Goal: Contribute content: Contribute content

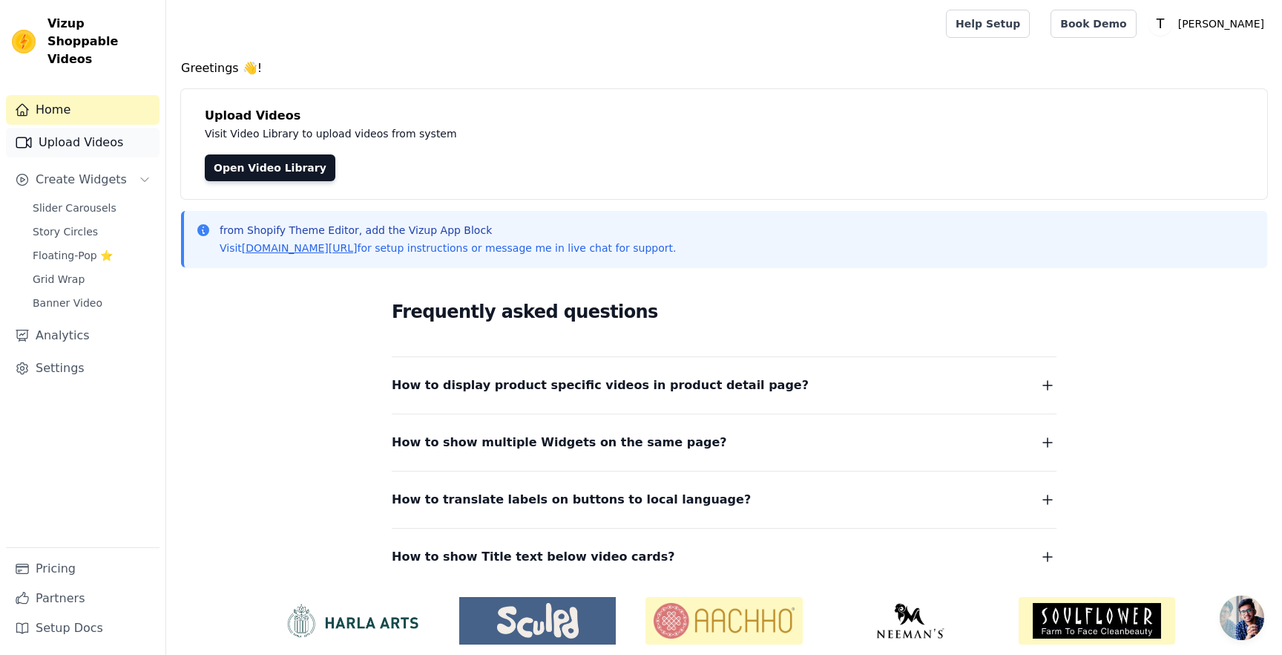
click at [70, 128] on link "Upload Videos" at bounding box center [83, 143] width 154 height 30
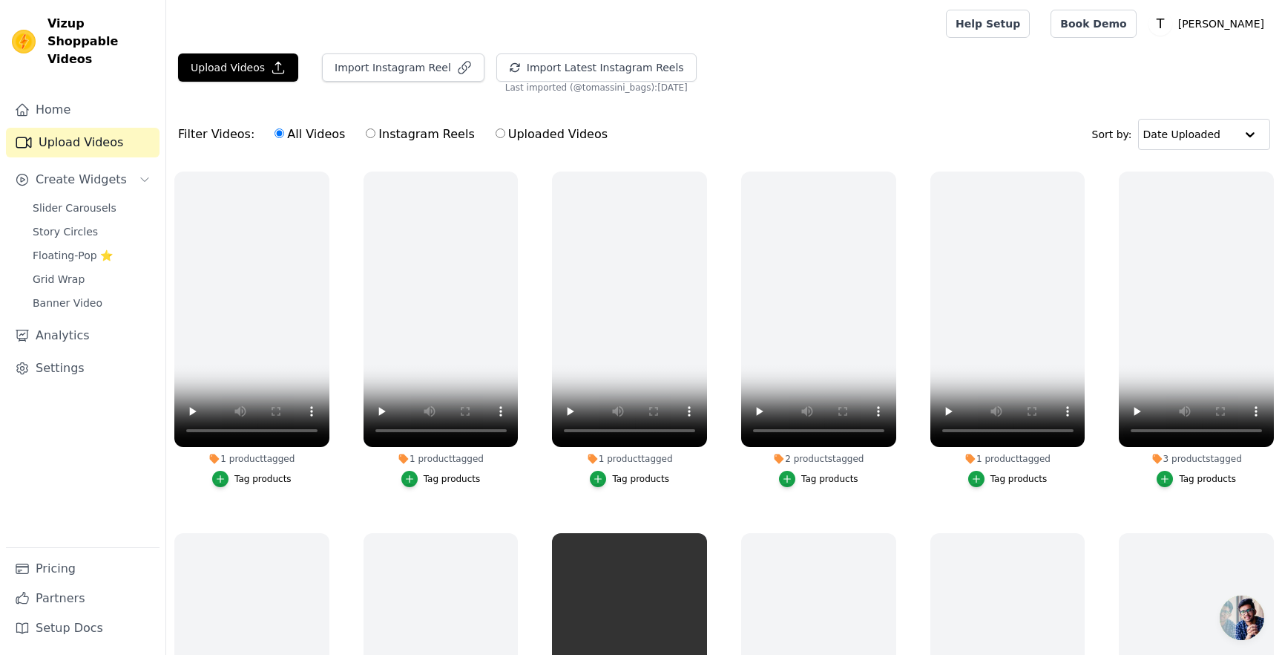
click at [82, 200] on span "Slider Carousels" at bounding box center [75, 207] width 84 height 15
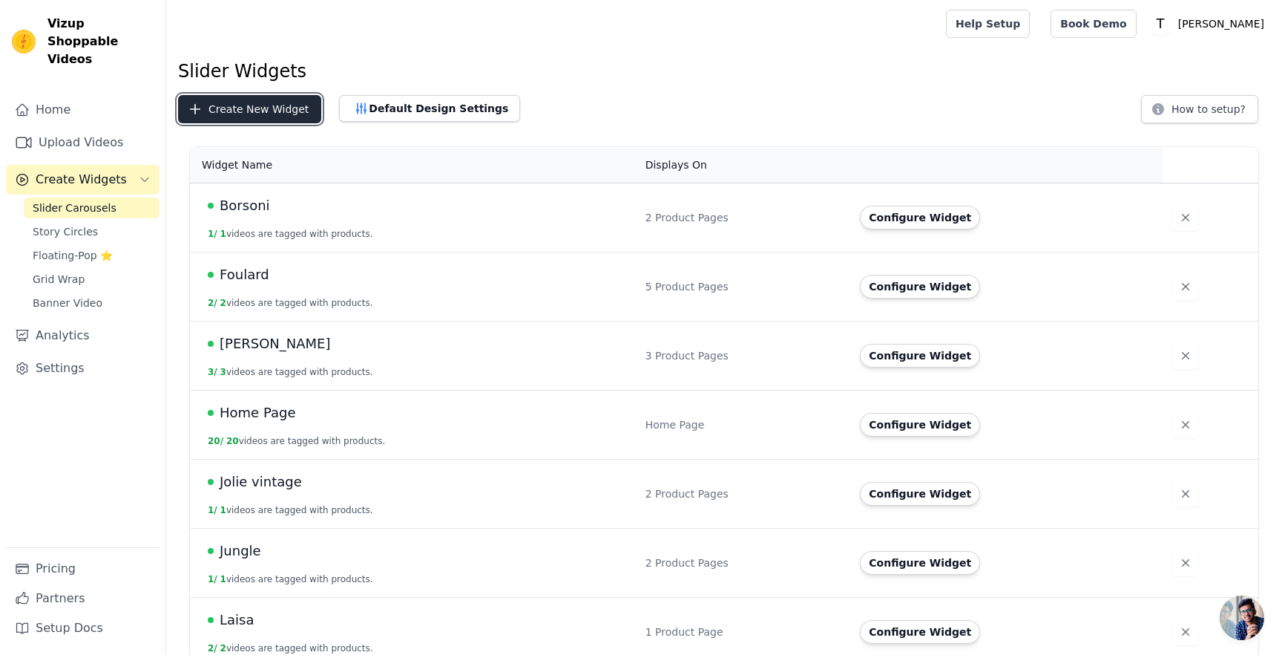
click at [269, 107] on button "Create New Widget" at bounding box center [249, 109] width 143 height 28
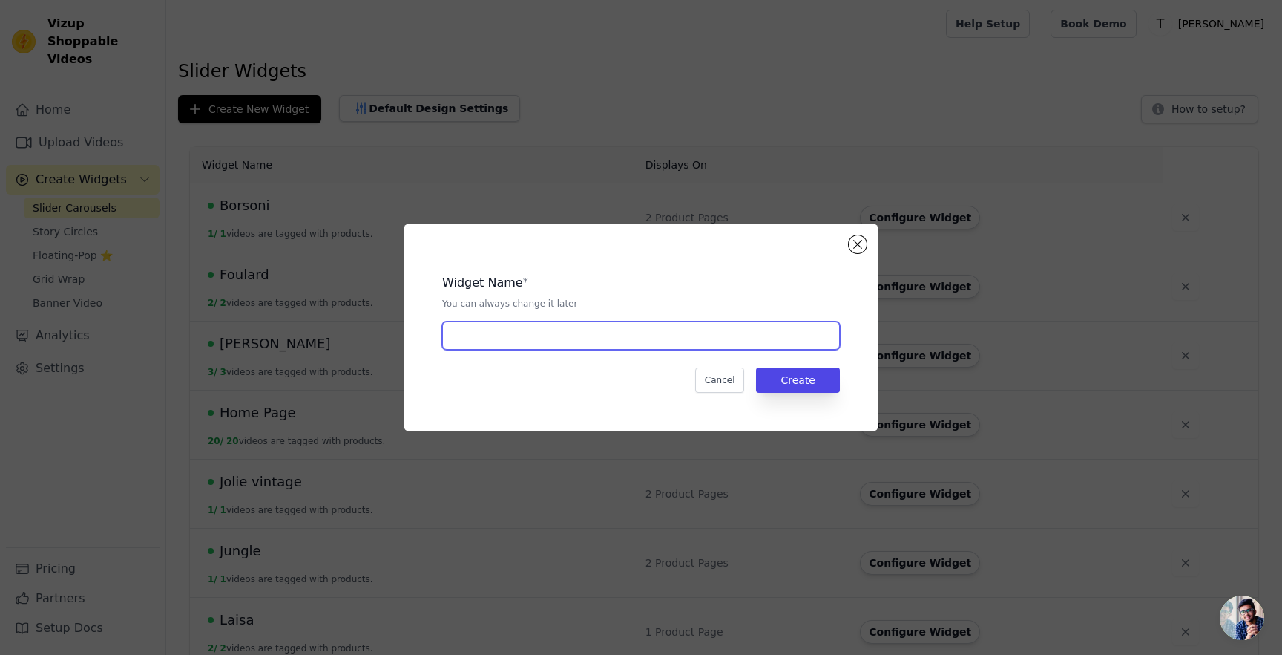
click at [565, 340] on input "text" at bounding box center [641, 335] width 398 height 28
type input "Mary - Best Seller"
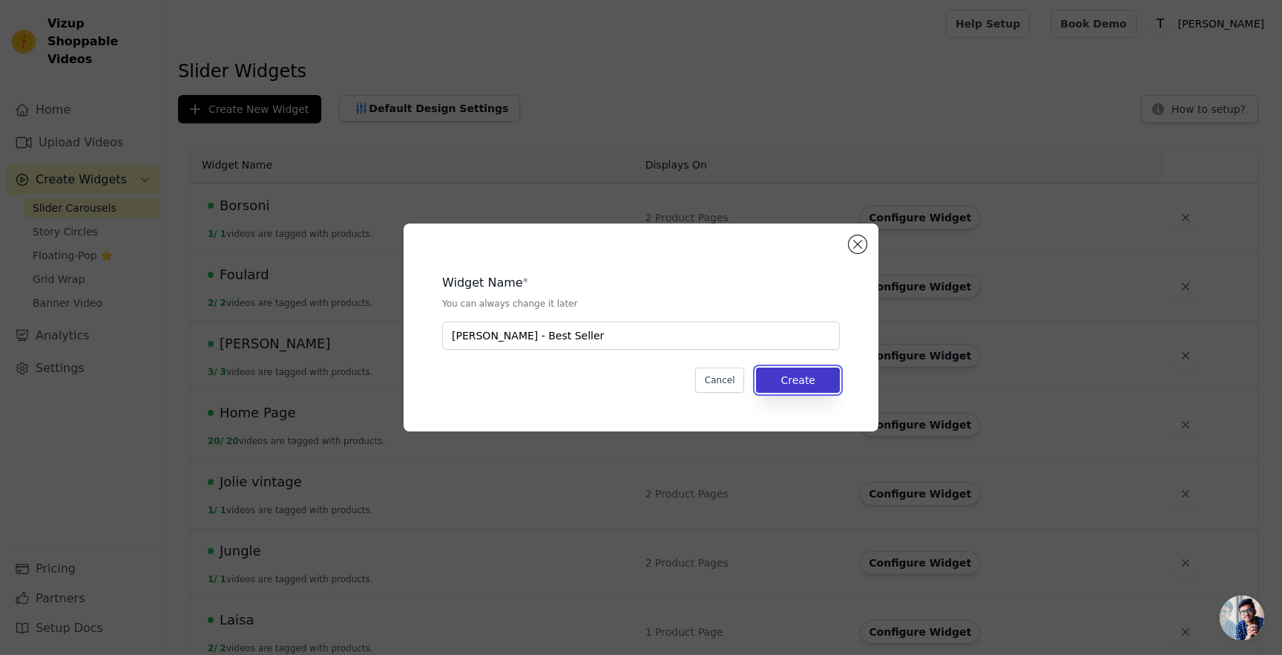
click at [816, 390] on button "Create" at bounding box center [798, 379] width 84 height 25
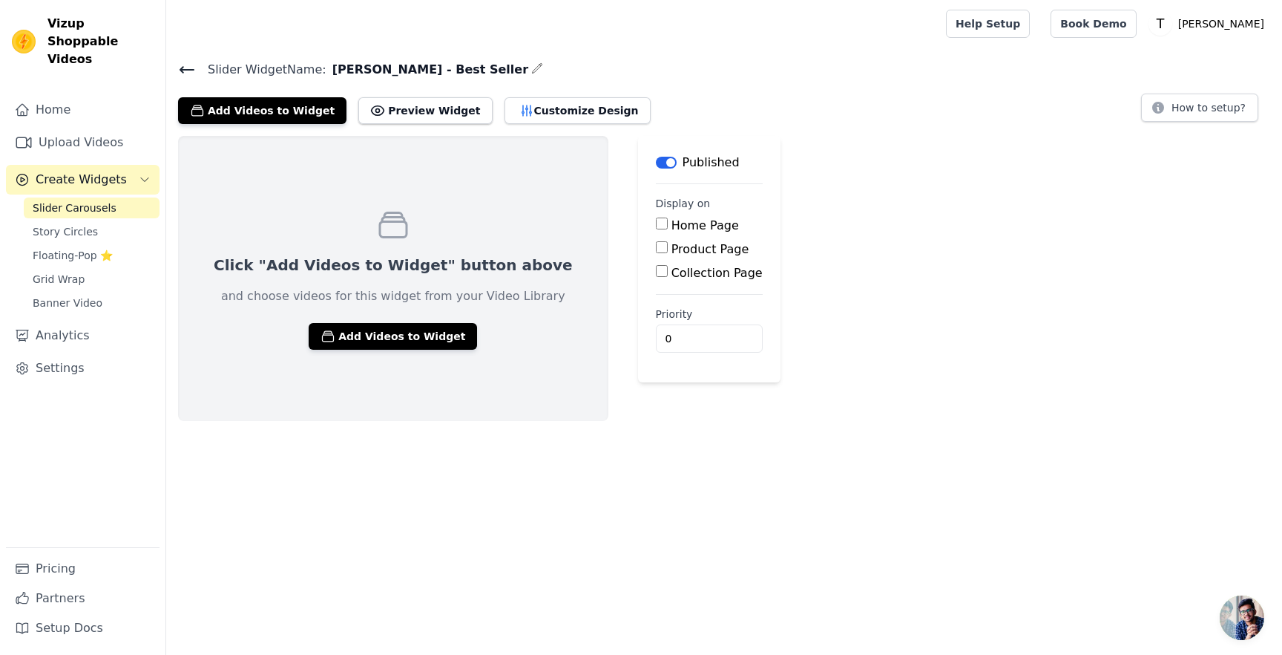
click at [656, 249] on input "Product Page" at bounding box center [662, 247] width 12 height 12
checkbox input "true"
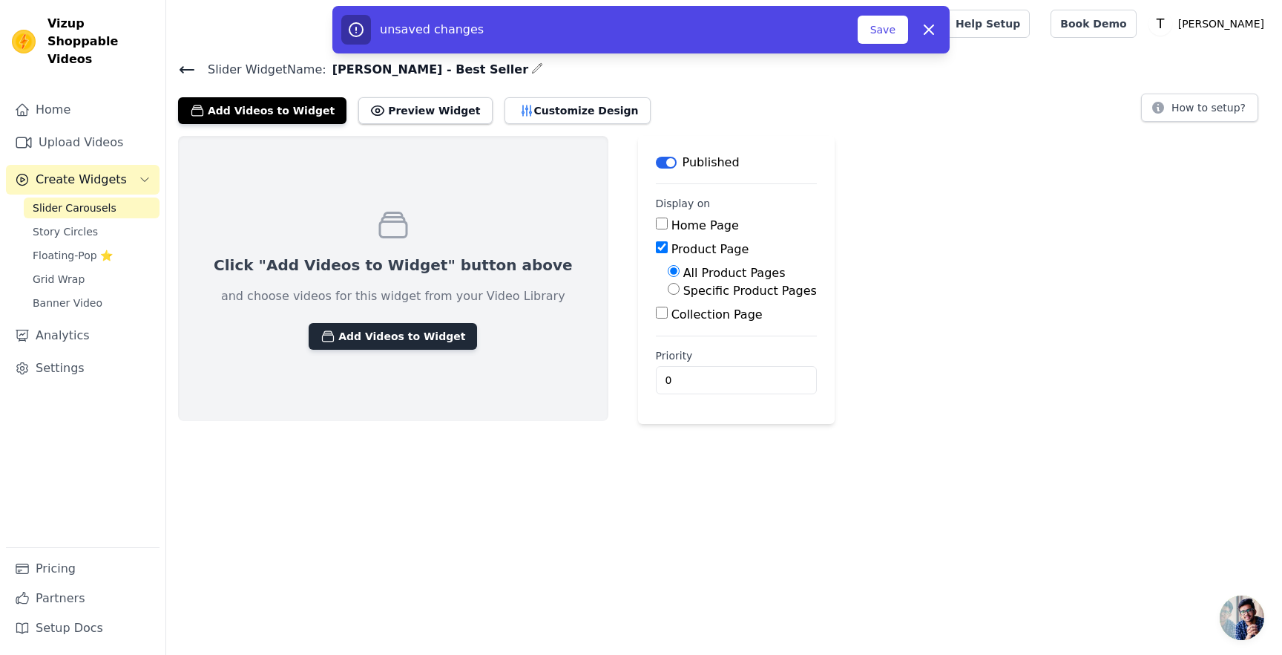
click at [391, 334] on button "Add Videos to Widget" at bounding box center [393, 336] width 168 height 27
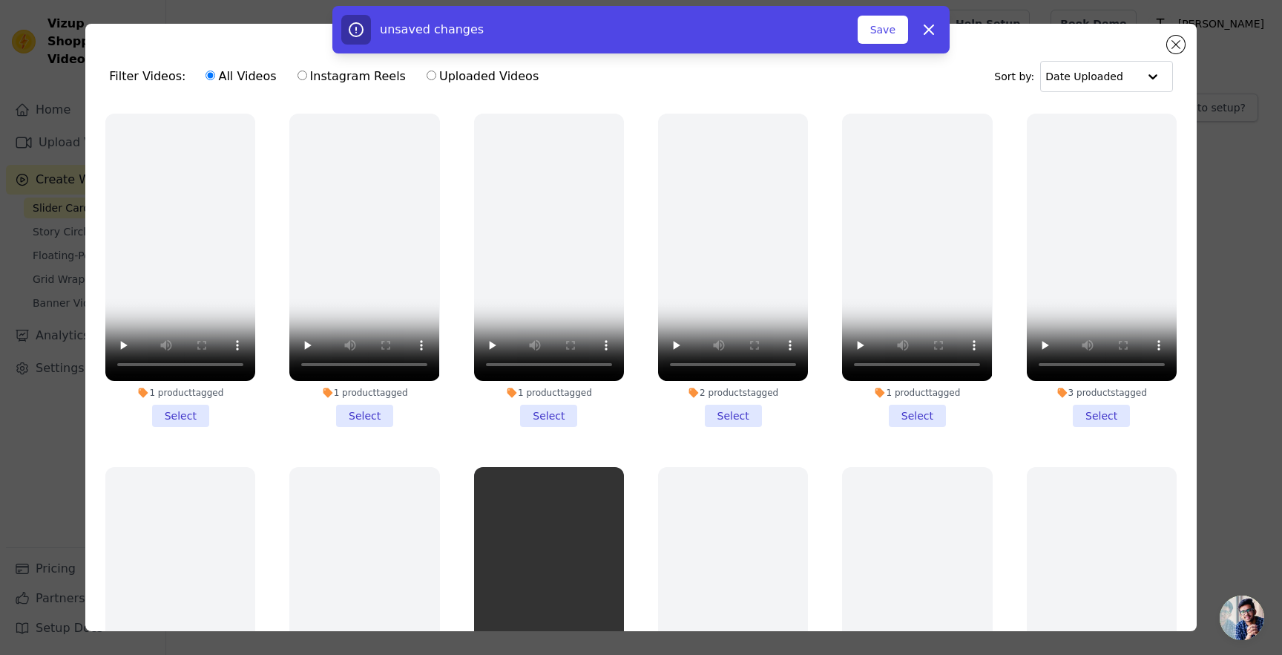
click at [427, 80] on input "Uploaded Videos" at bounding box center [432, 76] width 10 height 10
radio input "true"
click at [206, 79] on input "All Videos" at bounding box center [211, 76] width 10 height 10
radio input "true"
click at [1180, 42] on div "unsaved changes Save Dismiss" at bounding box center [641, 29] width 1282 height 47
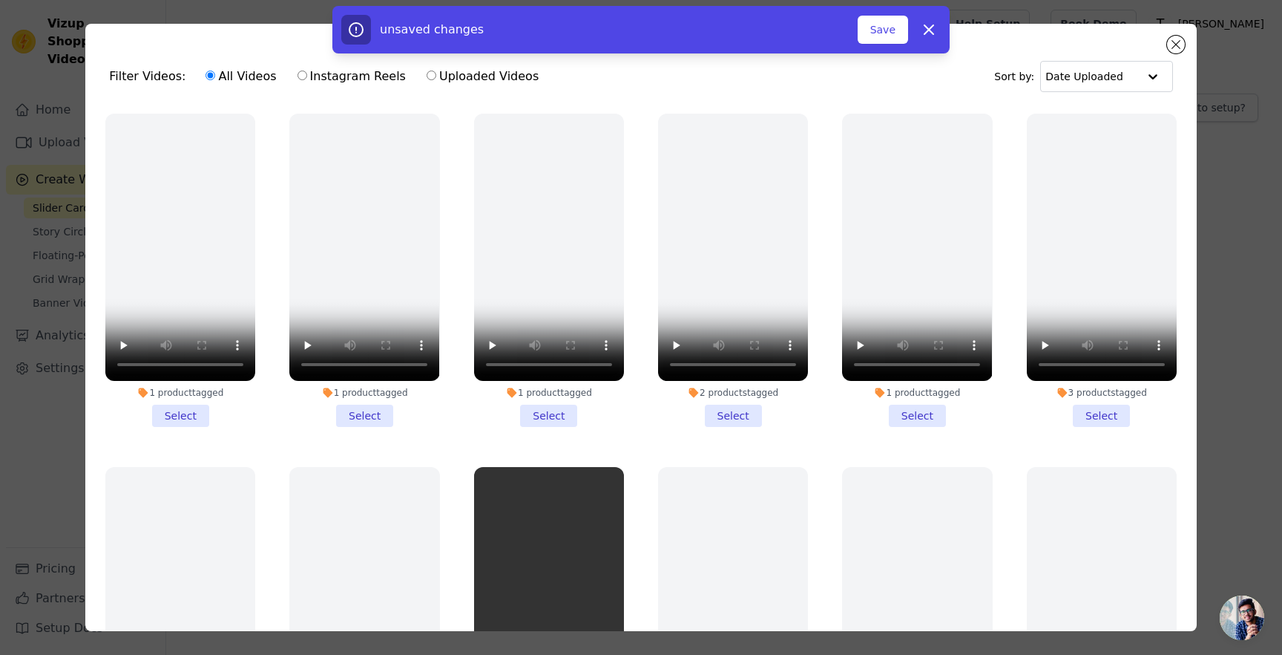
click at [1170, 45] on div "unsaved changes Save Dismiss" at bounding box center [641, 29] width 1282 height 47
click at [935, 30] on icon "button" at bounding box center [929, 30] width 18 height 18
checkbox input "false"
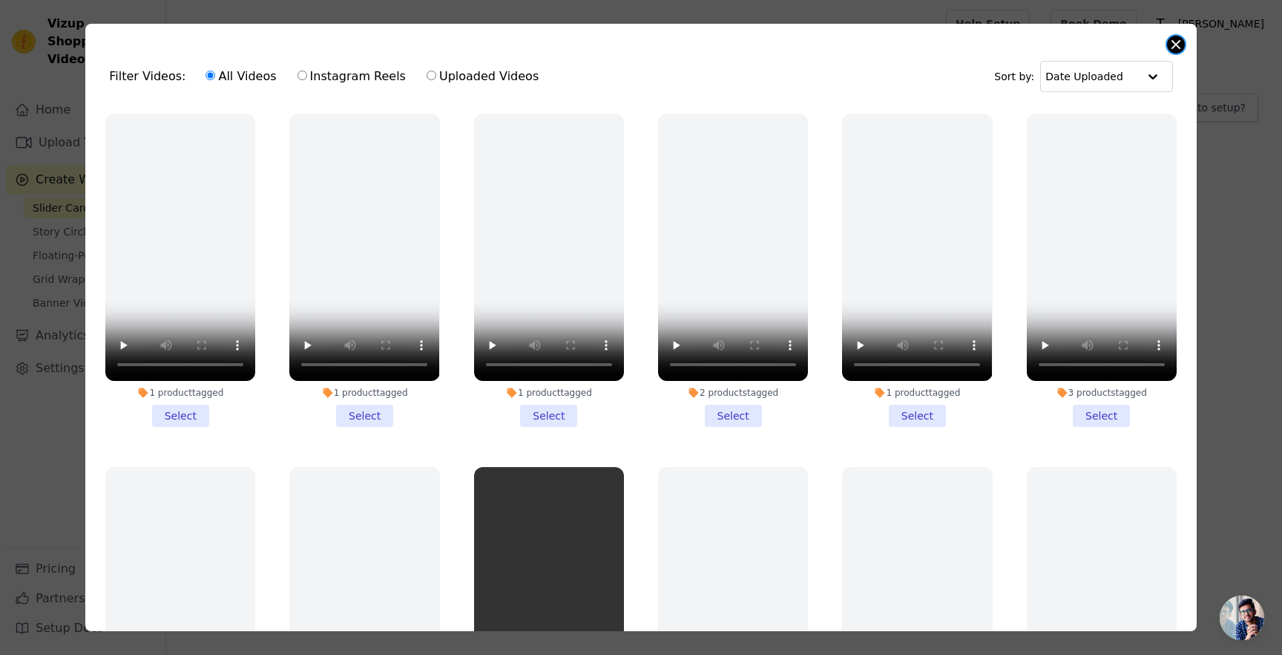
click at [1184, 42] on button "Close modal" at bounding box center [1176, 45] width 18 height 18
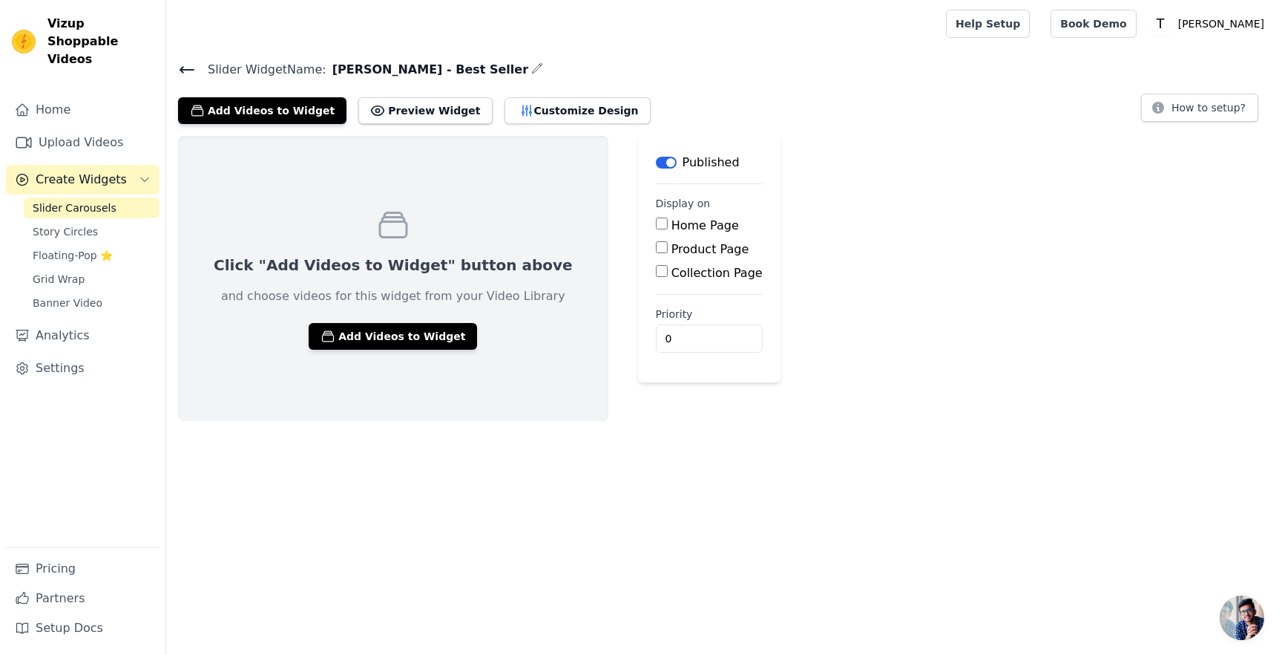
click at [189, 67] on icon at bounding box center [187, 70] width 18 height 18
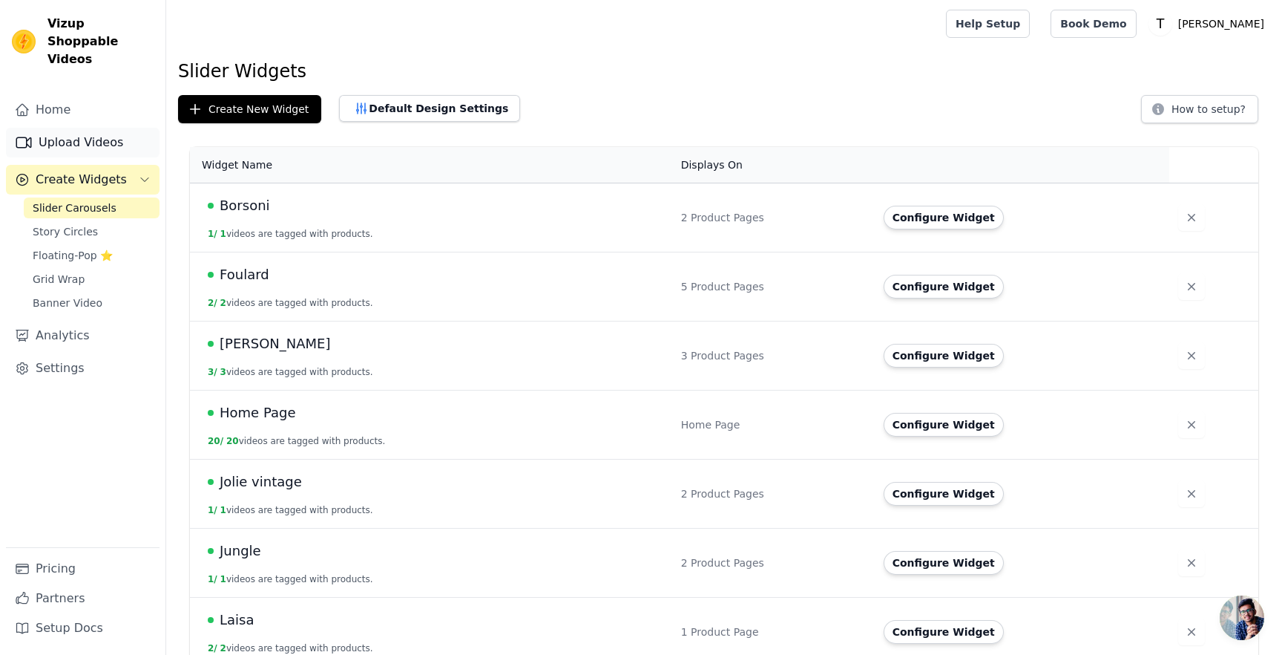
click at [94, 128] on link "Upload Videos" at bounding box center [83, 143] width 154 height 30
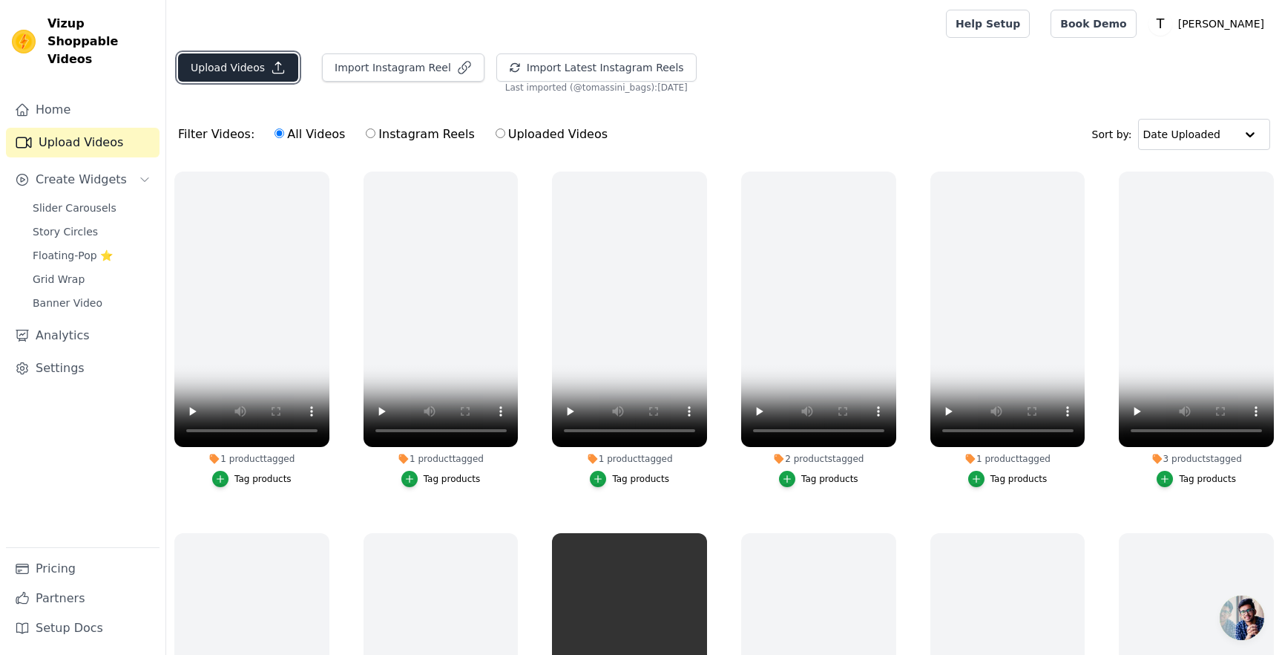
click at [266, 63] on button "Upload Videos" at bounding box center [238, 67] width 120 height 28
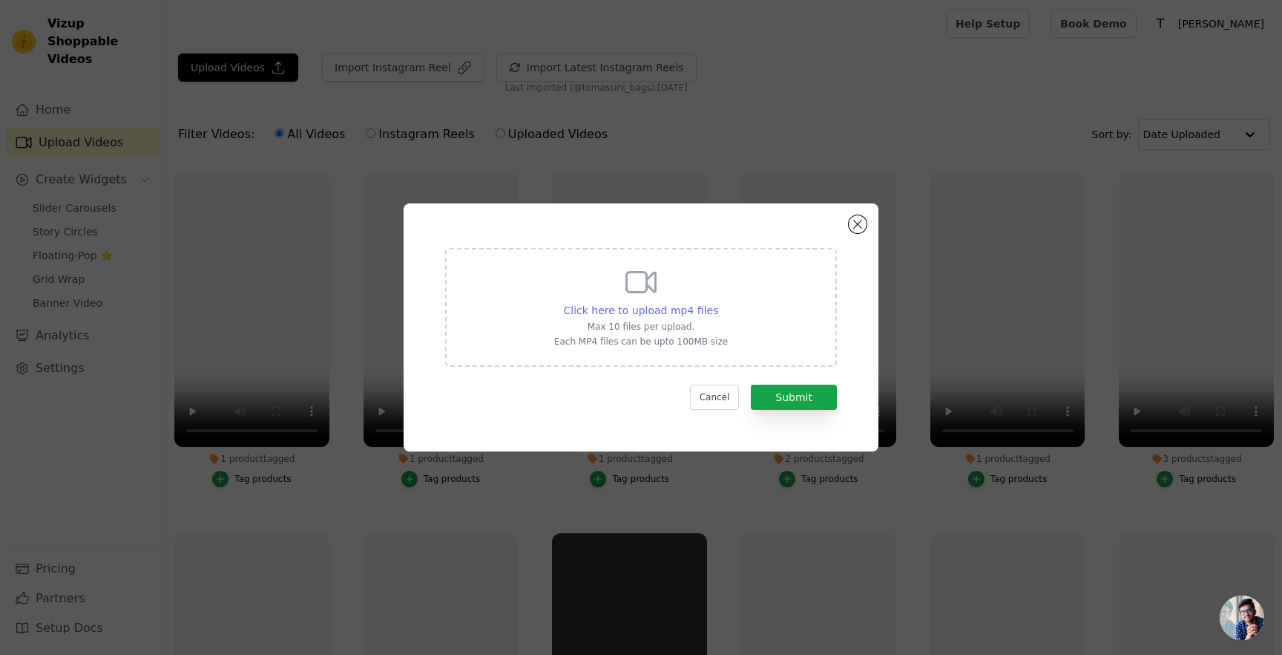
click at [678, 310] on span "Click here to upload mp4 files" at bounding box center [641, 310] width 155 height 12
click at [718, 303] on input "Click here to upload mp4 files Max 10 files per upload. Each MP4 files can be u…" at bounding box center [718, 302] width 1 height 1
type input "C:\fakepath\Mary Indossata - Tomassini Bags.mp4"
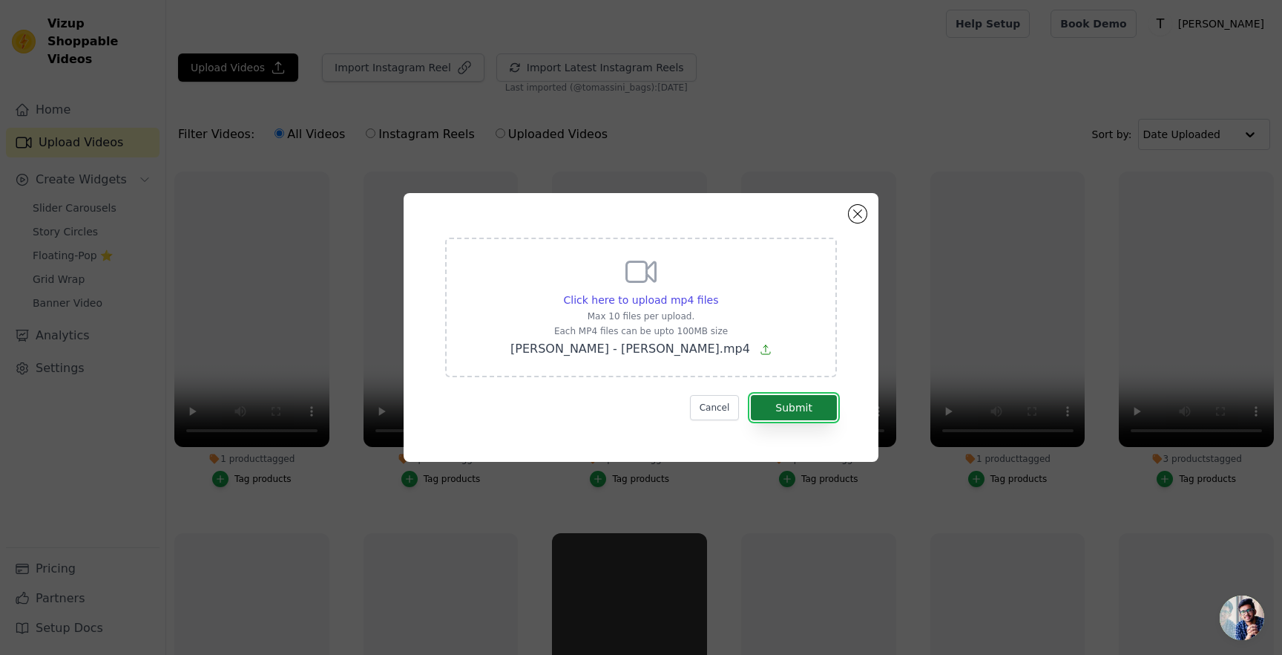
click at [784, 413] on button "Submit" at bounding box center [794, 407] width 86 height 25
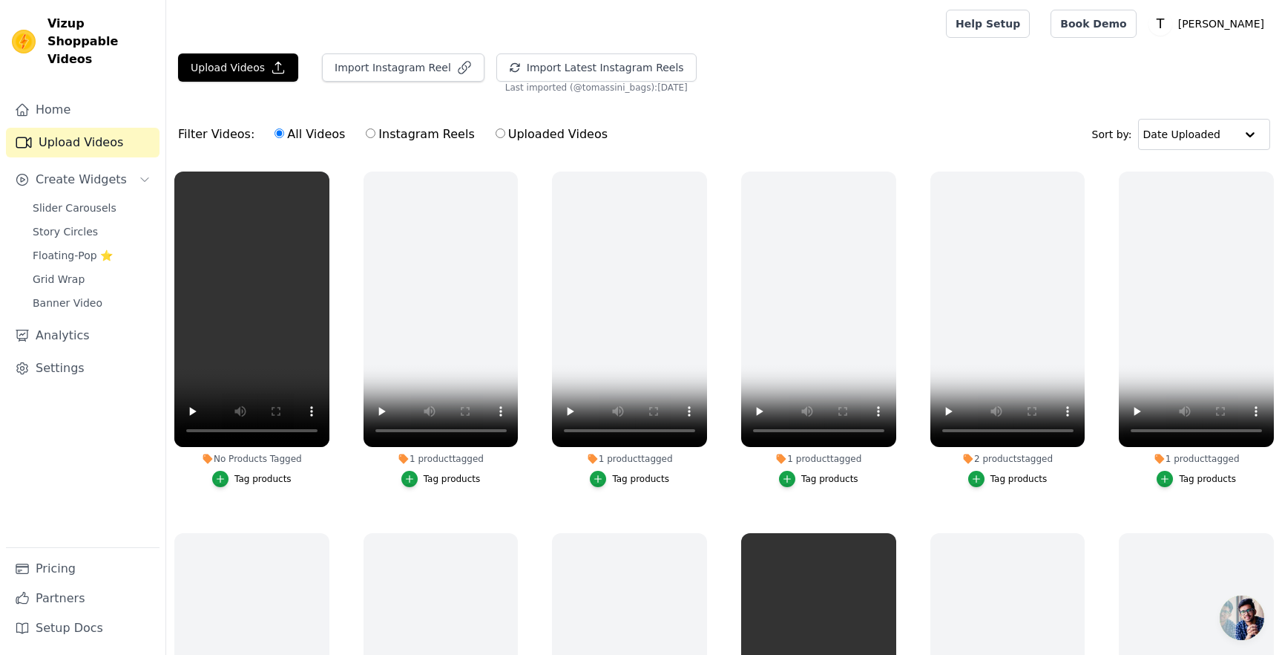
click at [235, 474] on div "Tag products" at bounding box center [263, 479] width 57 height 12
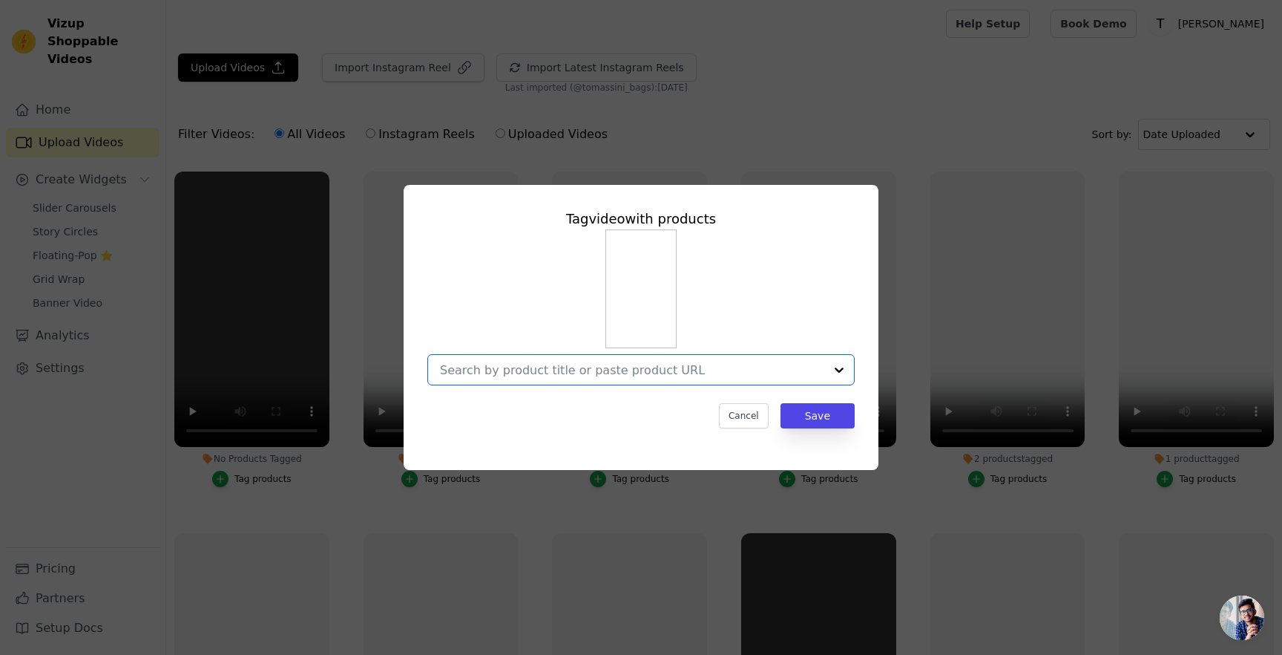
click at [524, 367] on input "No Products Tagged Tag video with products Option undefined, selected. Select i…" at bounding box center [632, 370] width 384 height 14
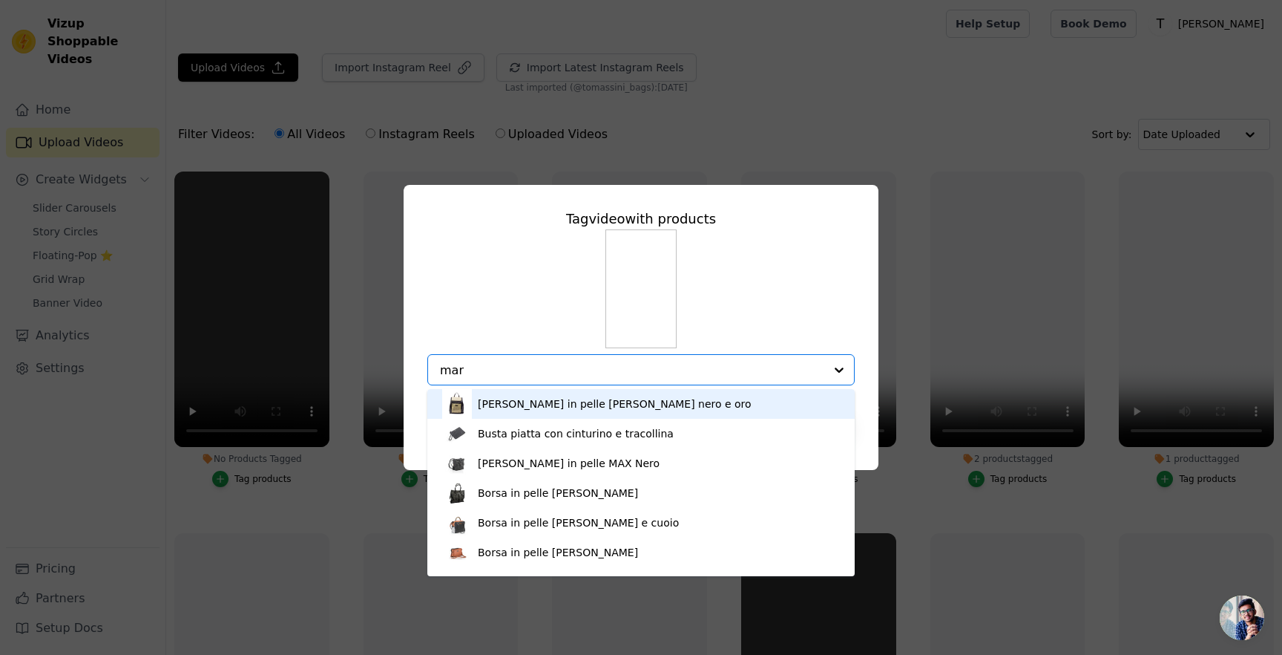
type input "mary"
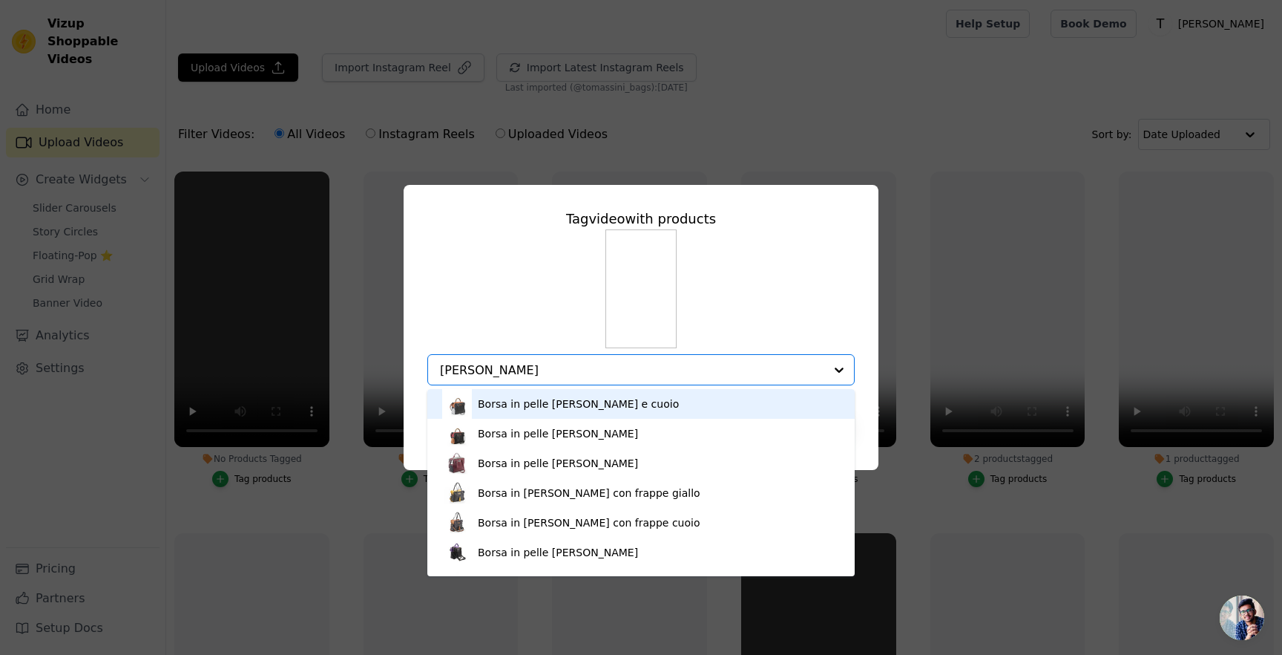
click at [561, 410] on div "Borsa in pelle MARY nero e cuoio" at bounding box center [578, 403] width 201 height 15
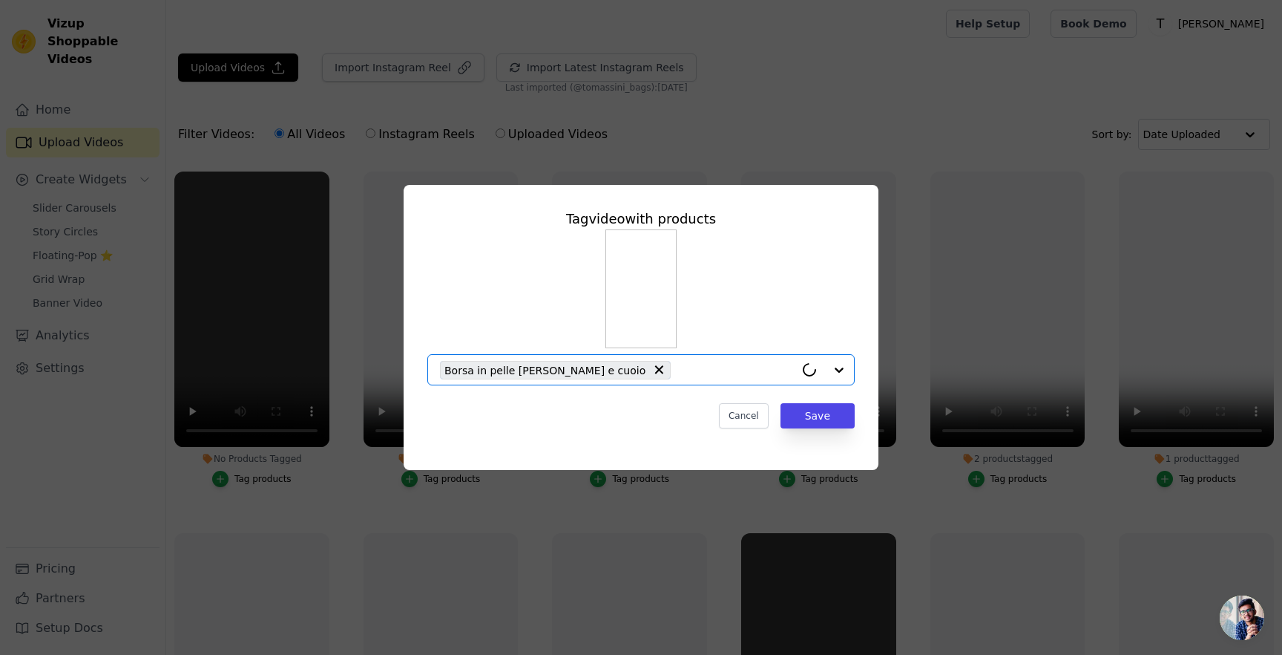
click at [678, 369] on input "No Products Tagged Tag video with products Option Borsa in pelle MARY nero e cu…" at bounding box center [736, 370] width 117 height 14
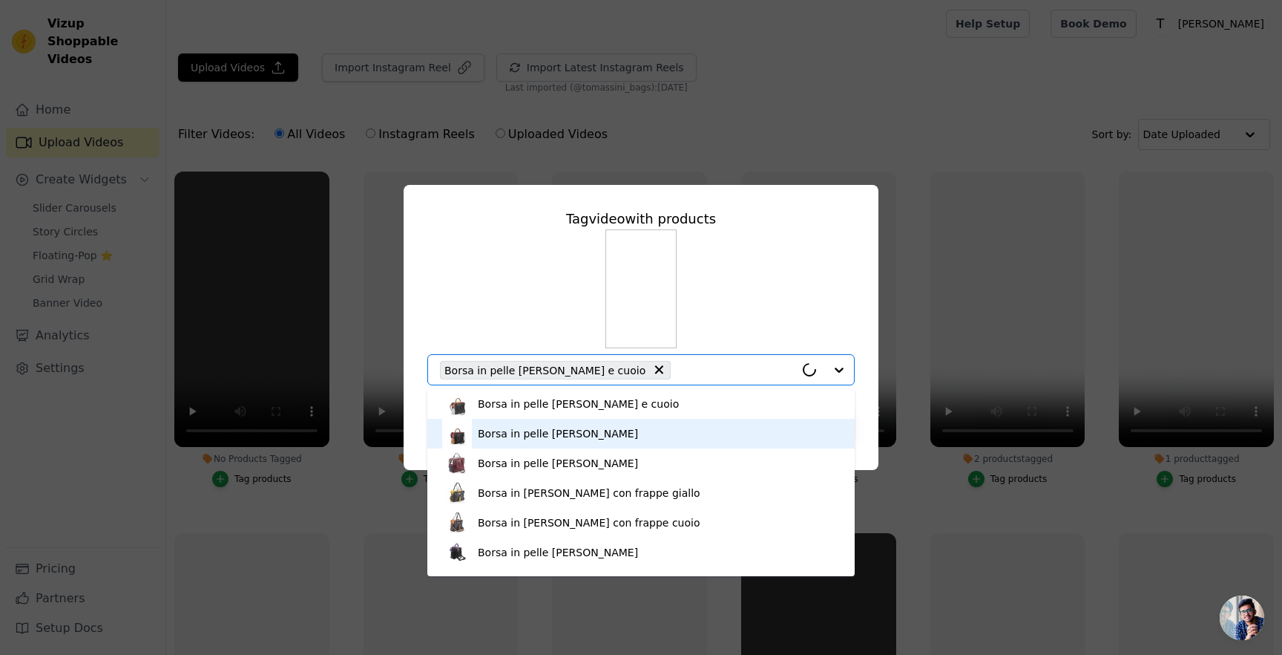
click at [580, 427] on div "Borsa in pelle MARY rossa" at bounding box center [558, 433] width 160 height 15
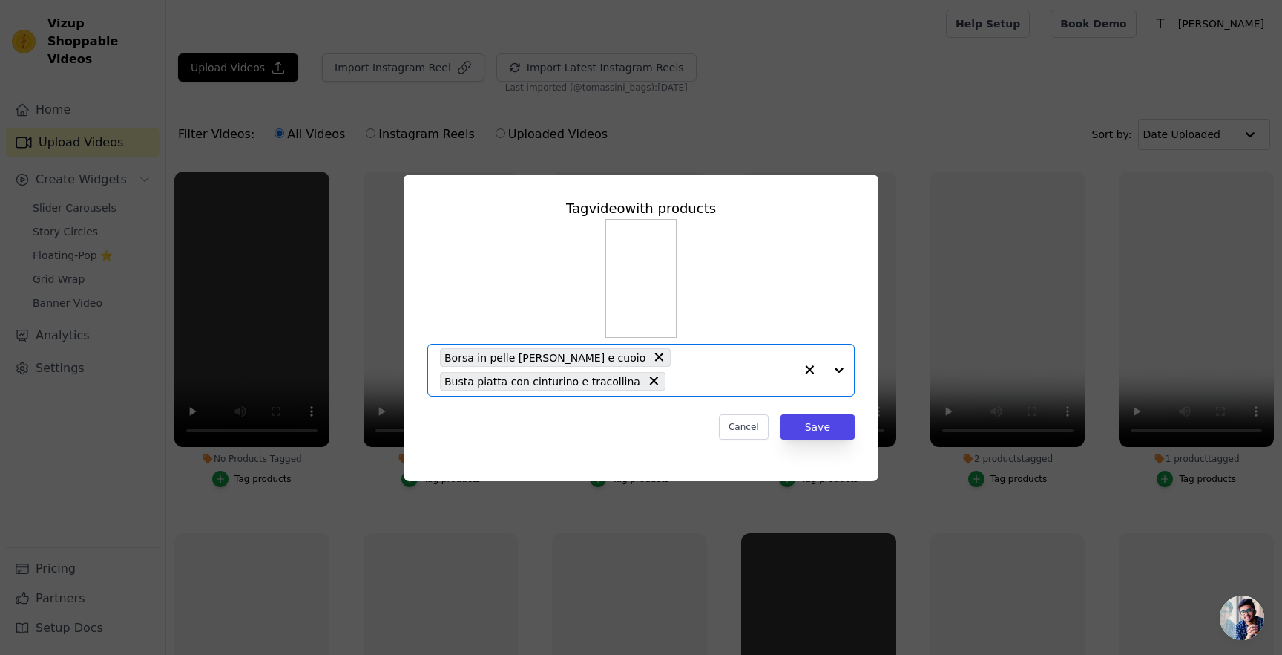
click at [666, 367] on div "Borsa in pelle MARY nero e cuoio Busta piatta con cinturino e tracollina" at bounding box center [617, 369] width 355 height 51
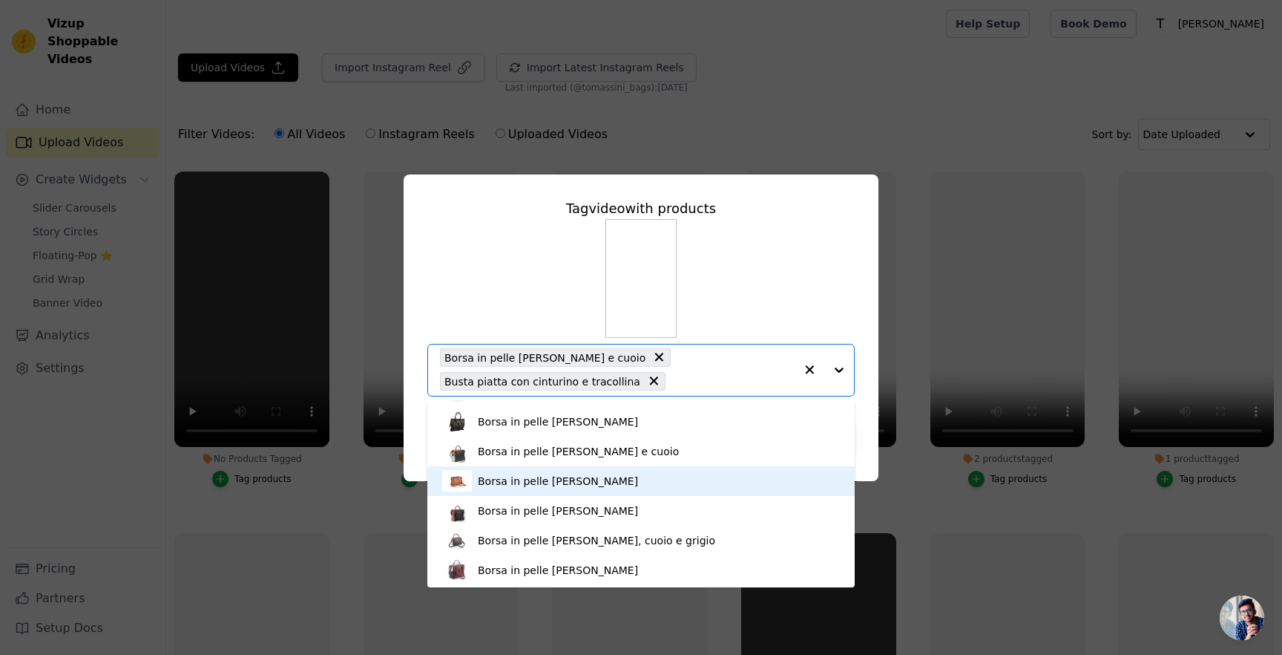
scroll to position [85, 0]
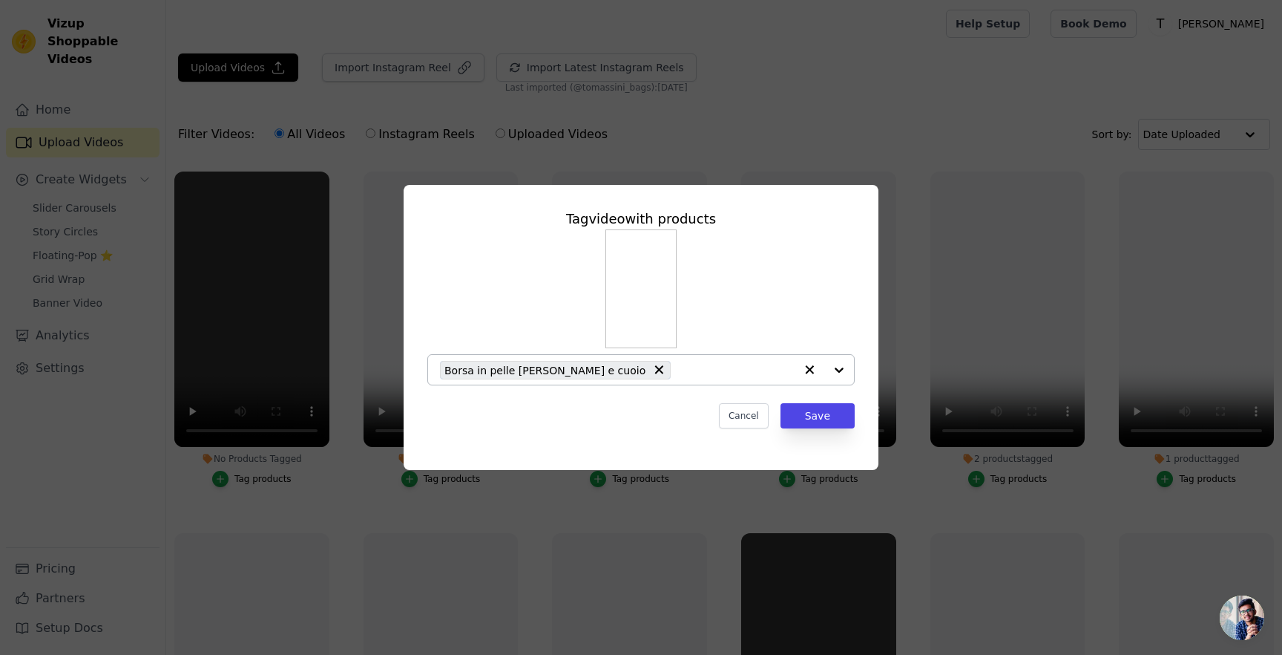
click at [722, 371] on input "No Products Tagged Tag video with products Borsa in pelle MARY nero e cuoio Can…" at bounding box center [736, 370] width 117 height 14
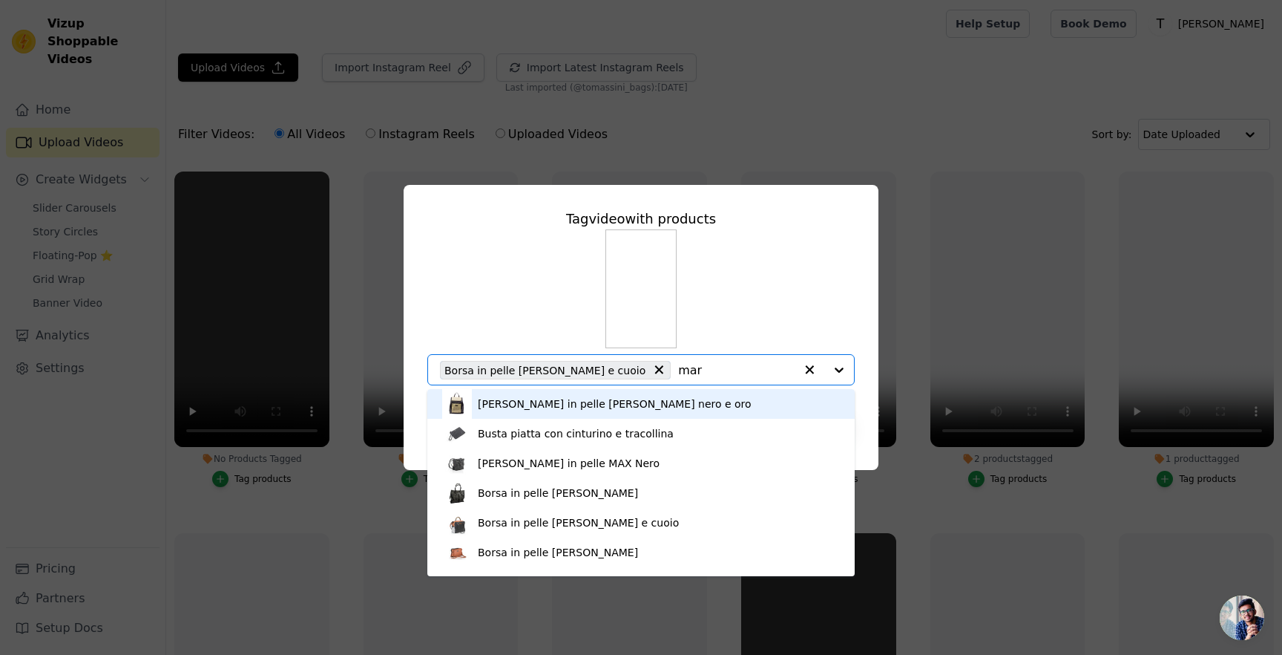
type input "mary"
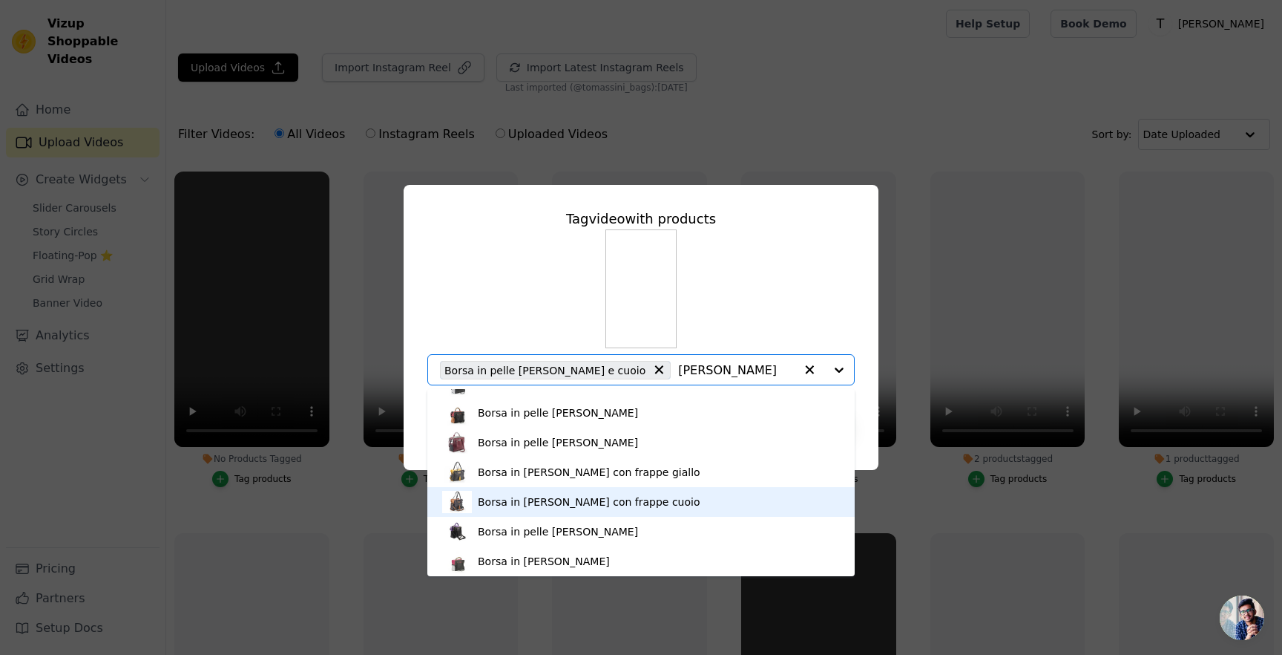
scroll to position [9, 0]
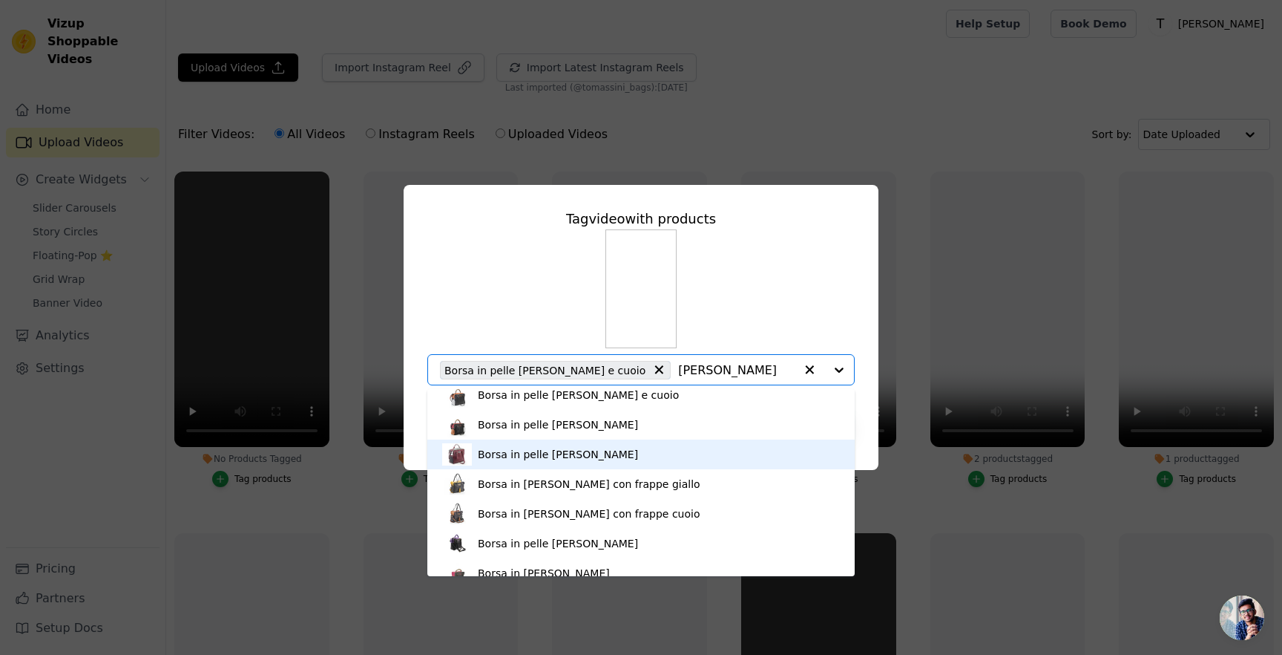
click at [571, 451] on div "Borsa in pelle [PERSON_NAME] bordeaux" at bounding box center [558, 454] width 160 height 15
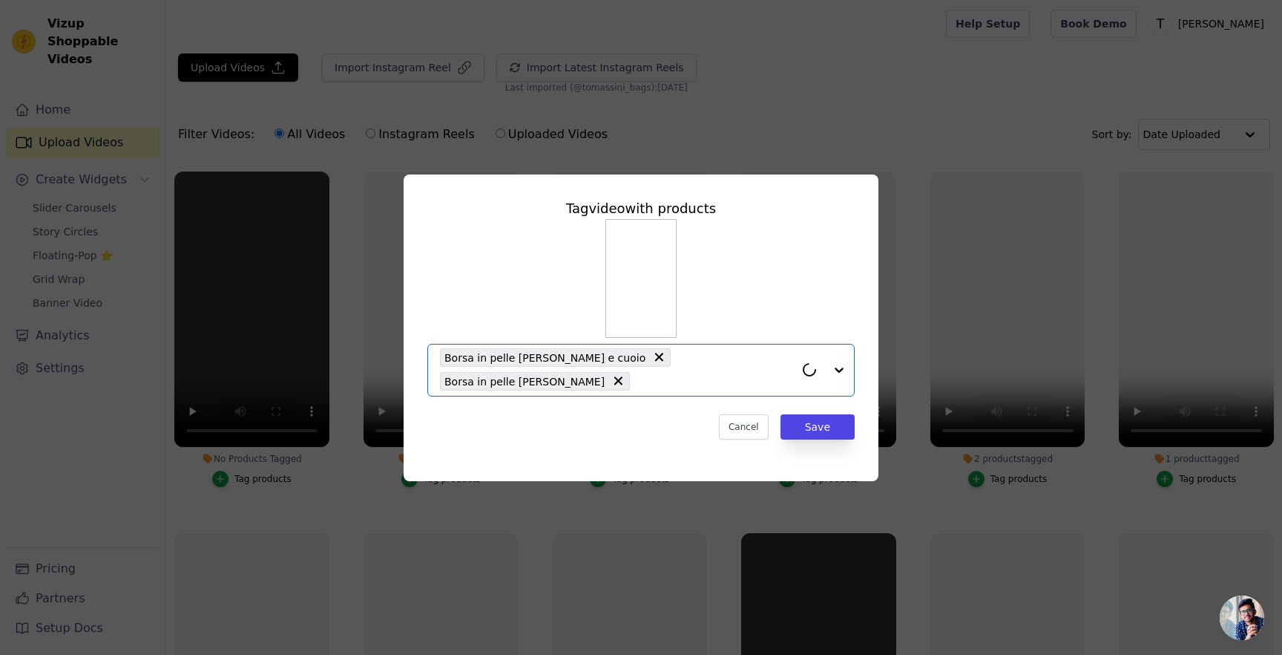
click at [702, 372] on div "Borsa in pelle MARY nero e cuoio Borsa in pelle MARY bordeaux" at bounding box center [617, 369] width 355 height 51
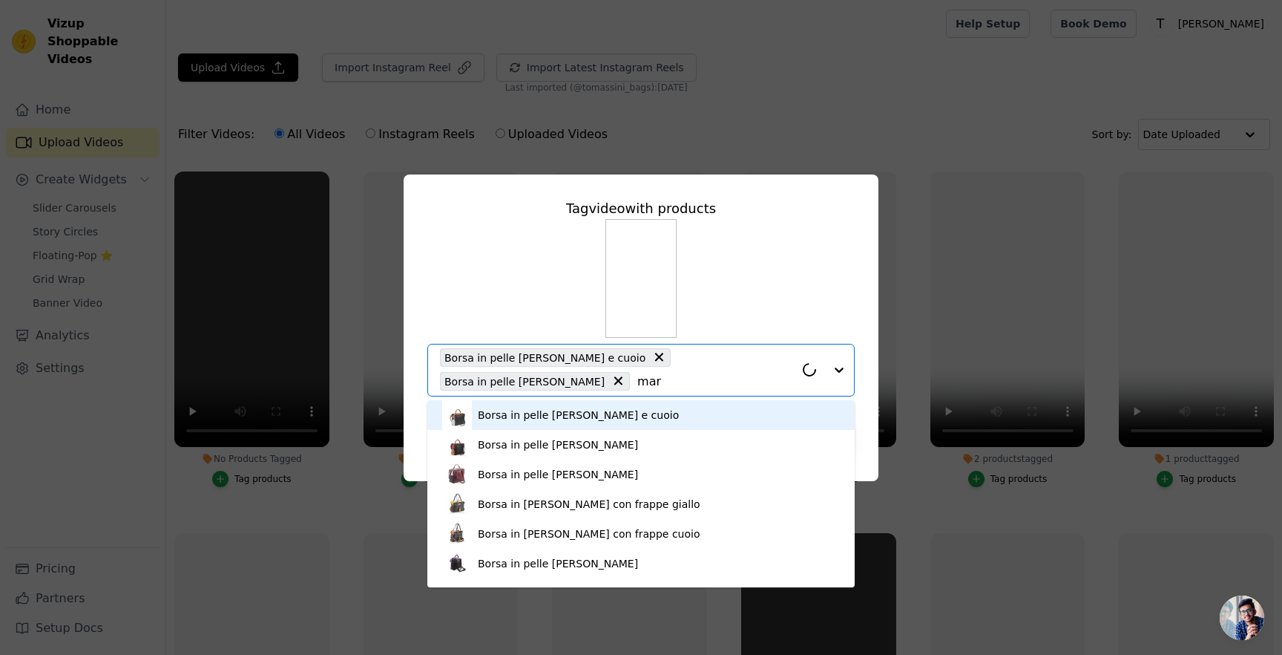
type input "mary"
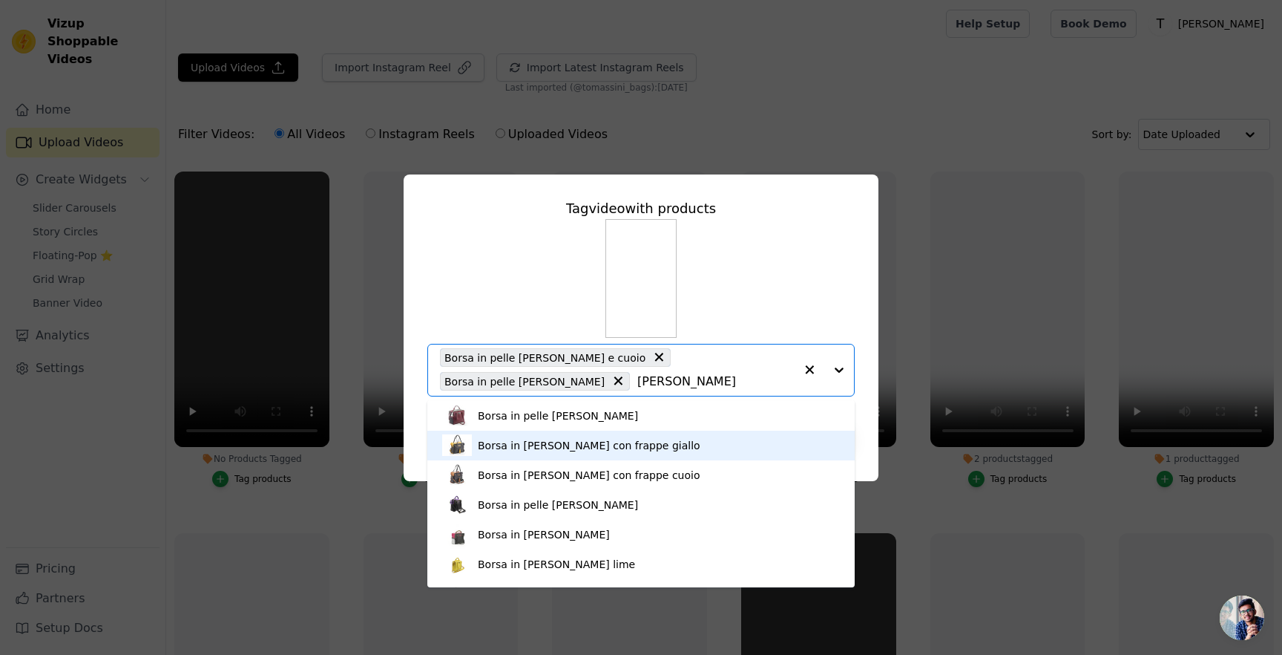
scroll to position [71, 0]
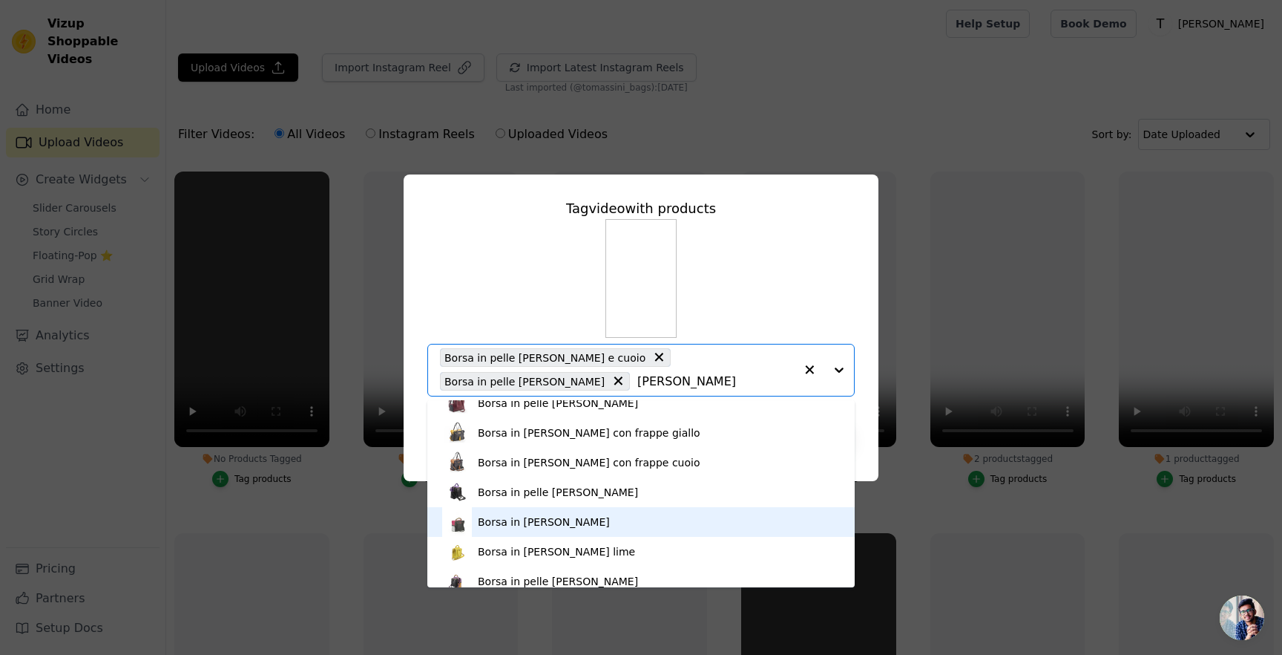
click at [619, 515] on div "Borsa in pelle [PERSON_NAME]" at bounding box center [641, 522] width 398 height 30
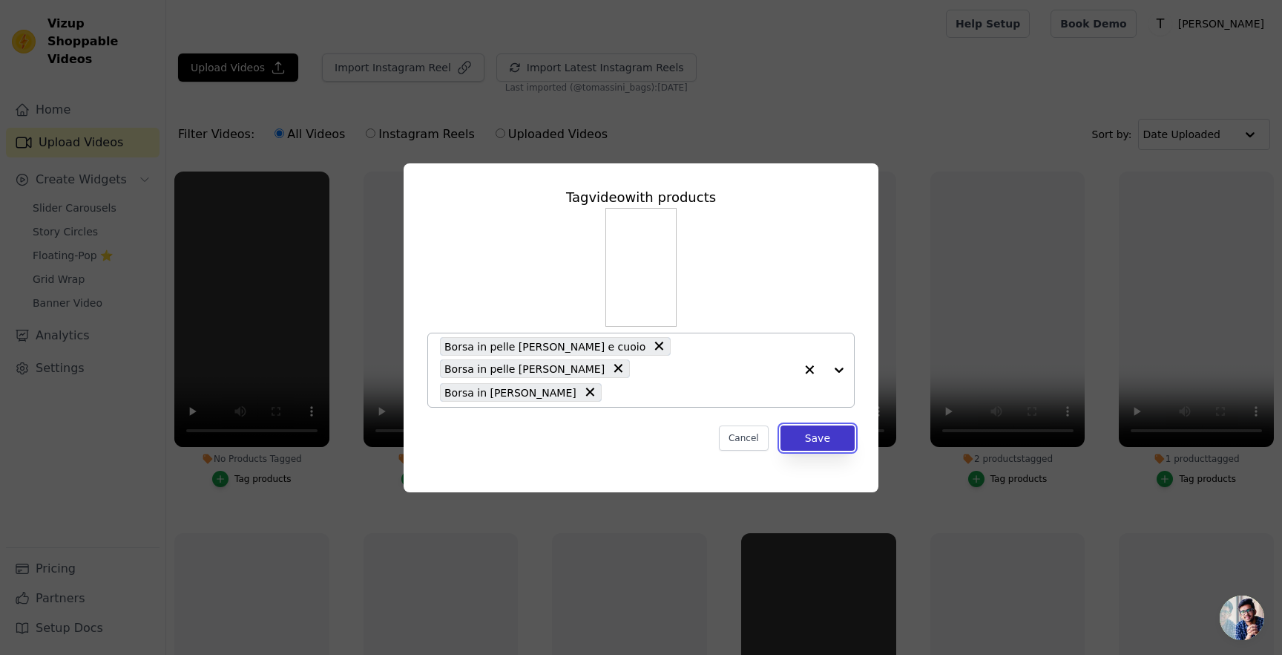
click at [830, 445] on button "Save" at bounding box center [818, 437] width 74 height 25
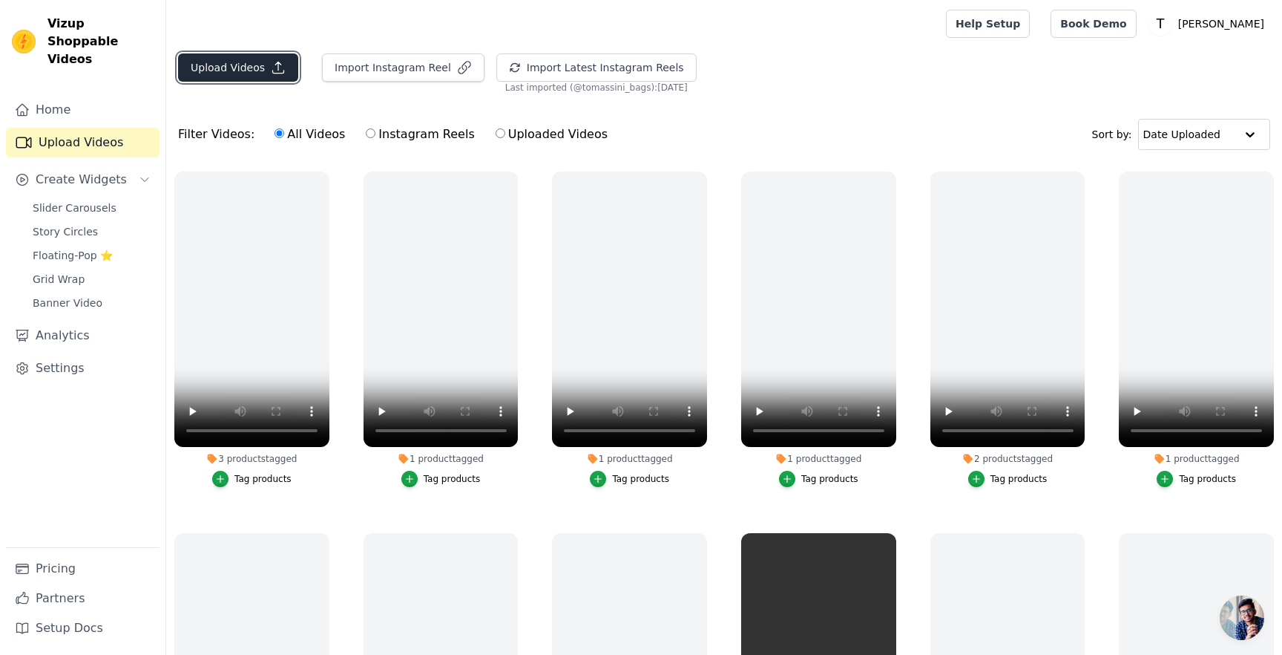
click at [213, 60] on button "Upload Videos" at bounding box center [238, 67] width 120 height 28
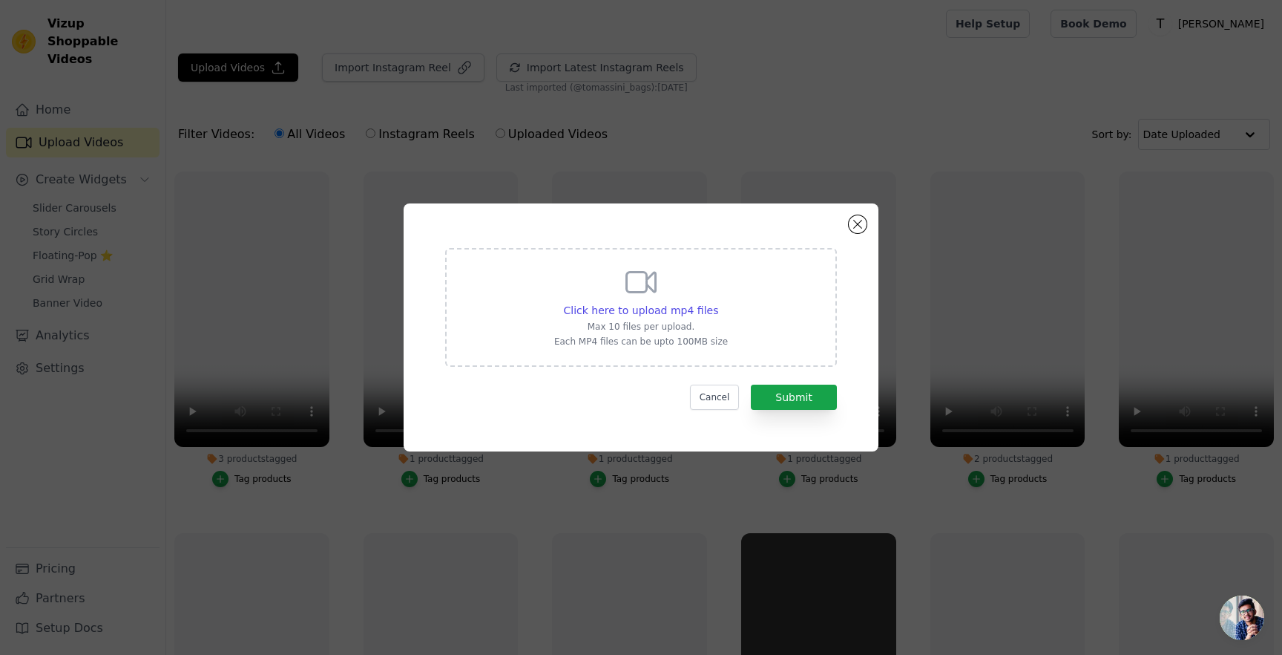
click at [603, 301] on div "Click here to upload mp4 files Max 10 files per upload. Each MP4 files can be u…" at bounding box center [641, 305] width 174 height 83
click at [718, 302] on input "Click here to upload mp4 files Max 10 files per upload. Each MP4 files can be u…" at bounding box center [718, 302] width 1 height 1
type input "C:\fakepath\Tomassini - Mary (finale)-video-export-2025-09-05T15-25-49.807Z.mp4"
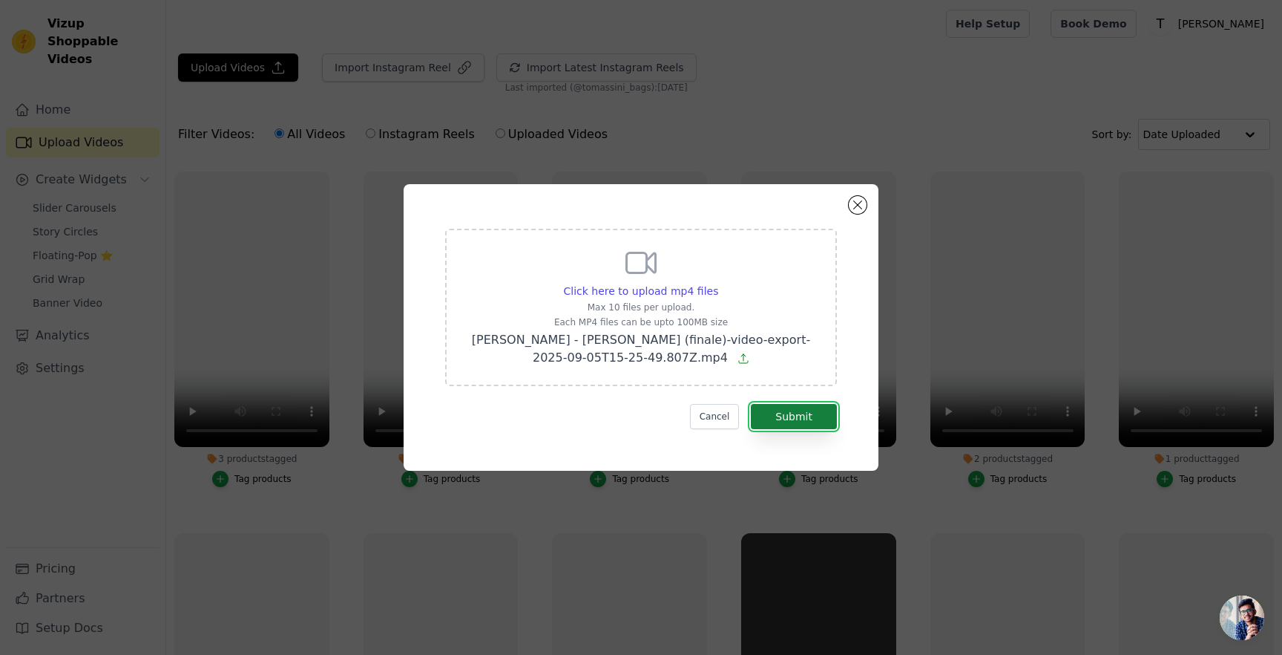
click at [814, 419] on button "Submit" at bounding box center [794, 416] width 86 height 25
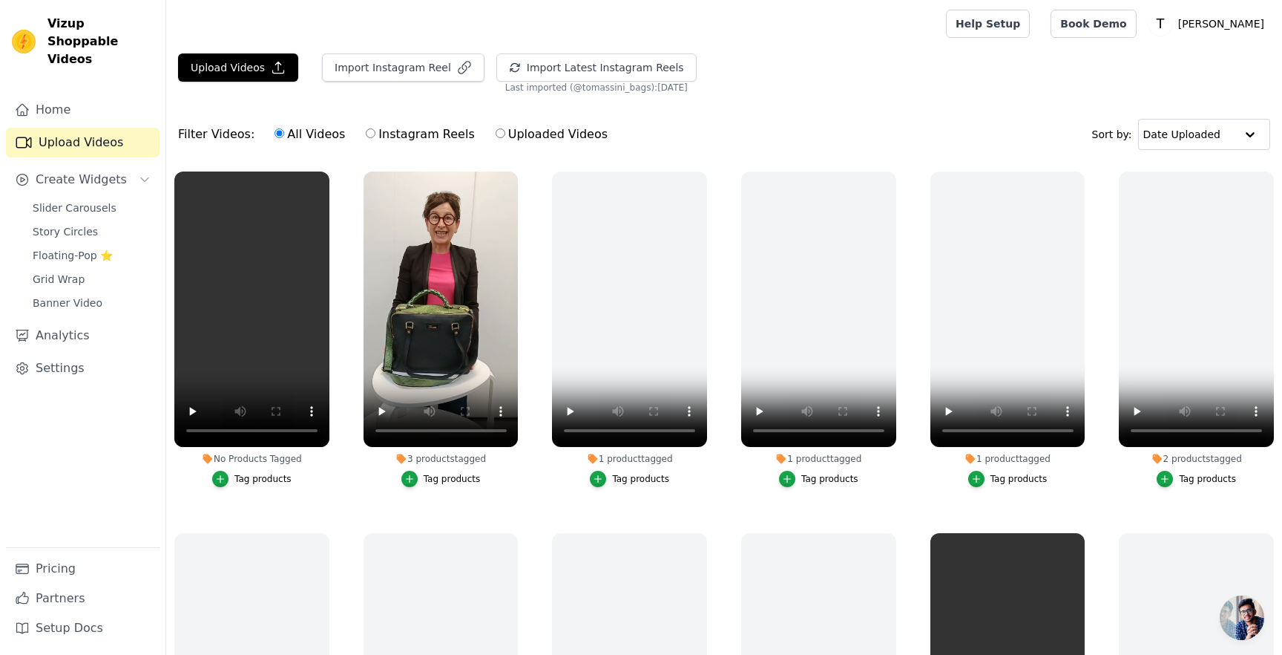
click at [237, 478] on div "Tag products" at bounding box center [263, 479] width 57 height 12
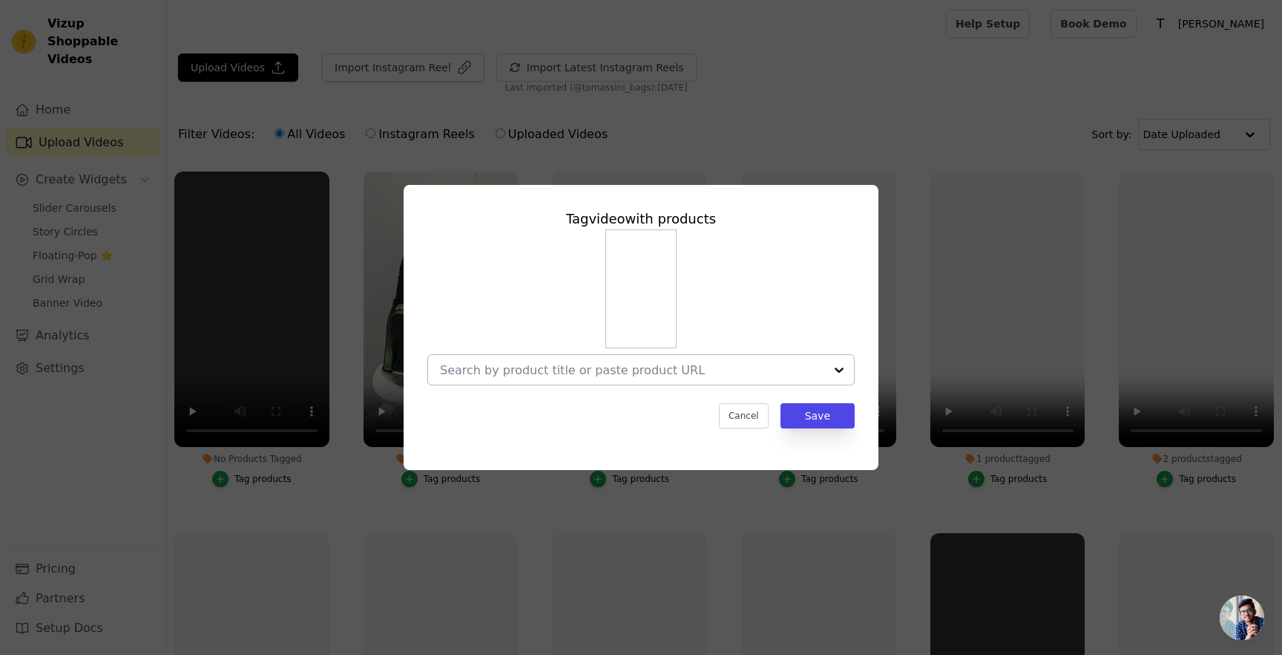
click at [617, 360] on div at bounding box center [632, 370] width 384 height 30
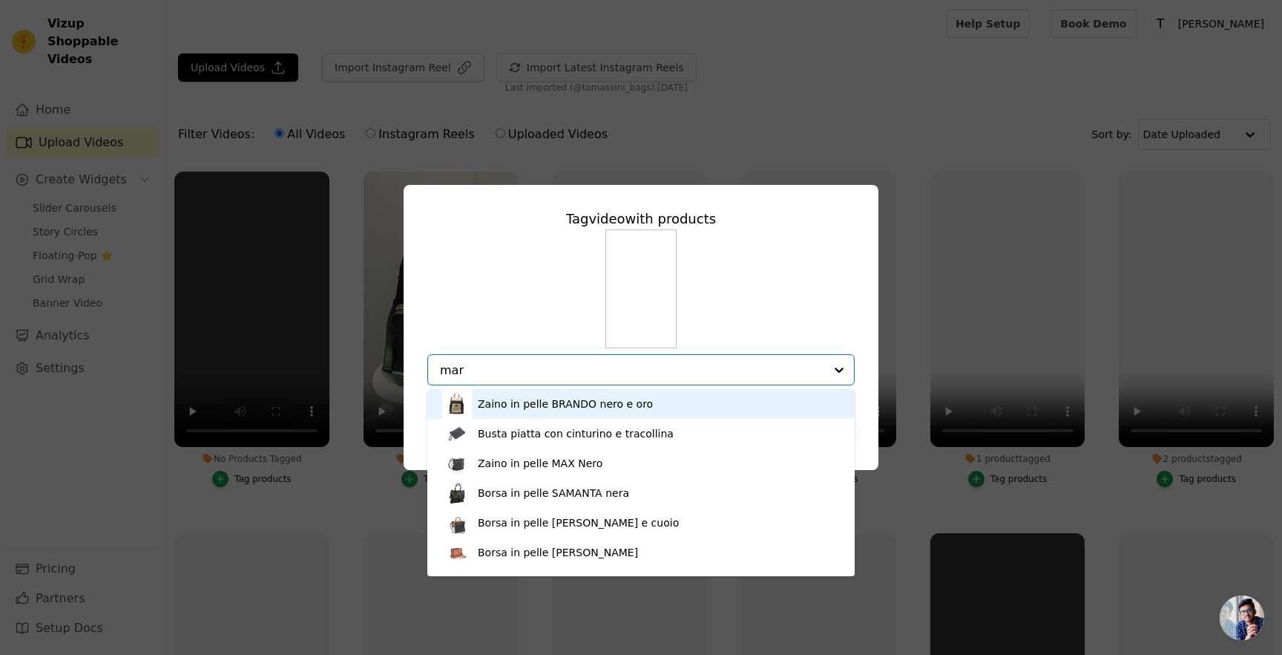
type input "mary"
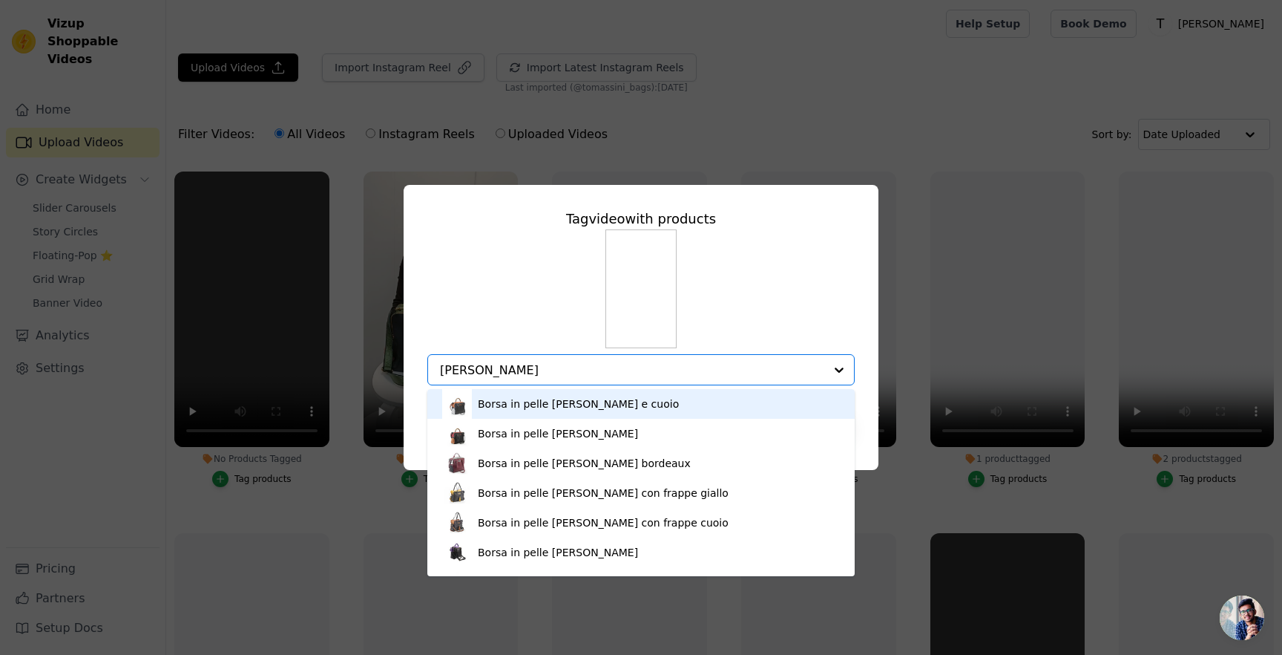
click at [583, 412] on div "Borsa in pelle MARY nero e cuoio" at bounding box center [641, 404] width 398 height 30
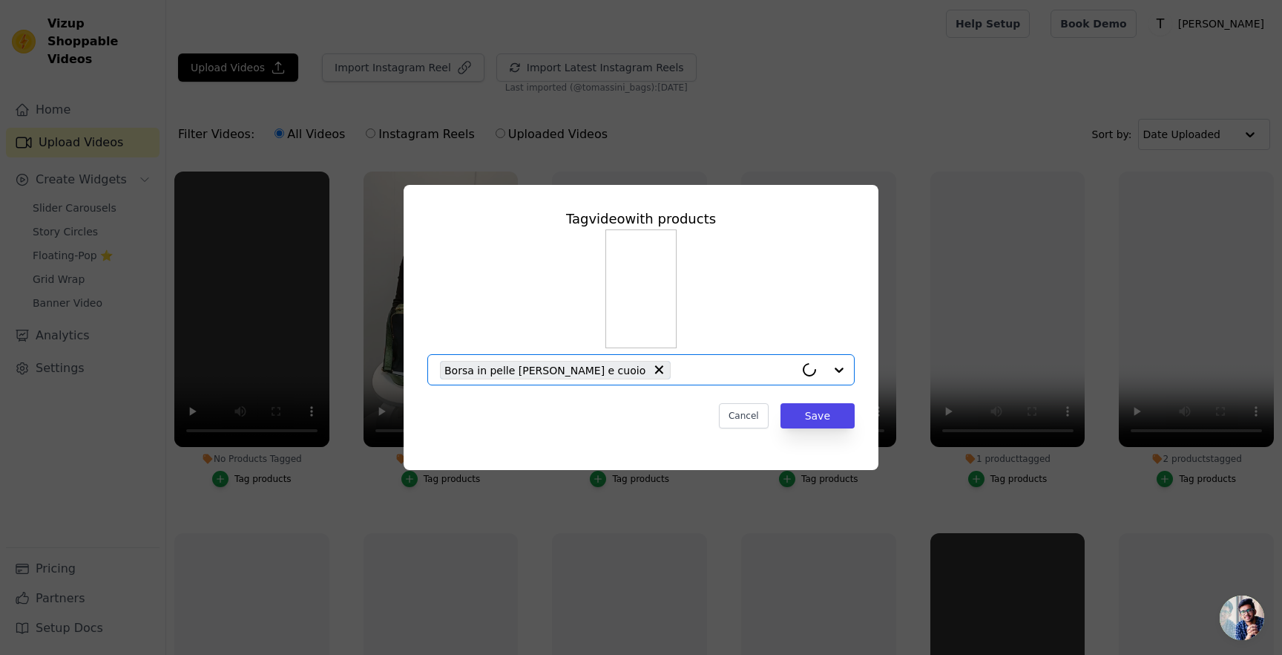
click at [678, 368] on input "No Products Tagged Tag video with products Option Borsa in pelle MARY nero e cu…" at bounding box center [736, 370] width 117 height 14
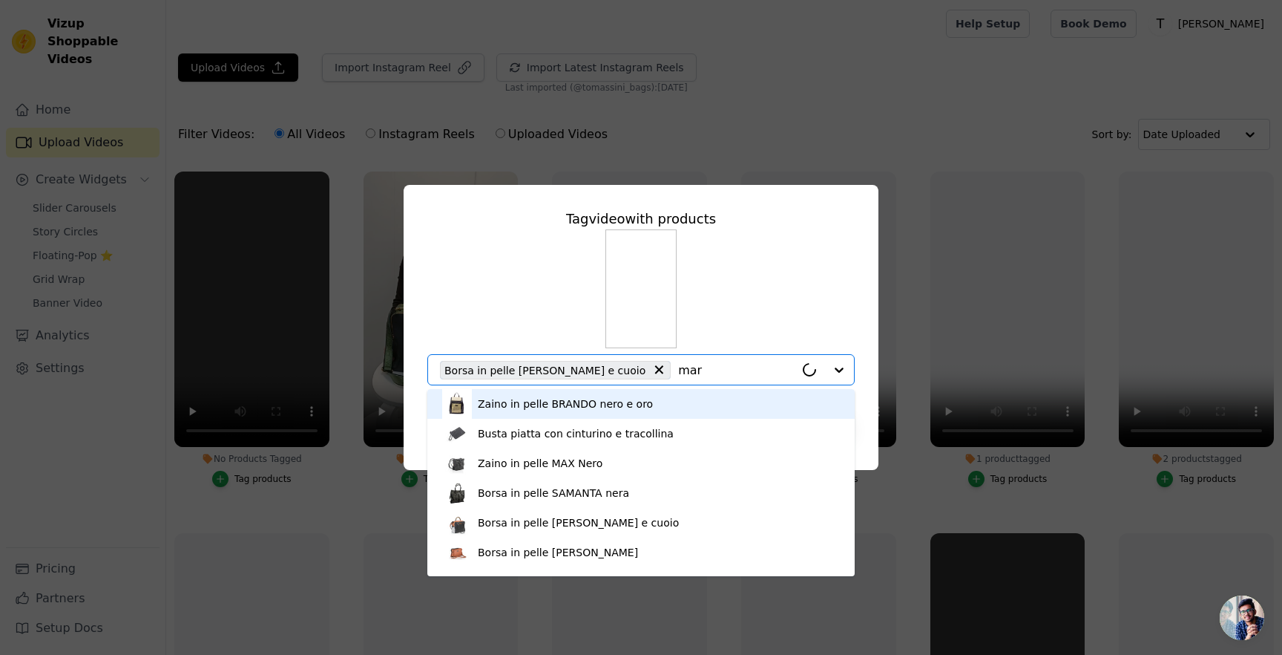
type input "mary"
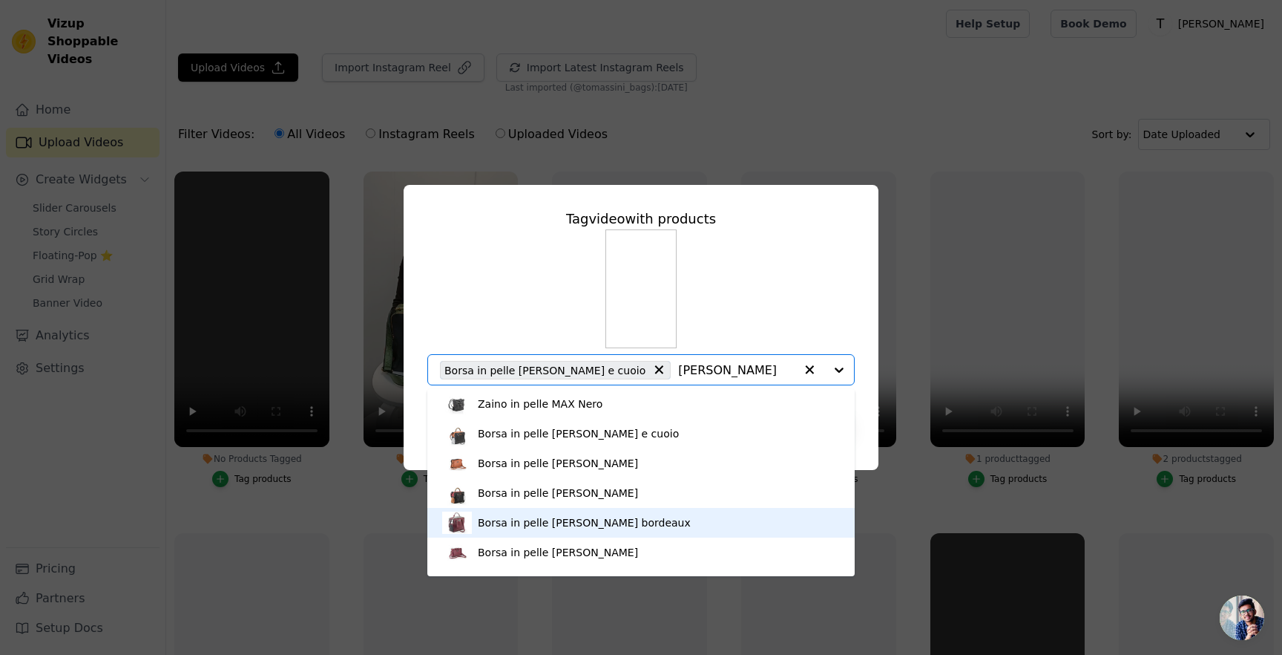
click at [586, 530] on div "Borsa in pelle [PERSON_NAME] bordeaux" at bounding box center [641, 523] width 398 height 30
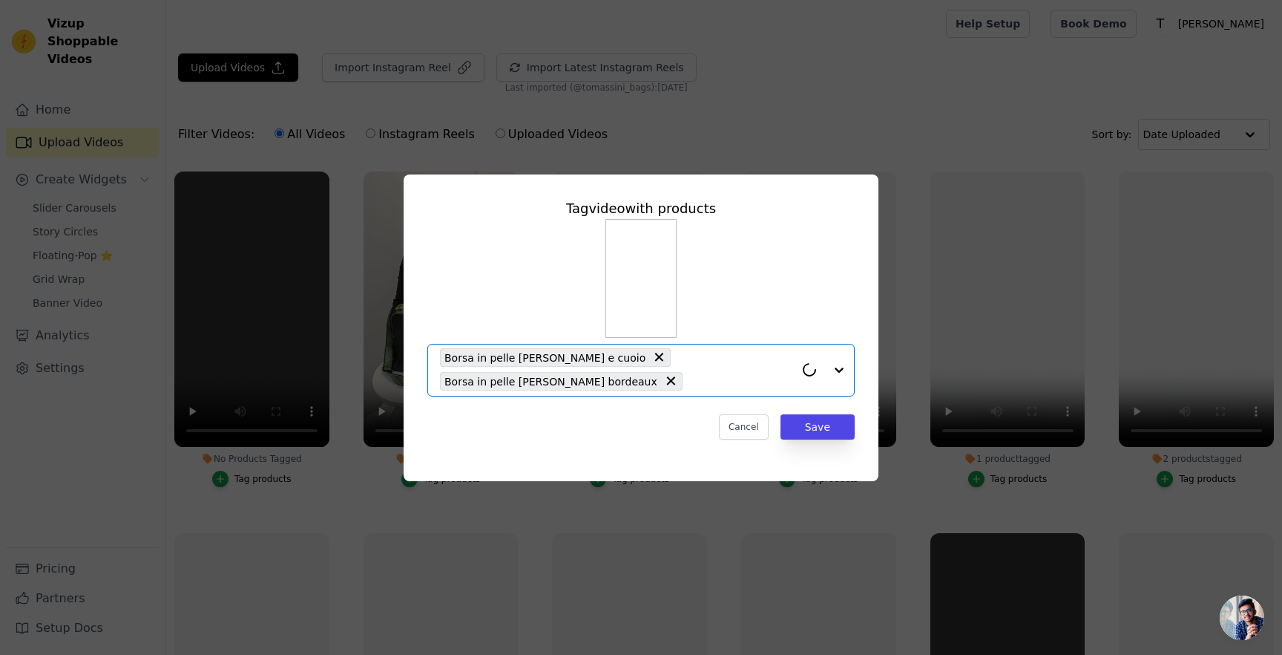
click at [690, 378] on input "No Products Tagged Tag video with products Option Borsa in pelle MARY nero e cu…" at bounding box center [742, 381] width 105 height 14
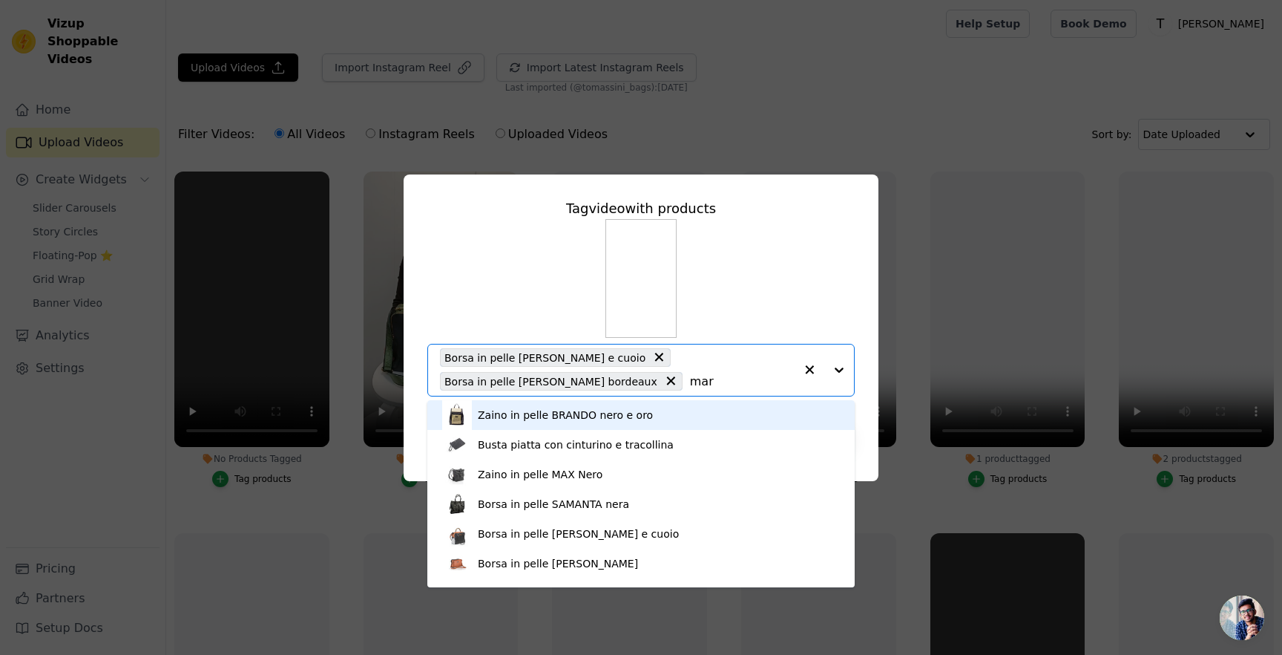
type input "mary"
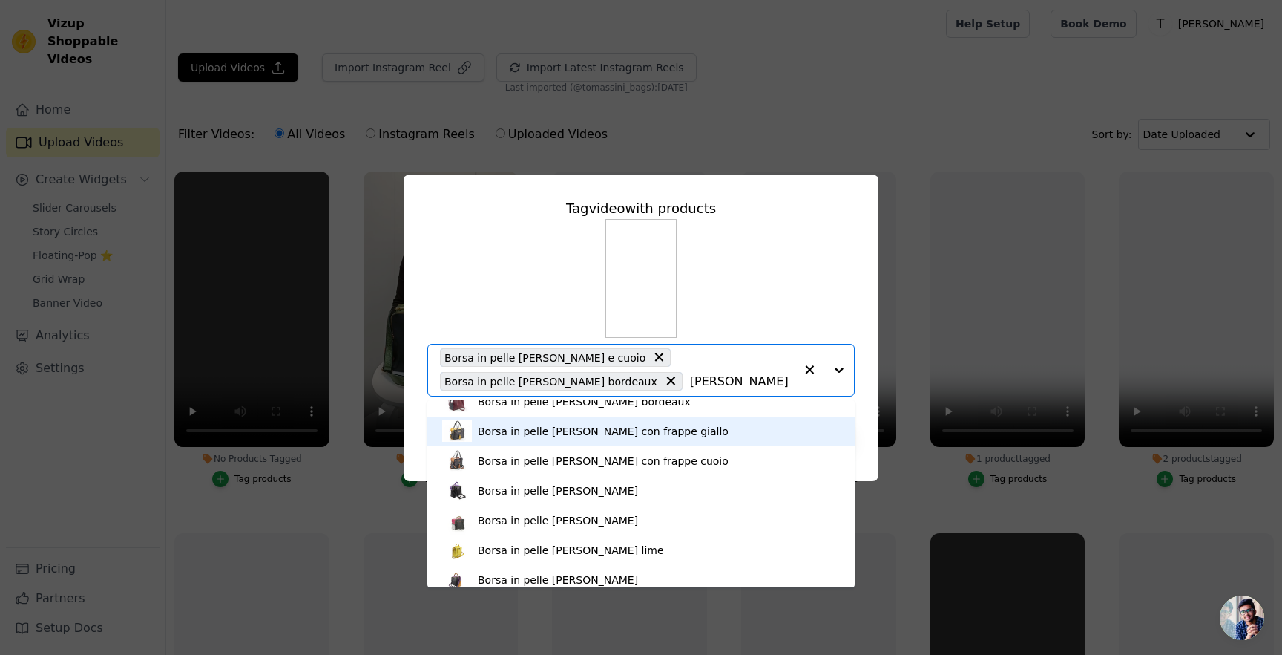
scroll to position [91, 0]
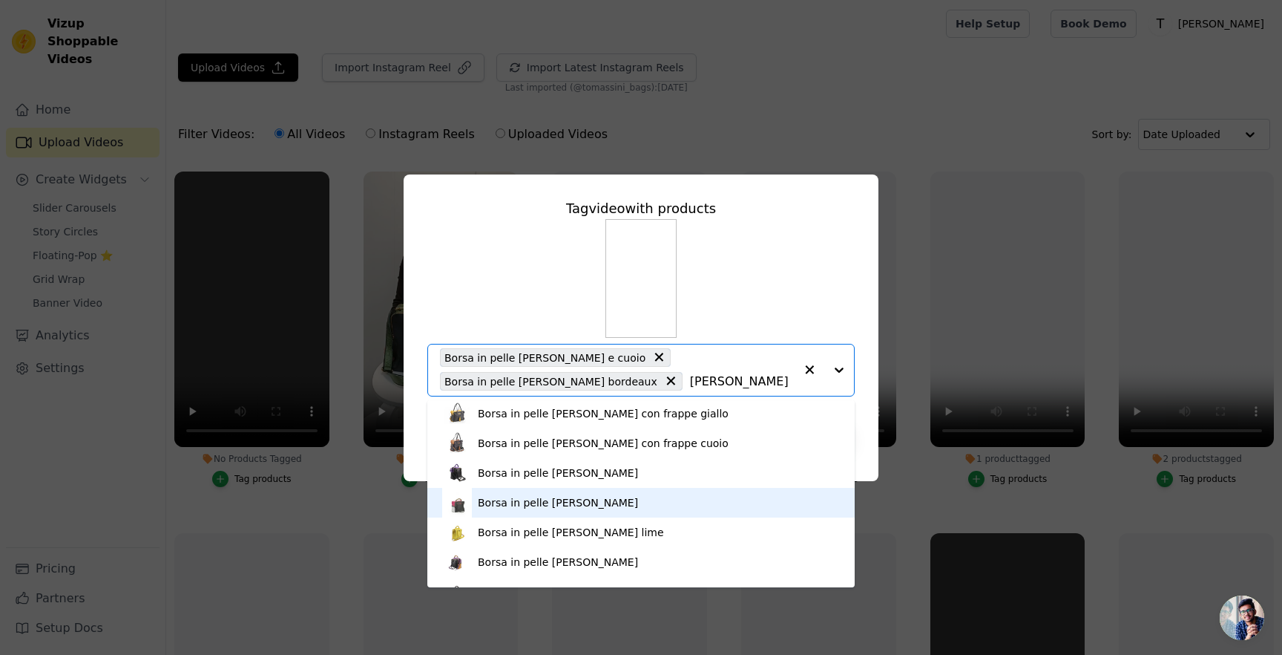
click at [578, 495] on div "Borsa in pelle [PERSON_NAME]" at bounding box center [558, 502] width 160 height 15
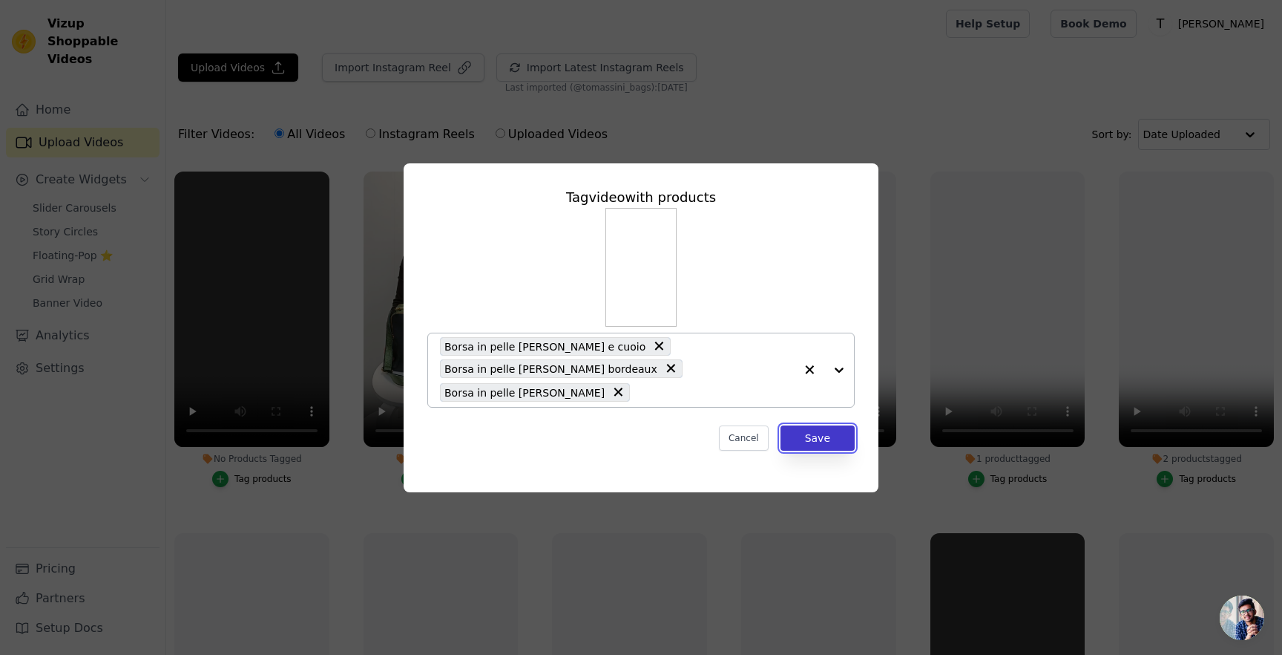
click at [832, 437] on button "Save" at bounding box center [818, 437] width 74 height 25
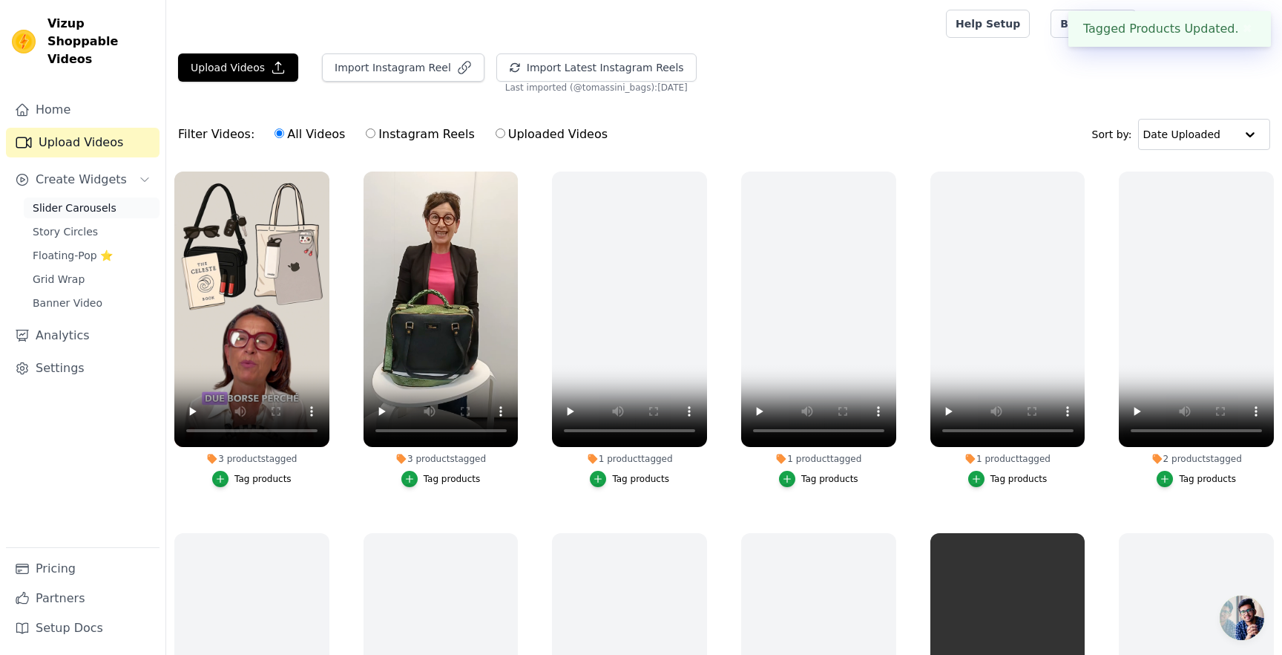
click at [103, 200] on span "Slider Carousels" at bounding box center [75, 207] width 84 height 15
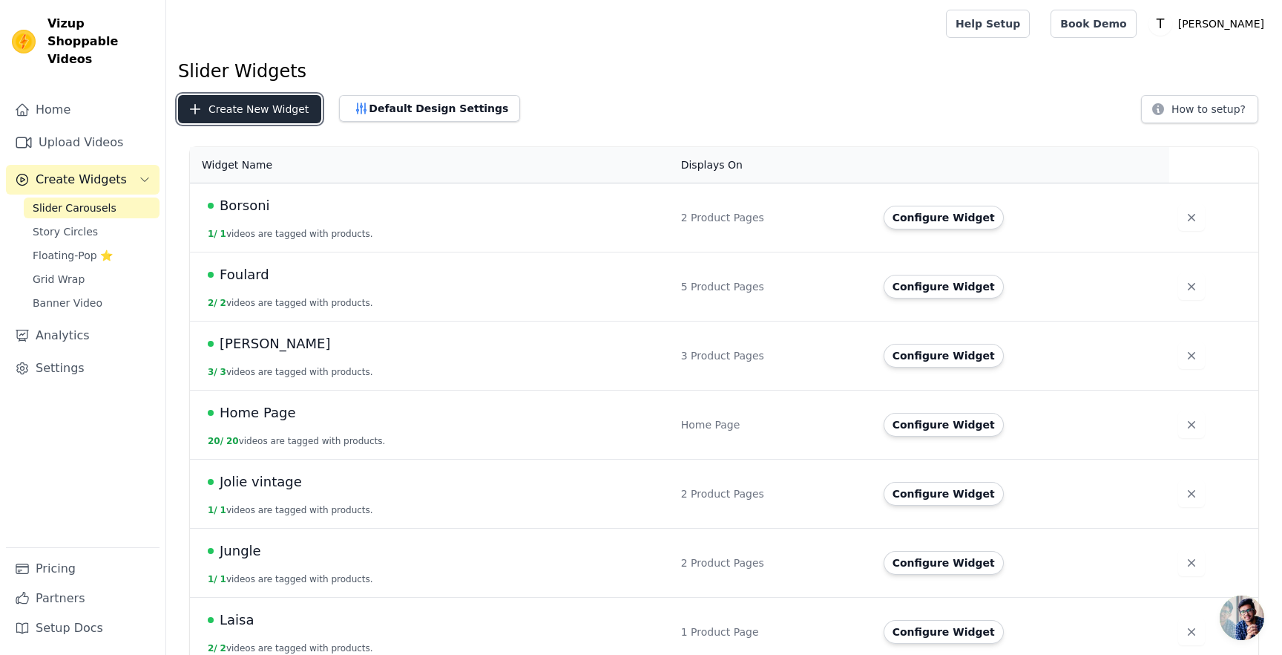
click at [259, 111] on button "Create New Widget" at bounding box center [249, 109] width 143 height 28
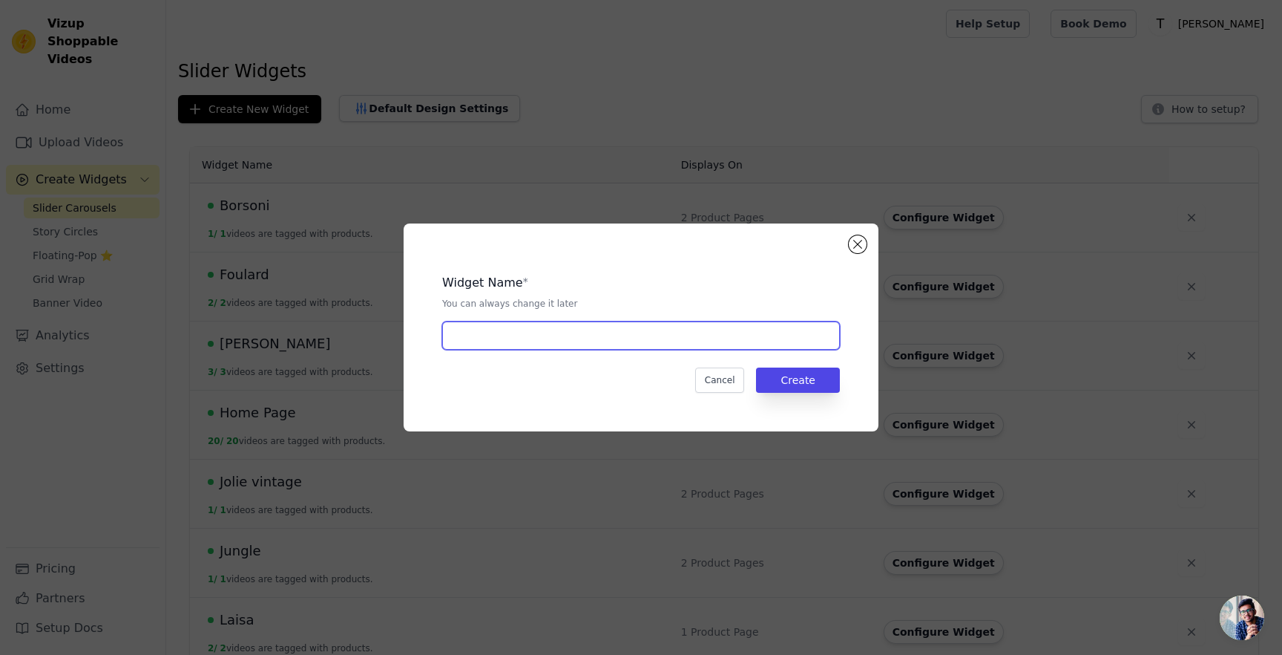
click at [480, 333] on input "text" at bounding box center [641, 335] width 398 height 28
type input "Mary - Best Seller"
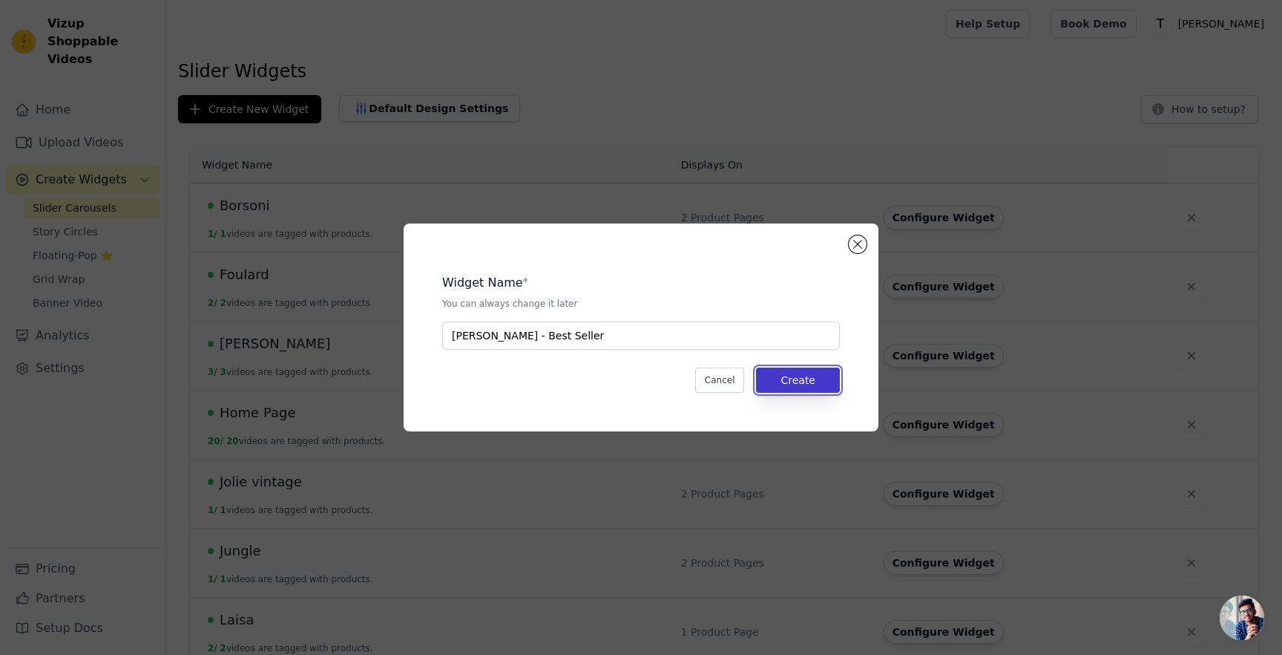
click at [825, 388] on button "Create" at bounding box center [798, 379] width 84 height 25
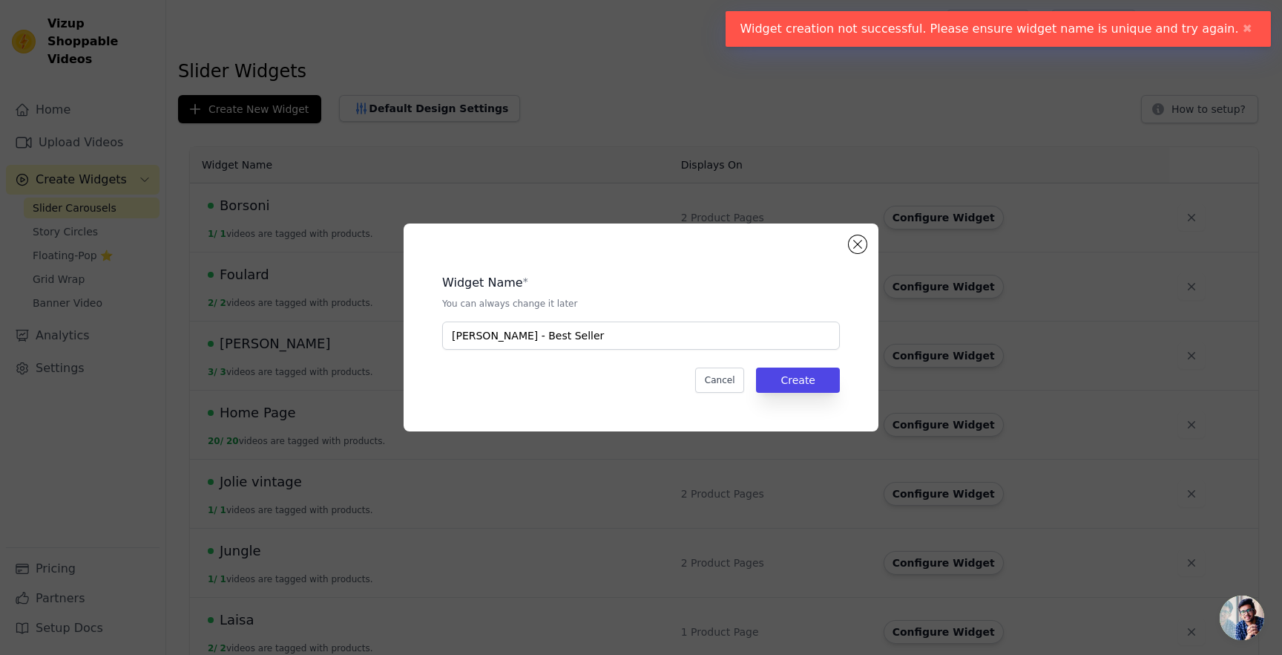
click at [1243, 27] on button "✖" at bounding box center [1247, 29] width 17 height 18
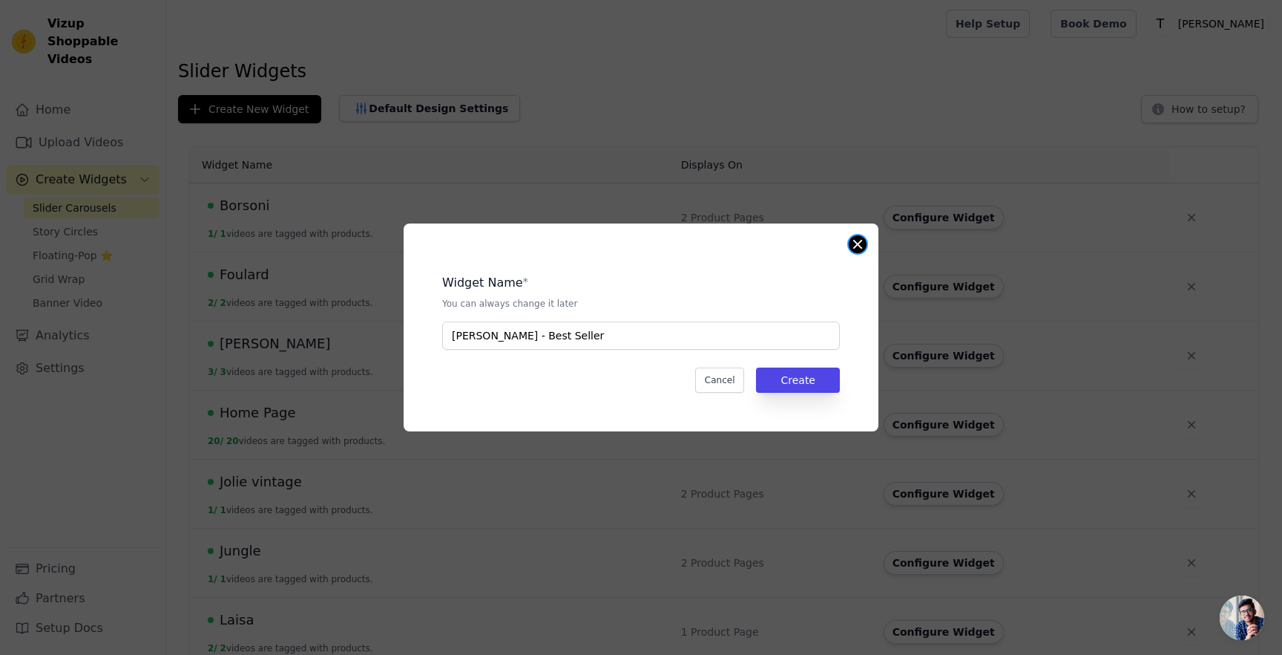
click at [860, 245] on button "Close modal" at bounding box center [858, 244] width 18 height 18
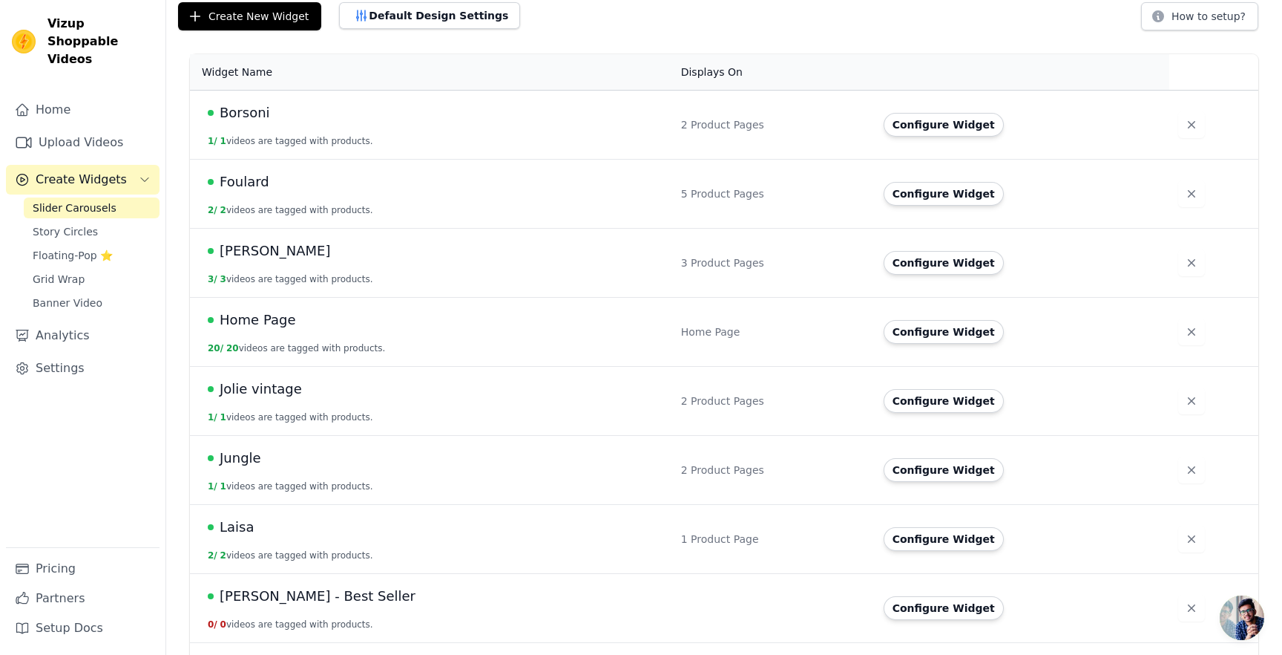
scroll to position [293, 0]
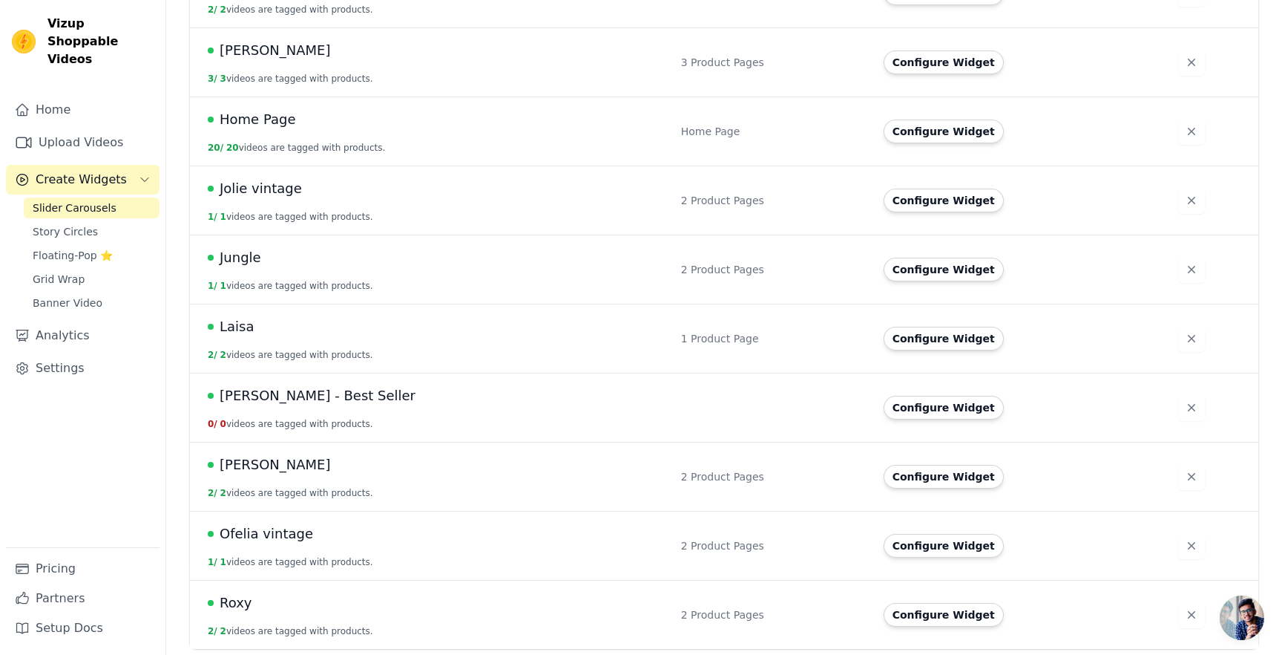
click at [257, 395] on span "[PERSON_NAME] - Best Seller" at bounding box center [318, 395] width 196 height 21
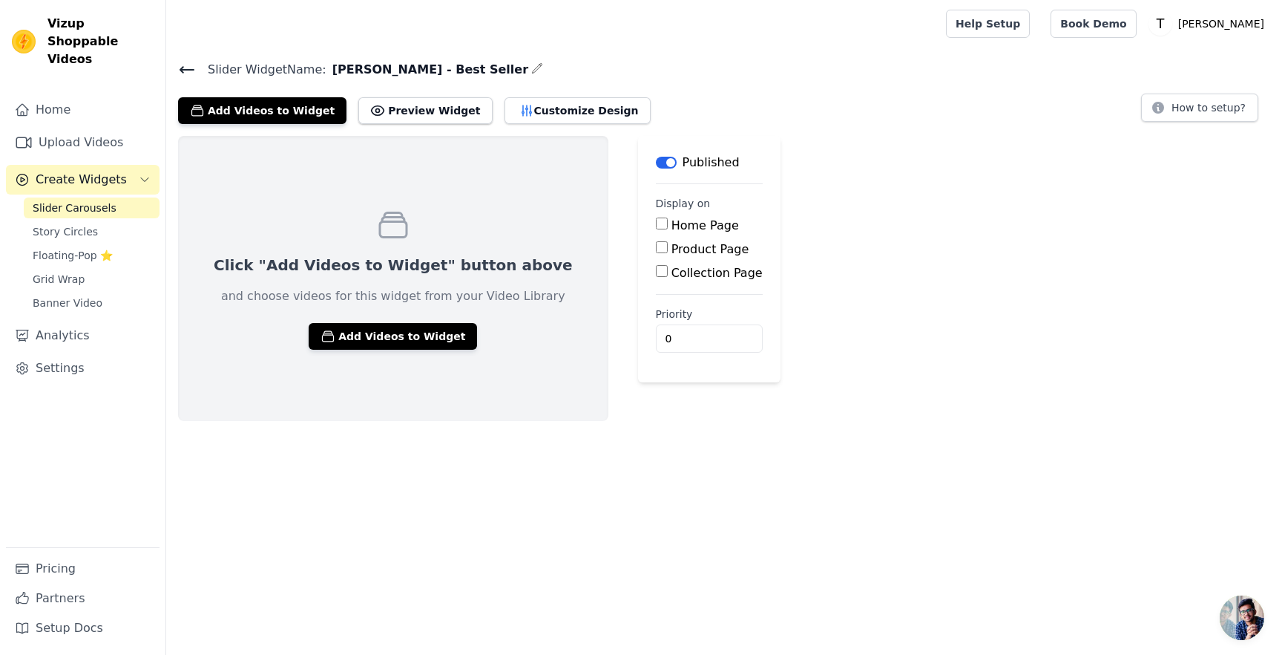
click at [656, 244] on input "Product Page" at bounding box center [662, 247] width 12 height 12
checkbox input "true"
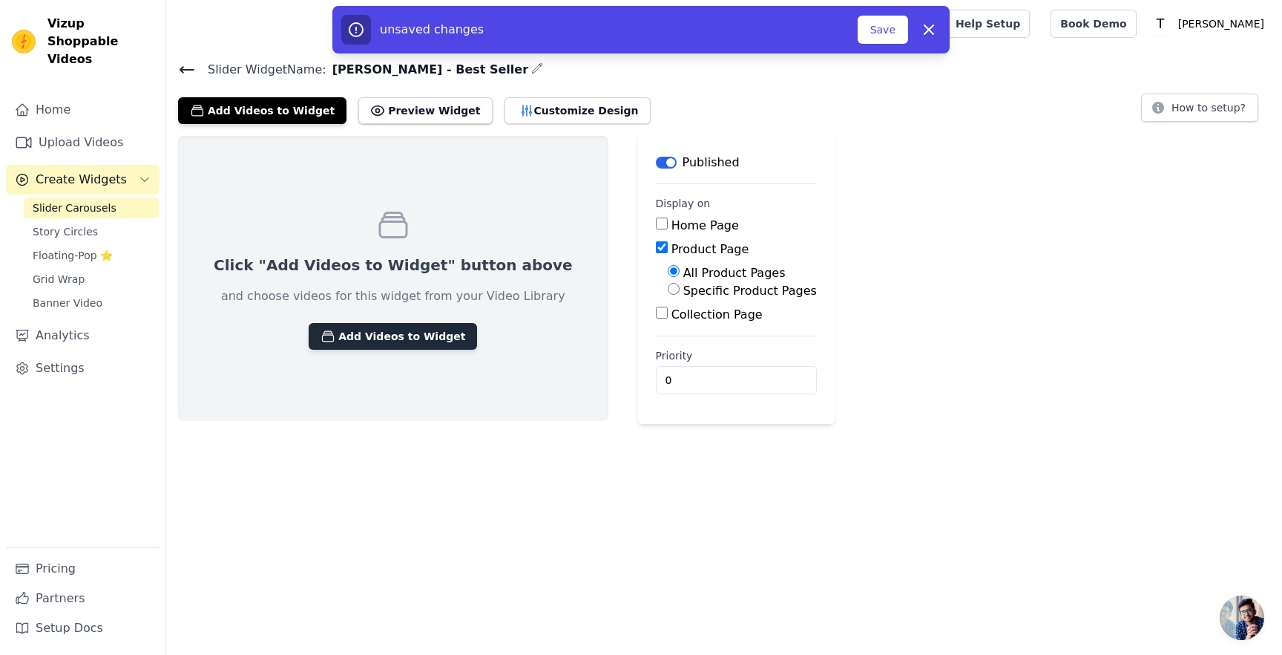
click at [389, 334] on button "Add Videos to Widget" at bounding box center [393, 336] width 168 height 27
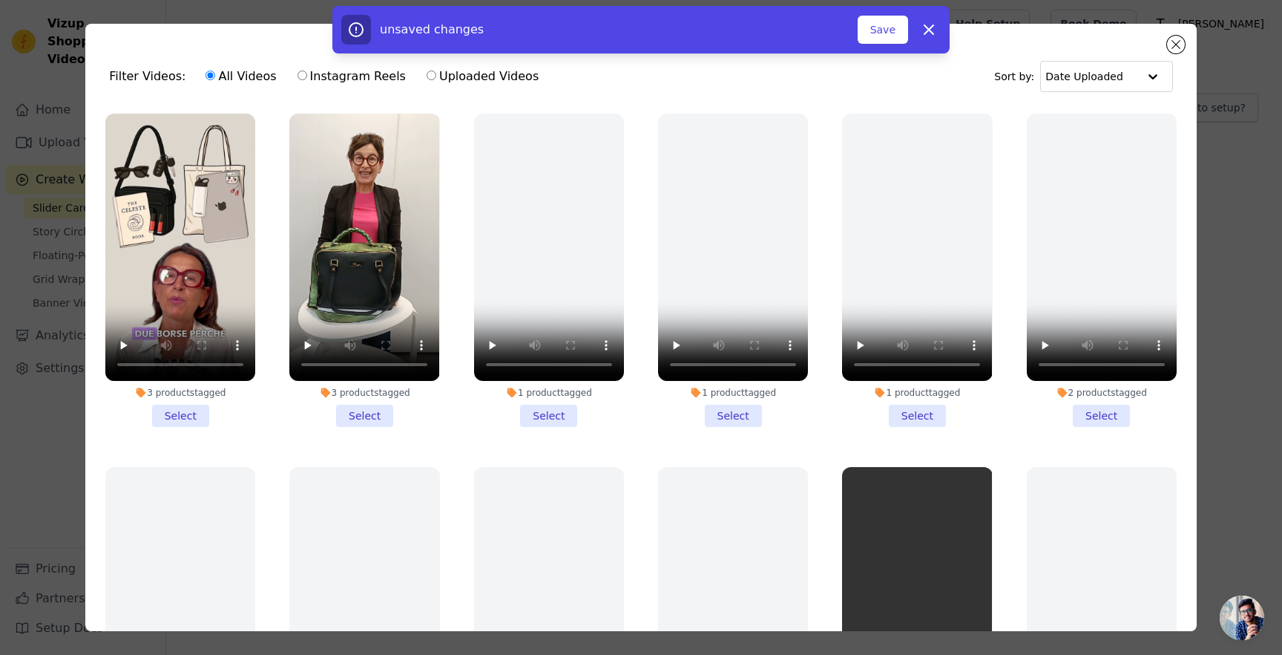
click at [362, 407] on li "3 products tagged Select" at bounding box center [364, 270] width 150 height 313
click at [0, 0] on input "3 products tagged Select" at bounding box center [0, 0] width 0 height 0
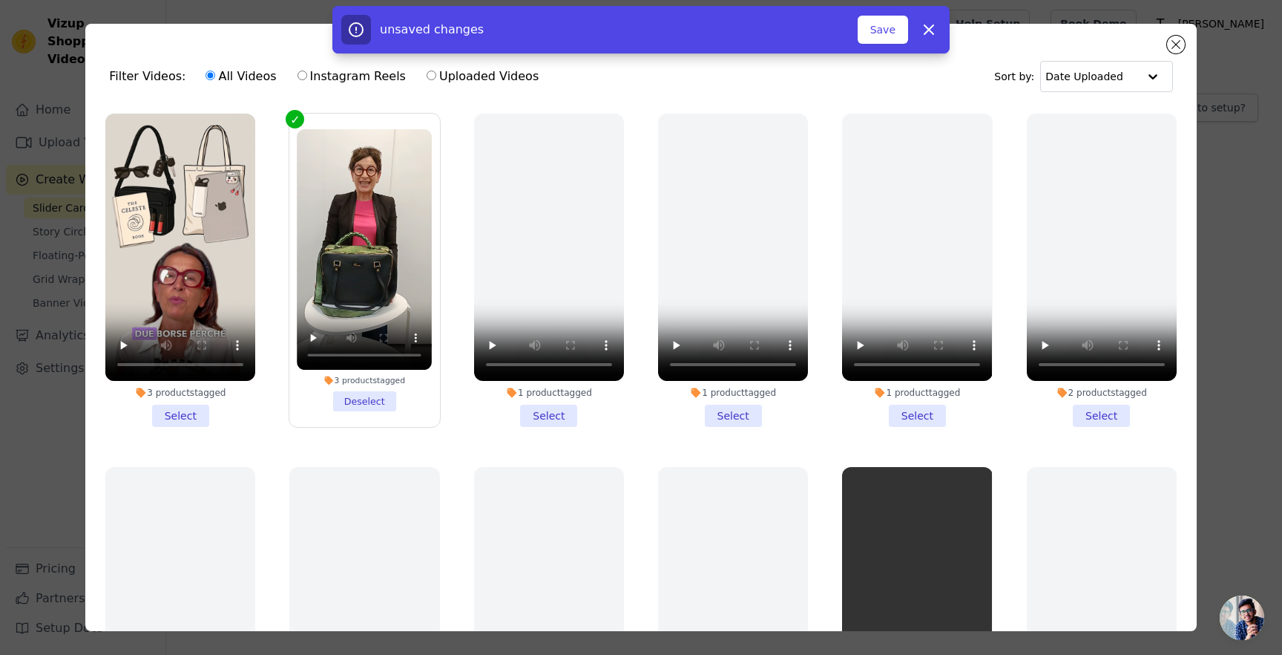
click at [195, 413] on li "3 products tagged Select" at bounding box center [180, 270] width 150 height 313
click at [0, 0] on input "3 products tagged Select" at bounding box center [0, 0] width 0 height 0
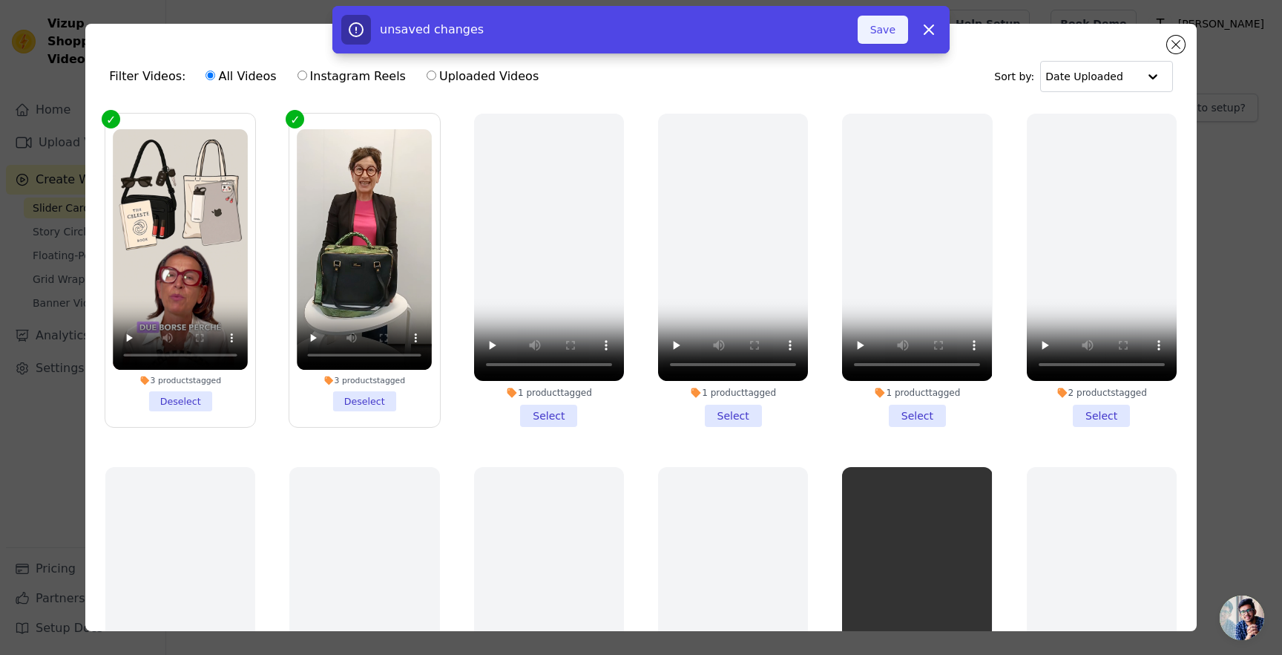
click at [896, 24] on button "Save" at bounding box center [883, 30] width 50 height 28
click at [868, 31] on button "Add To Widget" at bounding box center [858, 30] width 99 height 28
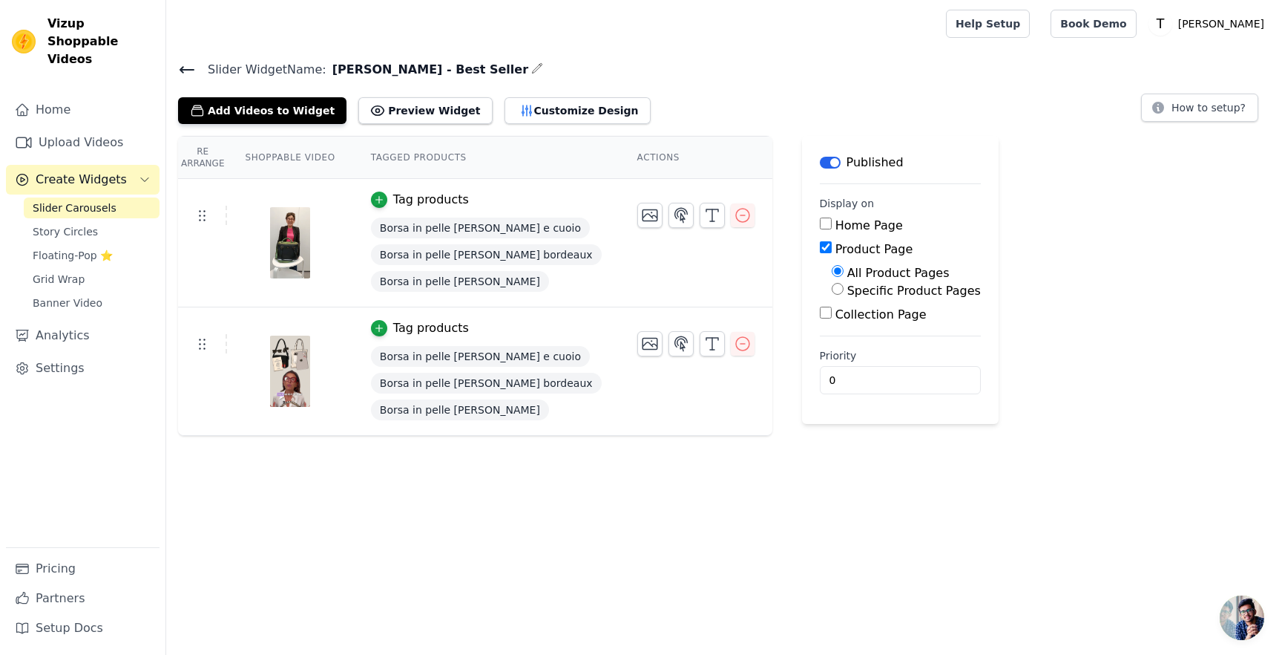
click at [191, 65] on icon at bounding box center [187, 70] width 18 height 18
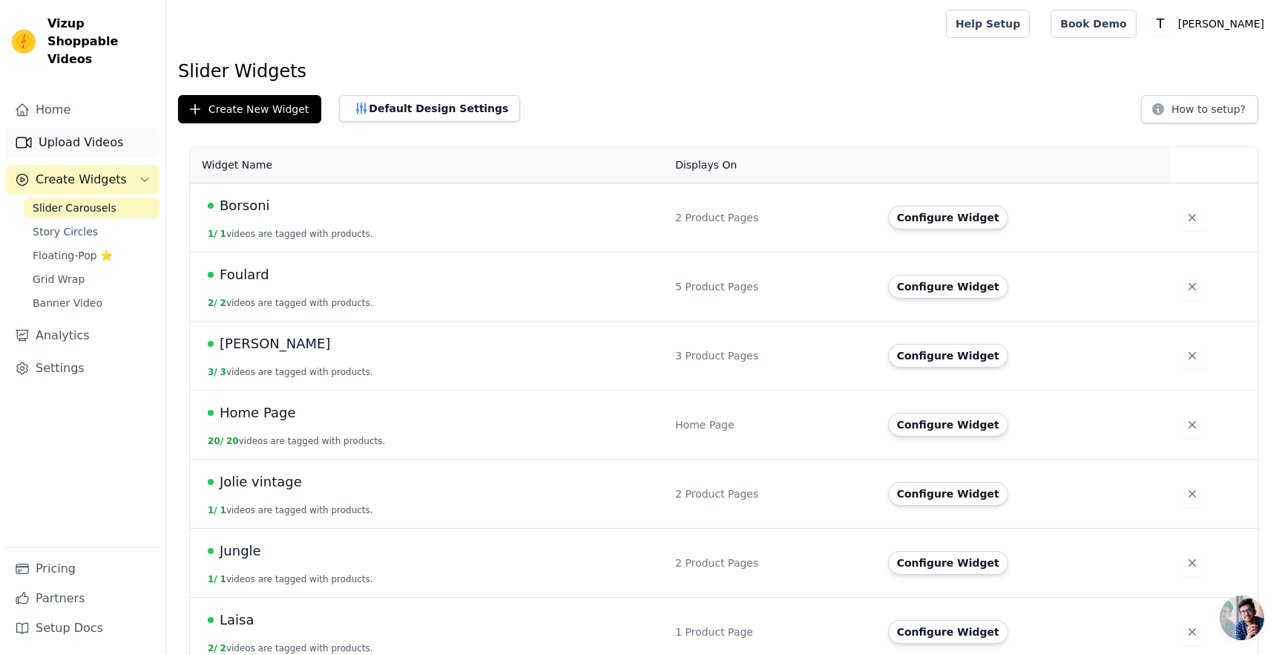
click at [75, 128] on link "Upload Videos" at bounding box center [83, 143] width 154 height 30
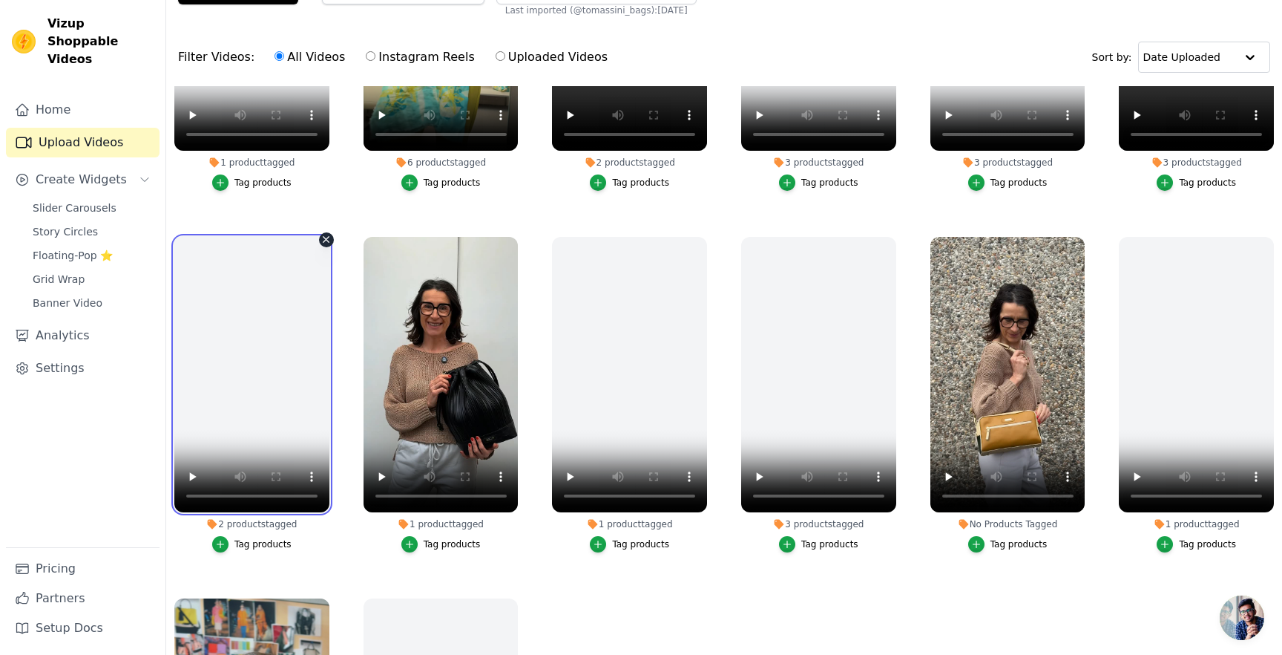
scroll to position [941, 0]
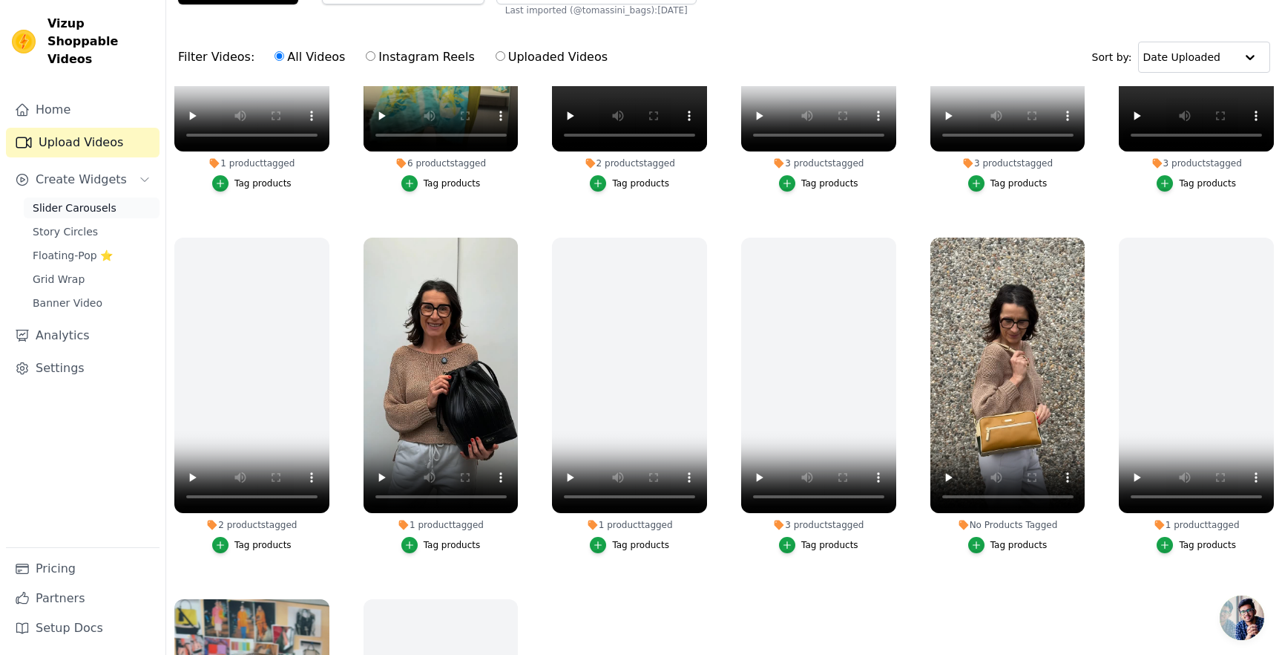
click at [66, 200] on span "Slider Carousels" at bounding box center [75, 207] width 84 height 15
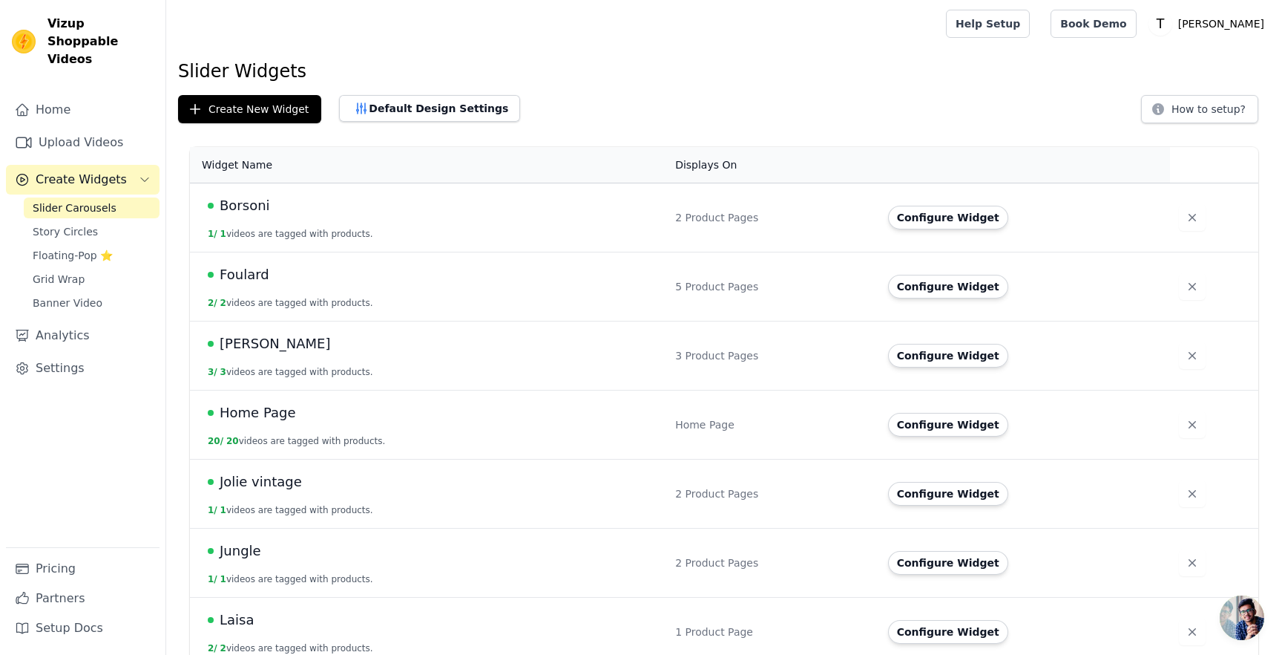
scroll to position [293, 0]
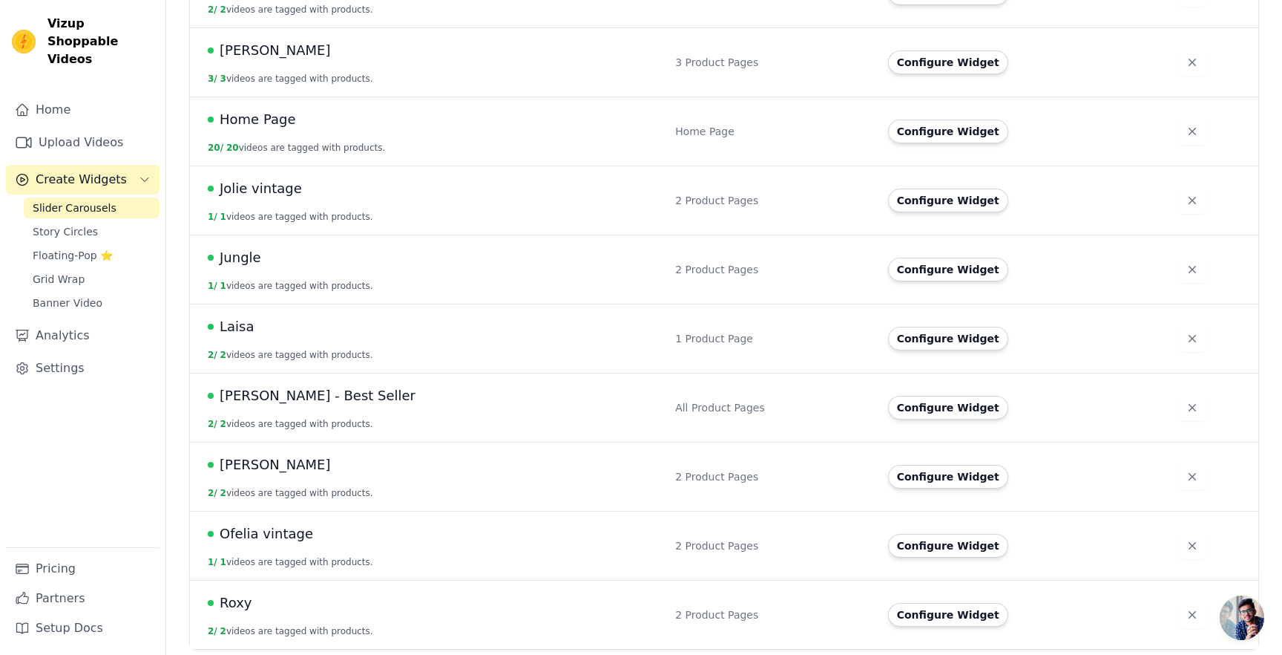
click at [691, 391] on td "All Product Pages" at bounding box center [772, 407] width 213 height 69
click at [315, 402] on span "Mary - Best Seller" at bounding box center [318, 395] width 196 height 21
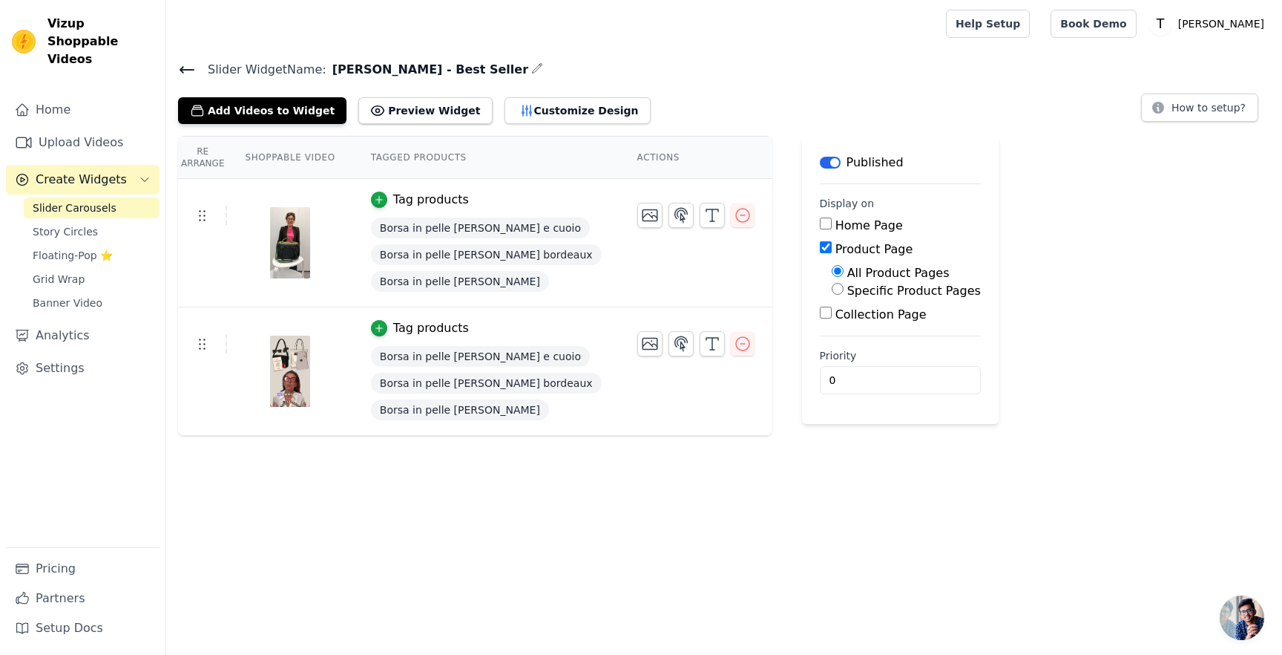
click at [820, 245] on input "Product Page" at bounding box center [826, 247] width 12 height 12
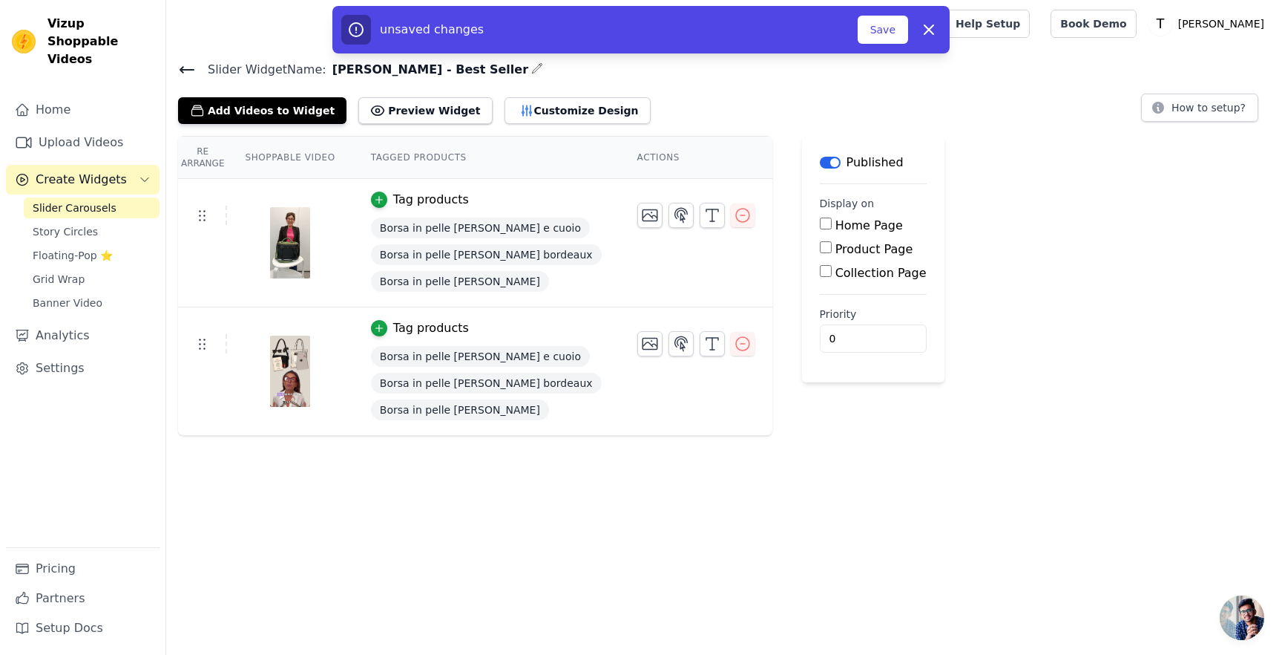
click at [820, 245] on input "Product Page" at bounding box center [826, 247] width 12 height 12
checkbox input "true"
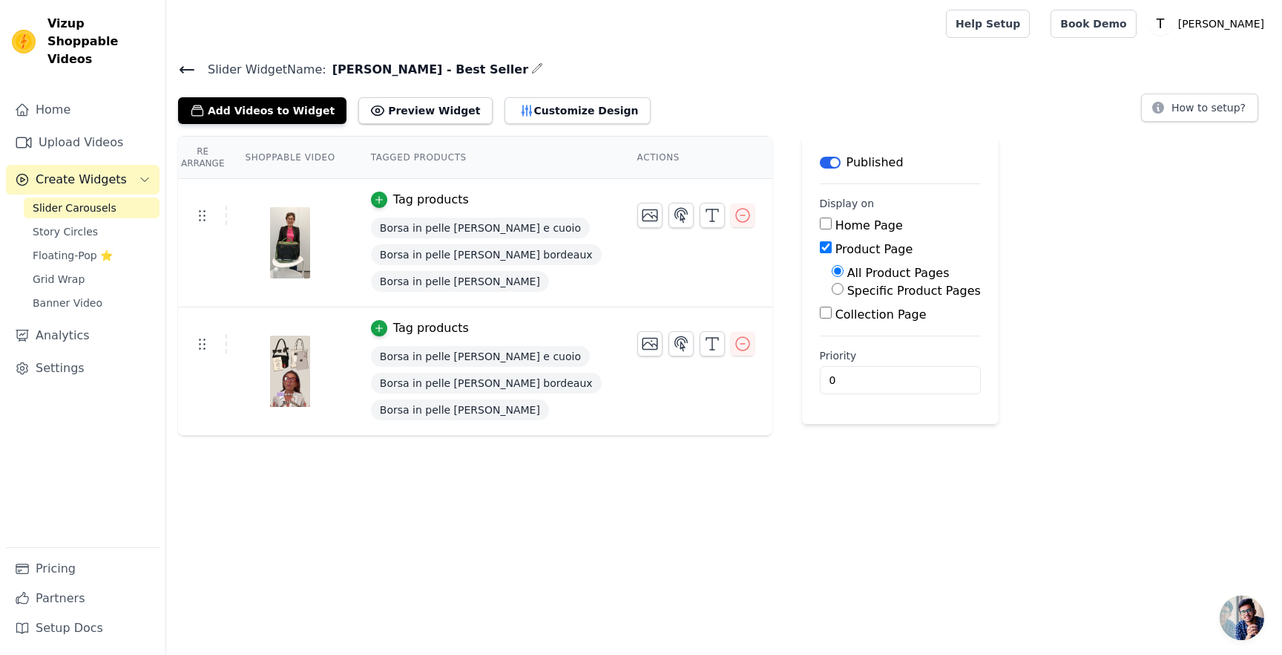
click at [832, 288] on input "Specific Product Pages" at bounding box center [838, 289] width 12 height 12
radio input "true"
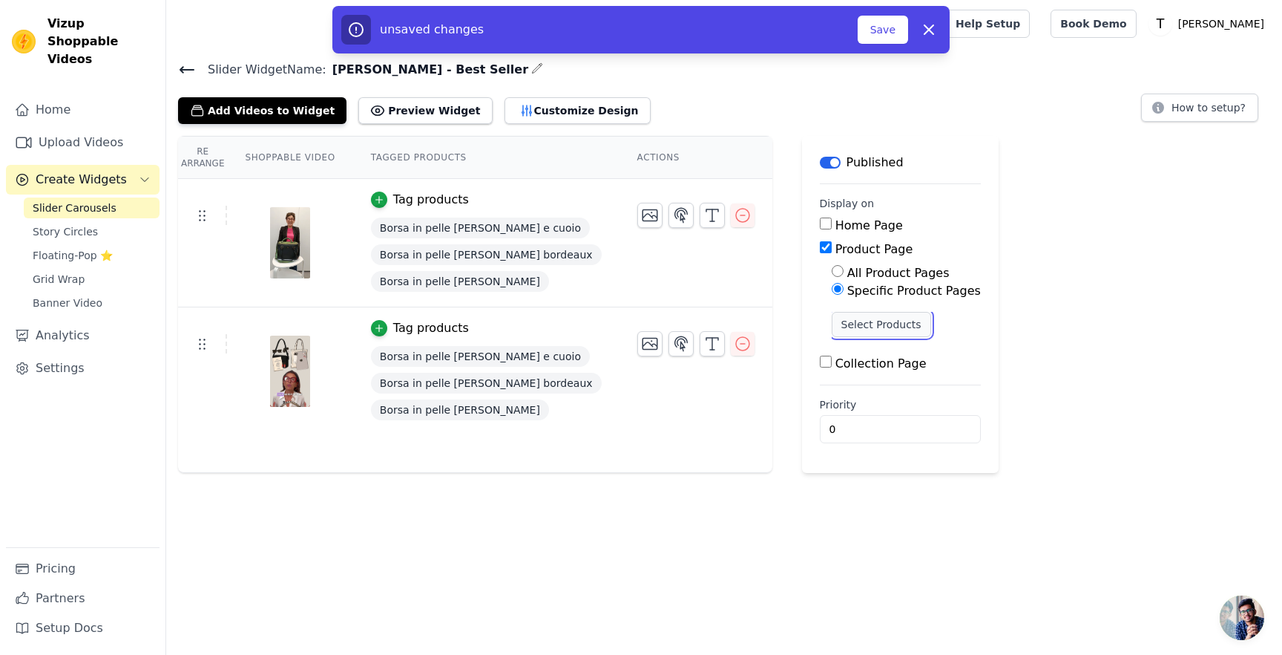
click at [832, 313] on button "Select Products" at bounding box center [881, 324] width 99 height 25
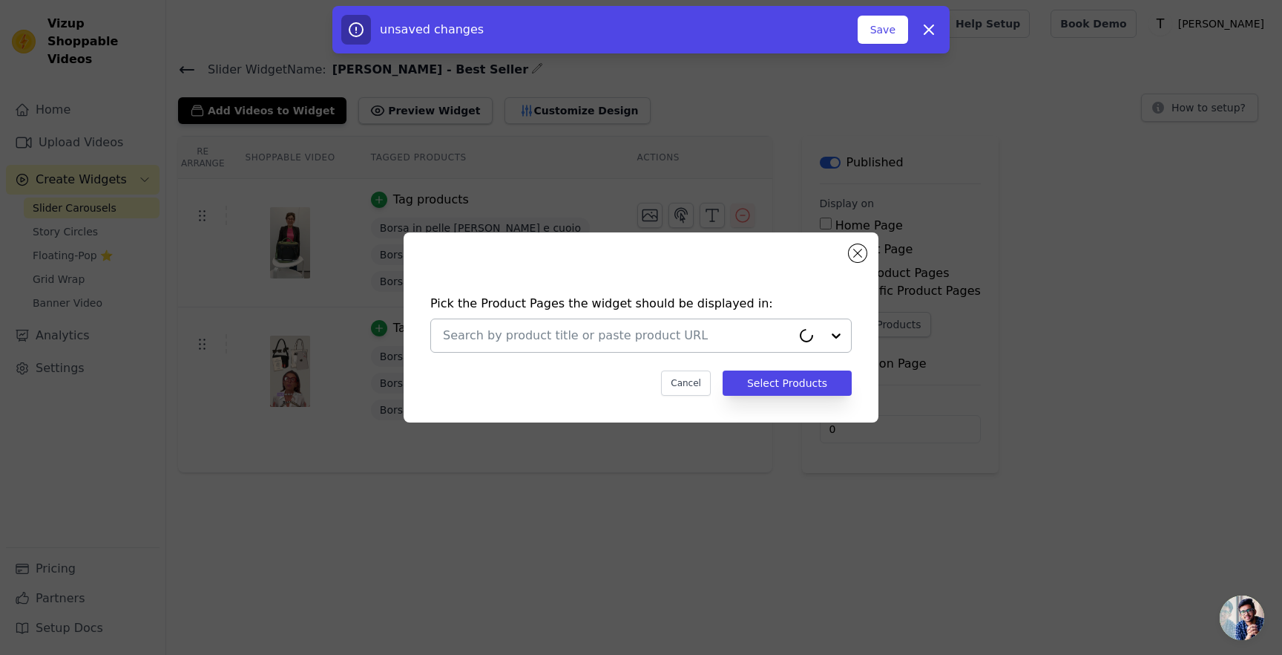
click at [778, 327] on input "text" at bounding box center [617, 336] width 349 height 18
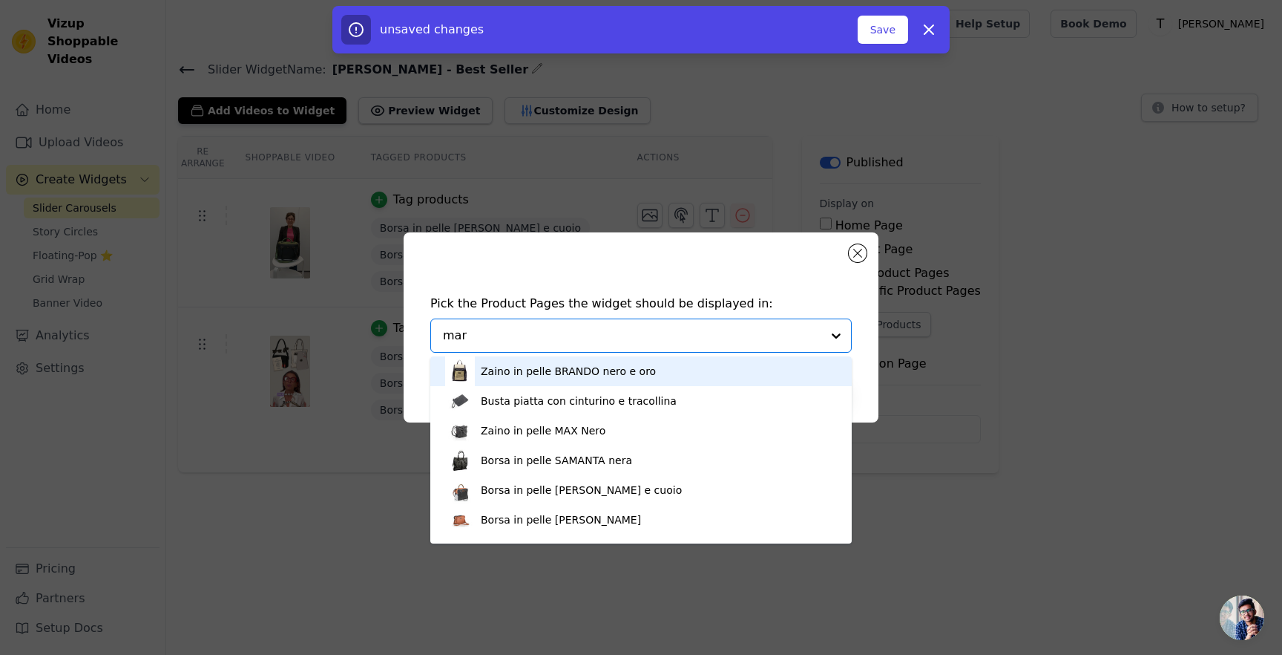
type input "mary"
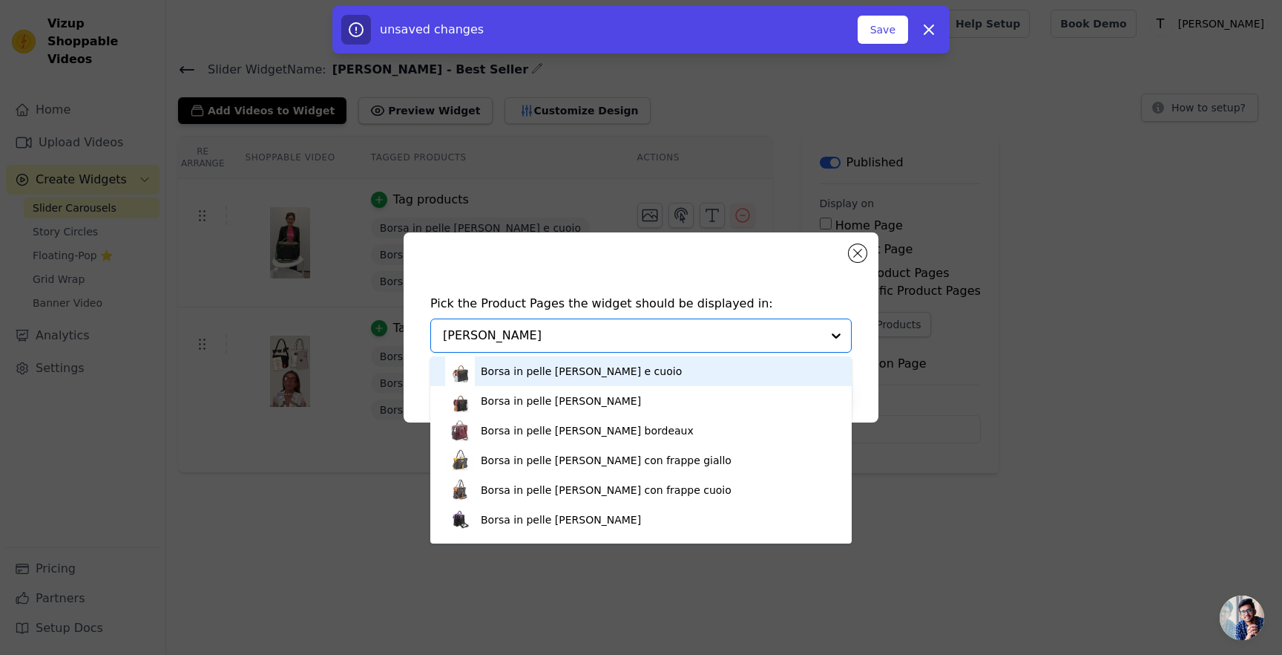
click at [551, 384] on div "Borsa in pelle MARY nero e cuoio" at bounding box center [641, 371] width 392 height 30
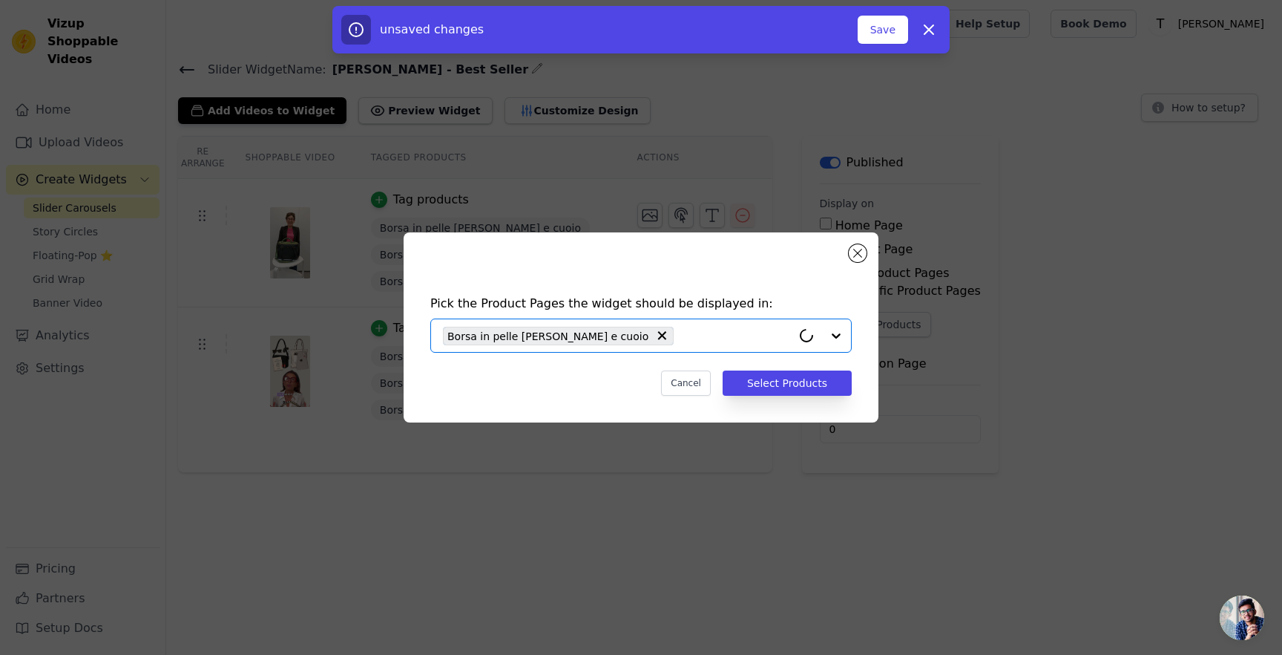
click at [681, 336] on input "text" at bounding box center [736, 336] width 111 height 18
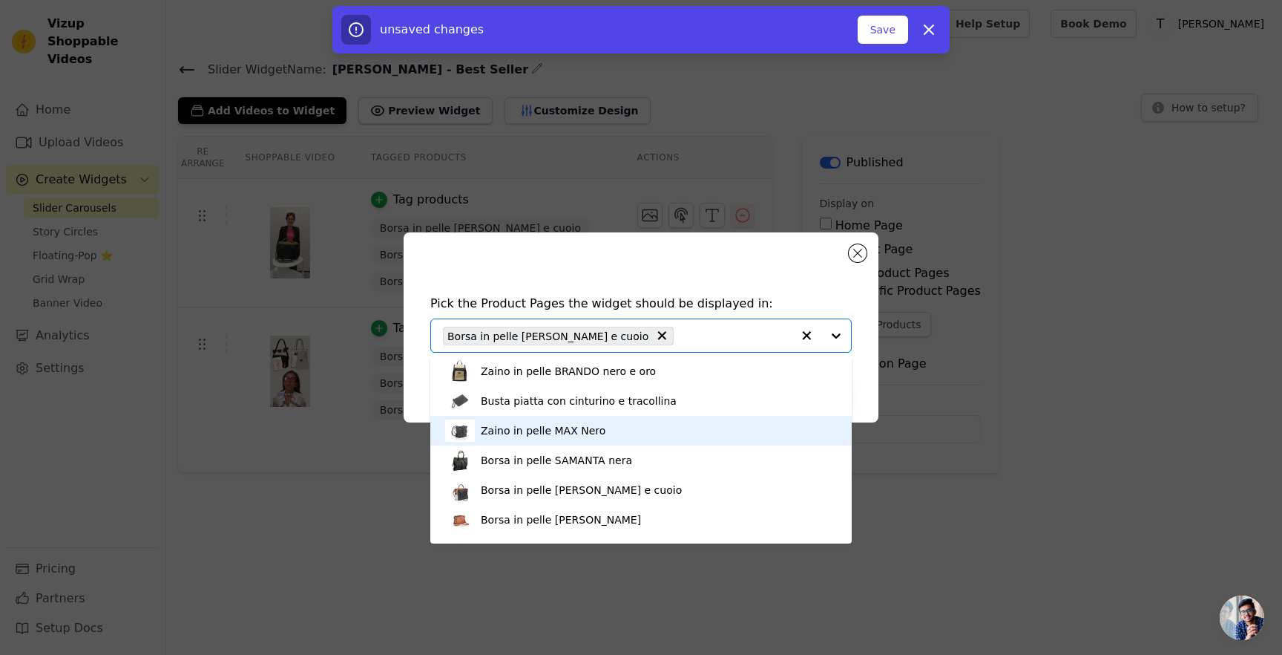
click at [589, 421] on div "Zaino in pelle MAX Nero" at bounding box center [641, 431] width 392 height 30
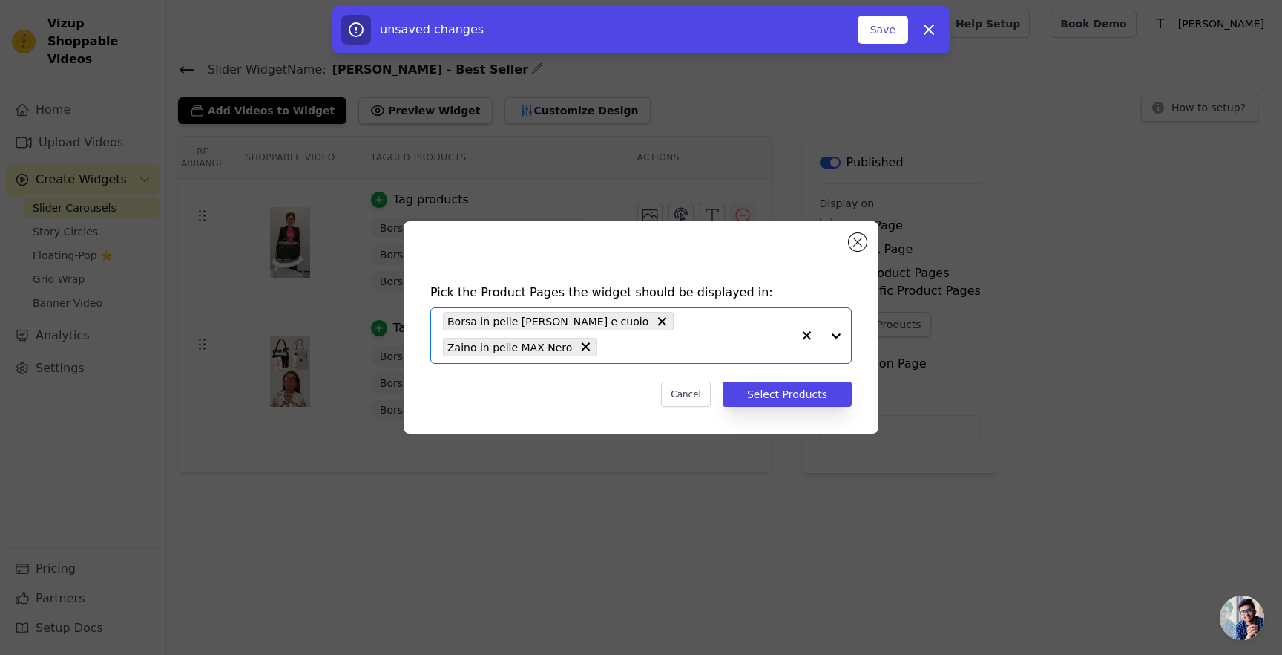
click at [665, 341] on input "text" at bounding box center [698, 347] width 187 height 18
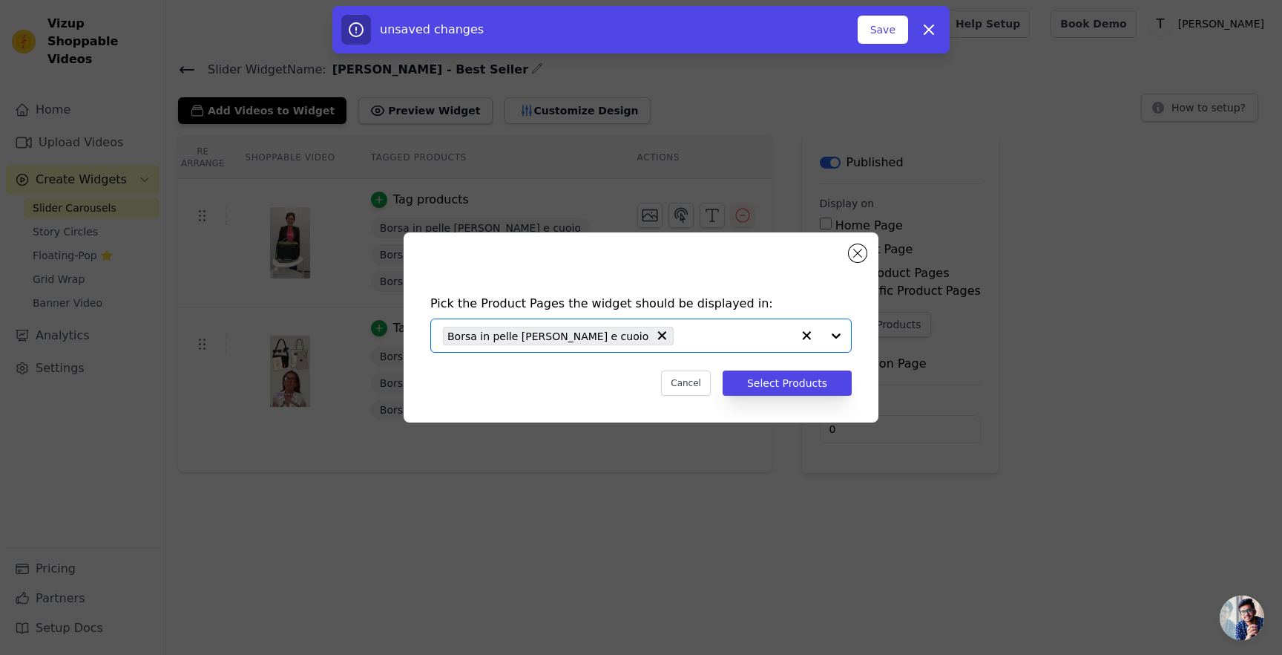
click at [734, 336] on input "text" at bounding box center [736, 336] width 111 height 18
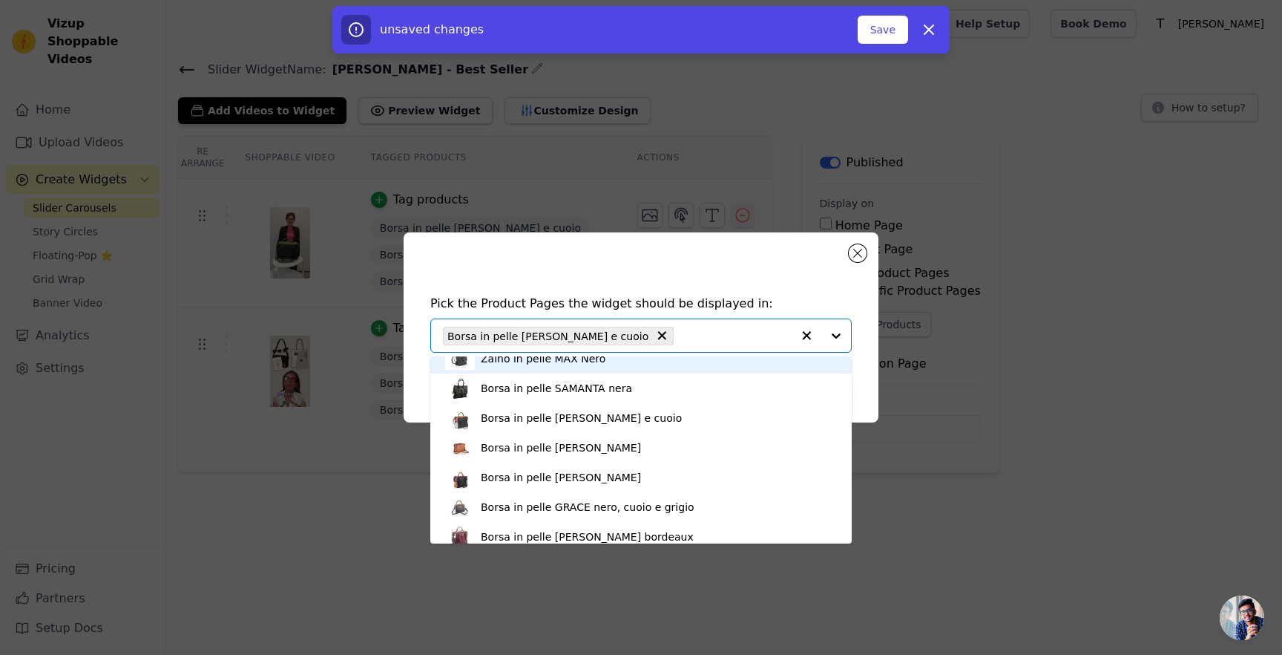
scroll to position [91, 0]
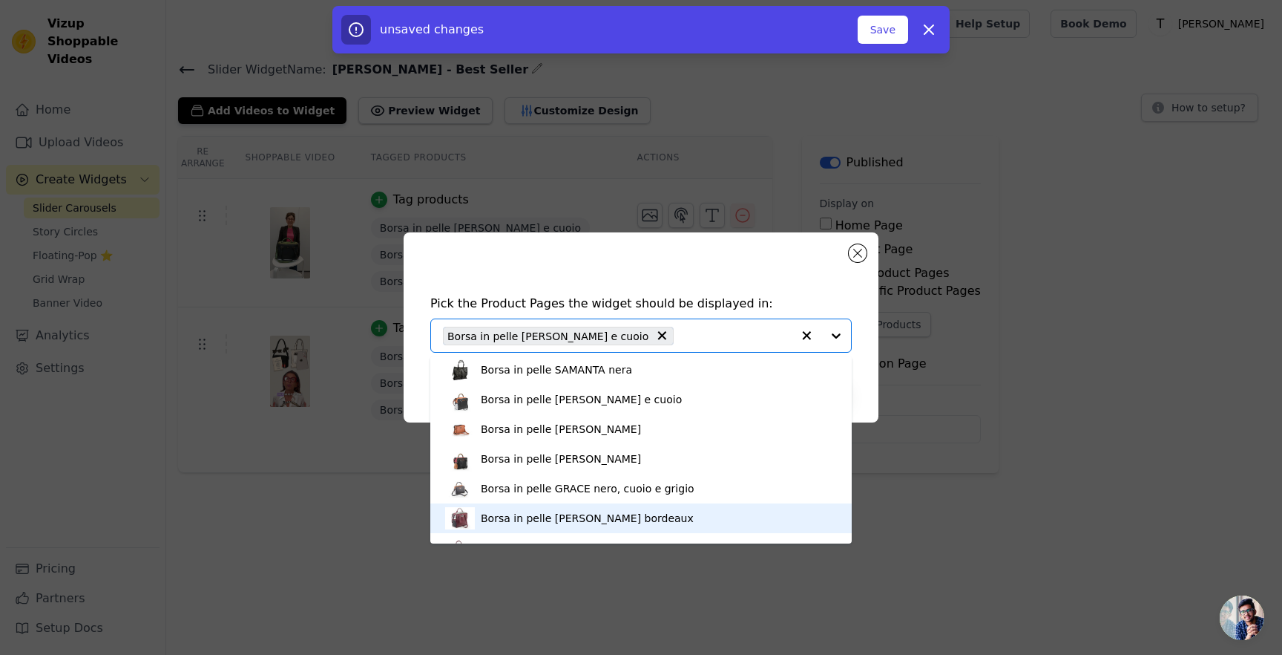
click at [603, 525] on div "Borsa in pelle MARY bordeaux" at bounding box center [587, 518] width 213 height 15
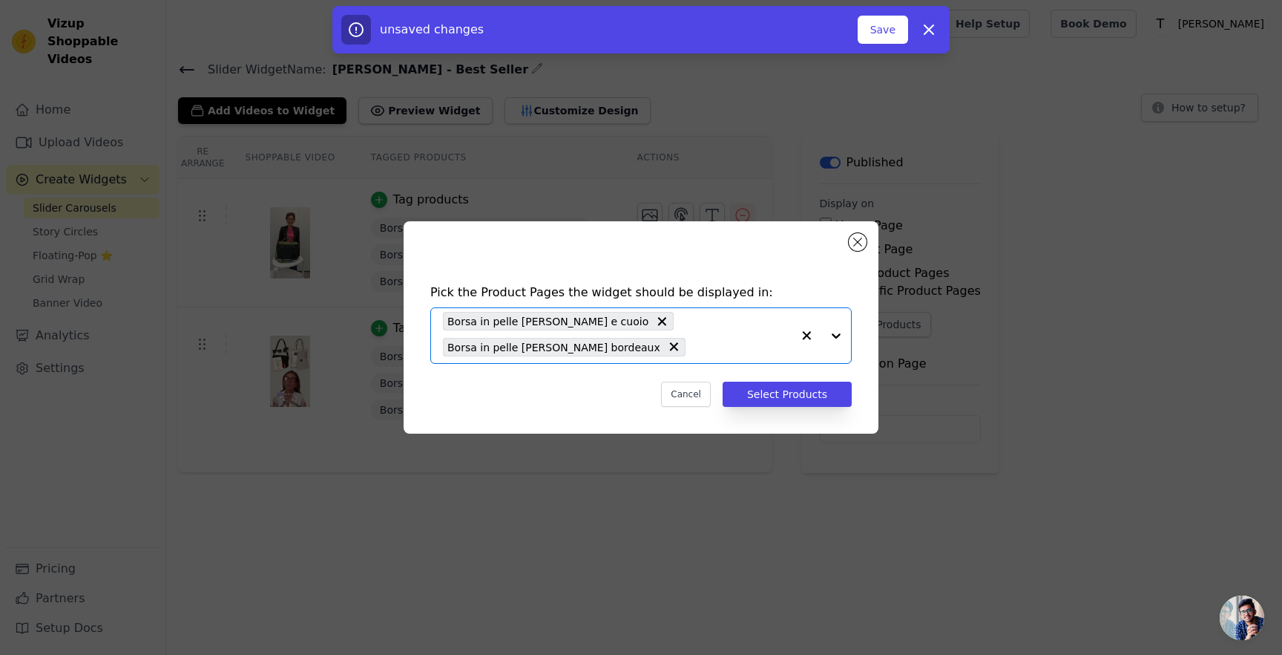
click at [693, 338] on input "text" at bounding box center [742, 347] width 99 height 18
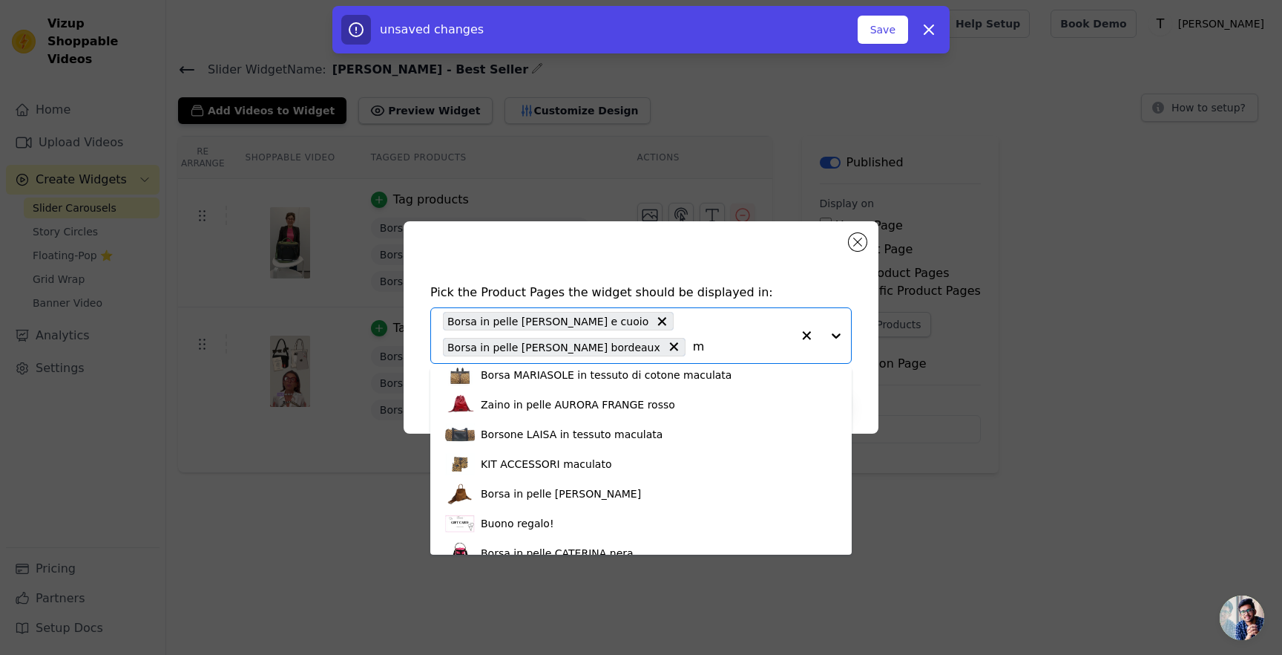
scroll to position [0, 0]
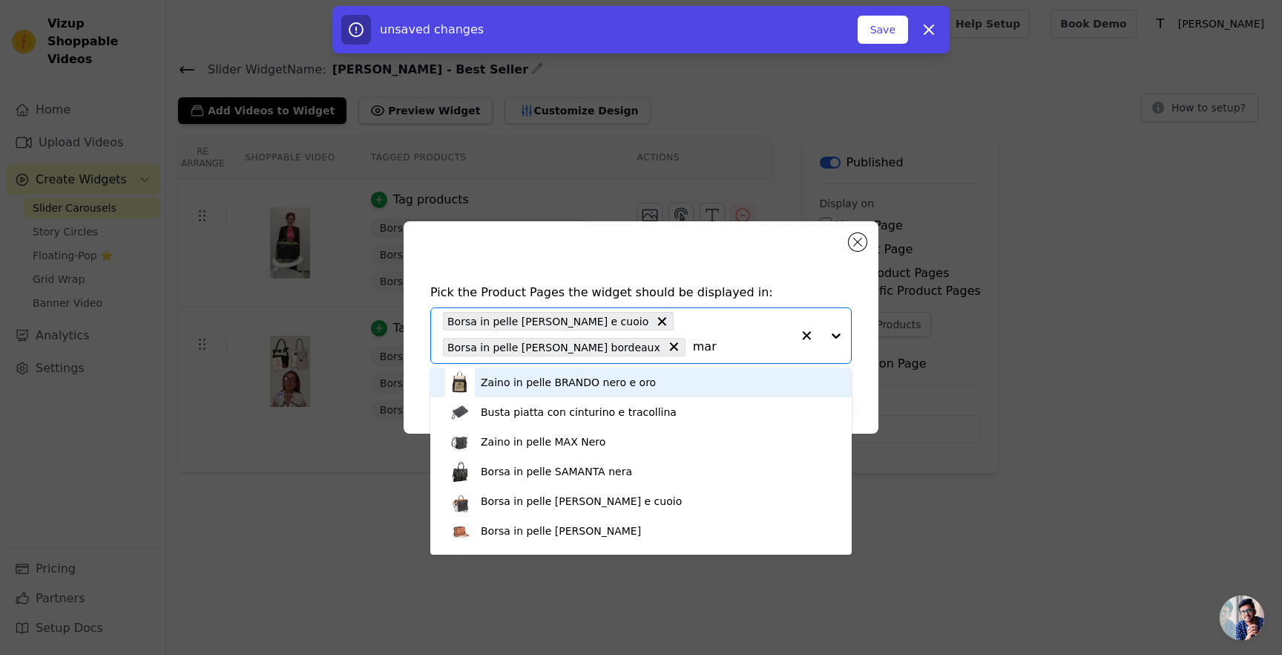
type input "mary"
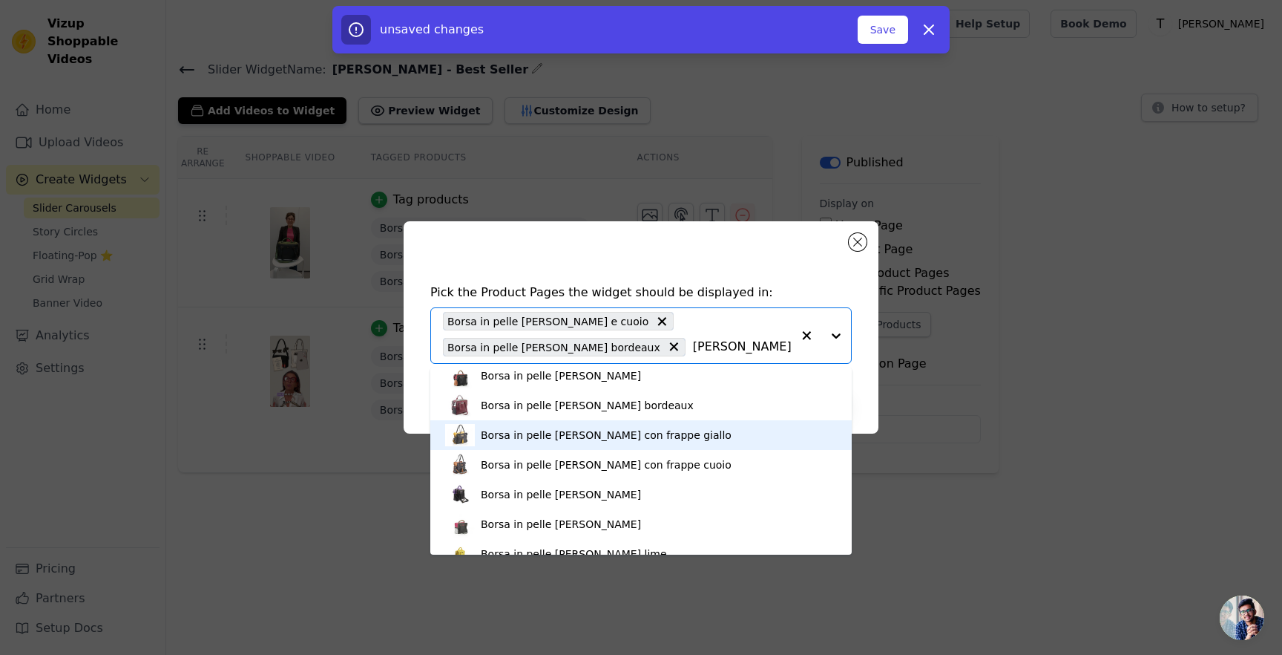
scroll to position [47, 0]
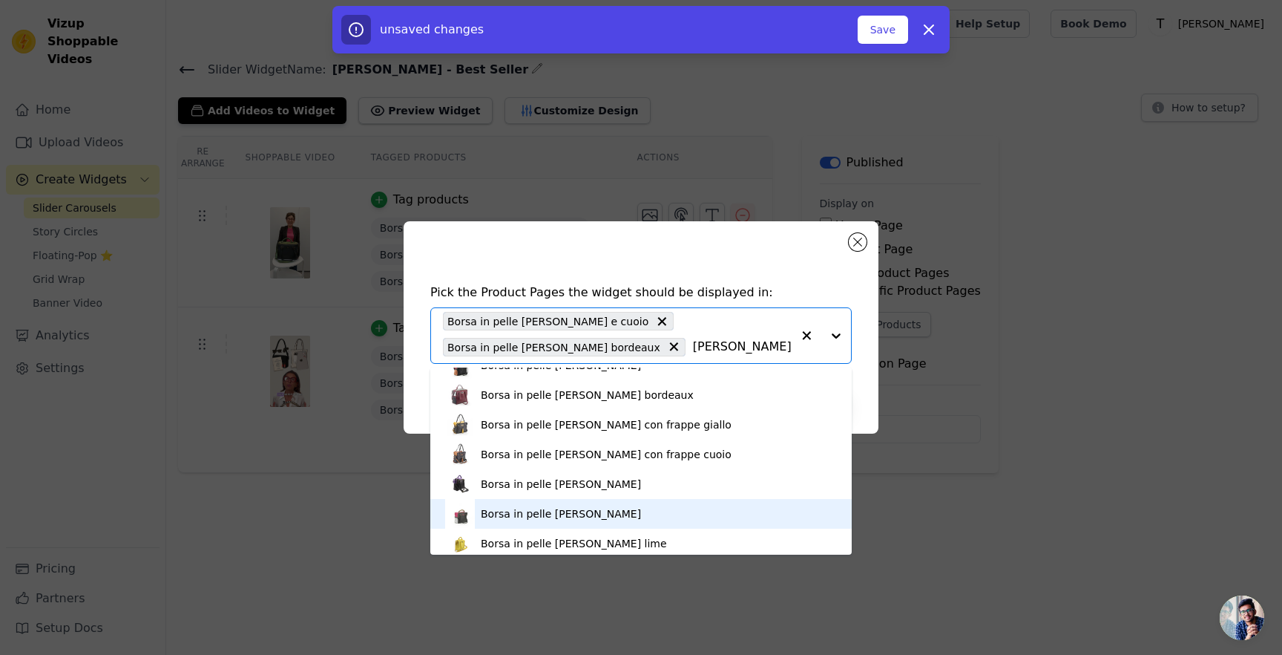
click at [597, 505] on div "Borsa in pelle MARY fucsia" at bounding box center [641, 514] width 392 height 30
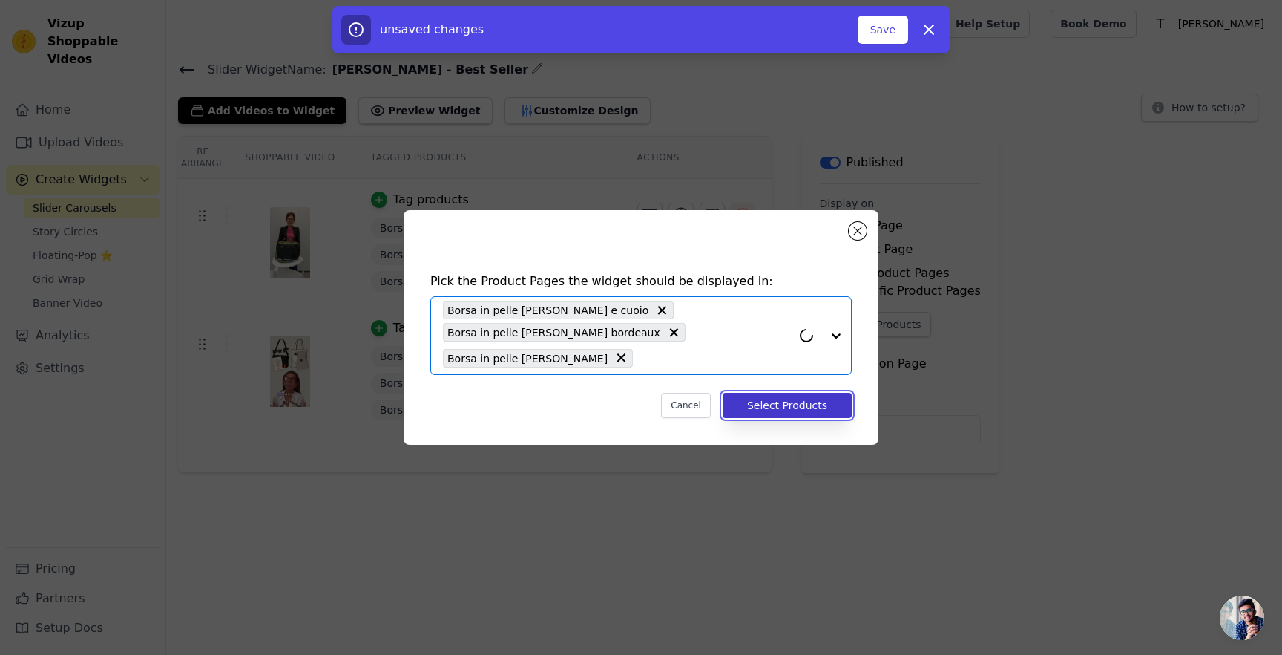
click at [797, 408] on button "Select Products" at bounding box center [787, 405] width 129 height 25
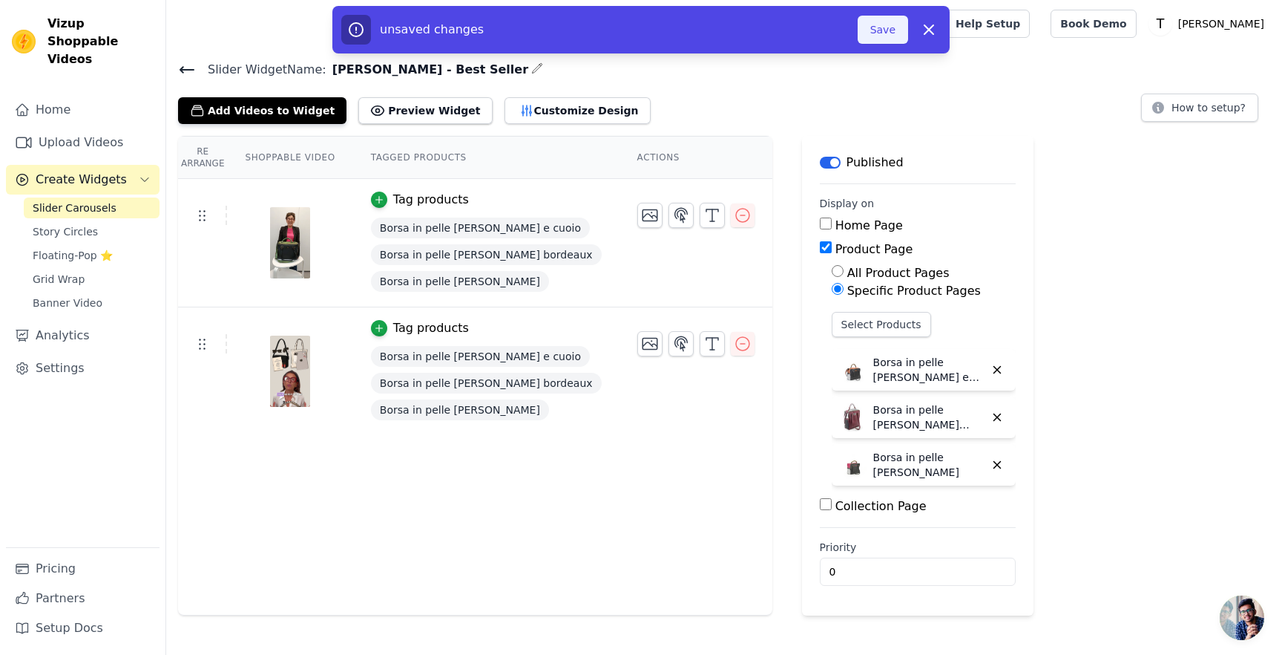
click at [879, 19] on button "Save" at bounding box center [883, 30] width 50 height 28
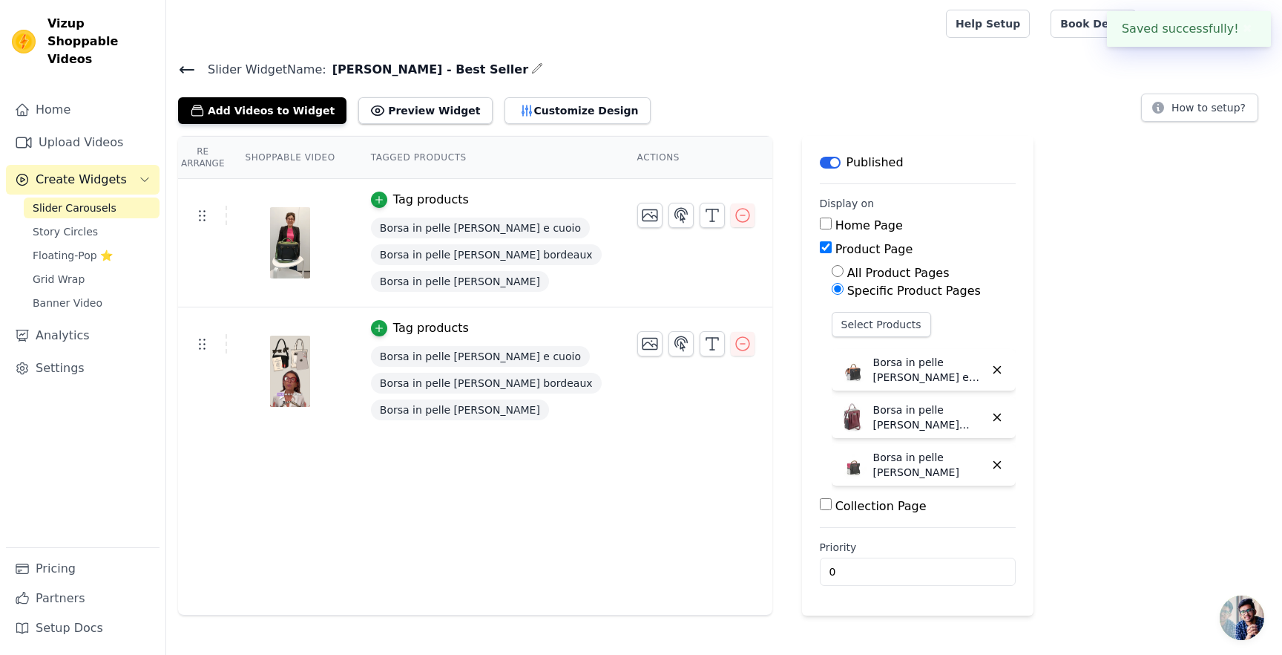
click at [191, 72] on icon at bounding box center [187, 70] width 18 height 18
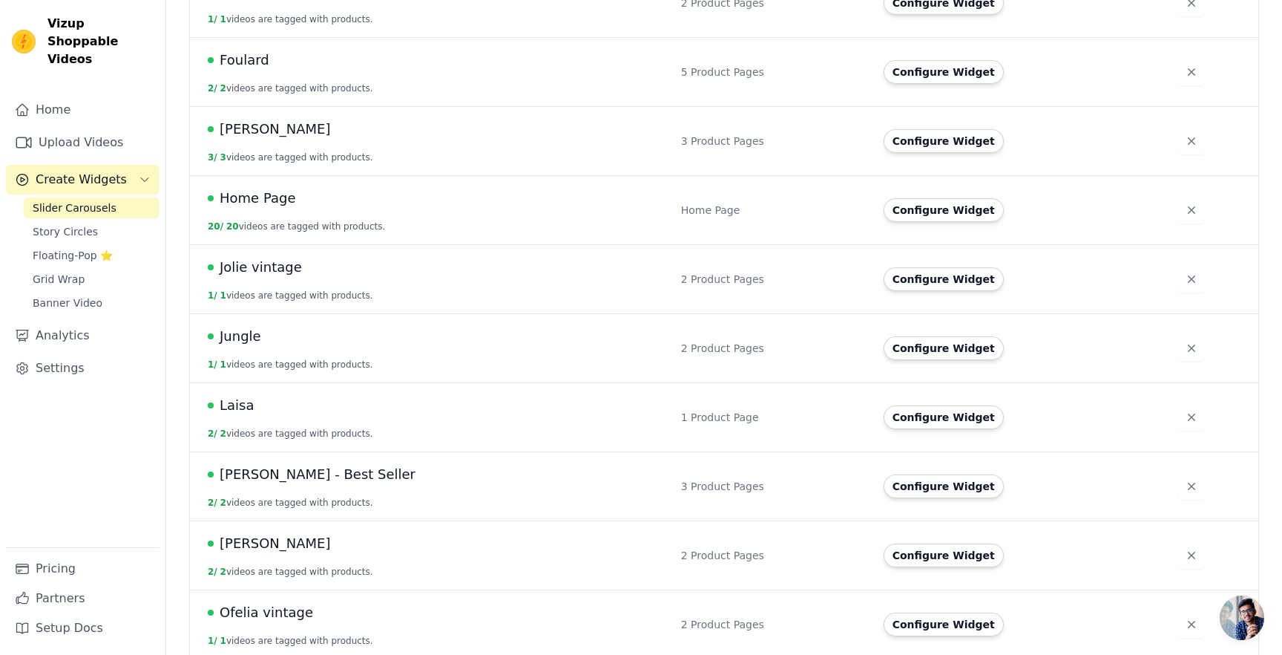
scroll to position [293, 0]
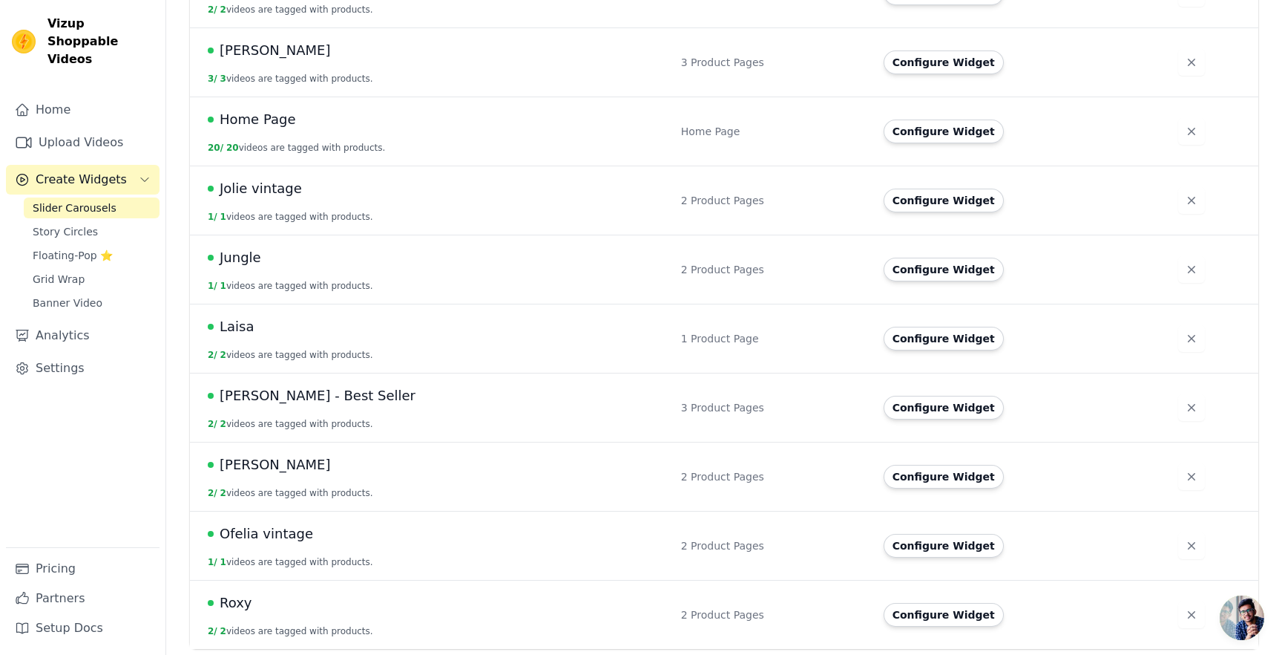
click at [267, 471] on div "Nicky" at bounding box center [436, 464] width 456 height 21
click at [243, 466] on span "Nicky" at bounding box center [275, 464] width 111 height 21
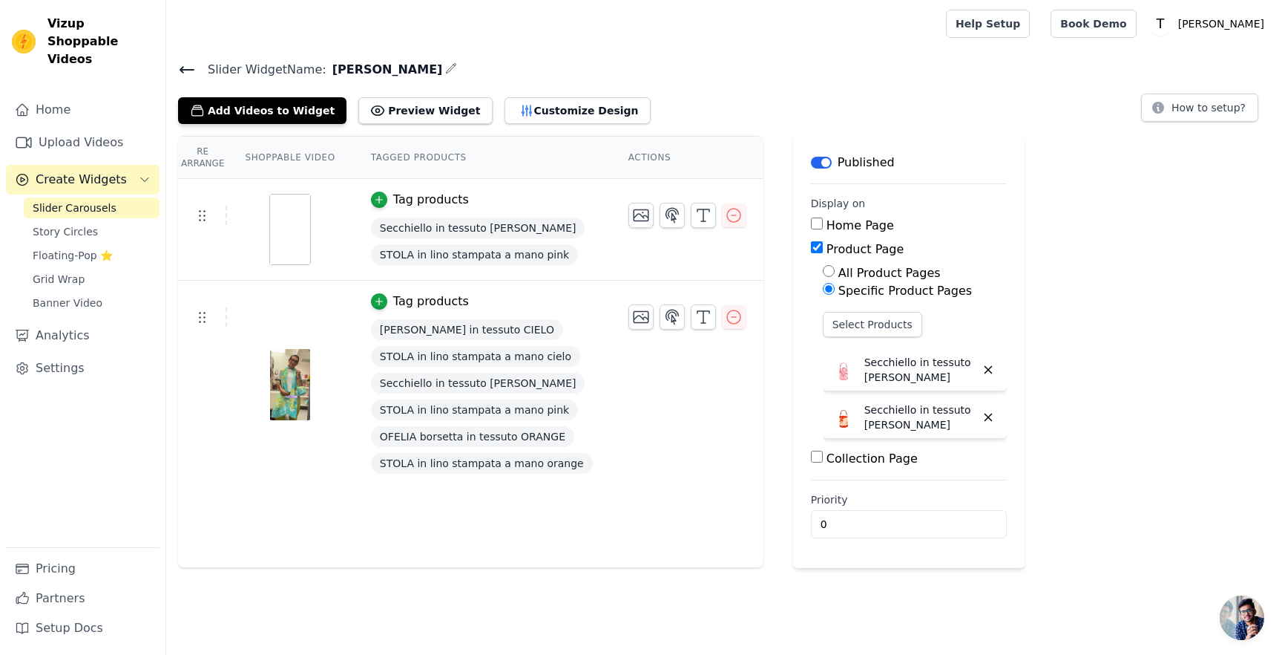
click at [445, 66] on icon "button" at bounding box center [451, 68] width 12 height 12
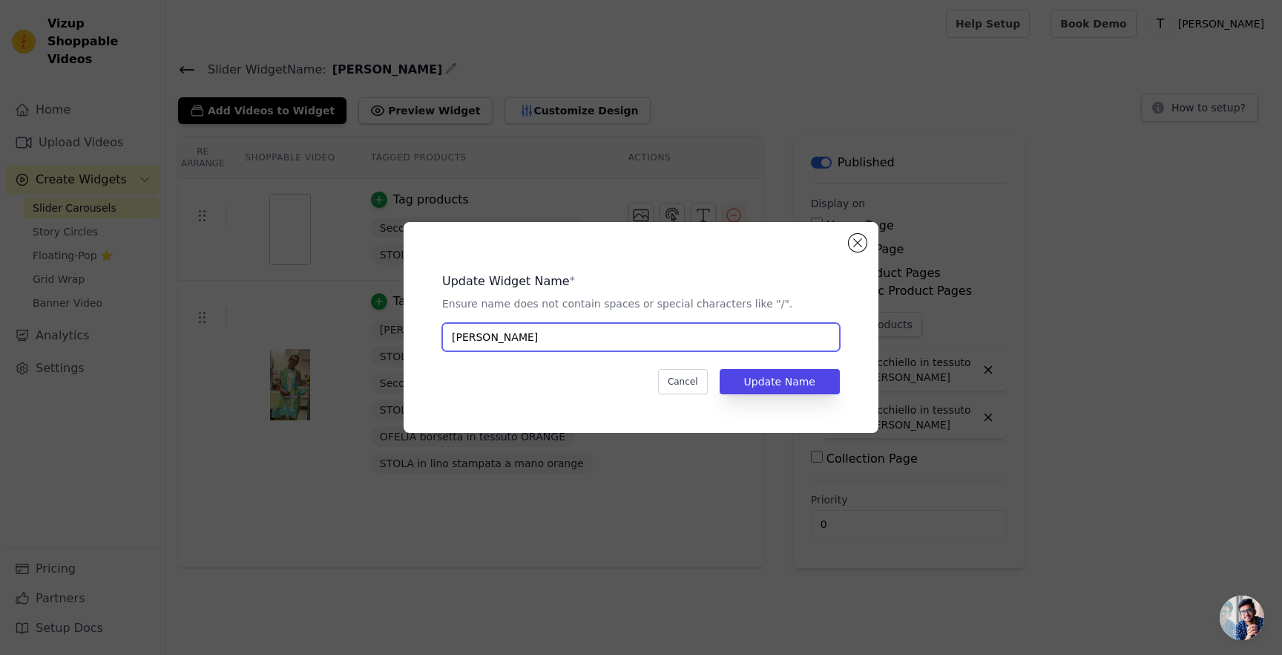
click at [501, 340] on input "Nicky" at bounding box center [641, 337] width 398 height 28
type input "Nicky - tessuto"
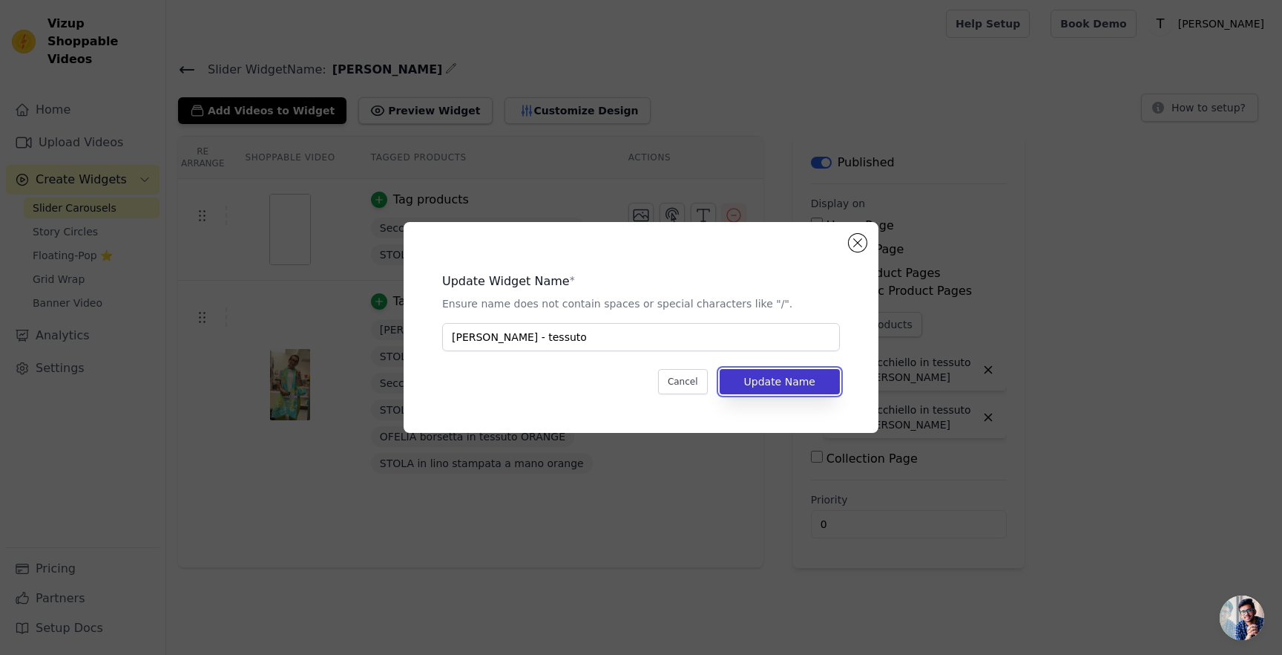
click at [760, 391] on button "Update Name" at bounding box center [780, 381] width 120 height 25
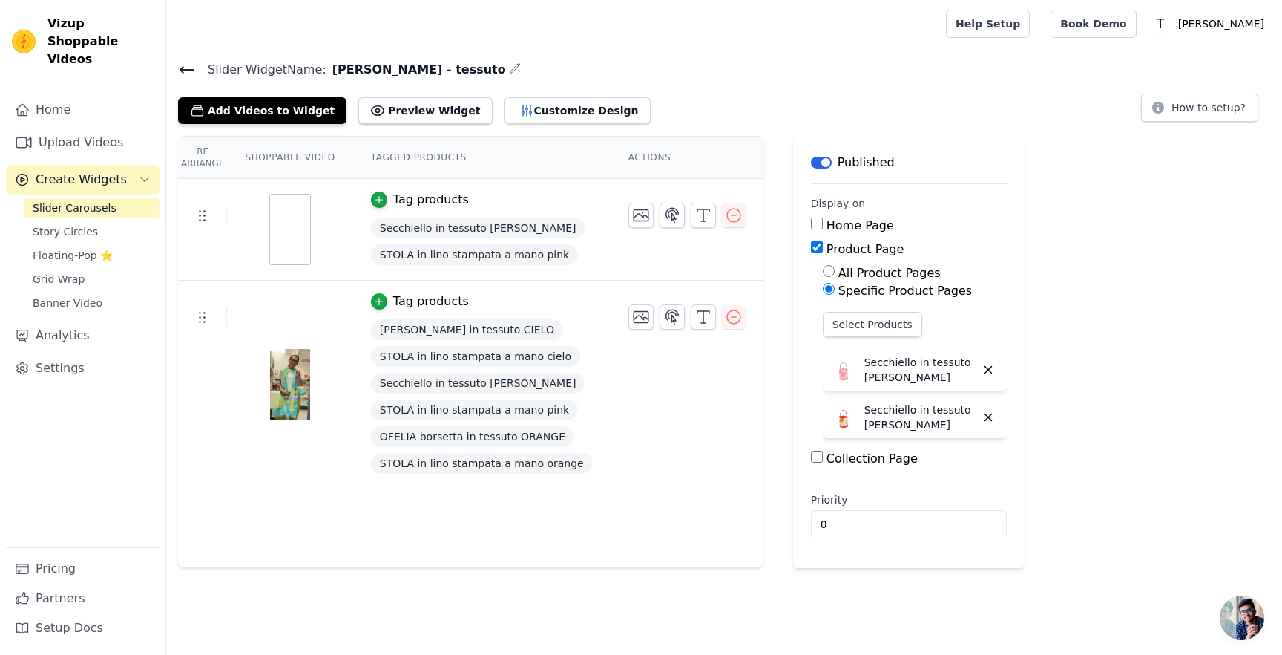
click at [188, 70] on icon at bounding box center [187, 70] width 18 height 18
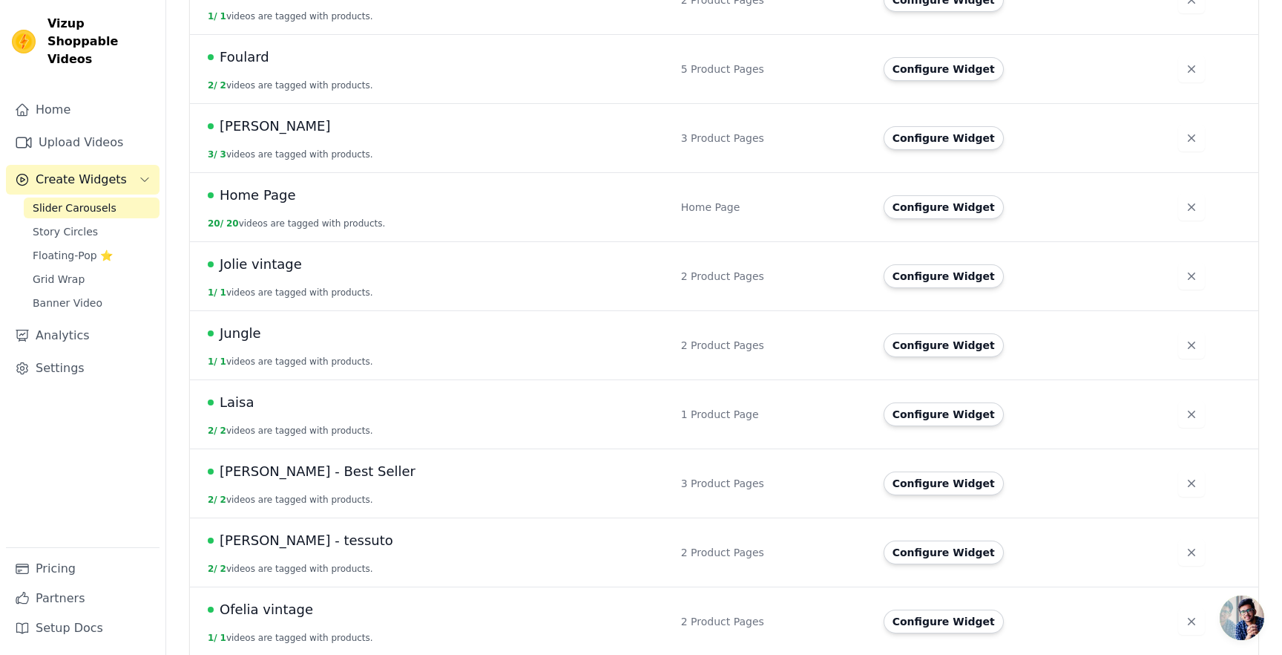
scroll to position [218, 0]
click at [53, 128] on link "Upload Videos" at bounding box center [83, 143] width 154 height 30
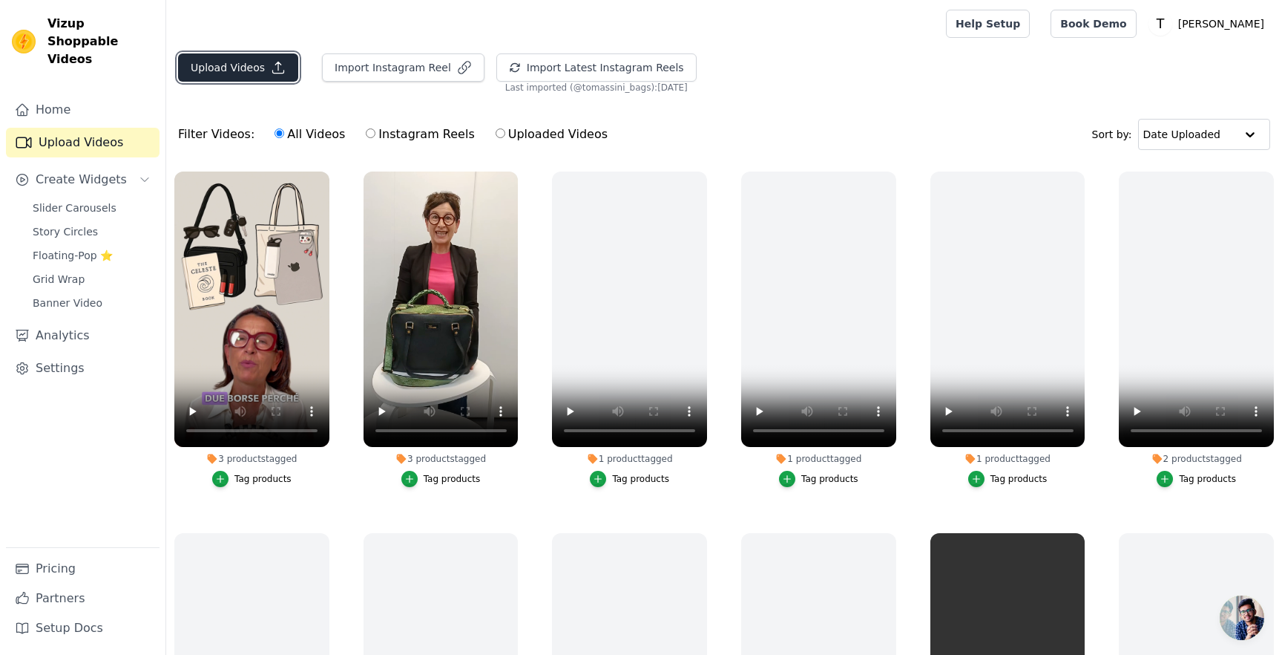
click at [257, 62] on button "Upload Videos" at bounding box center [238, 67] width 120 height 28
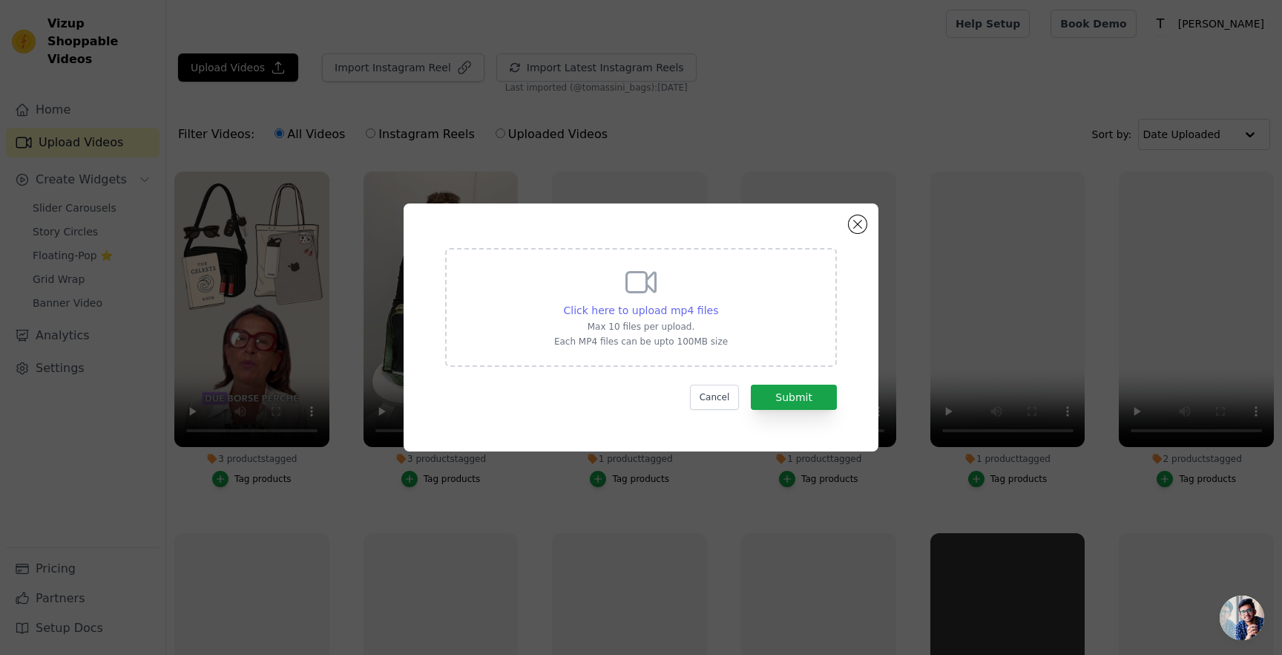
click at [632, 307] on span "Click here to upload mp4 files" at bounding box center [641, 310] width 155 height 12
click at [718, 303] on input "Click here to upload mp4 files Max 10 files per upload. Each MP4 files can be u…" at bounding box center [718, 302] width 1 height 1
click at [610, 312] on span "Click here to upload mp4 files" at bounding box center [641, 310] width 155 height 12
click at [718, 303] on input "Click here to upload mp4 files Max 10 files per upload. Each MP4 files can be u…" at bounding box center [718, 302] width 1 height 1
type input "C:\fakepath\Tomassini - Nicky -video-export-2025-04-02T15-01-28.192Z (2).mp4"
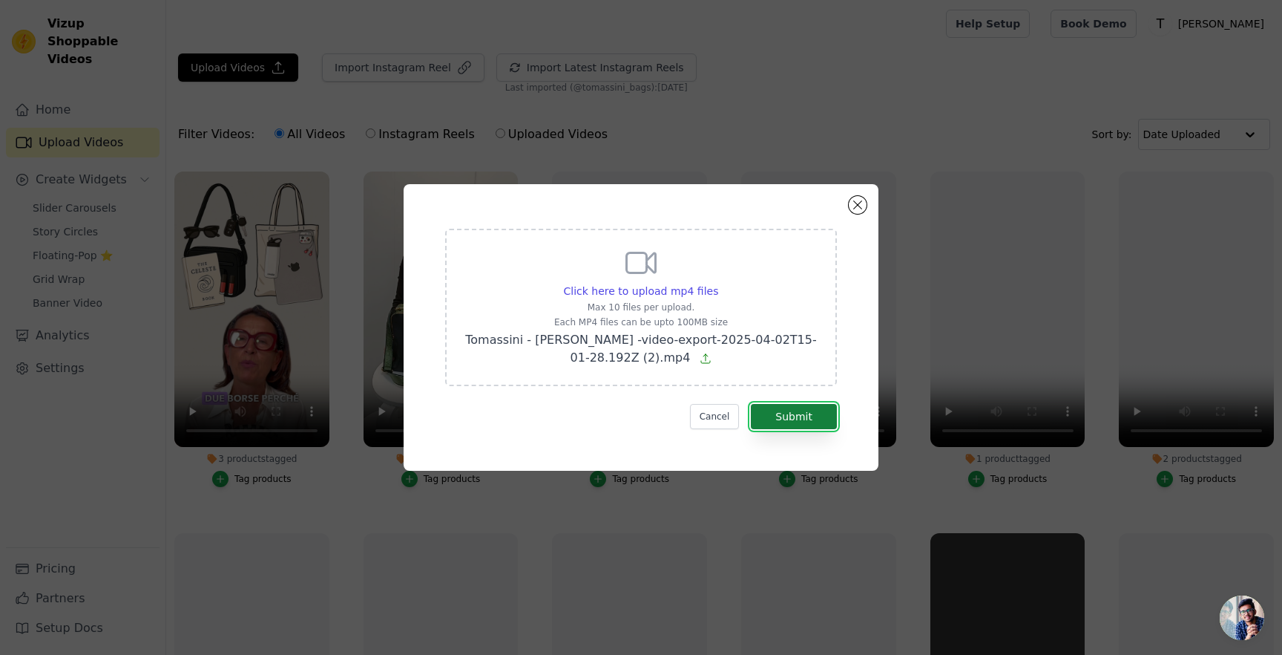
click at [767, 410] on button "Submit" at bounding box center [794, 416] width 86 height 25
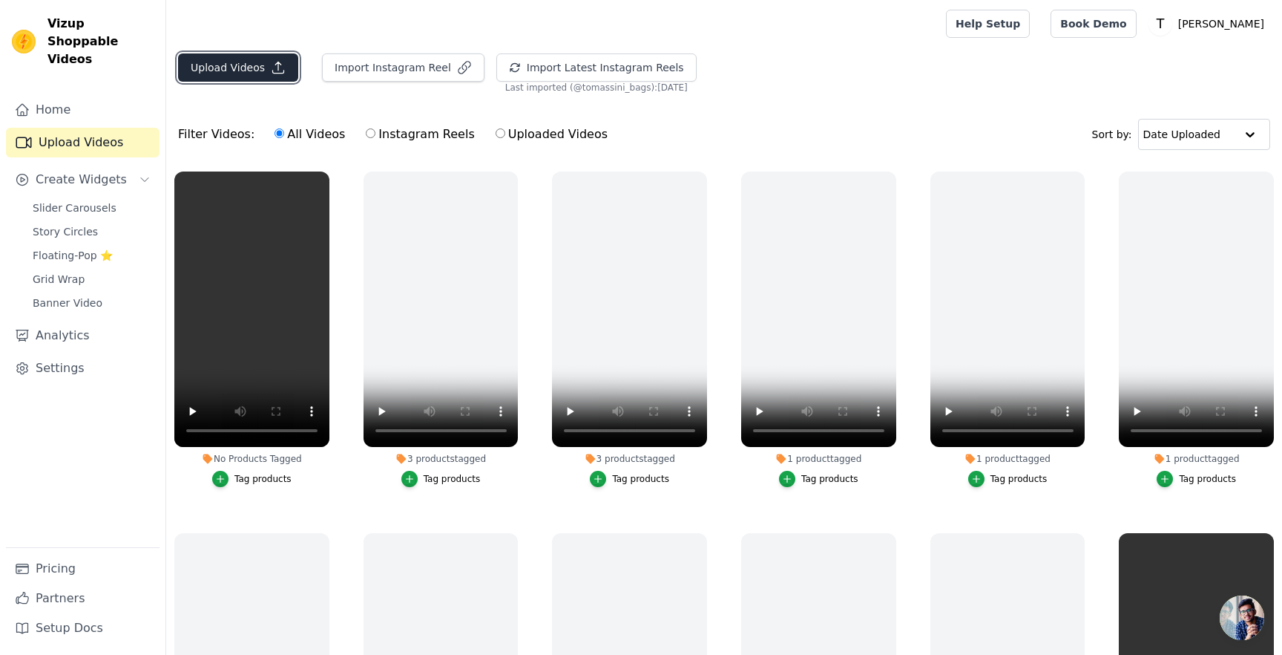
click at [250, 76] on button "Upload Videos" at bounding box center [238, 67] width 120 height 28
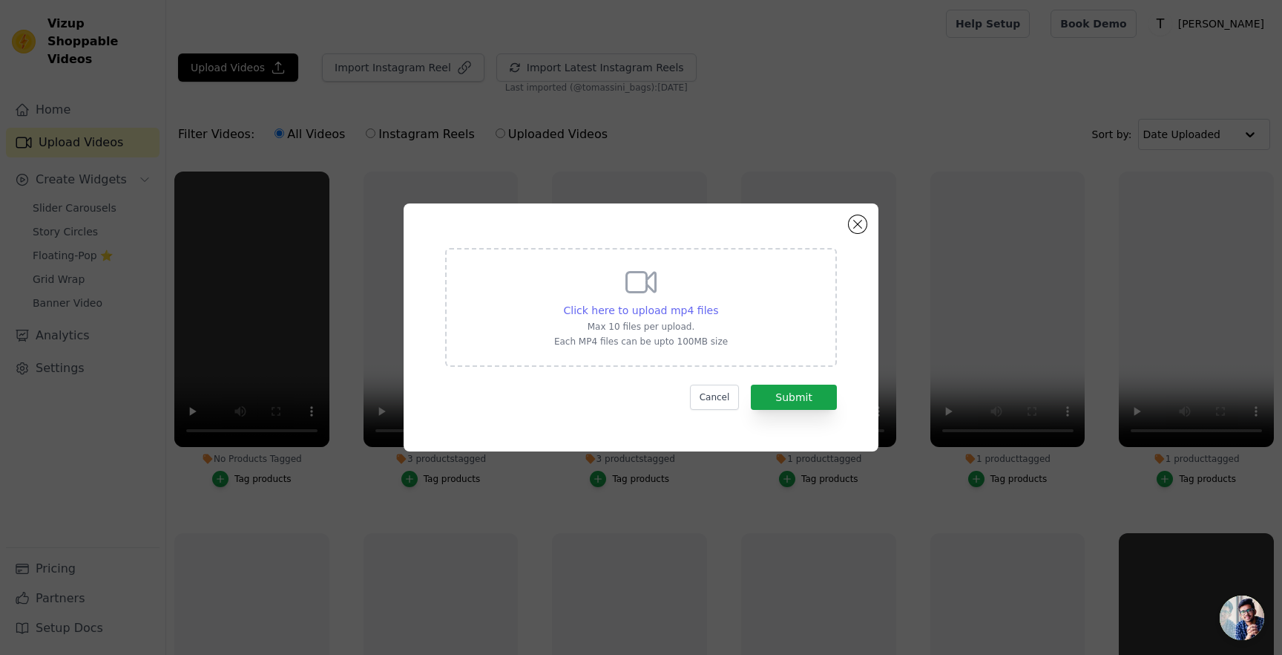
click at [650, 315] on span "Click here to upload mp4 files" at bounding box center [641, 310] width 155 height 12
click at [718, 303] on input "Click here to upload mp4 files Max 10 files per upload. Each MP4 files can be u…" at bounding box center [718, 302] width 1 height 1
click at [861, 226] on button "Close modal" at bounding box center [858, 224] width 18 height 18
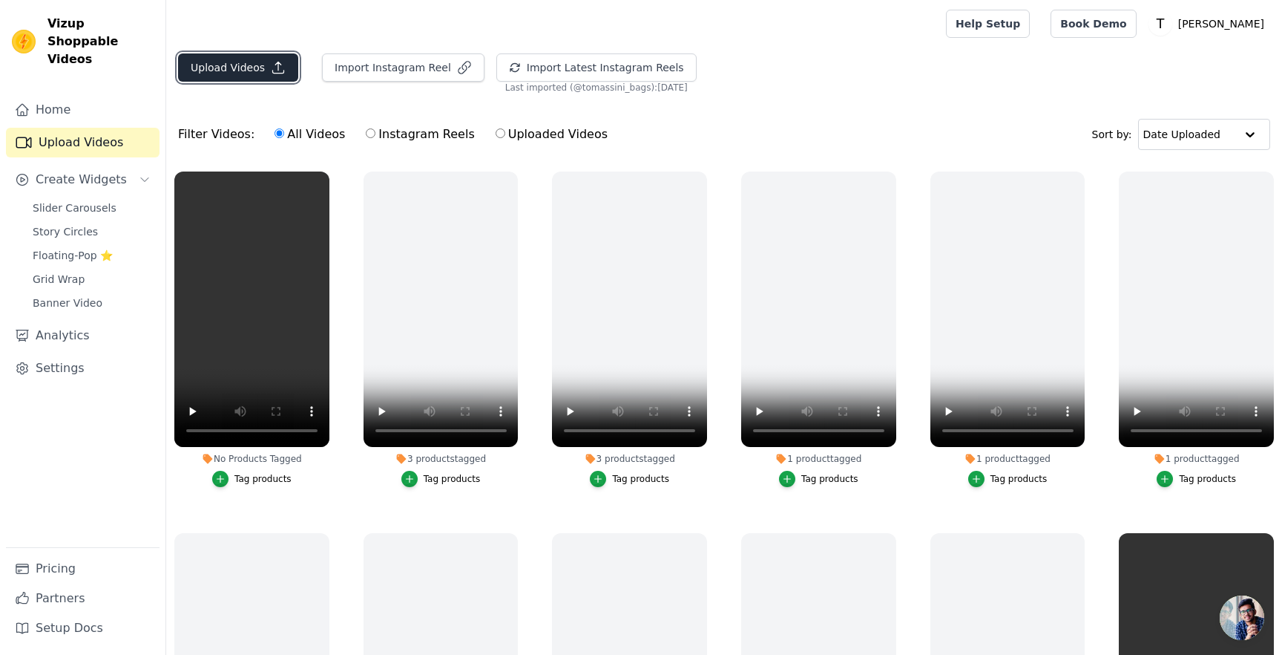
click at [261, 70] on button "Upload Videos" at bounding box center [238, 67] width 120 height 28
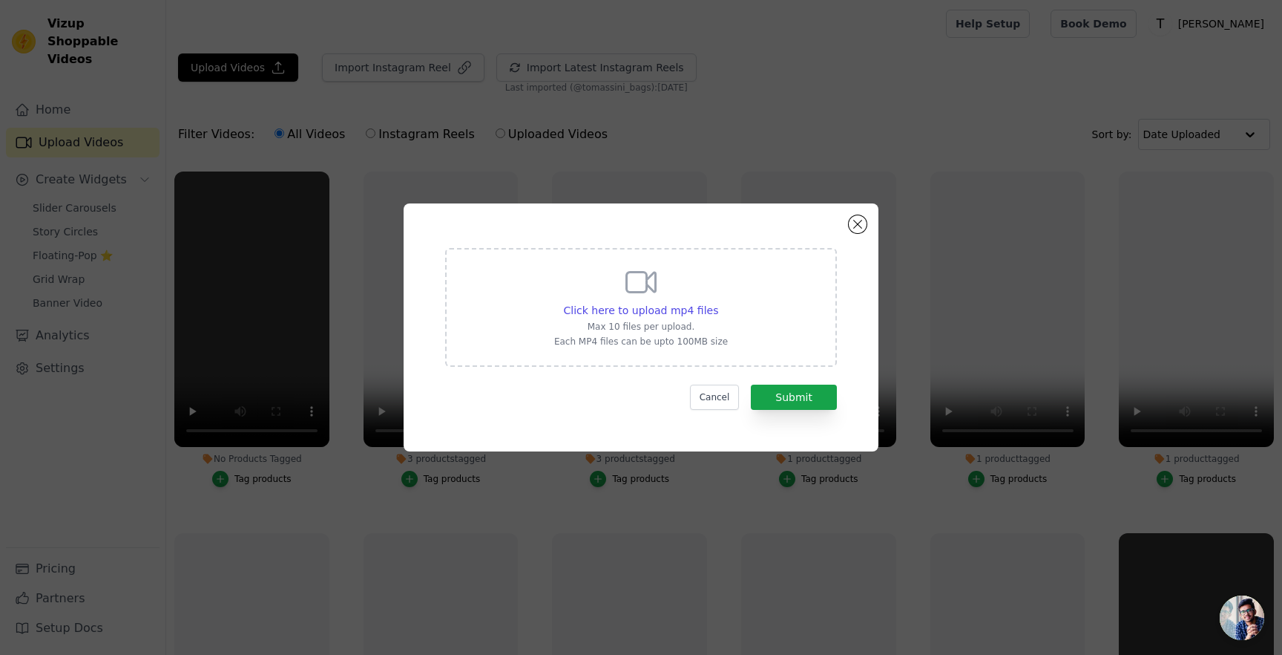
click at [576, 298] on div "Click here to upload mp4 files Max 10 files per upload. Each MP4 files can be u…" at bounding box center [641, 305] width 174 height 83
click at [718, 302] on input "Click here to upload mp4 files Max 10 files per upload. Each MP4 files can be u…" at bounding box center [718, 302] width 1 height 1
type input "C:\fakepath\[PERSON_NAME] - [PERSON_NAME]-video-export-2025-05-15T18-00-24.984Z…"
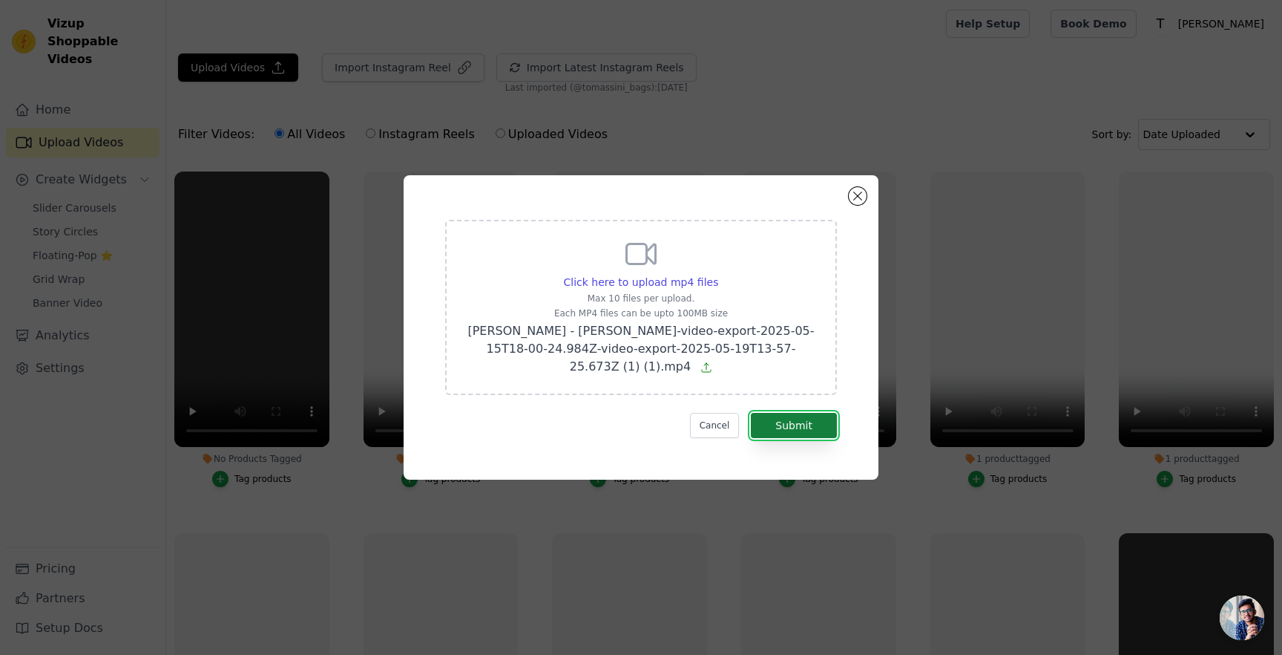
click at [769, 413] on button "Submit" at bounding box center [794, 425] width 86 height 25
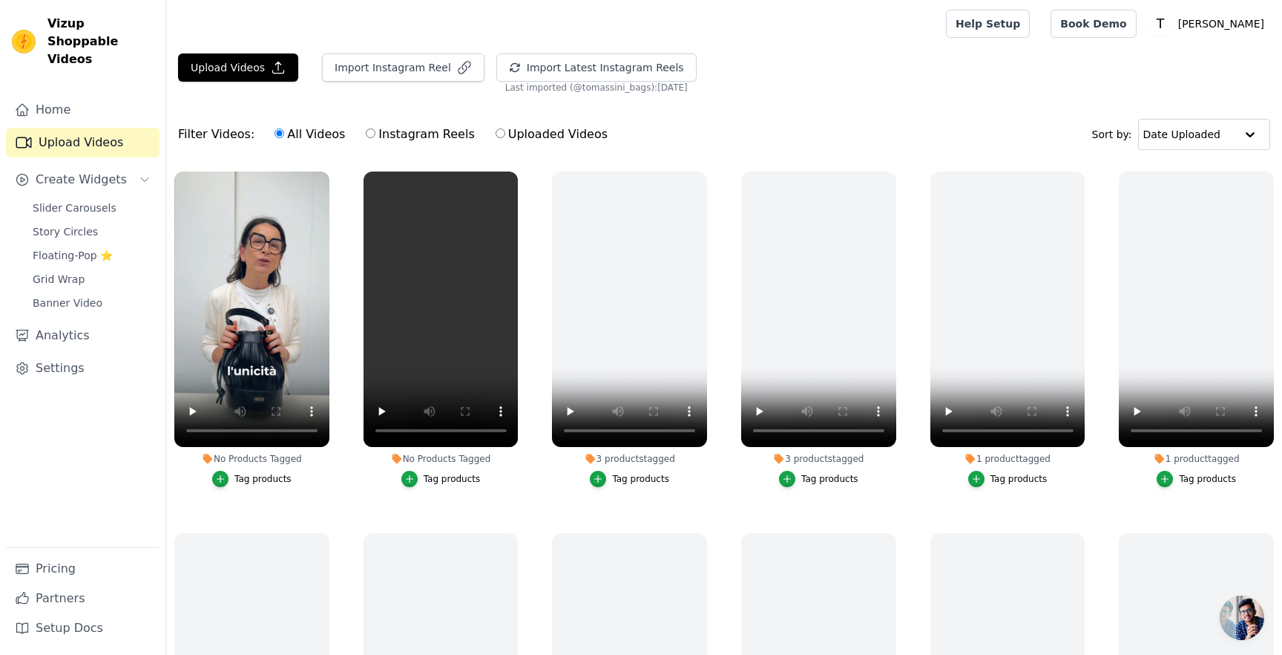
click at [432, 458] on div "No Products Tagged" at bounding box center [441, 459] width 155 height 12
click at [393, 455] on icon at bounding box center [397, 459] width 10 height 10
click at [419, 476] on button "Tag products" at bounding box center [441, 479] width 79 height 16
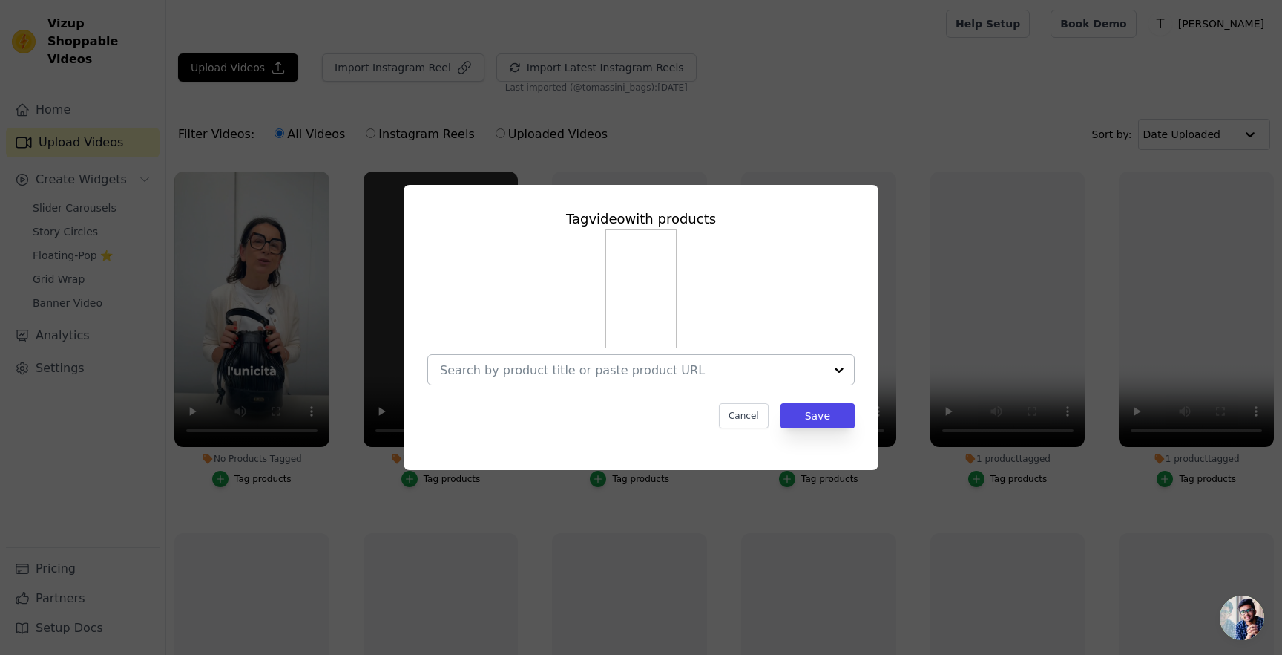
click at [840, 367] on div at bounding box center [840, 370] width 30 height 30
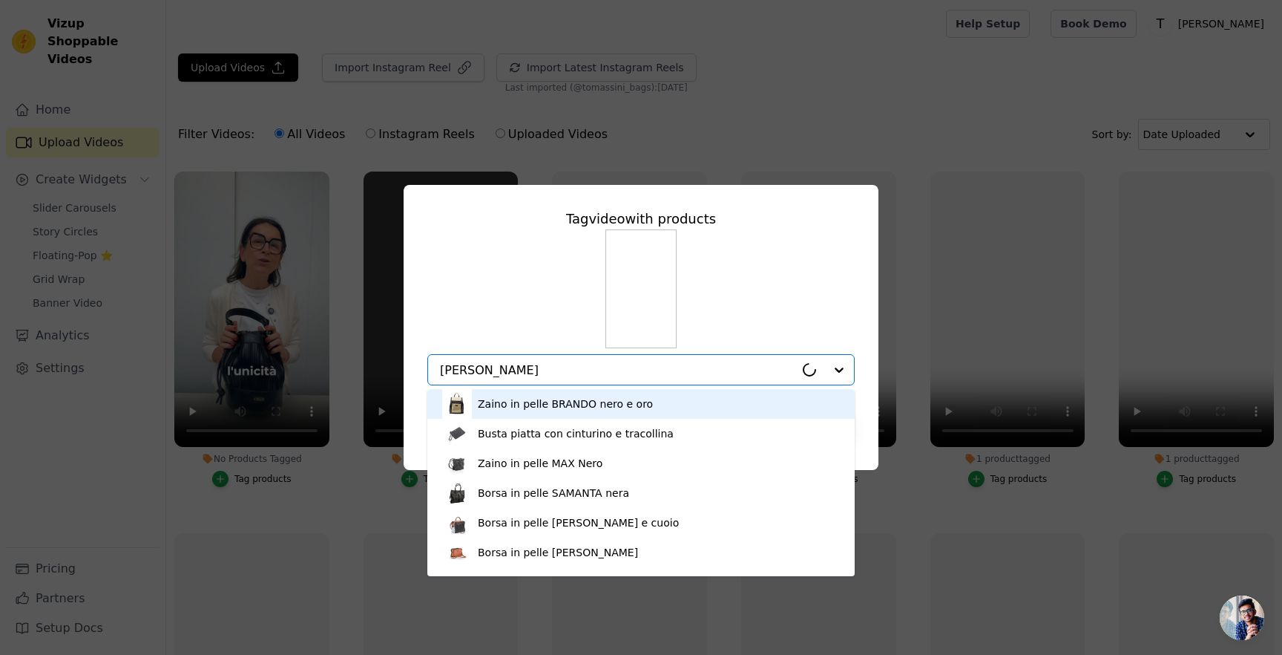
type input "[PERSON_NAME]"
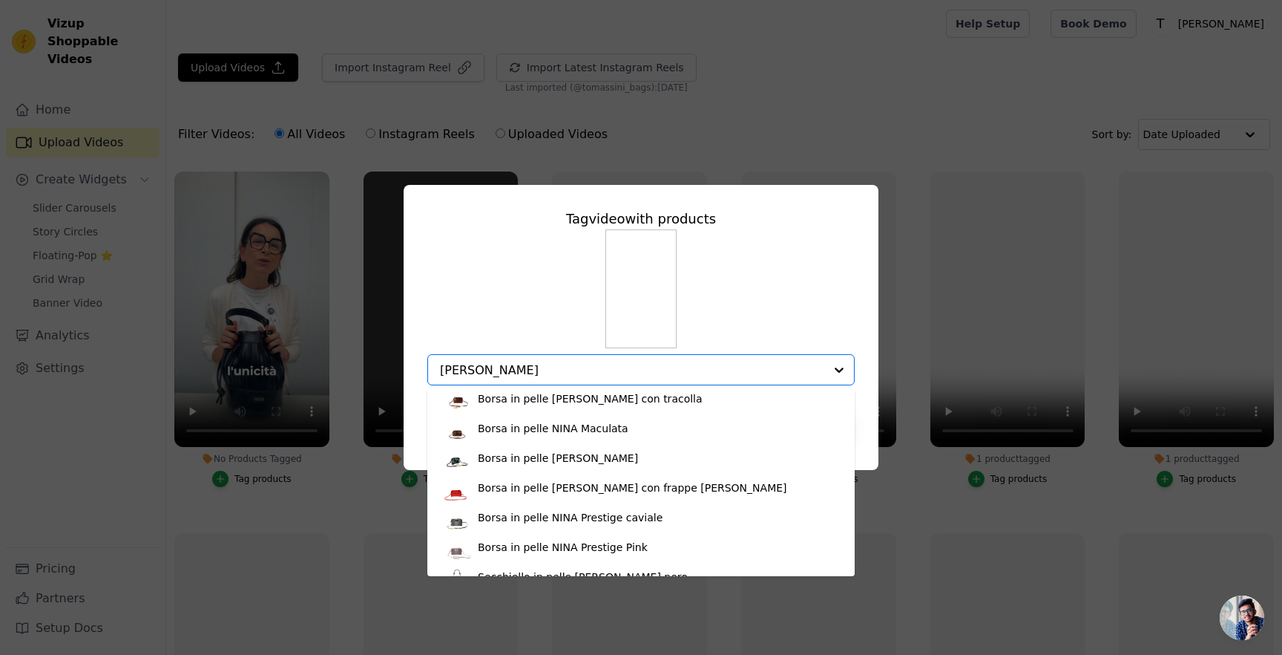
scroll to position [466, 0]
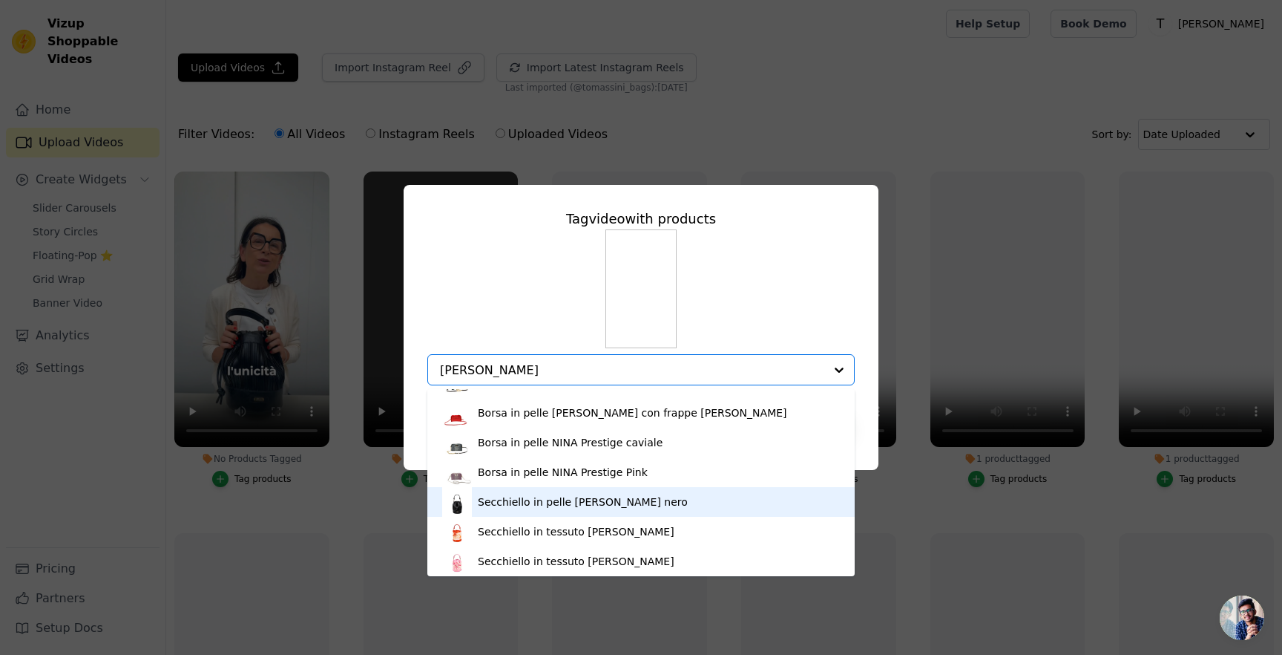
click at [643, 496] on div "Secchiello in pelle NICKY PLISSE' nero" at bounding box center [583, 501] width 210 height 15
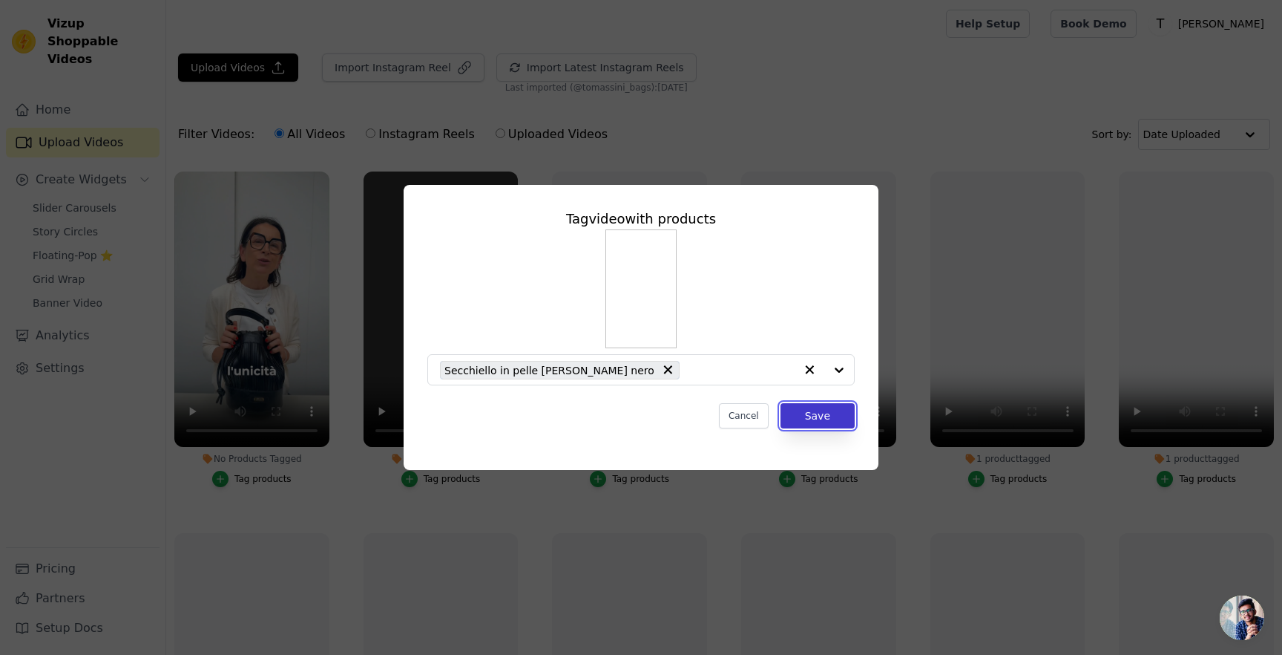
click at [815, 419] on button "Save" at bounding box center [818, 415] width 74 height 25
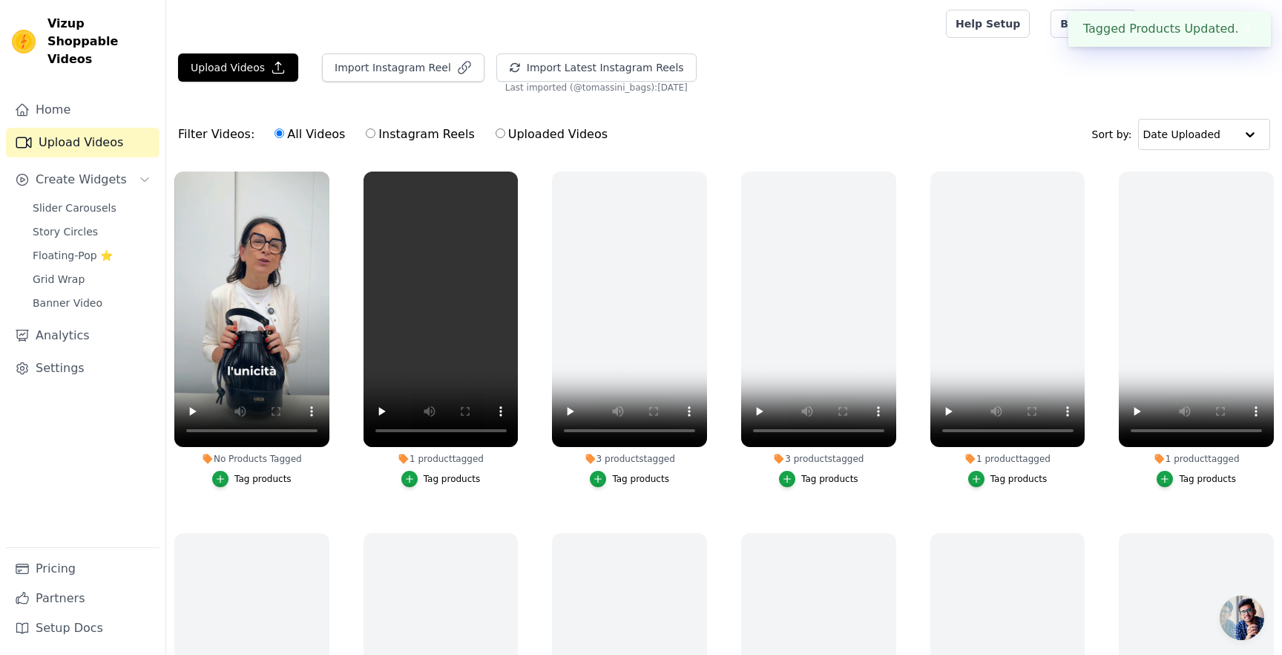
click at [252, 456] on div "No Products Tagged" at bounding box center [251, 459] width 155 height 12
click at [233, 459] on div "No Products Tagged" at bounding box center [251, 459] width 155 height 12
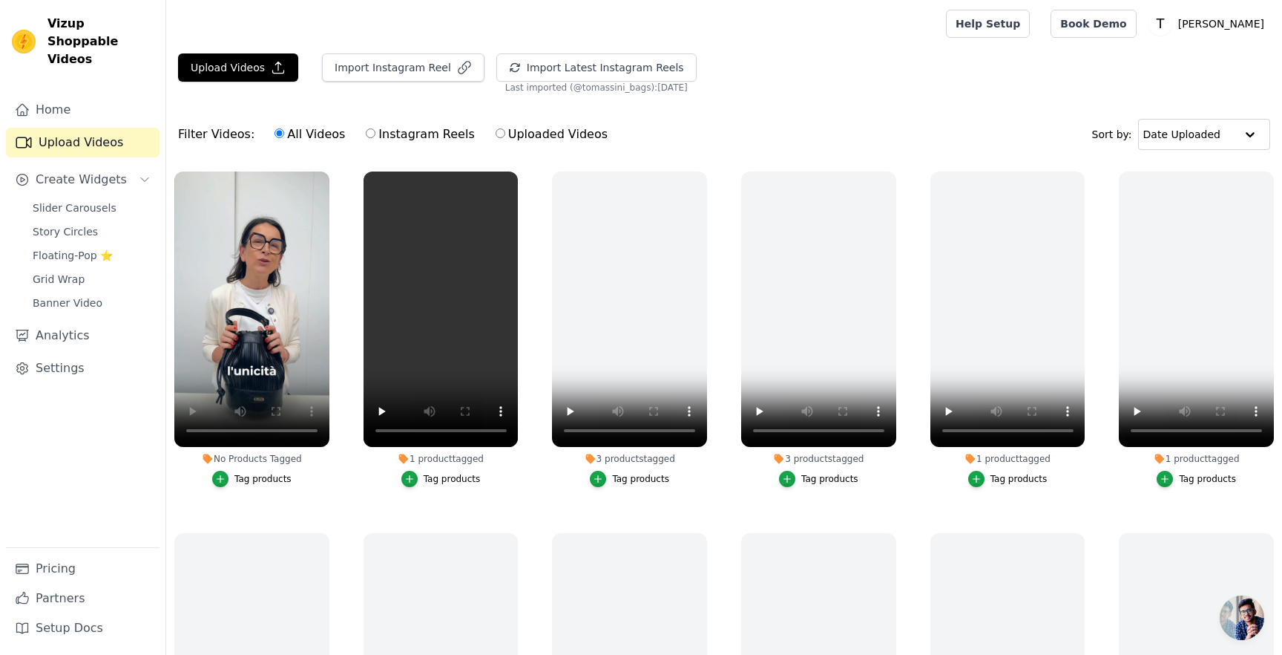
click at [244, 454] on div "No Products Tagged" at bounding box center [251, 459] width 155 height 12
click at [237, 458] on div "No Products Tagged" at bounding box center [251, 459] width 155 height 12
click at [208, 460] on icon at bounding box center [208, 459] width 10 height 10
click at [230, 479] on button "Tag products" at bounding box center [251, 479] width 79 height 16
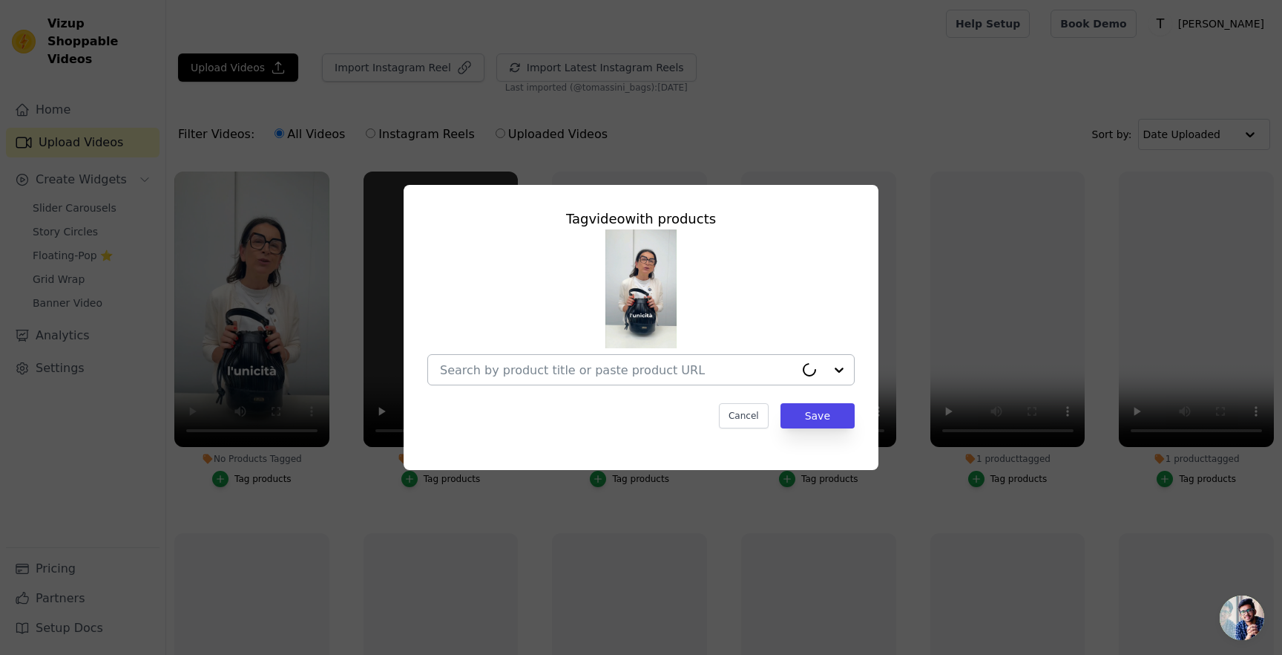
click at [554, 368] on input "No Products Tagged Tag video with products Cancel Save Tag products" at bounding box center [617, 370] width 355 height 14
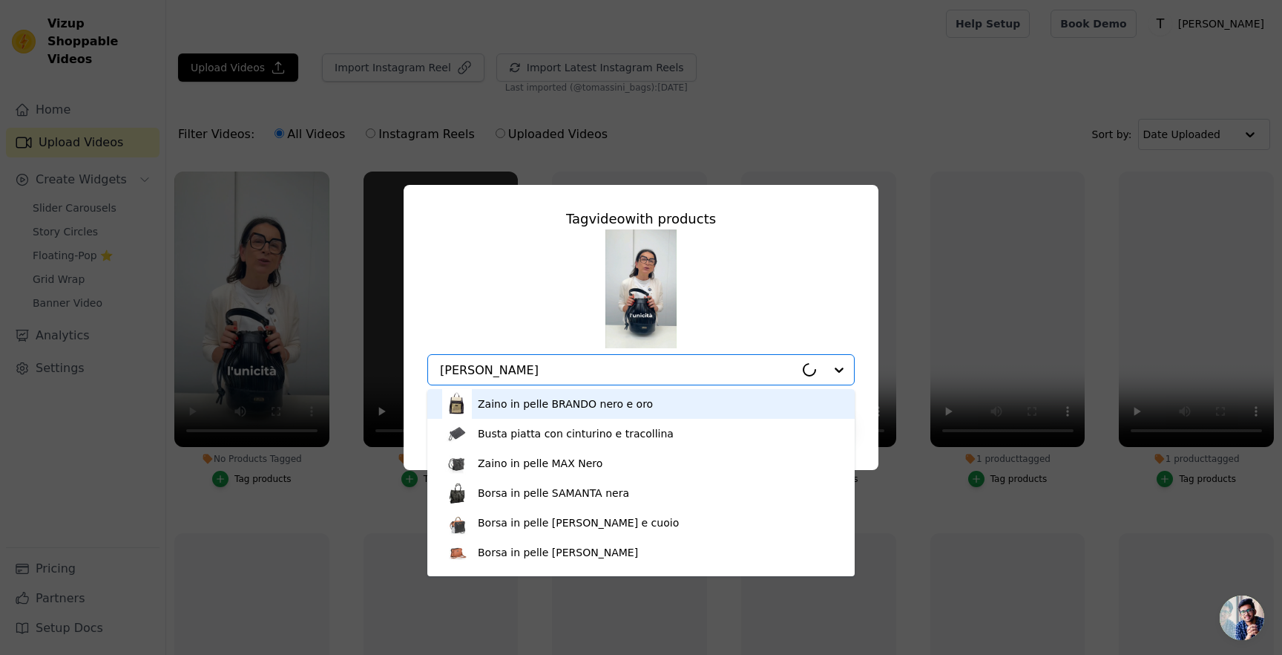
type input "nicky"
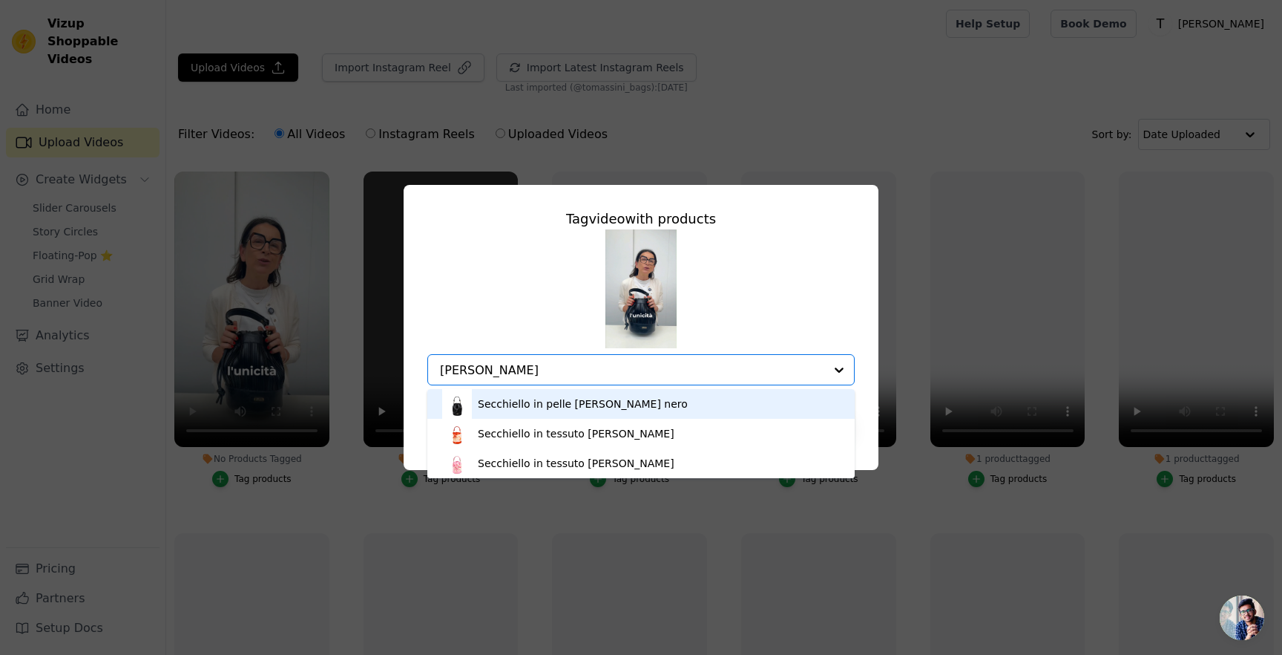
click at [574, 413] on div "Secchiello in pelle NICKY PLISSE' nero" at bounding box center [641, 404] width 398 height 30
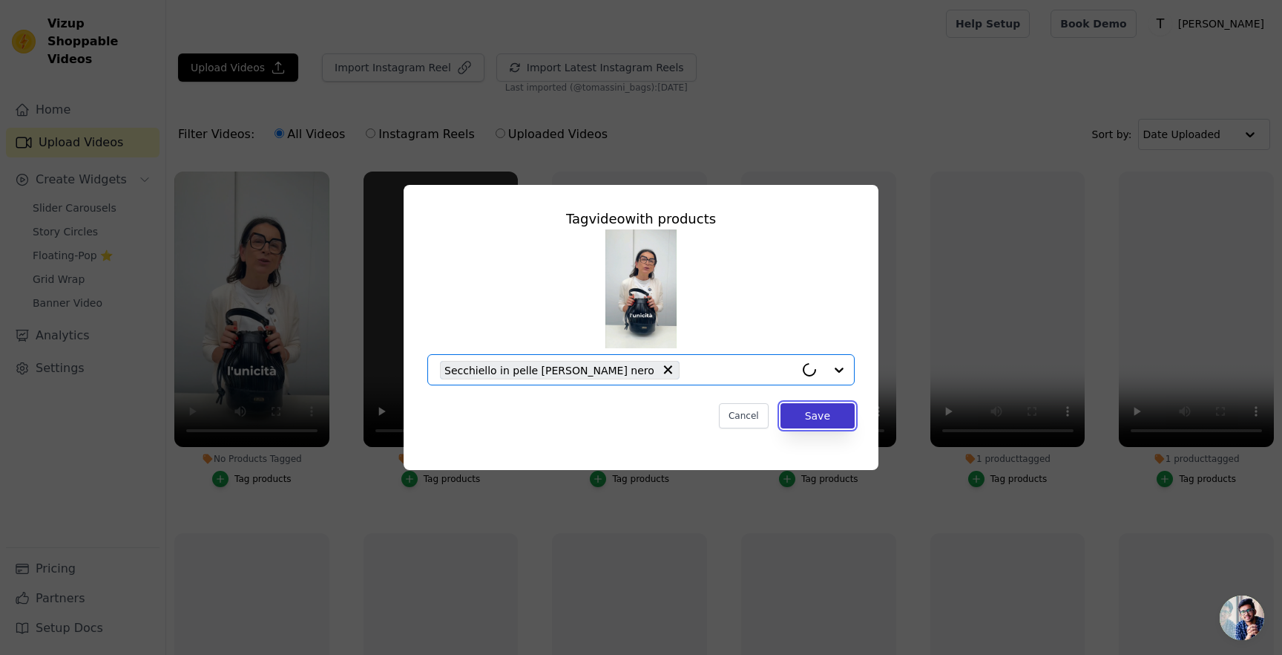
click at [831, 413] on button "Save" at bounding box center [818, 415] width 74 height 25
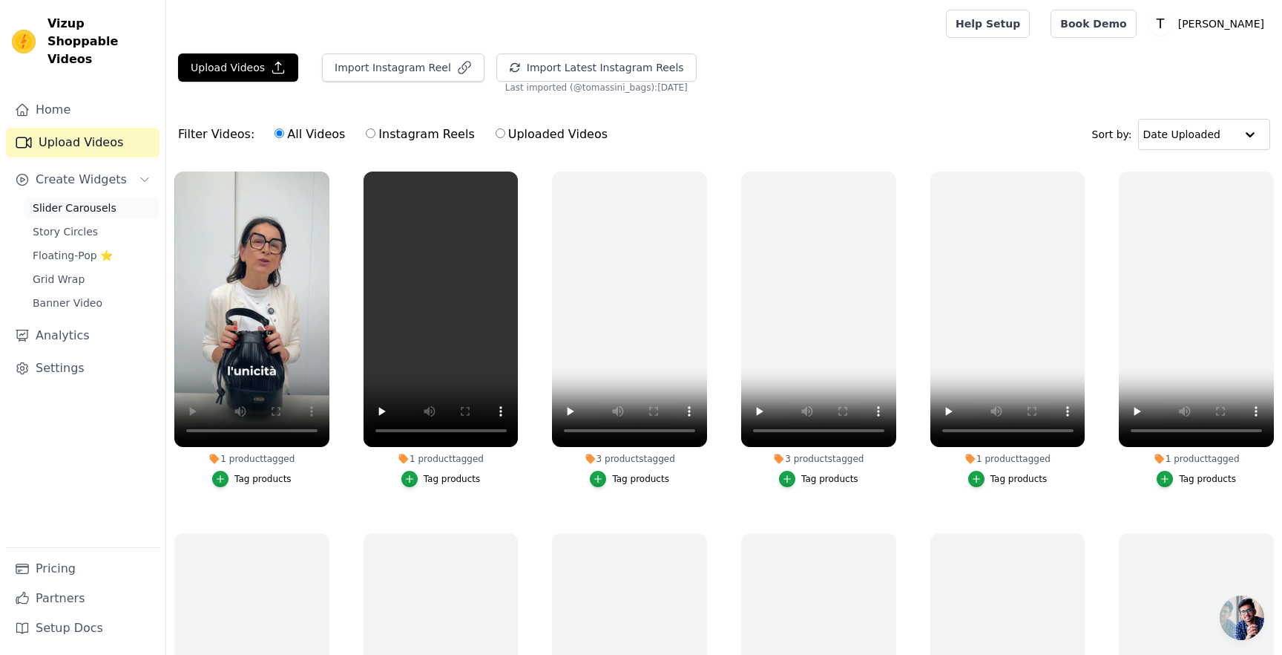
click at [103, 200] on span "Slider Carousels" at bounding box center [75, 207] width 84 height 15
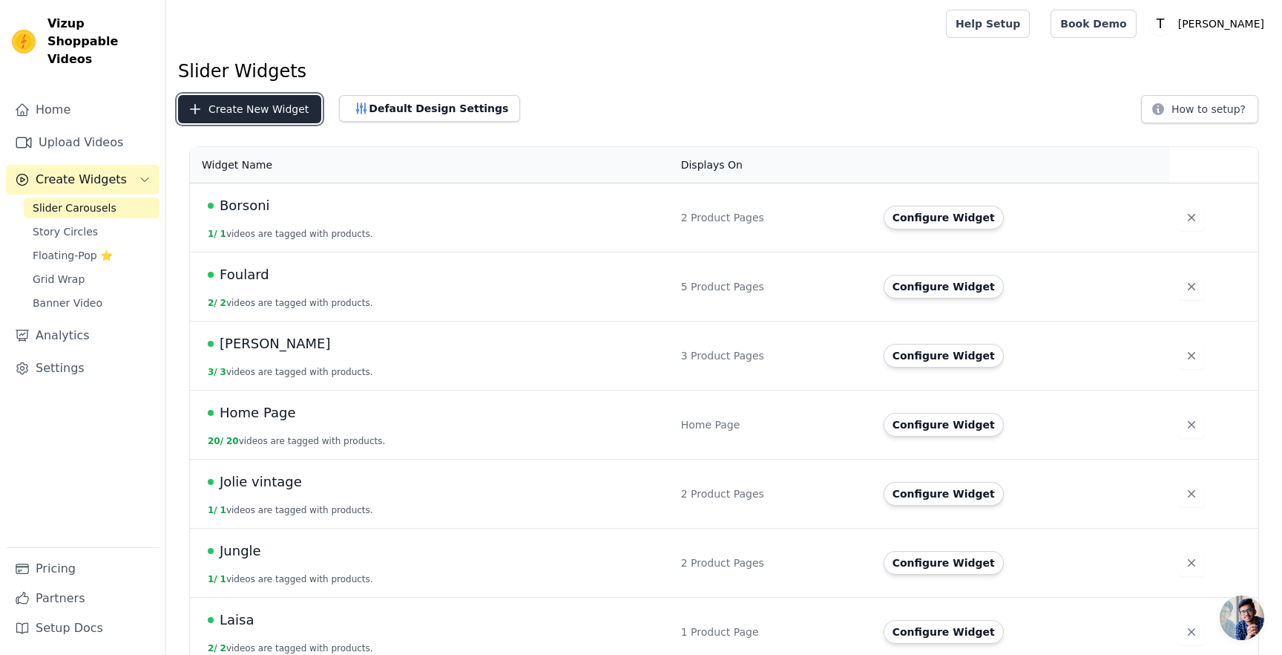
click at [281, 117] on button "Create New Widget" at bounding box center [249, 109] width 143 height 28
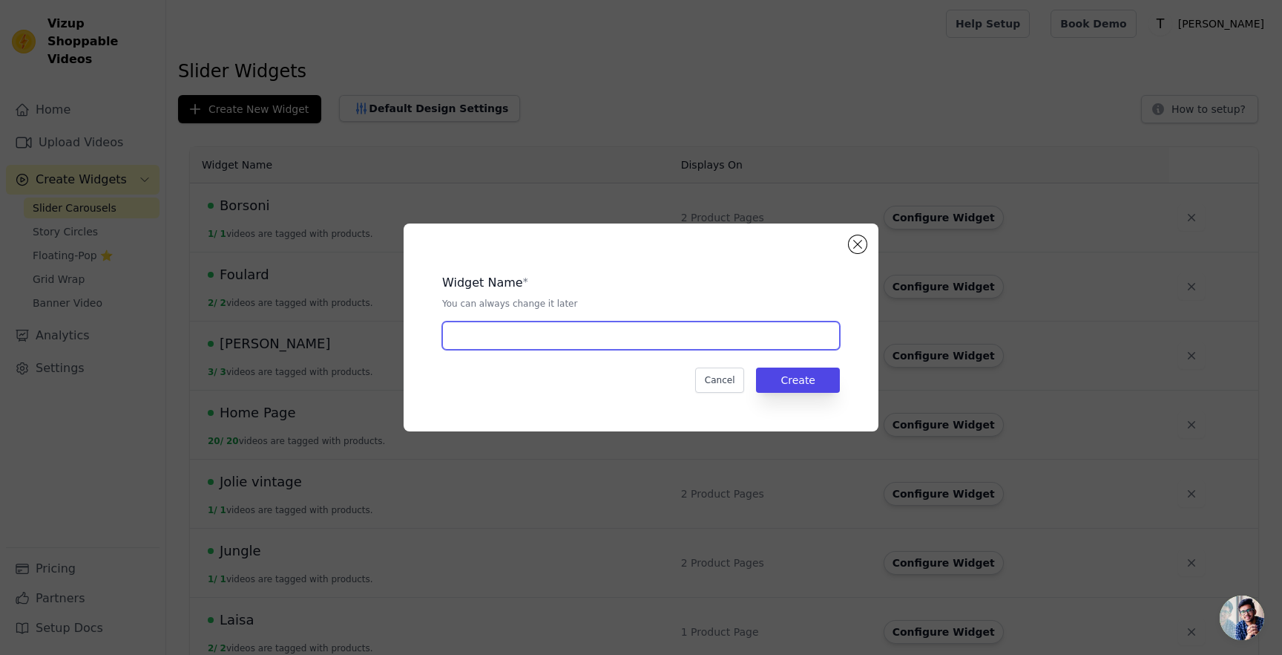
click at [567, 341] on input "text" at bounding box center [641, 335] width 398 height 28
type input "[PERSON_NAME] - best seller"
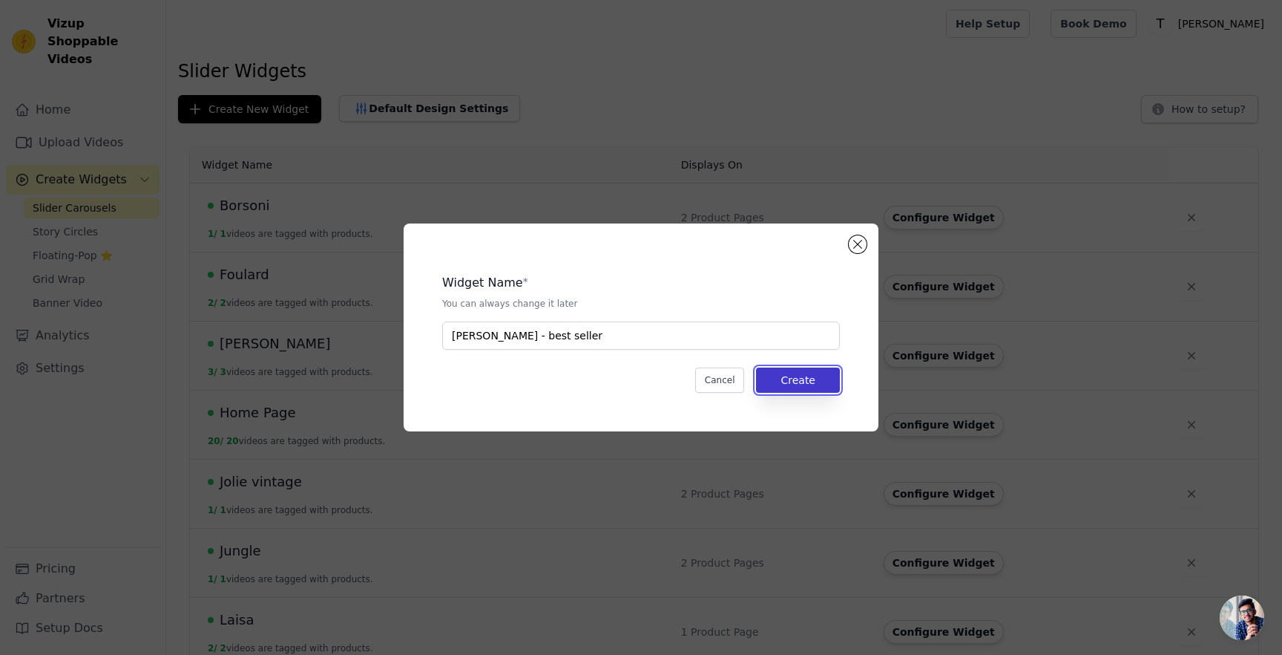
click at [785, 383] on button "Create" at bounding box center [798, 379] width 84 height 25
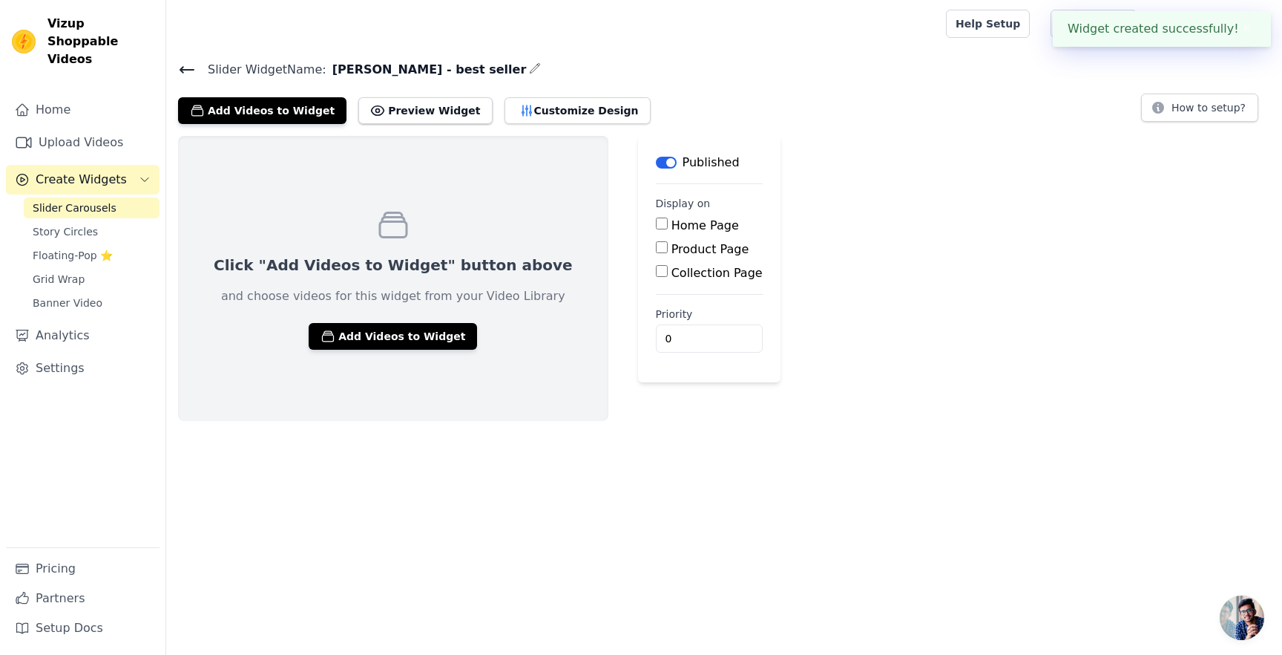
click at [656, 246] on input "Product Page" at bounding box center [662, 247] width 12 height 12
checkbox input "true"
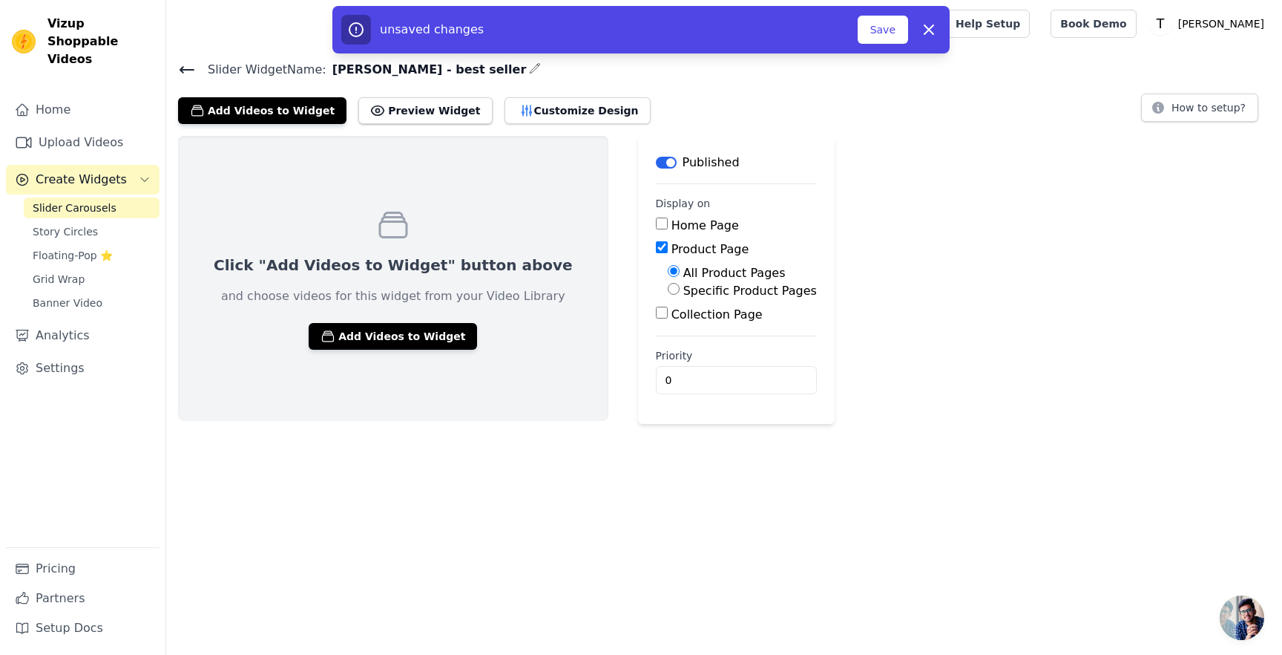
click at [668, 288] on div "Specific Product Pages" at bounding box center [742, 291] width 149 height 18
click at [668, 289] on input "Specific Product Pages" at bounding box center [674, 289] width 12 height 12
radio input "true"
click at [668, 317] on button "Select Products" at bounding box center [717, 324] width 99 height 25
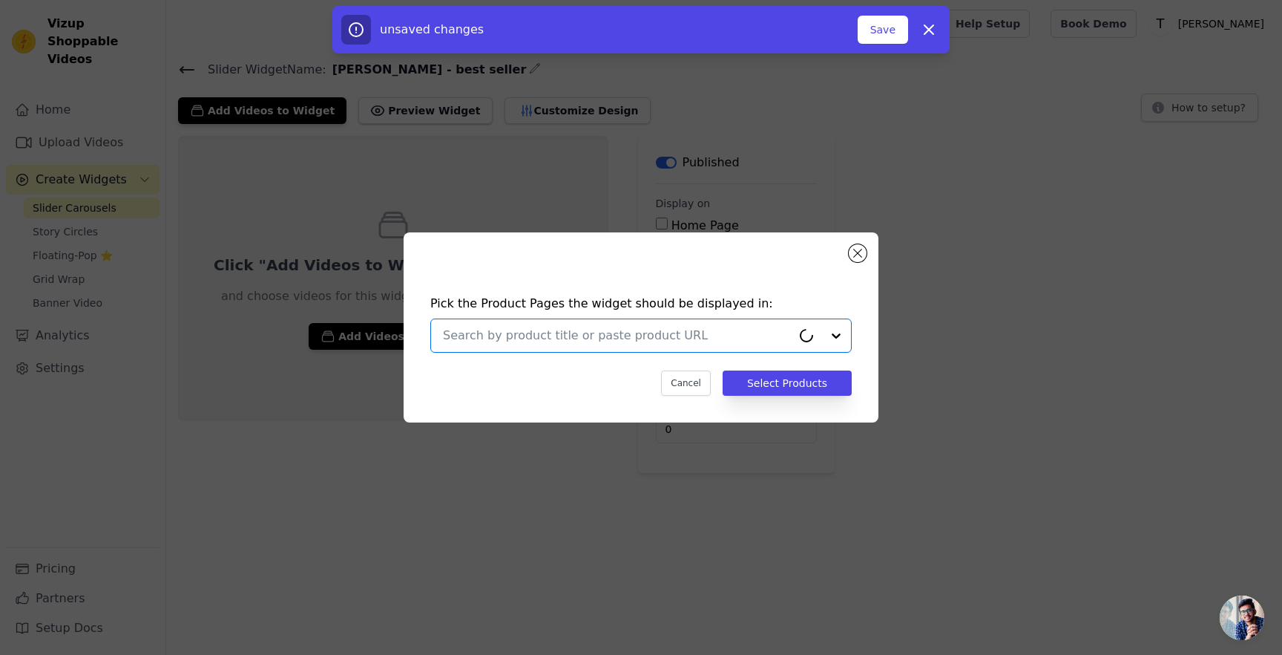
click at [616, 333] on input "text" at bounding box center [617, 336] width 349 height 18
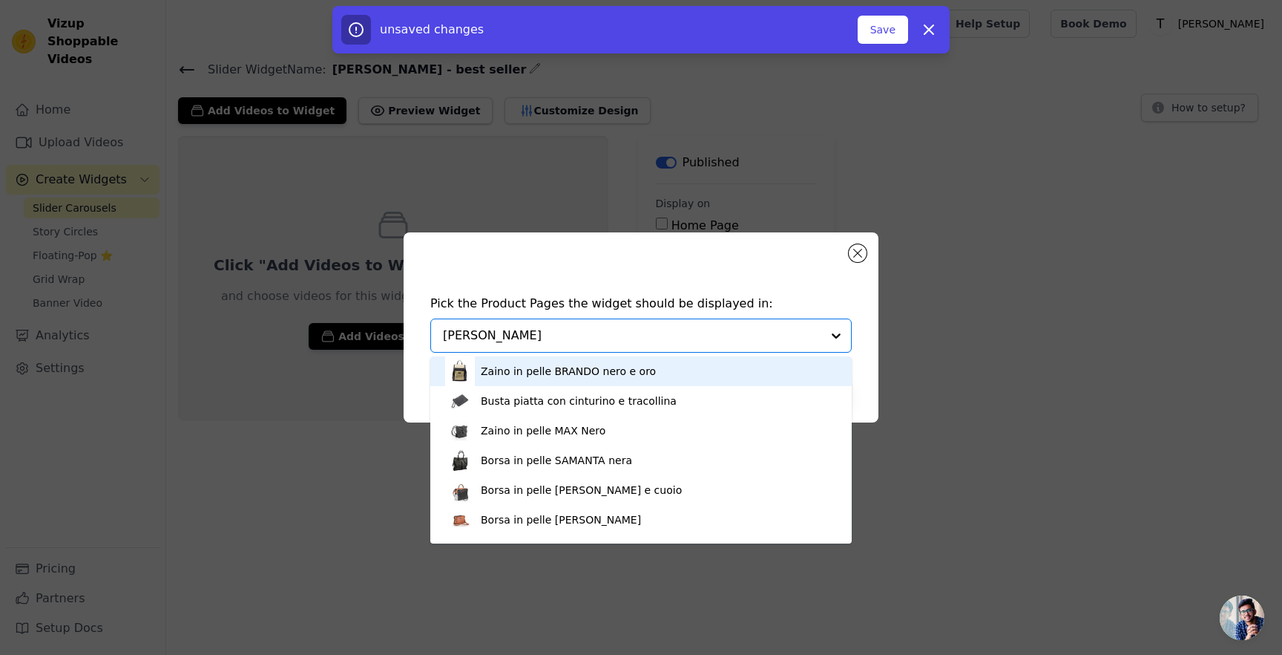
type input "nicky"
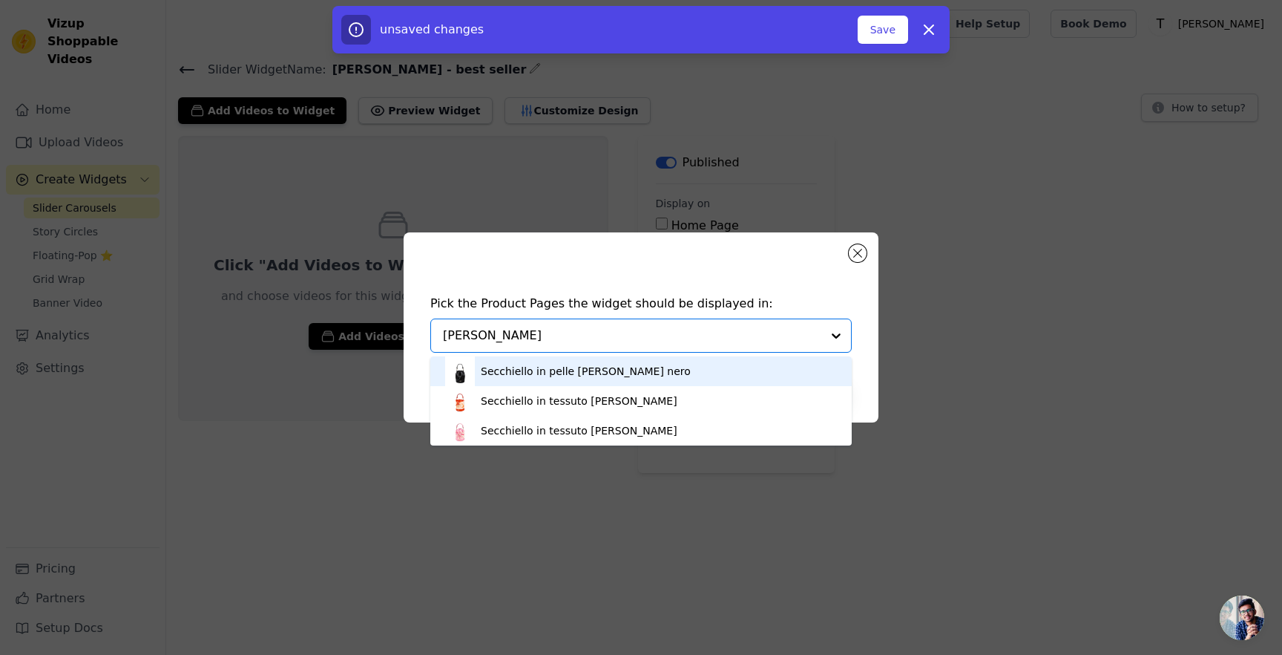
click at [623, 364] on div "Secchiello in pelle NICKY PLISSE' nero" at bounding box center [586, 371] width 210 height 15
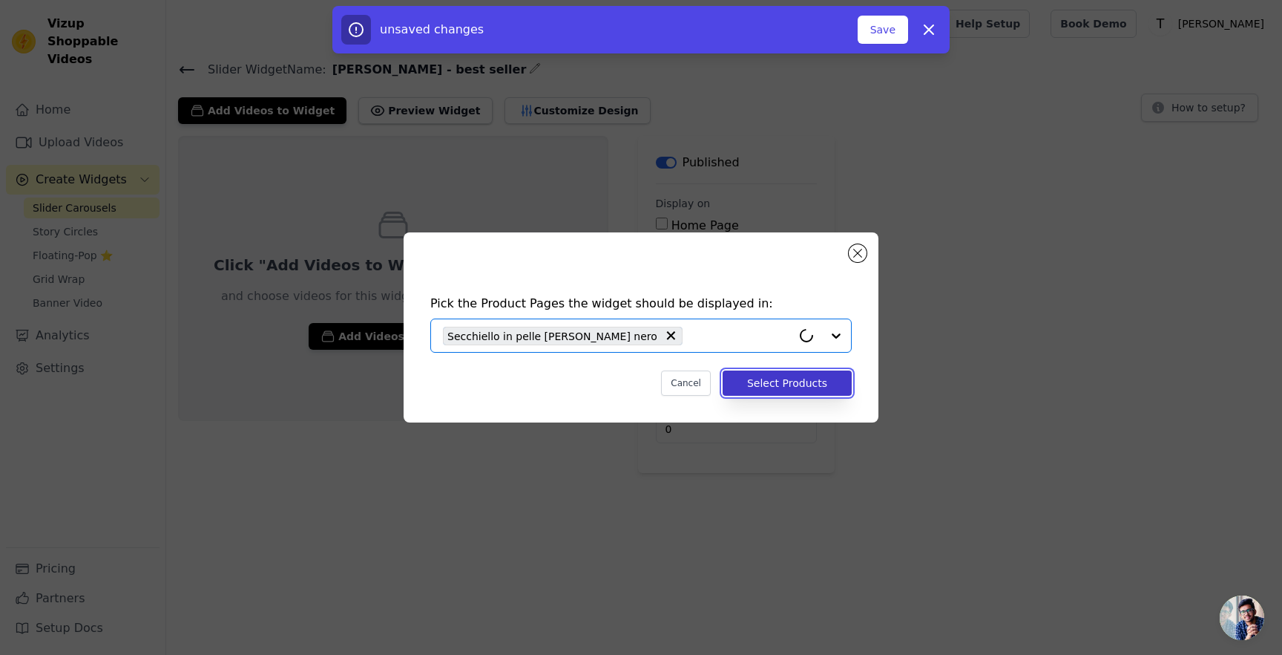
click at [744, 378] on button "Select Products" at bounding box center [787, 382] width 129 height 25
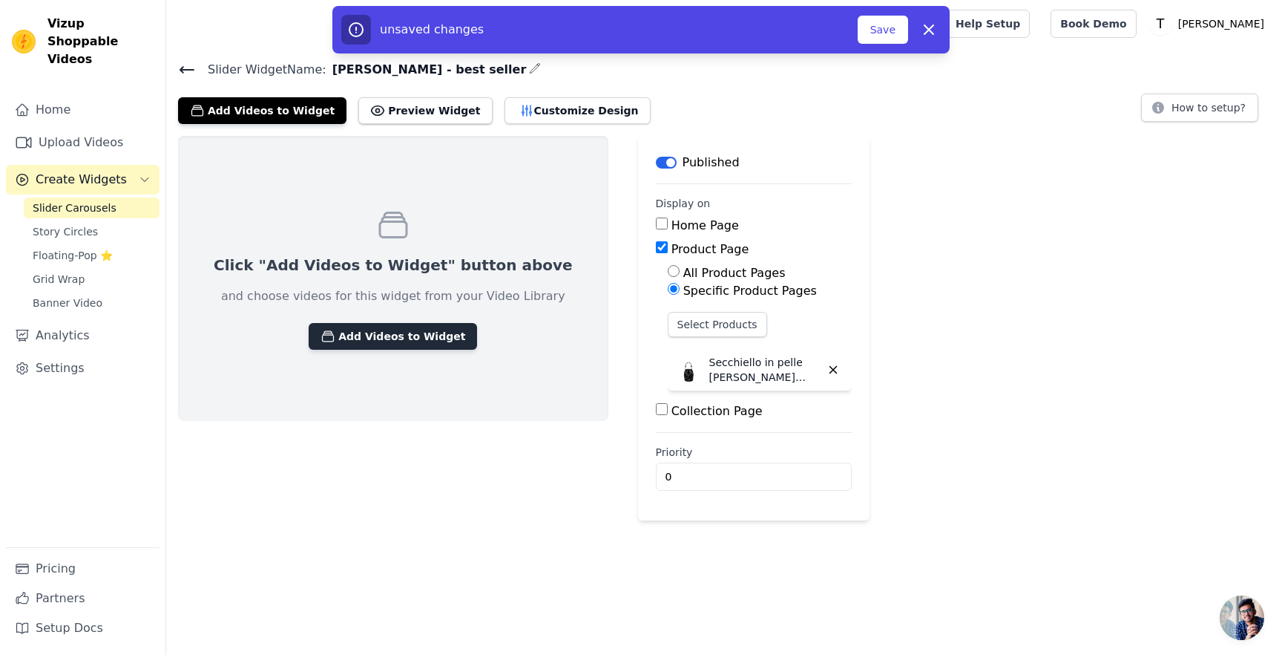
click at [397, 343] on button "Add Videos to Widget" at bounding box center [393, 336] width 168 height 27
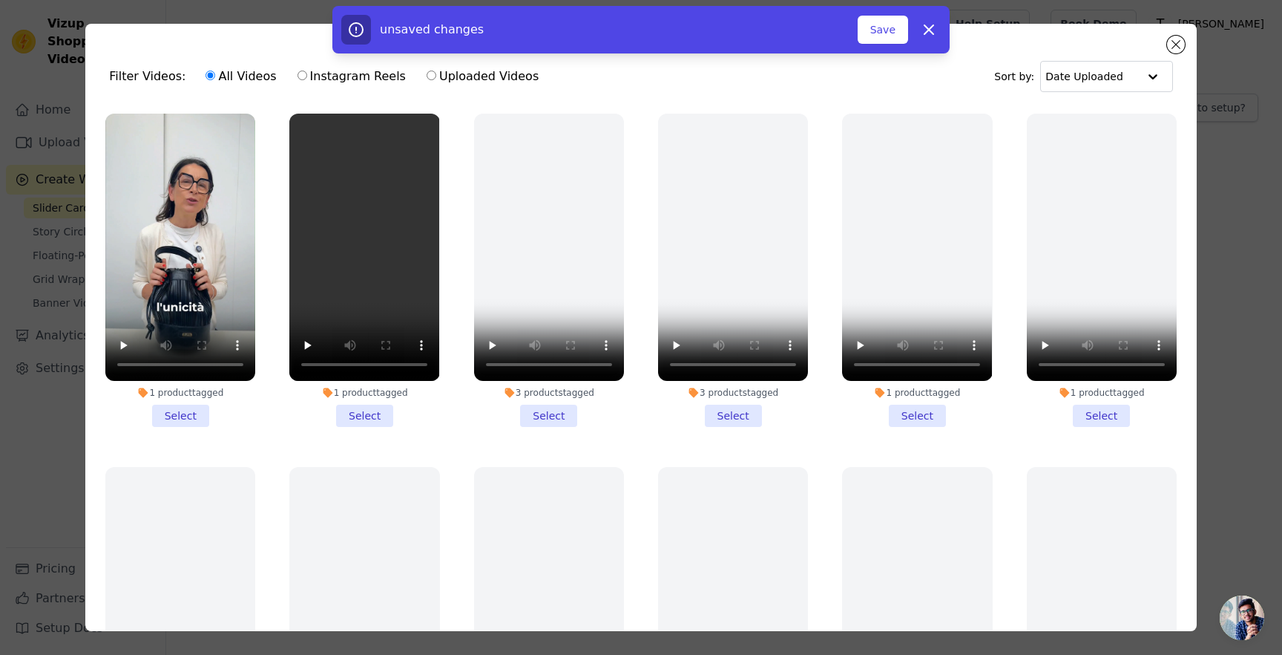
click at [362, 416] on li "1 product tagged Select" at bounding box center [364, 270] width 150 height 313
click at [0, 0] on input "1 product tagged Select" at bounding box center [0, 0] width 0 height 0
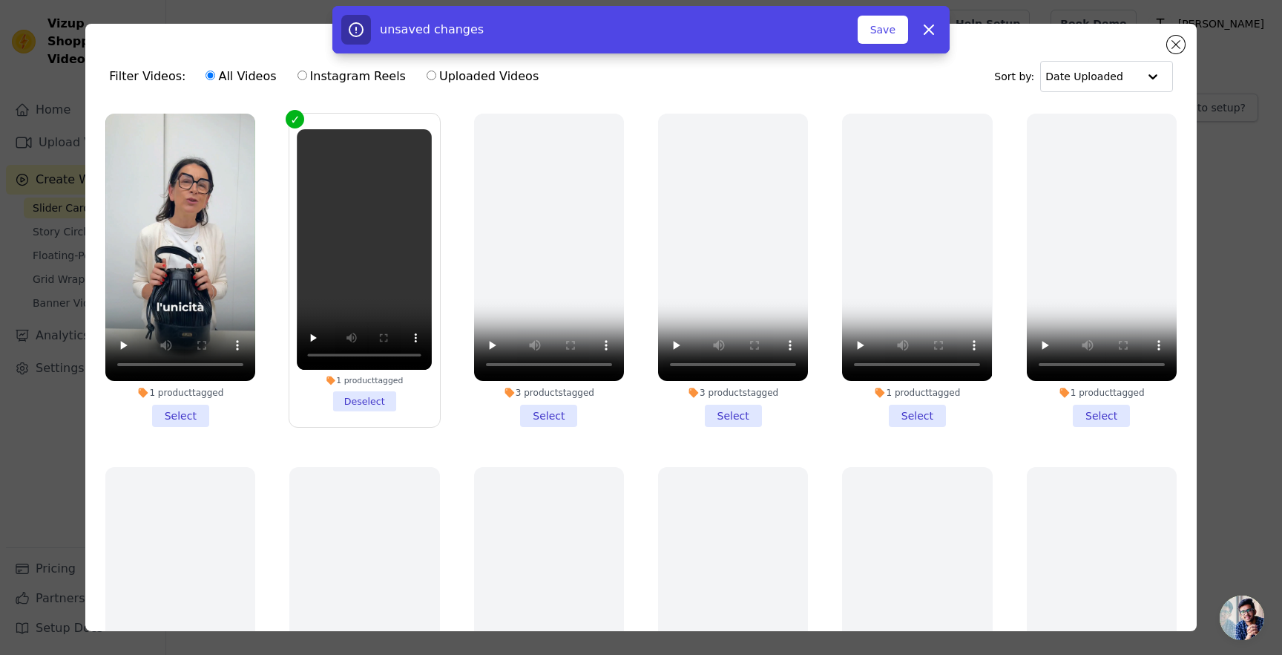
click at [182, 410] on li "1 product tagged Select" at bounding box center [180, 270] width 150 height 313
click at [0, 0] on input "1 product tagged Select" at bounding box center [0, 0] width 0 height 0
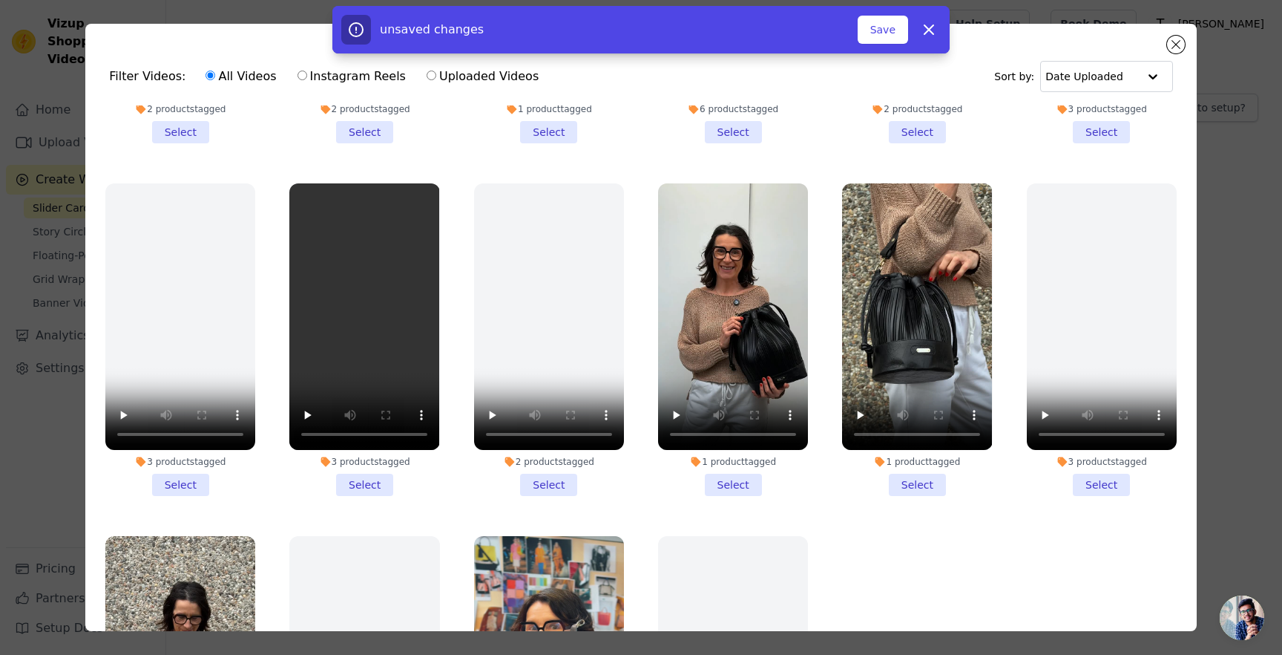
scroll to position [1023, 0]
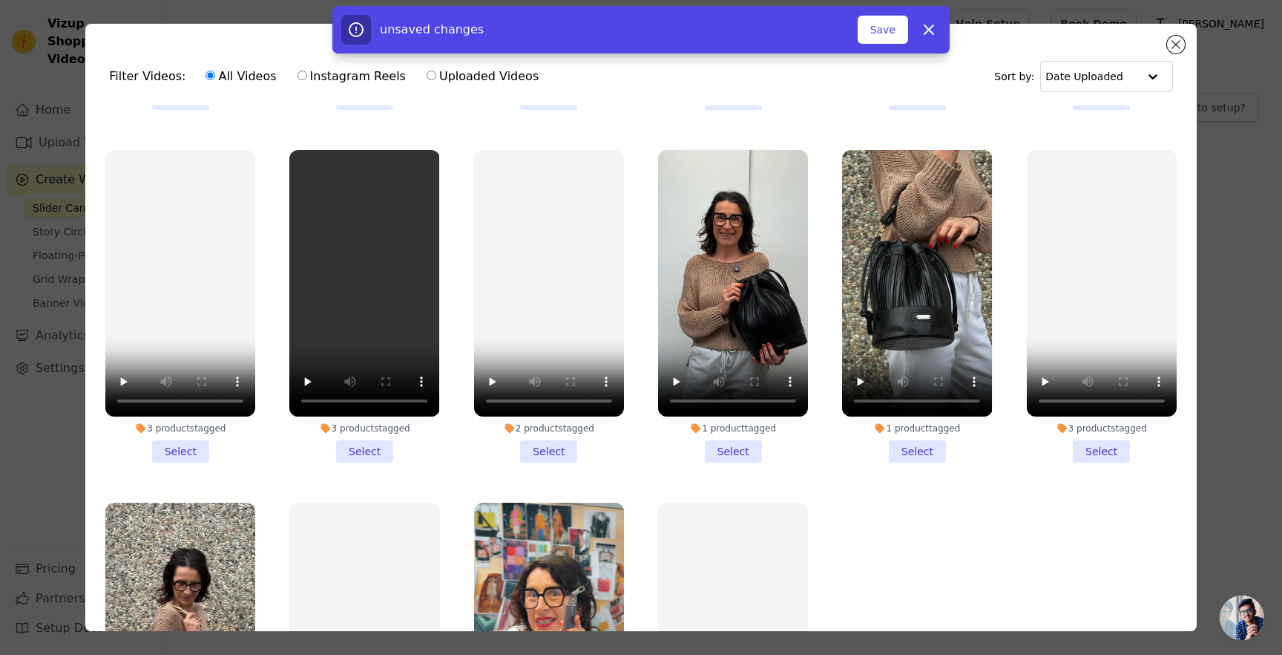
click at [911, 446] on li "1 product tagged Select" at bounding box center [917, 306] width 150 height 313
click at [0, 0] on input "1 product tagged Select" at bounding box center [0, 0] width 0 height 0
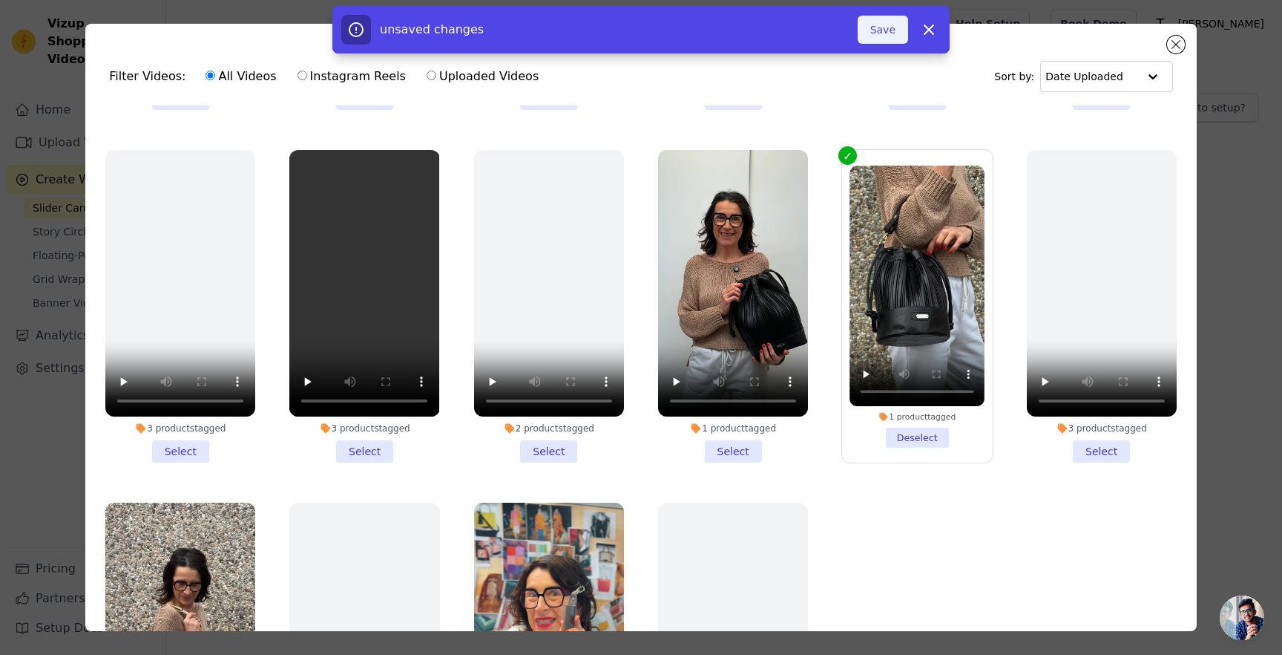
click at [888, 25] on button "Save" at bounding box center [883, 30] width 50 height 28
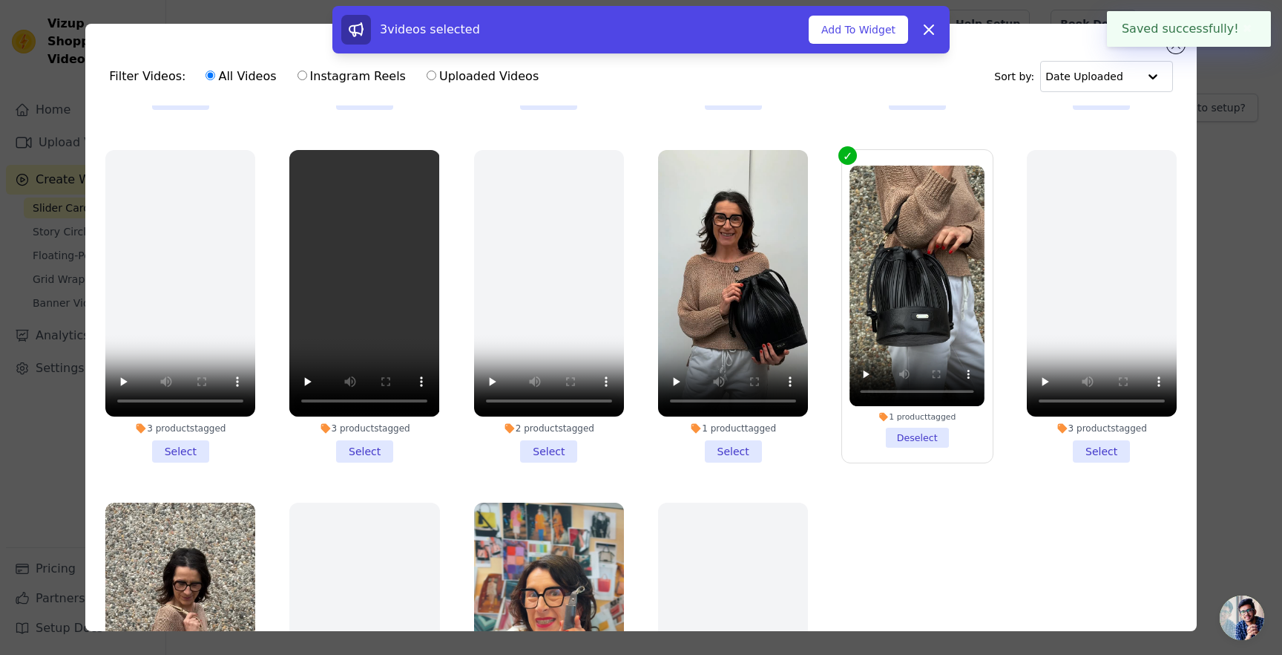
click at [888, 25] on button "Add To Widget" at bounding box center [858, 30] width 99 height 28
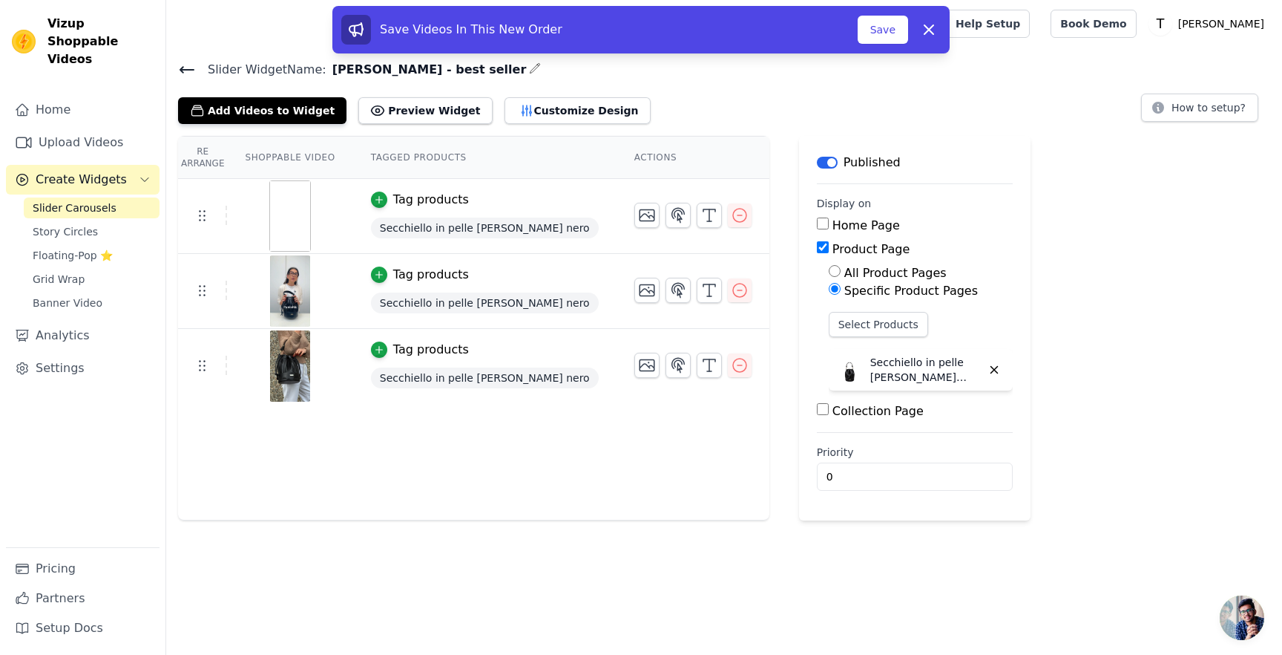
drag, startPoint x: 199, startPoint y: 288, endPoint x: 202, endPoint y: 203, distance: 85.4
click at [874, 32] on button "Save" at bounding box center [883, 30] width 50 height 28
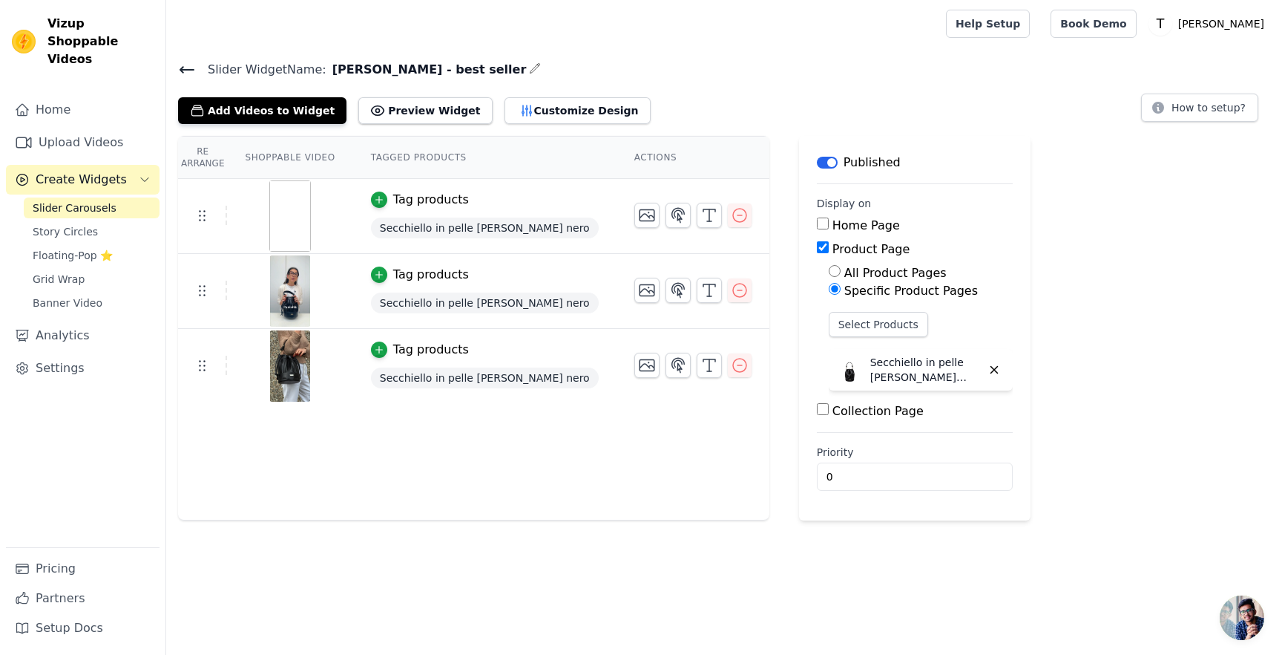
click at [183, 68] on icon at bounding box center [186, 70] width 13 height 6
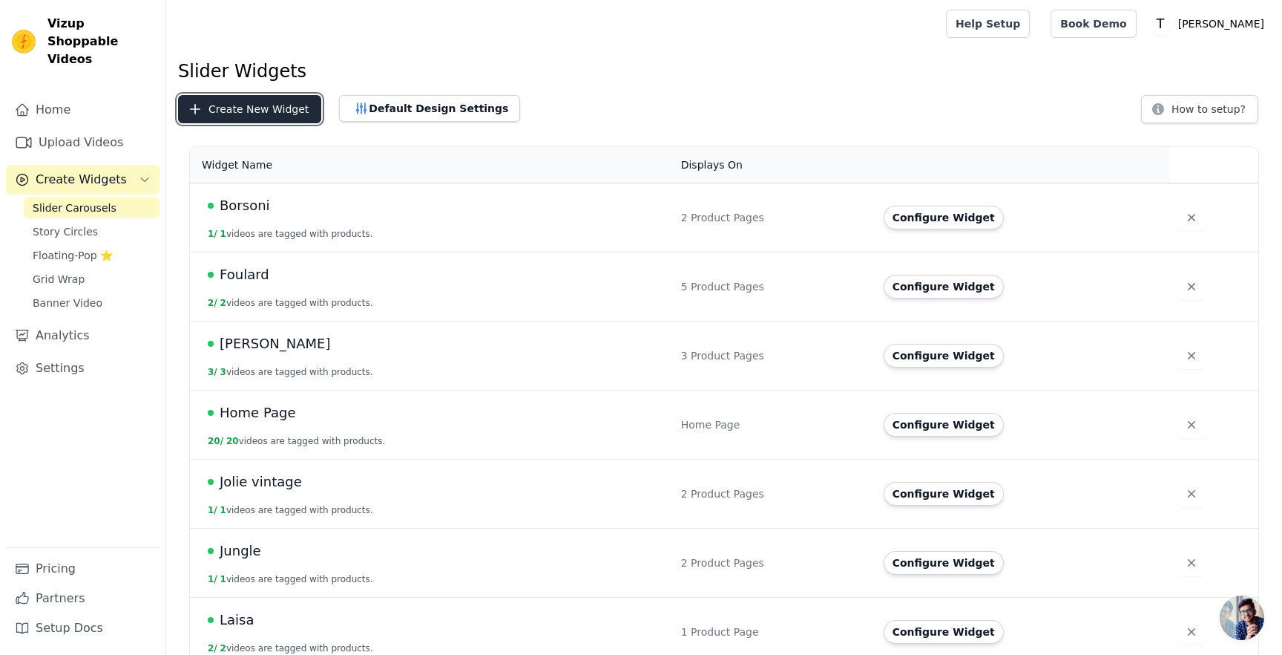
click at [265, 113] on button "Create New Widget" at bounding box center [249, 109] width 143 height 28
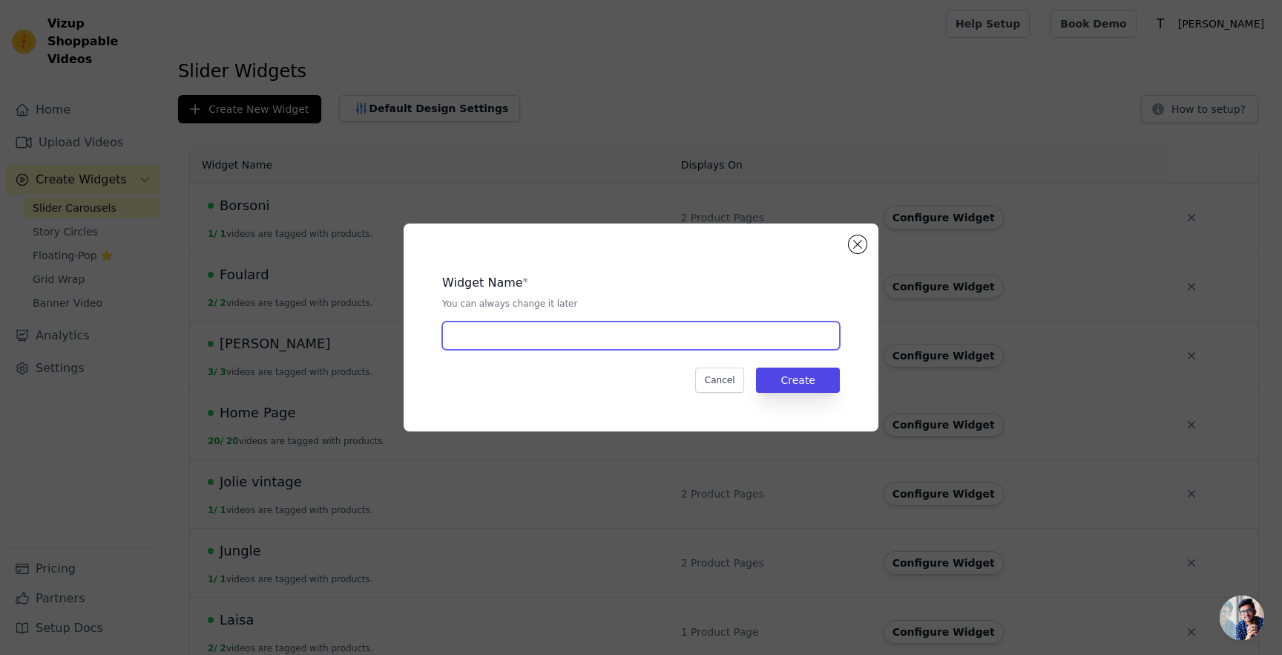
click at [475, 344] on input "text" at bounding box center [641, 335] width 398 height 28
type input "Filippa - Best seller"
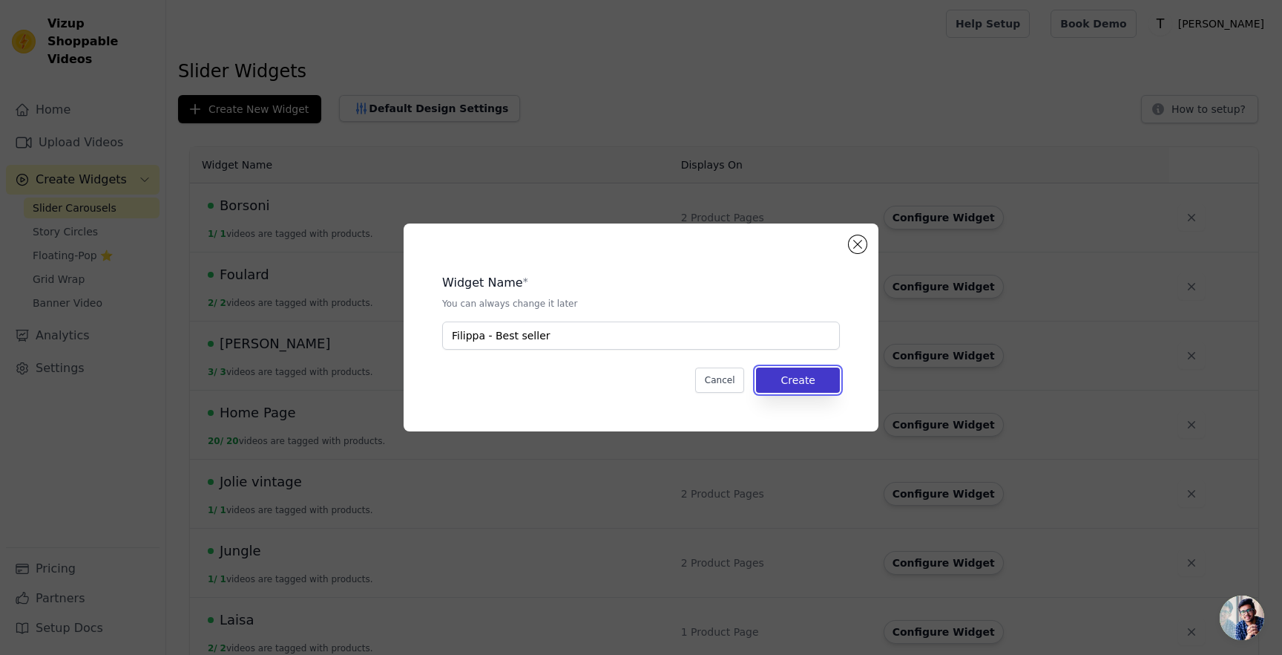
click at [795, 381] on button "Create" at bounding box center [798, 379] width 84 height 25
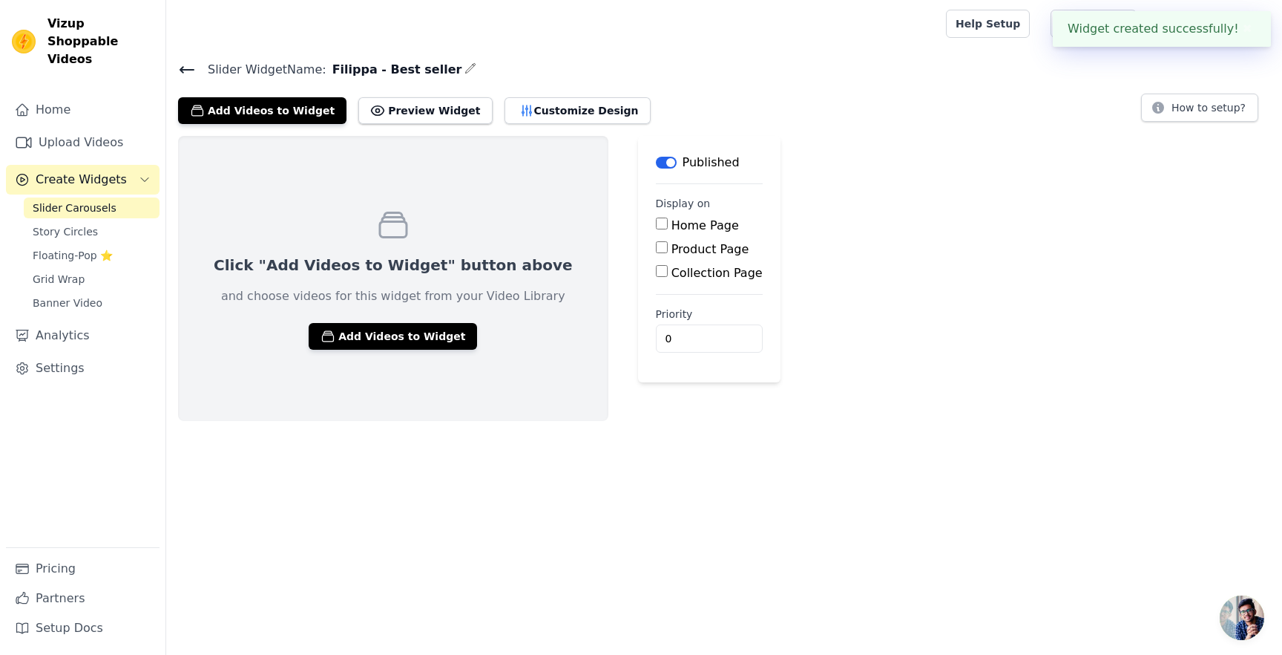
click at [656, 253] on div "Product Page" at bounding box center [709, 249] width 107 height 18
click at [656, 249] on input "Product Page" at bounding box center [662, 247] width 12 height 12
checkbox input "true"
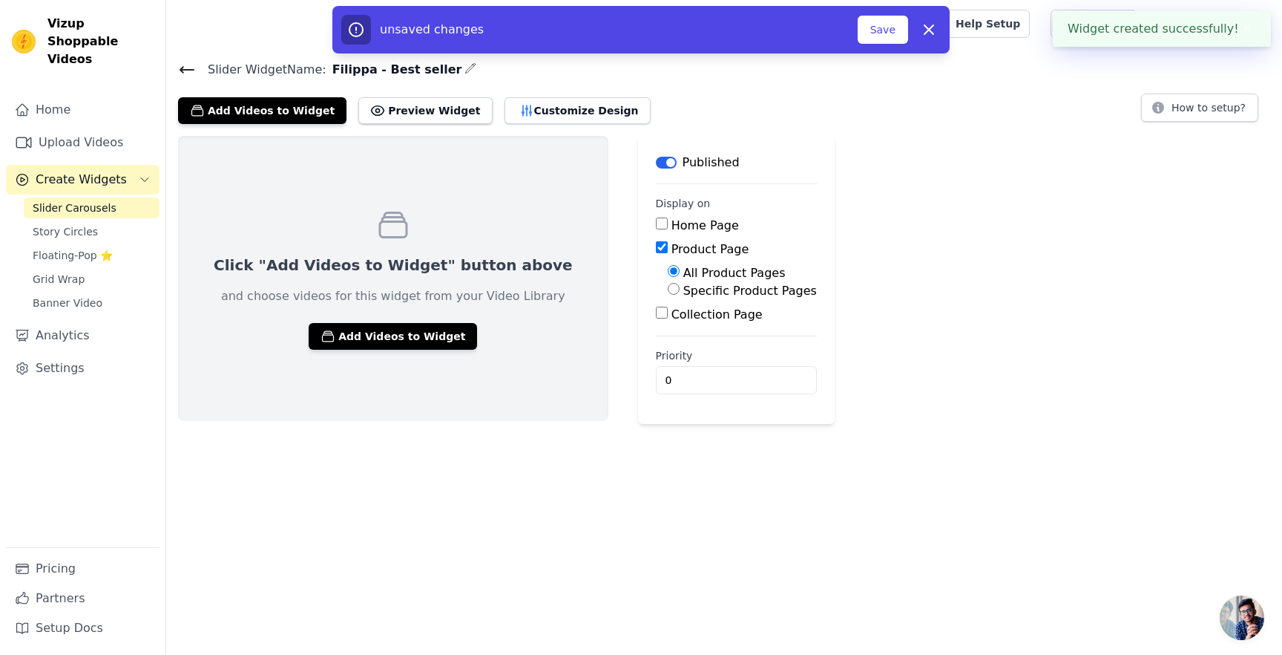
click at [668, 287] on input "Specific Product Pages" at bounding box center [674, 289] width 12 height 12
radio input "true"
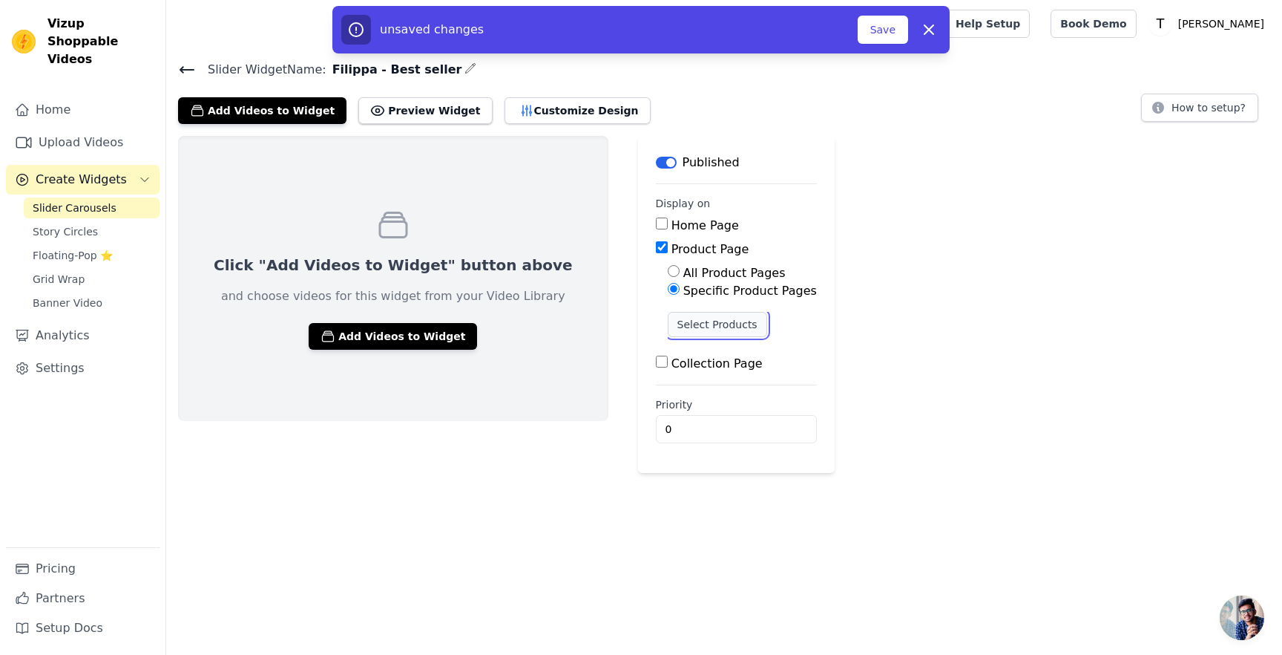
click at [668, 318] on button "Select Products" at bounding box center [717, 324] width 99 height 25
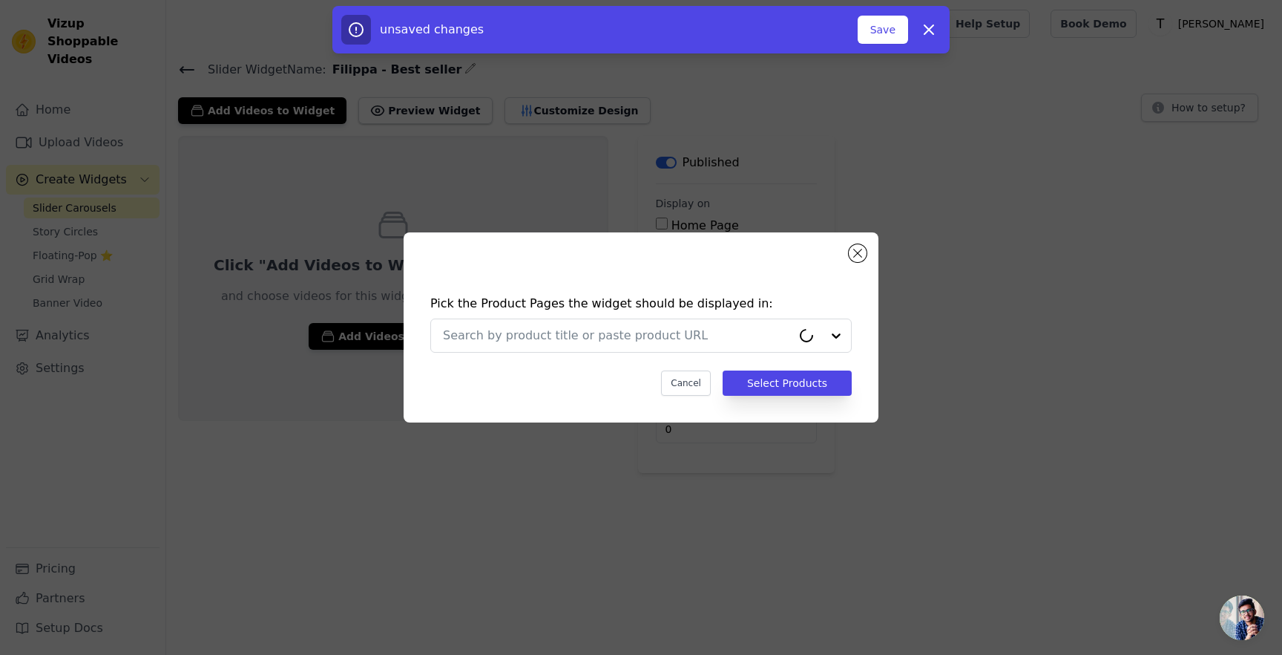
click at [630, 318] on div at bounding box center [641, 335] width 422 height 34
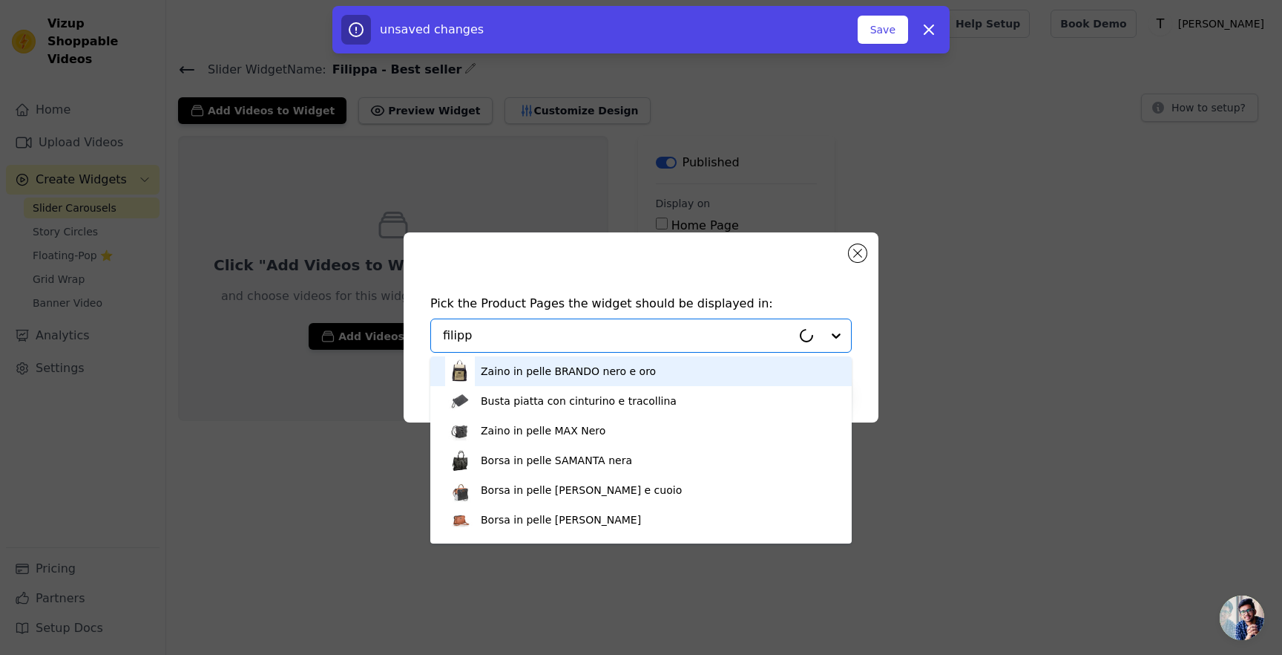
type input "filippa"
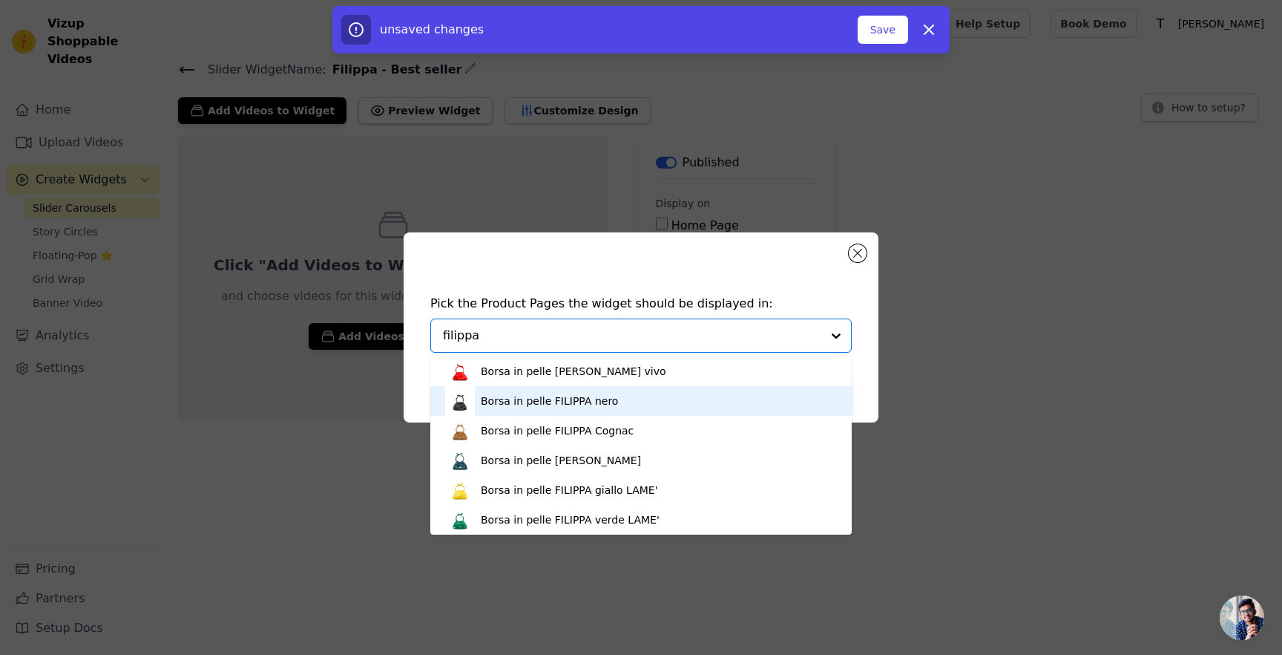
click at [543, 397] on div "Borsa in pelle FILIPPA nero" at bounding box center [549, 400] width 137 height 15
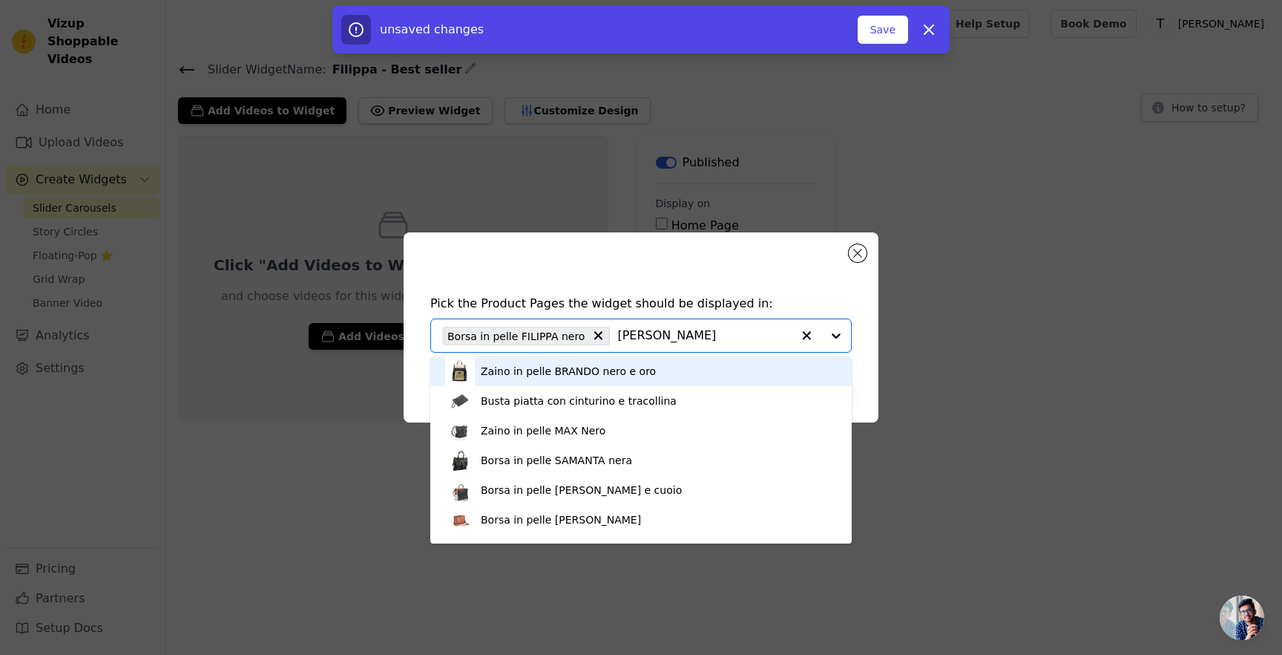
type input "filipp"
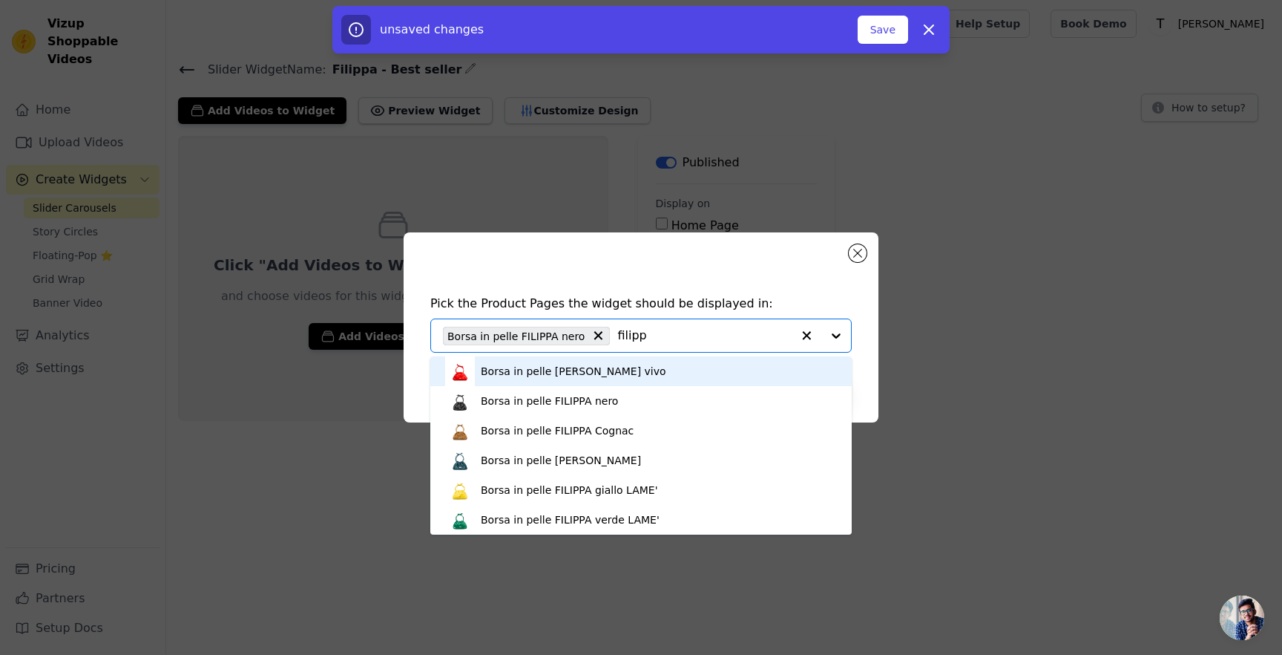
click at [612, 381] on div "Borsa in pelle FILIPPA rosso vivo" at bounding box center [641, 371] width 392 height 30
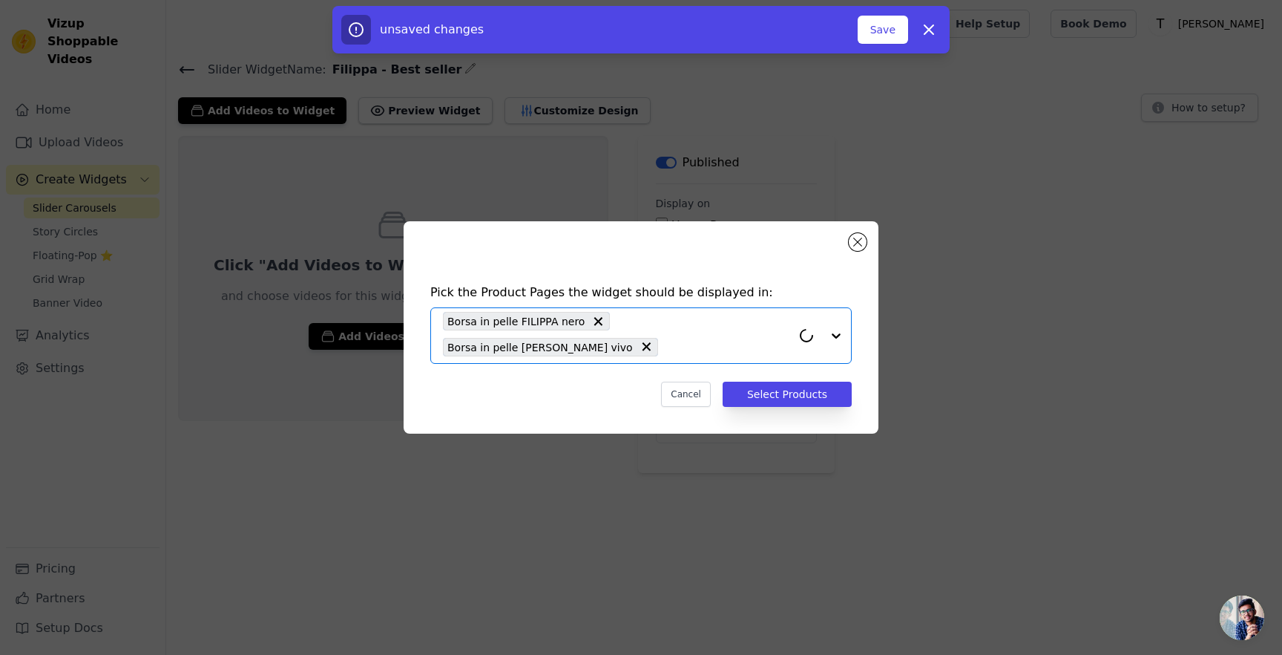
click at [680, 347] on input "text" at bounding box center [729, 347] width 126 height 18
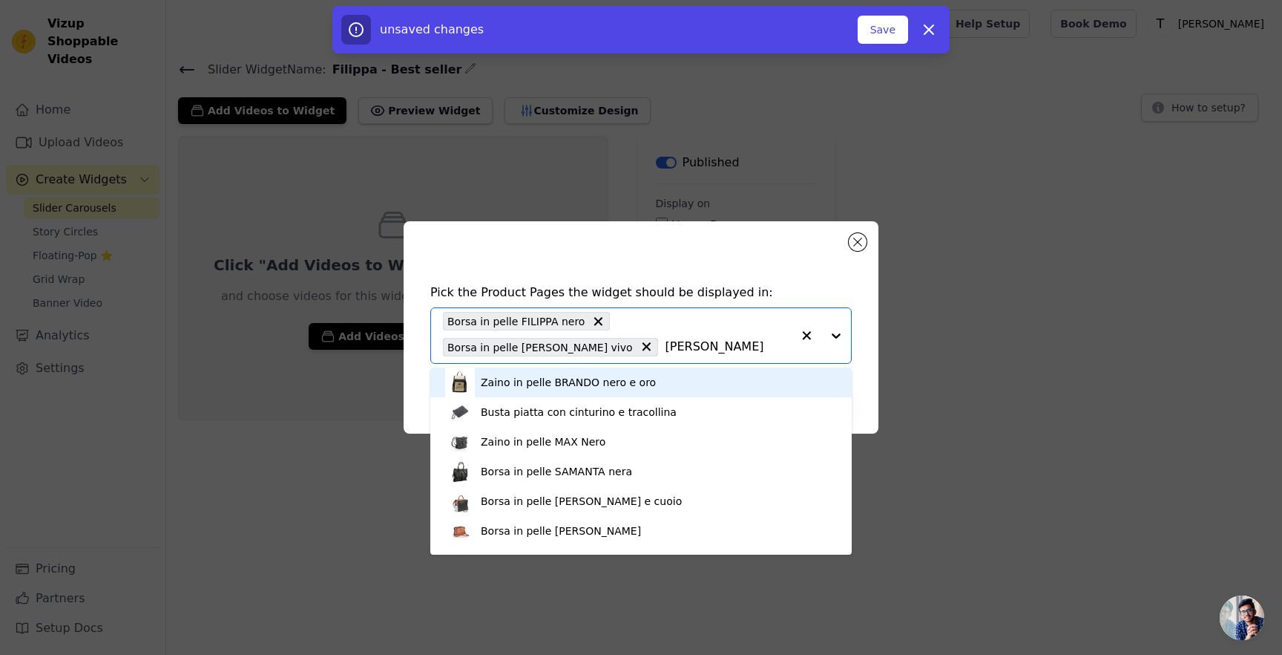
type input "filipp"
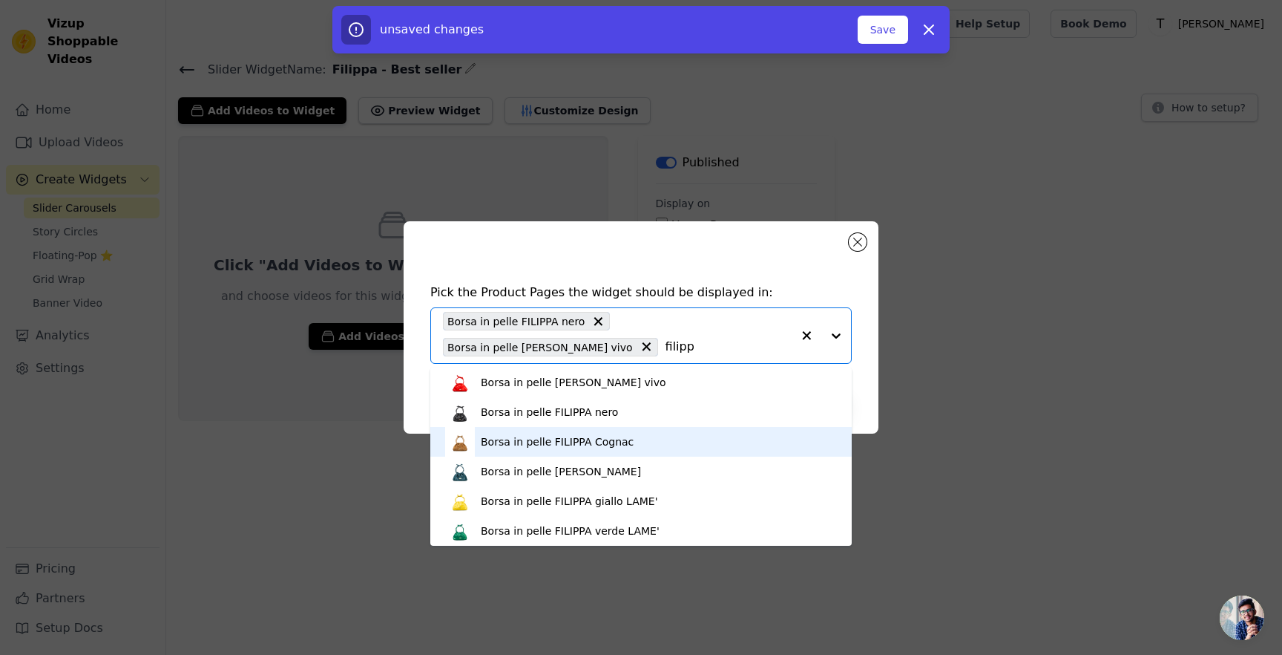
click at [576, 446] on div "Borsa in pelle FILIPPA Cognac" at bounding box center [557, 441] width 153 height 15
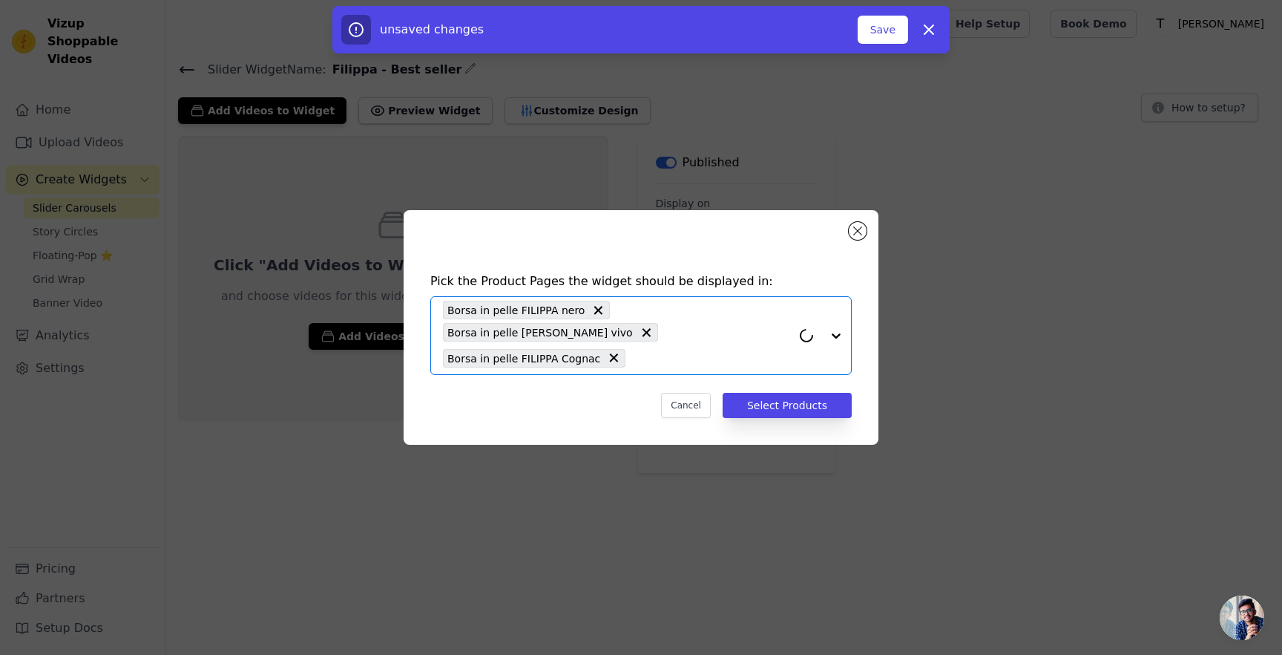
click at [696, 352] on input "text" at bounding box center [712, 358] width 159 height 18
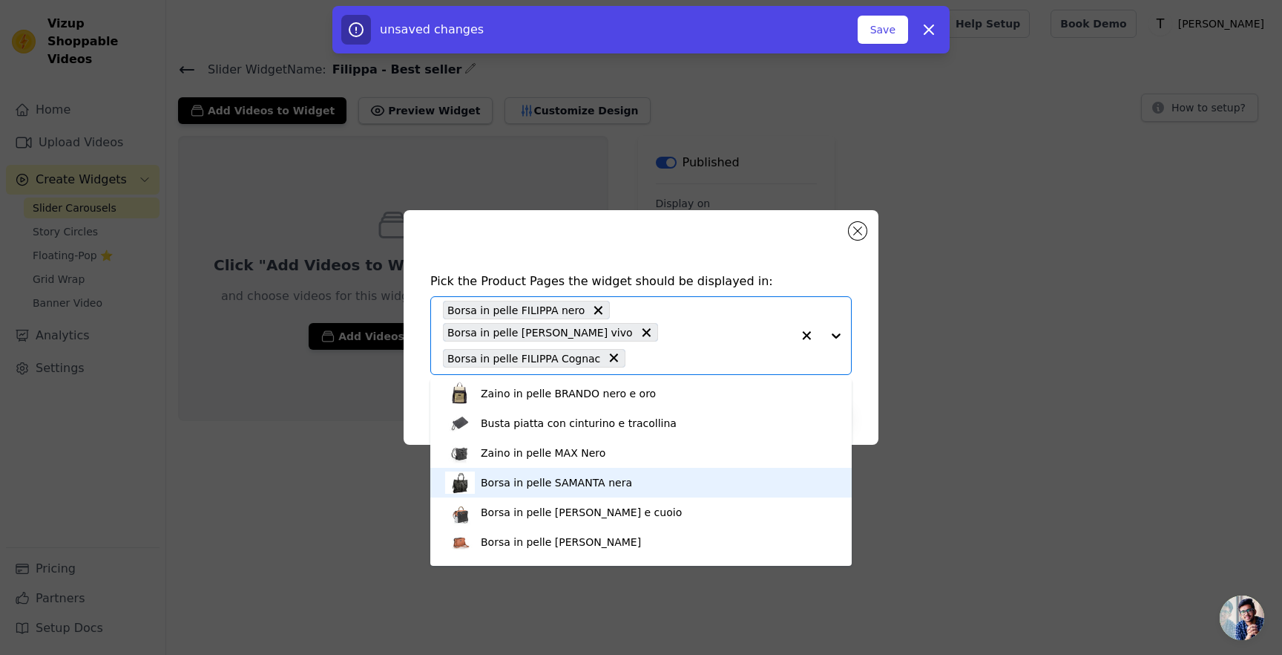
click at [594, 472] on div "Borsa in pelle SAMANTA nera" at bounding box center [641, 483] width 392 height 30
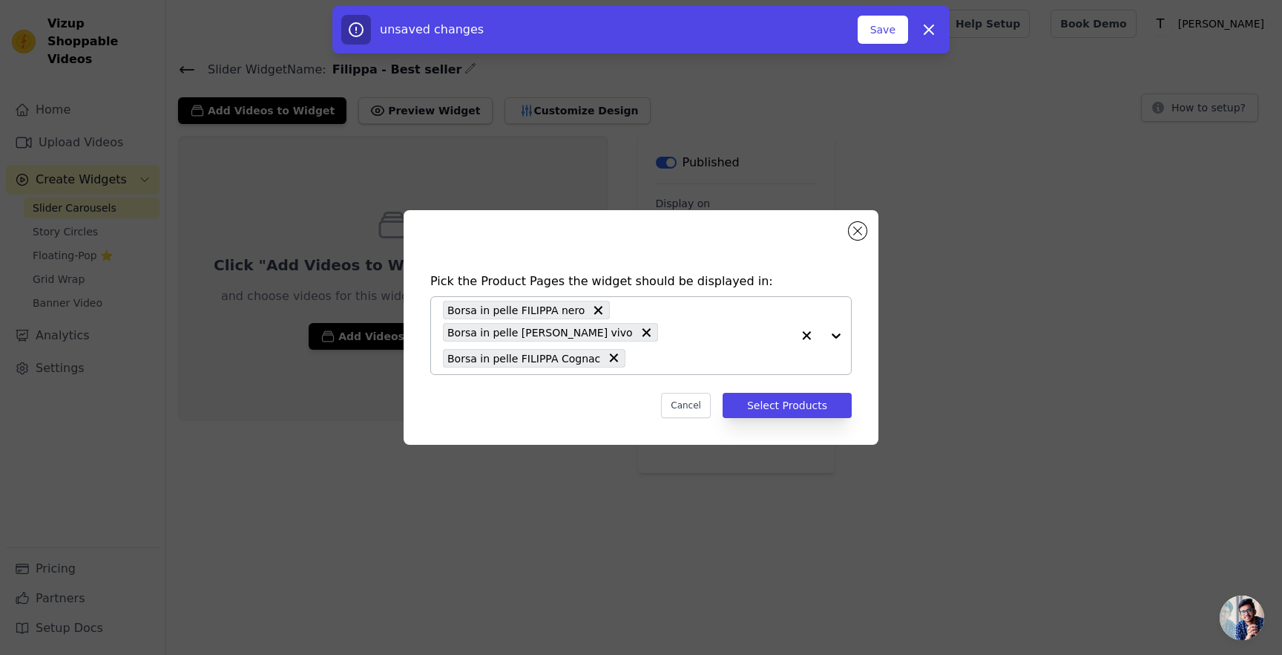
click at [609, 367] on div "Borsa in pelle FILIPPA Cognac" at bounding box center [534, 358] width 183 height 19
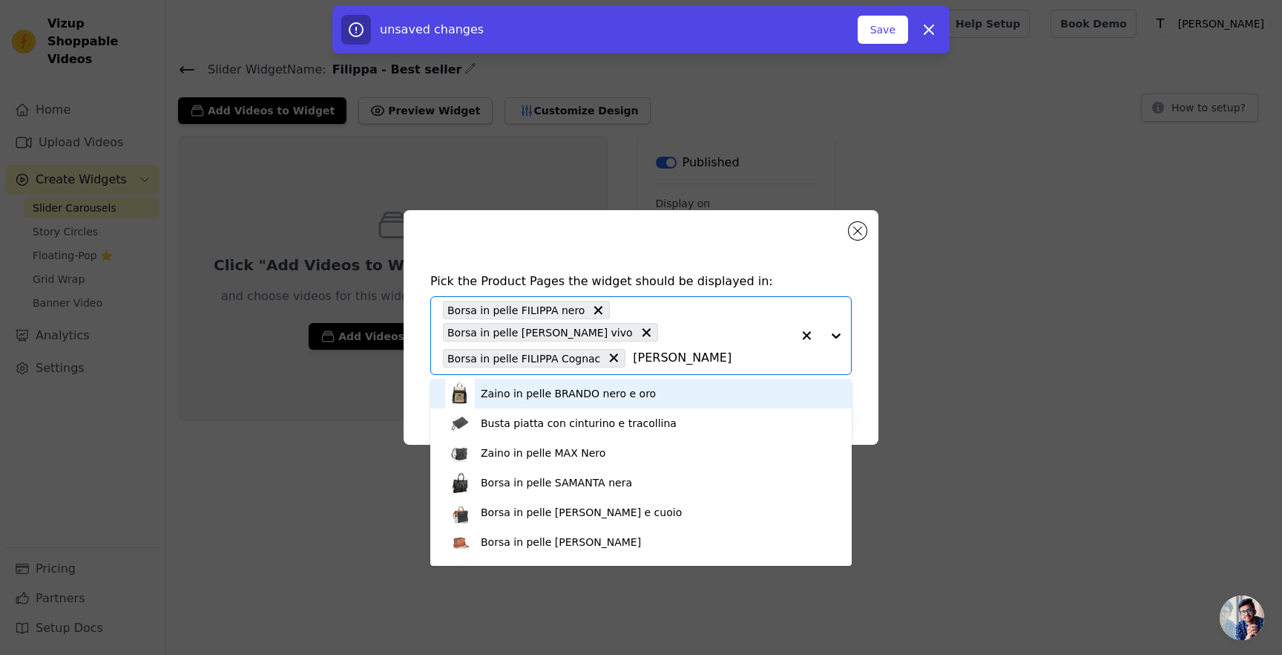
type input "filipp"
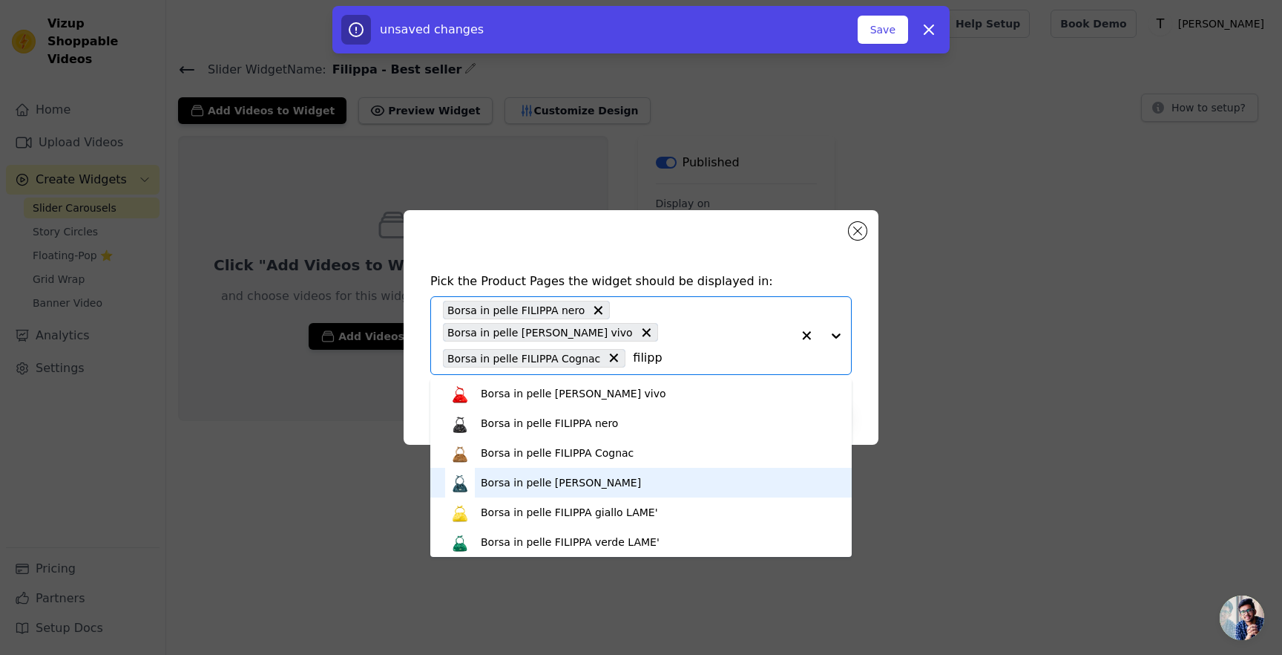
click at [552, 489] on div "Borsa in pelle FILIPPA Grigio Avio" at bounding box center [561, 482] width 160 height 15
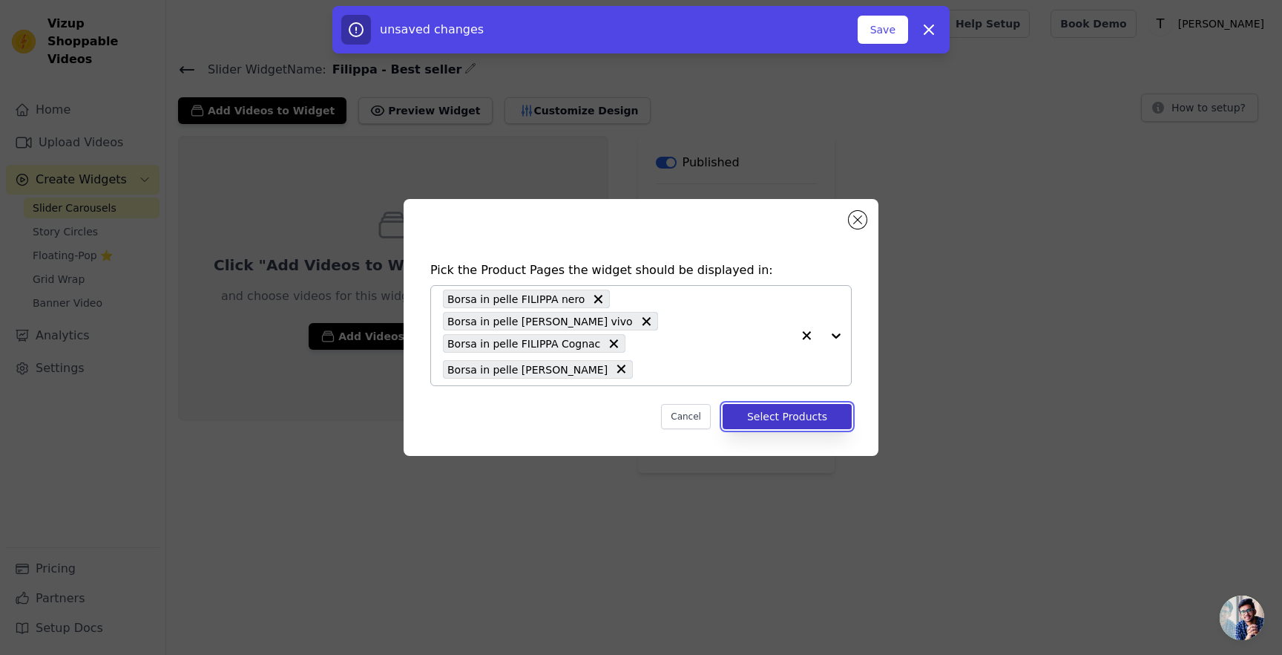
click at [764, 423] on button "Select Products" at bounding box center [787, 416] width 129 height 25
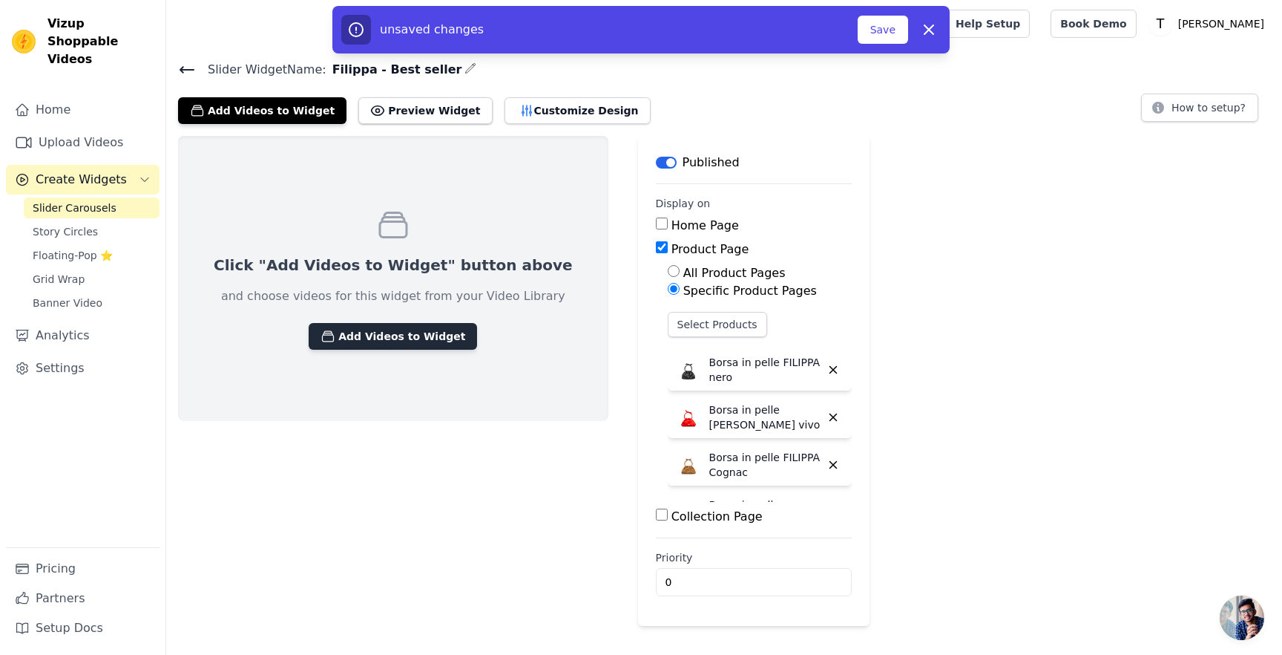
click at [394, 343] on button "Add Videos to Widget" at bounding box center [393, 336] width 168 height 27
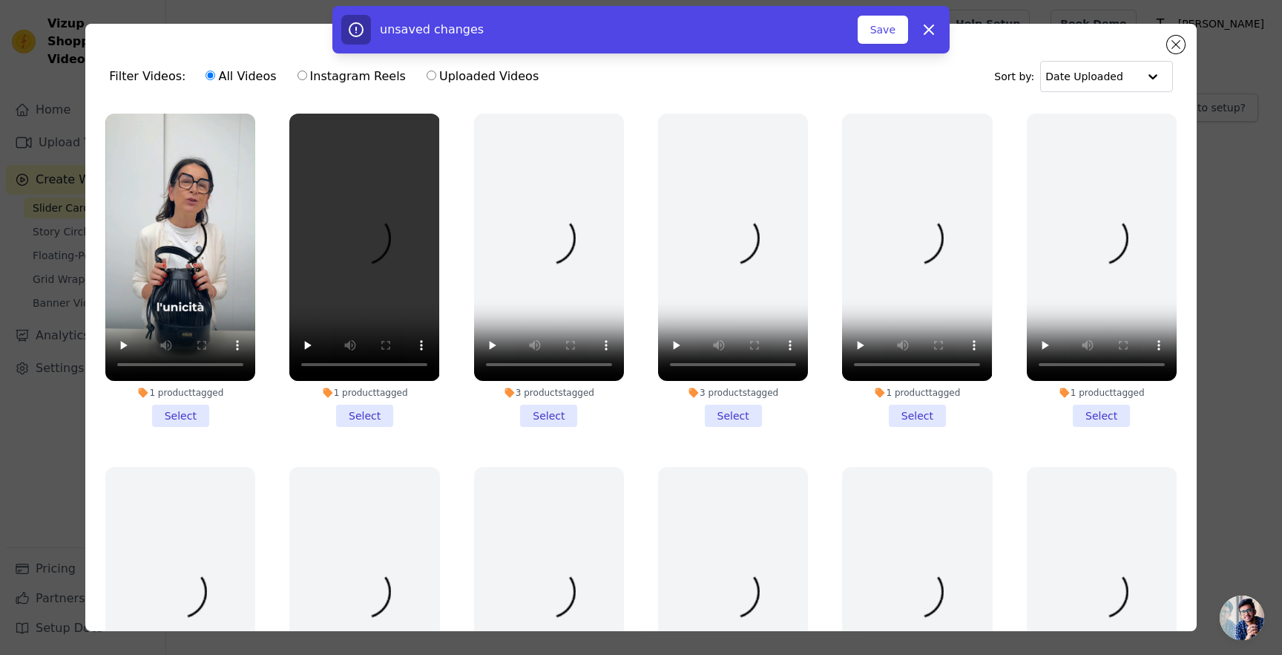
click at [1183, 41] on div "unsaved changes Save Dismiss" at bounding box center [641, 29] width 1282 height 47
click at [1161, 50] on div "unsaved changes Save Dismiss" at bounding box center [641, 29] width 1282 height 47
click at [1170, 45] on div "unsaved changes Save Dismiss" at bounding box center [641, 29] width 1282 height 47
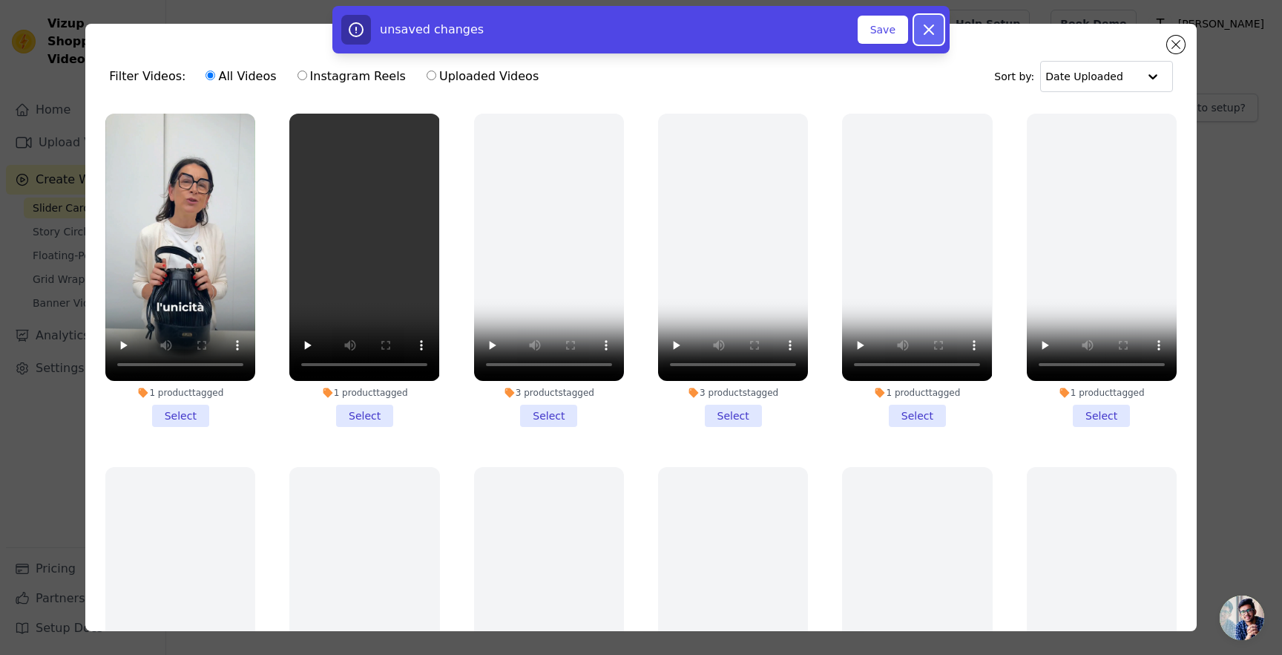
click at [928, 33] on icon "button" at bounding box center [929, 30] width 18 height 18
checkbox input "false"
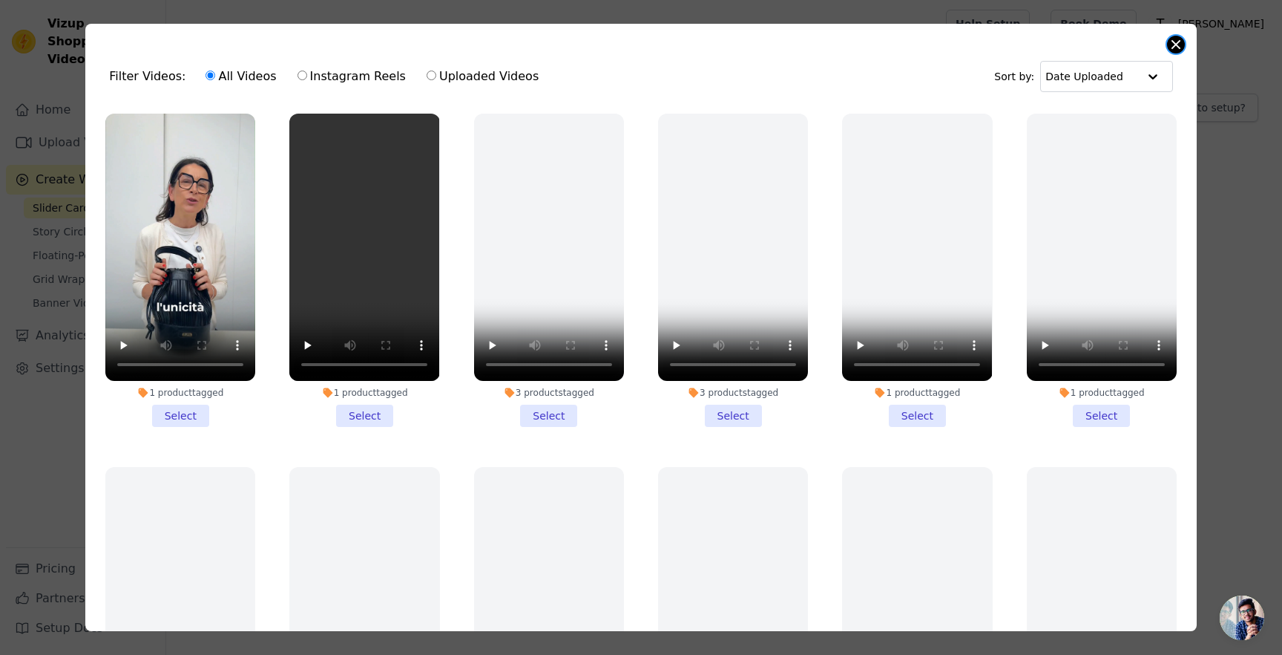
click at [1180, 43] on button "Close modal" at bounding box center [1176, 45] width 18 height 18
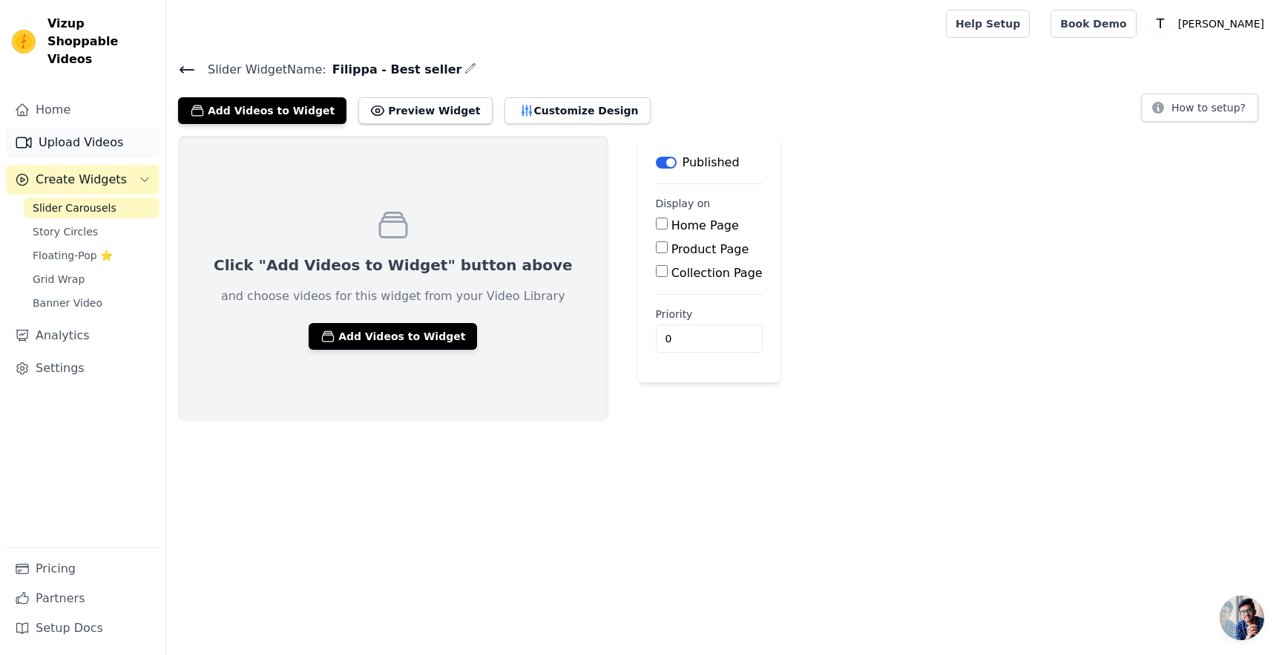
click at [101, 128] on link "Upload Videos" at bounding box center [83, 143] width 154 height 30
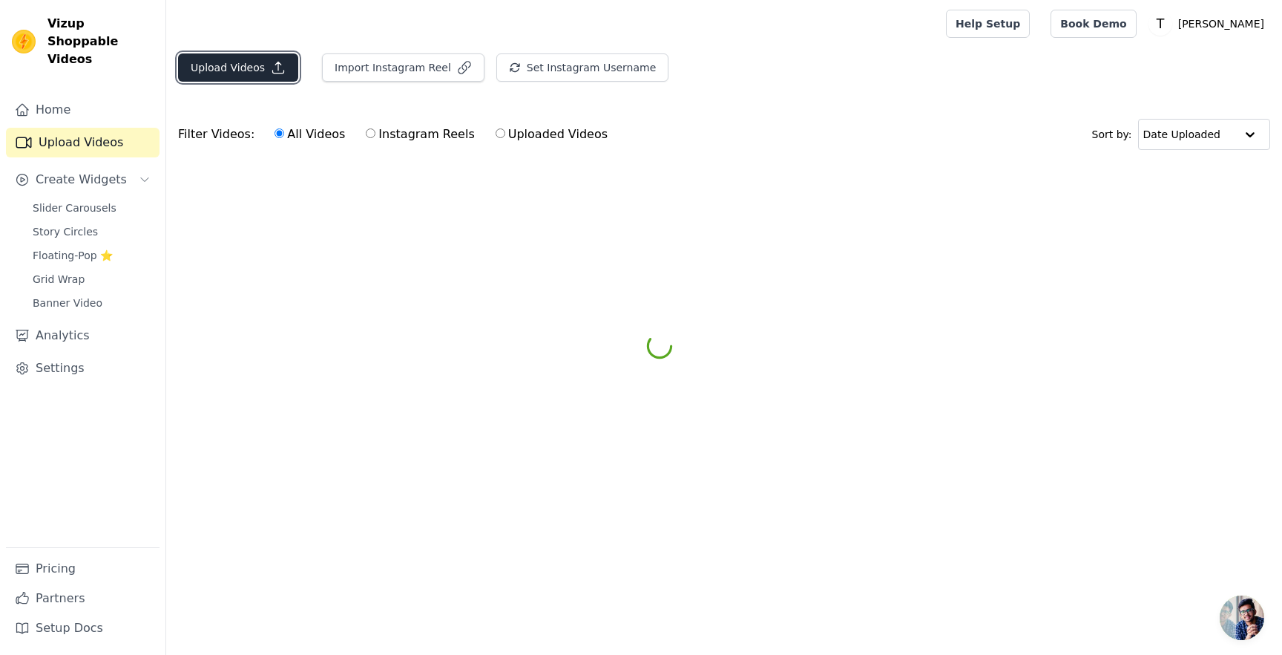
click at [225, 62] on button "Upload Videos" at bounding box center [238, 67] width 120 height 28
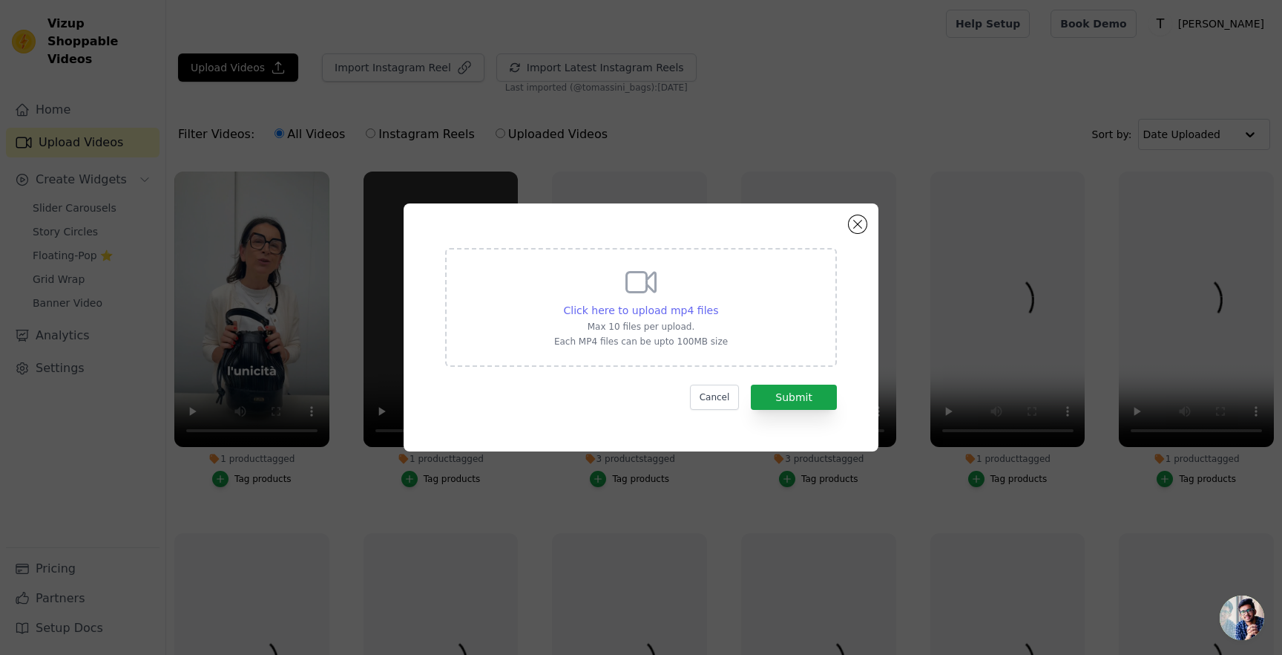
click at [603, 307] on span "Click here to upload mp4 files" at bounding box center [641, 310] width 155 height 12
click at [718, 303] on input "Click here to upload mp4 files Max 10 files per upload. Each MP4 files can be u…" at bounding box center [718, 302] width 1 height 1
type input "C:\fakepath\Tomassini - Filippa-video-export-2025-04-02T11-44-24.977Z (1).mp4"
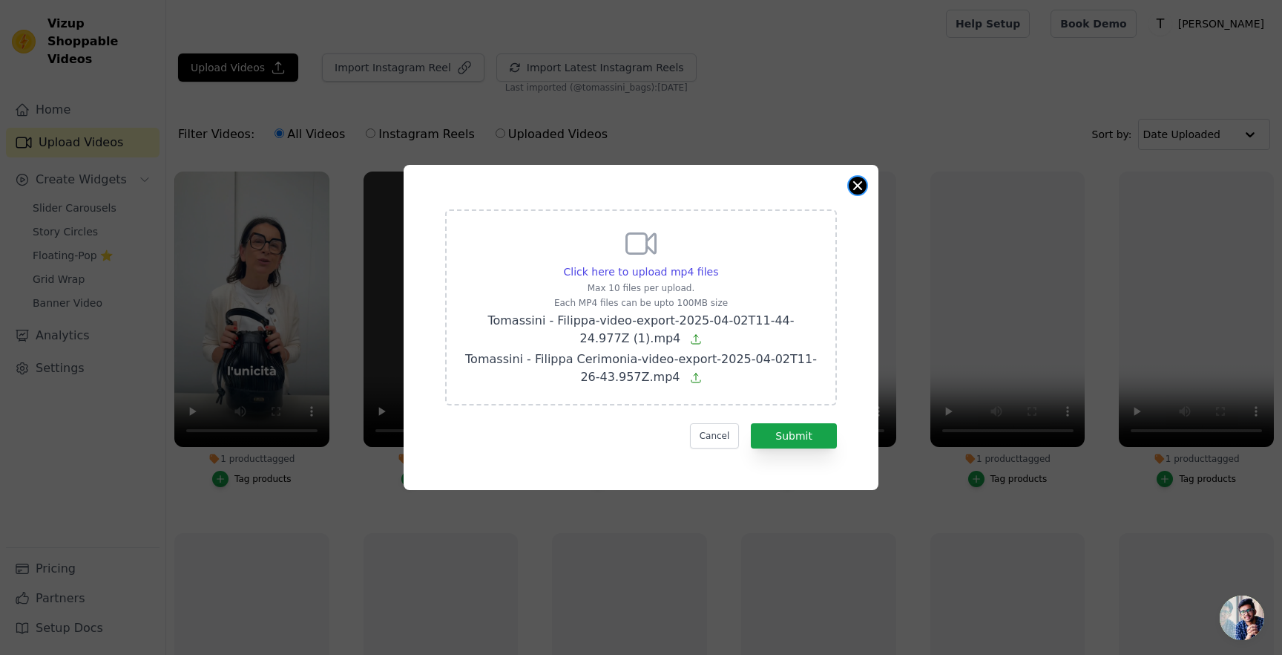
click at [857, 186] on button "Close modal" at bounding box center [858, 186] width 18 height 18
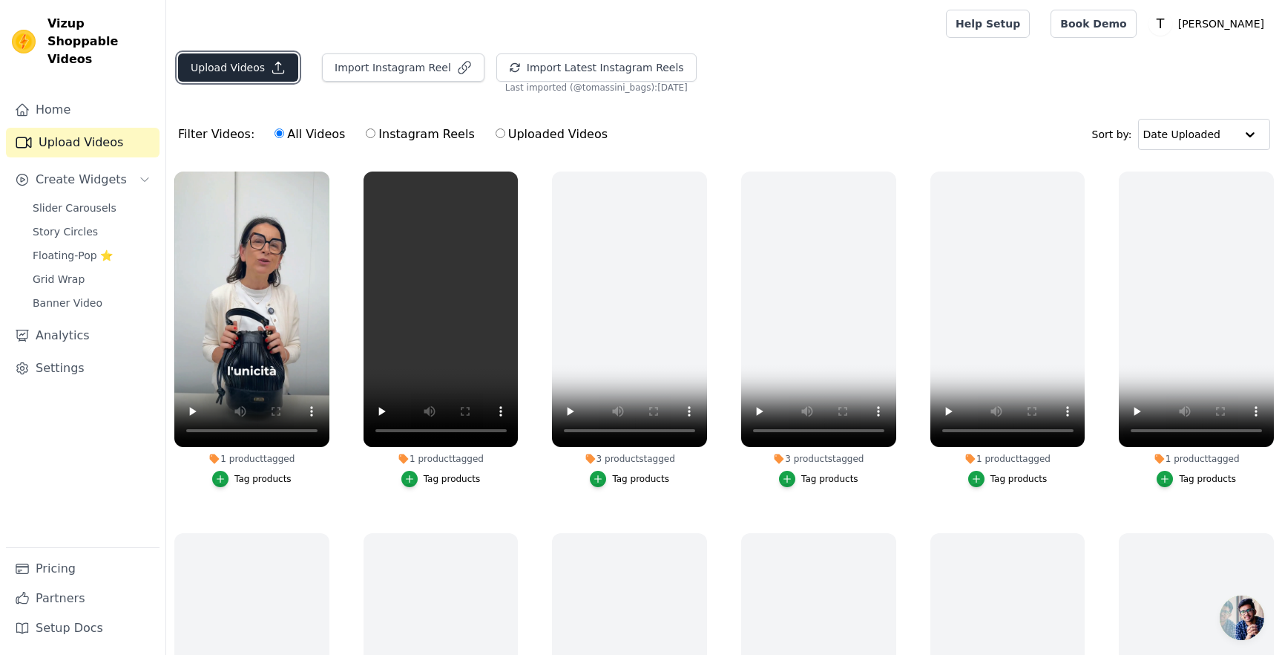
click at [237, 64] on button "Upload Videos" at bounding box center [238, 67] width 120 height 28
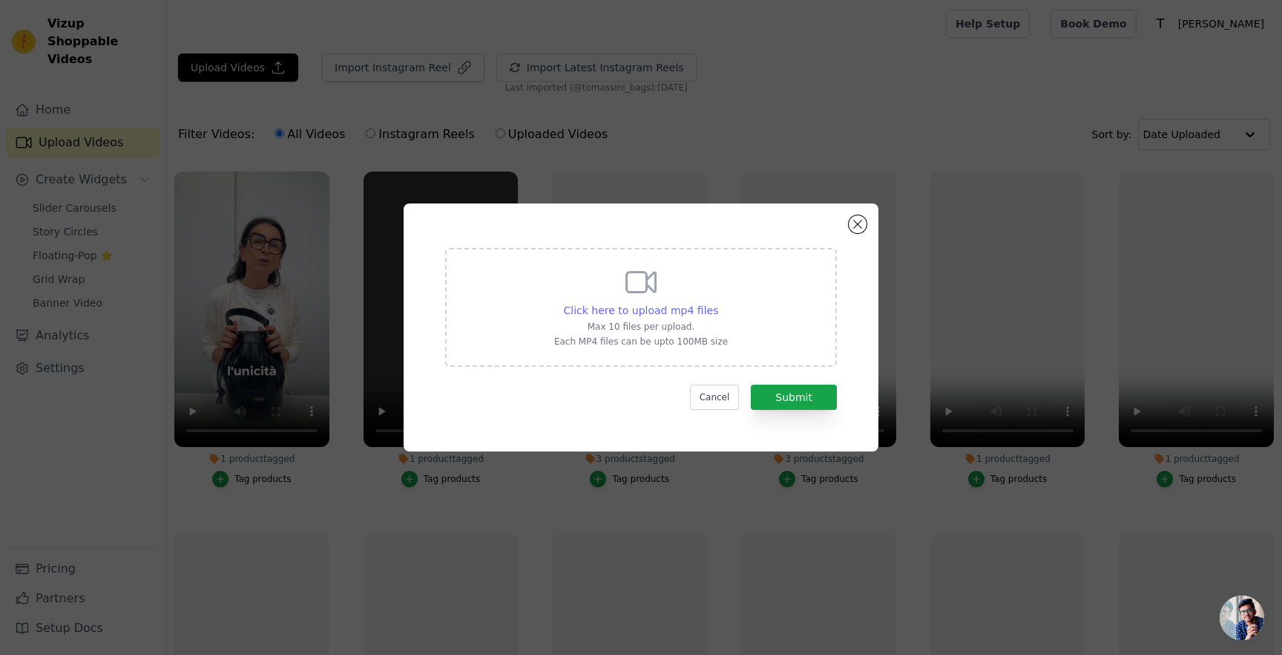
click at [609, 305] on span "Click here to upload mp4 files" at bounding box center [641, 310] width 155 height 12
click at [718, 303] on input "Click here to upload mp4 files Max 10 files per upload. Each MP4 files can be u…" at bounding box center [718, 302] width 1 height 1
type input "C:\fakepath\Tomassini - Filippa Cerimonia-video-export-2025-04-02T11-26-43.957Z…"
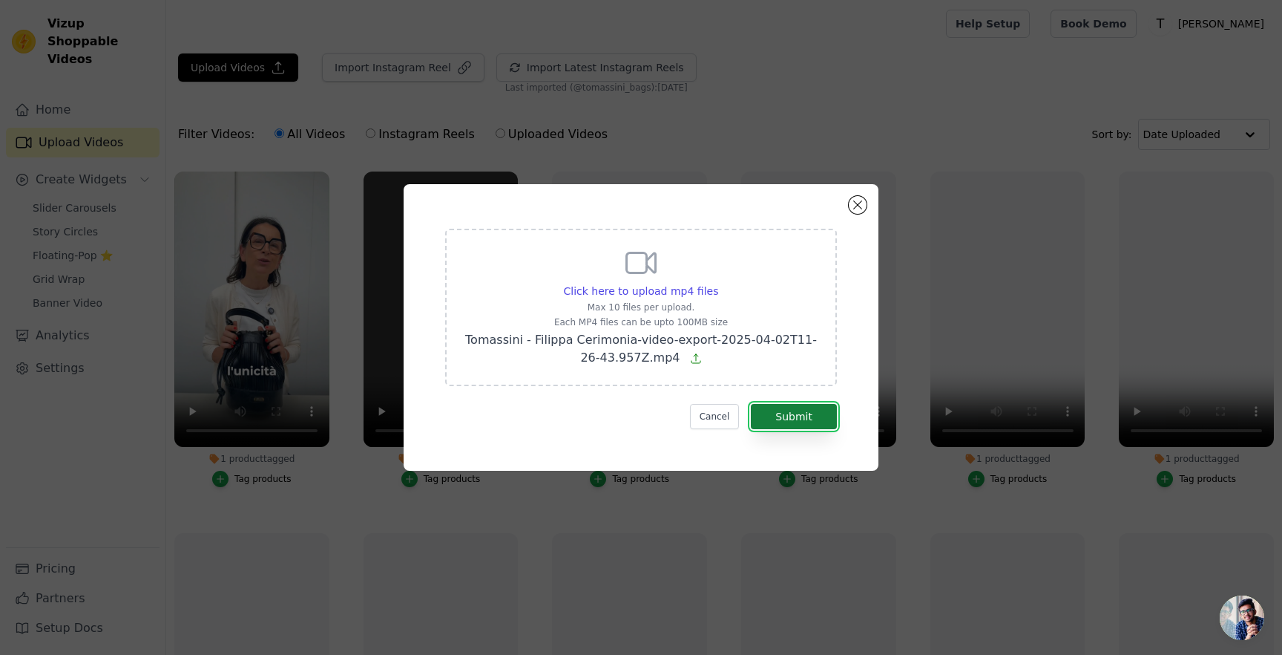
click at [793, 412] on button "Submit" at bounding box center [794, 416] width 86 height 25
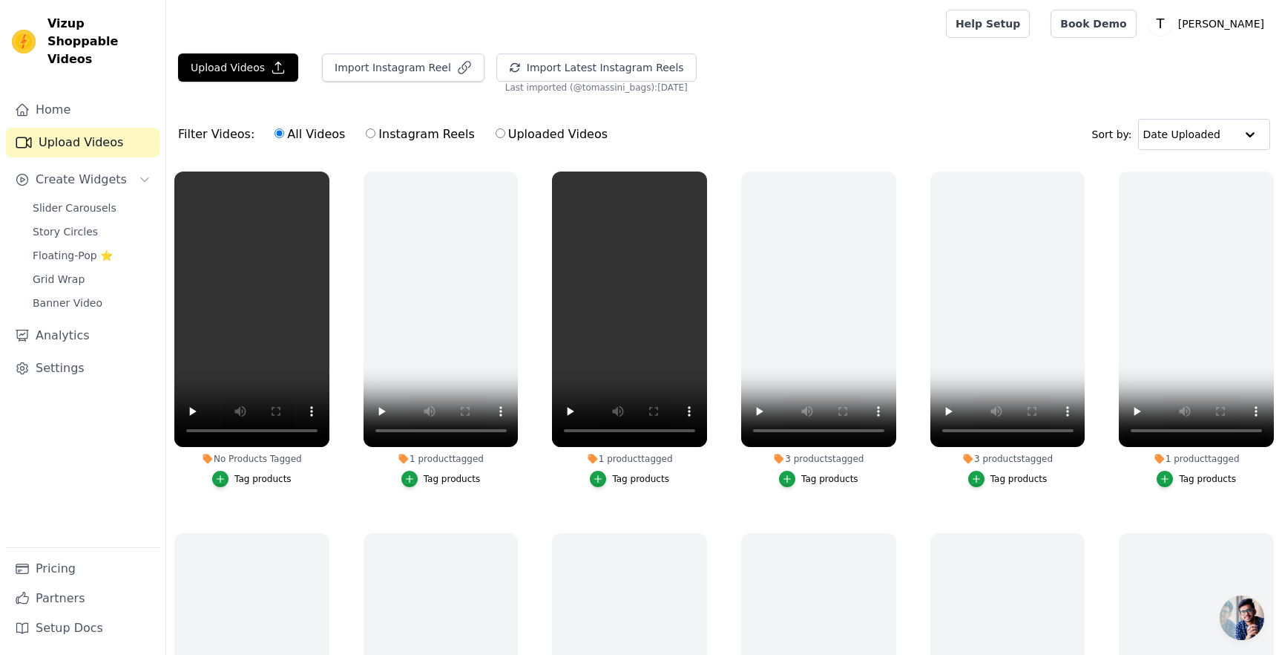
click at [260, 477] on div "Tag products" at bounding box center [263, 479] width 57 height 12
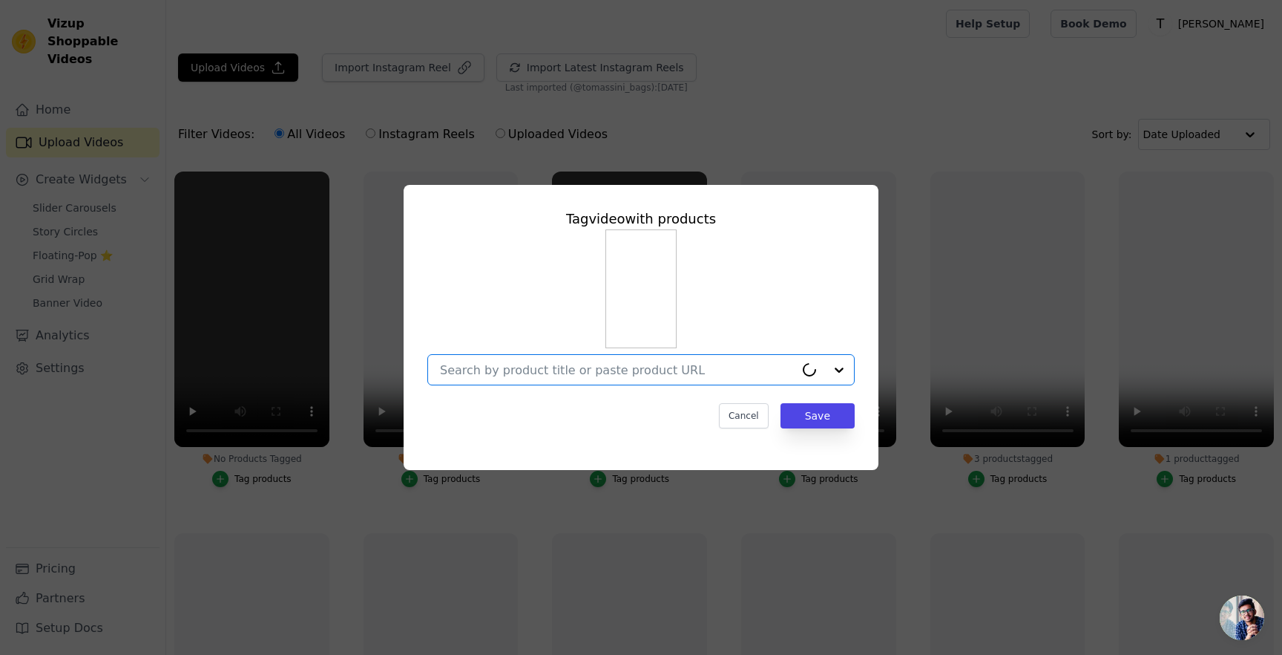
click at [520, 374] on input "No Products Tagged Tag video with products Option undefined, selected. Cancel S…" at bounding box center [617, 370] width 355 height 14
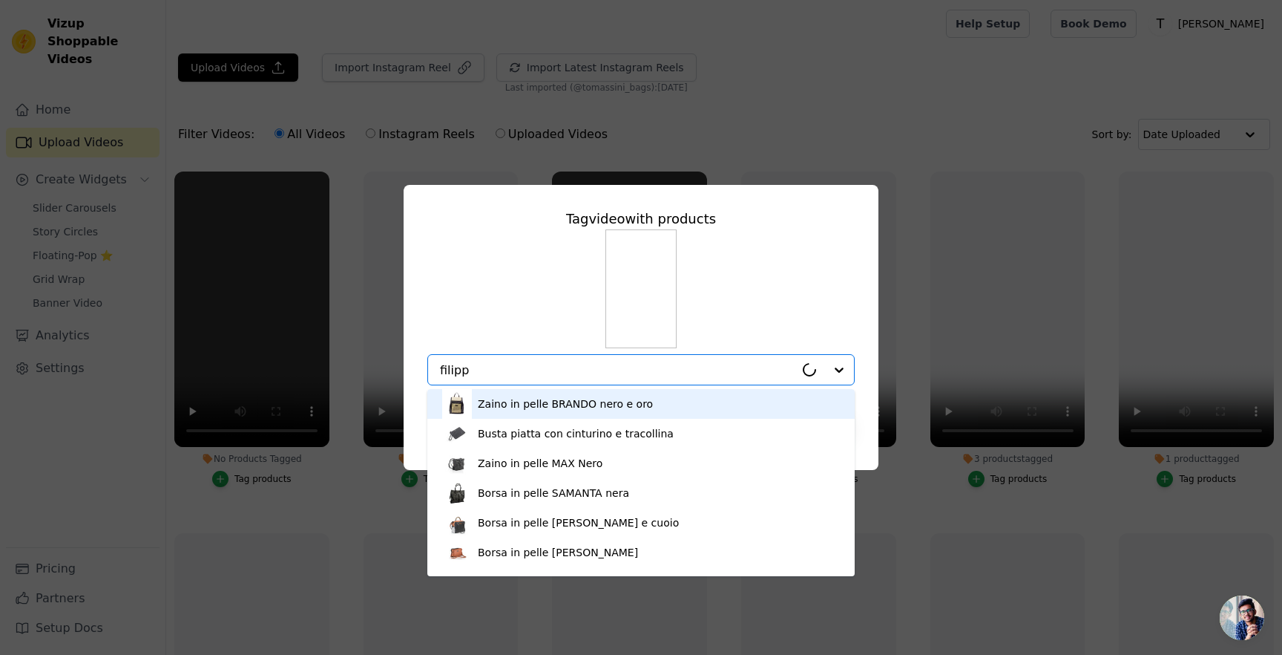
type input "filippa"
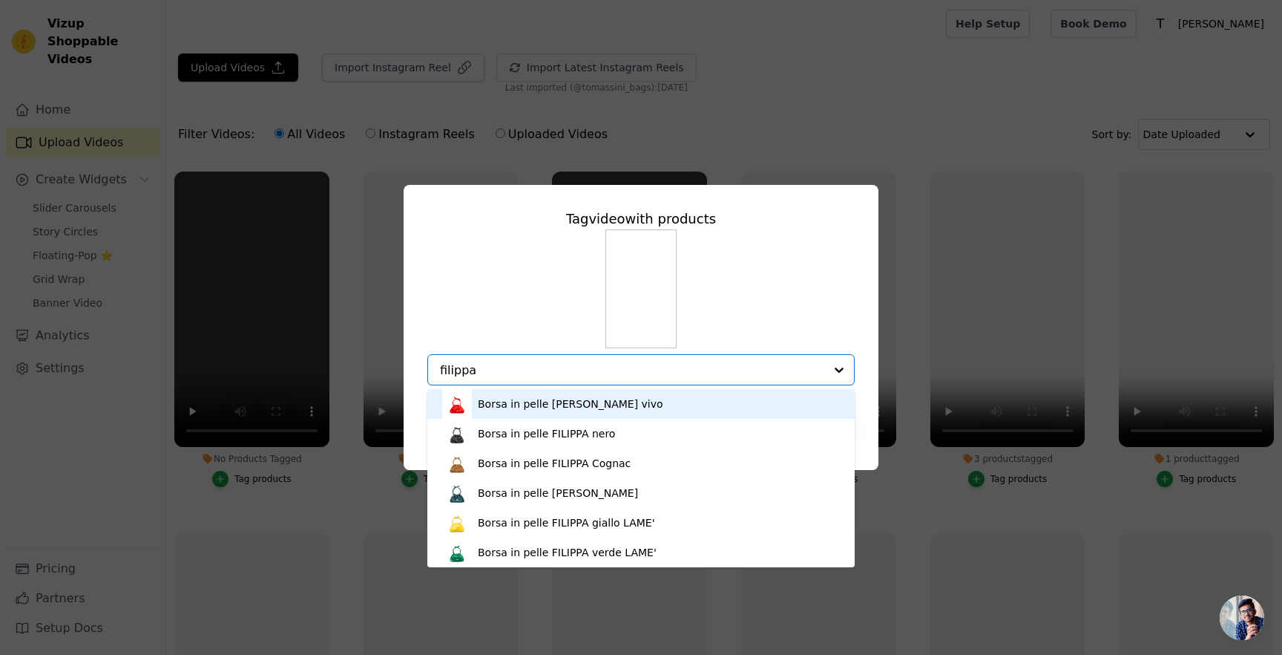
click at [543, 407] on div "Borsa in pelle [PERSON_NAME] vivo" at bounding box center [571, 403] width 186 height 15
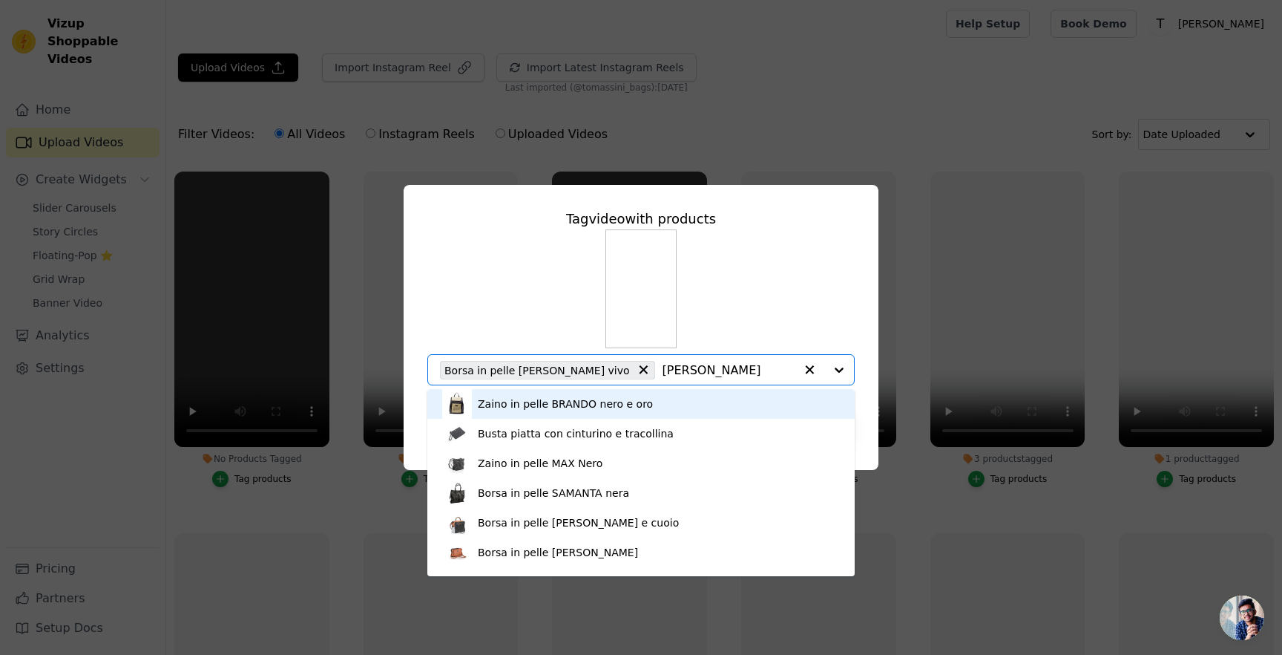
type input "filipp"
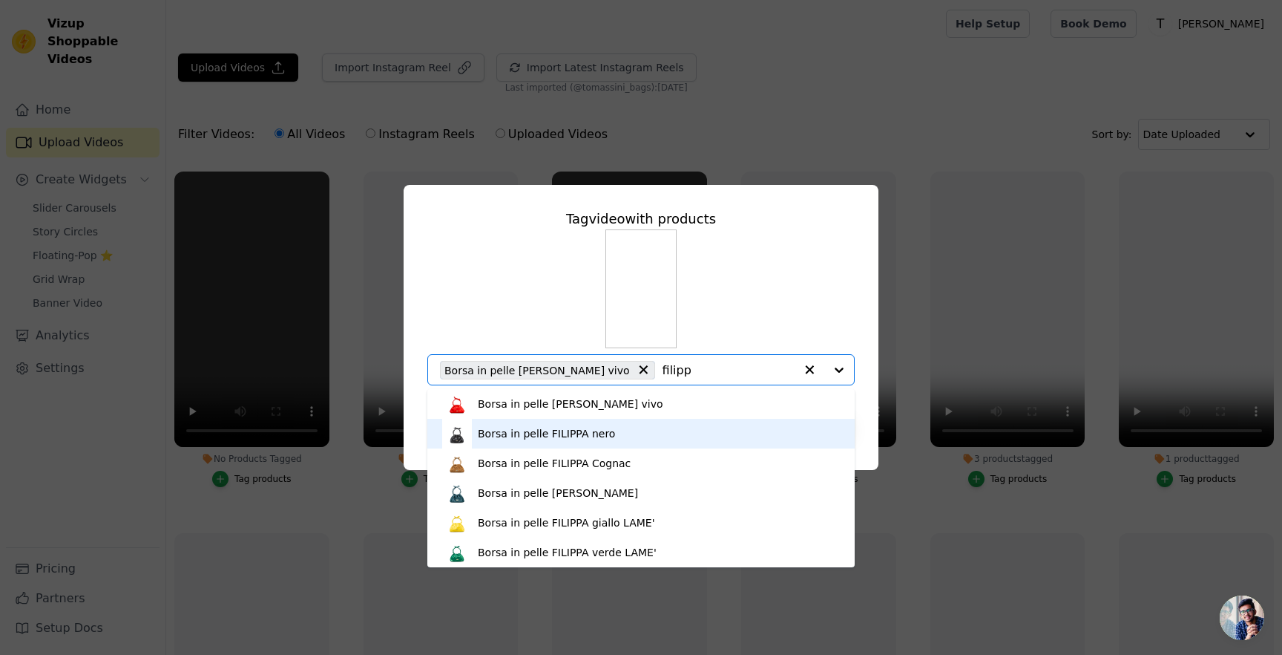
click at [571, 442] on div "Borsa in pelle FILIPPA nero" at bounding box center [641, 434] width 398 height 30
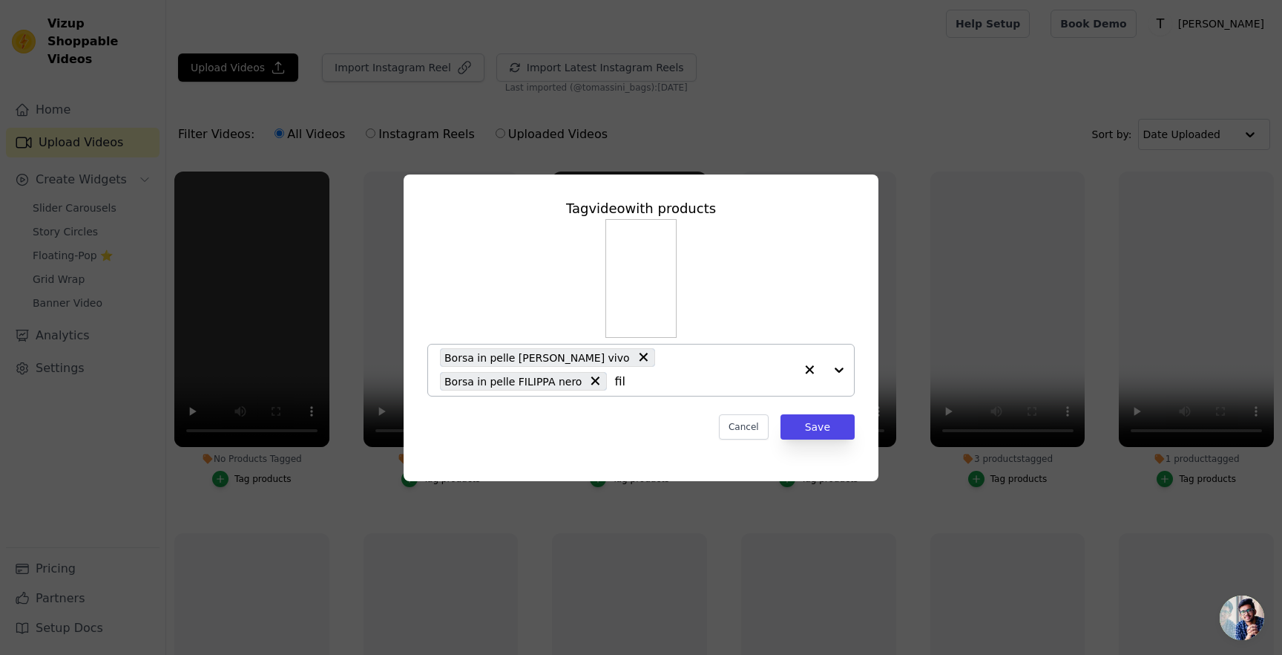
type input "fili"
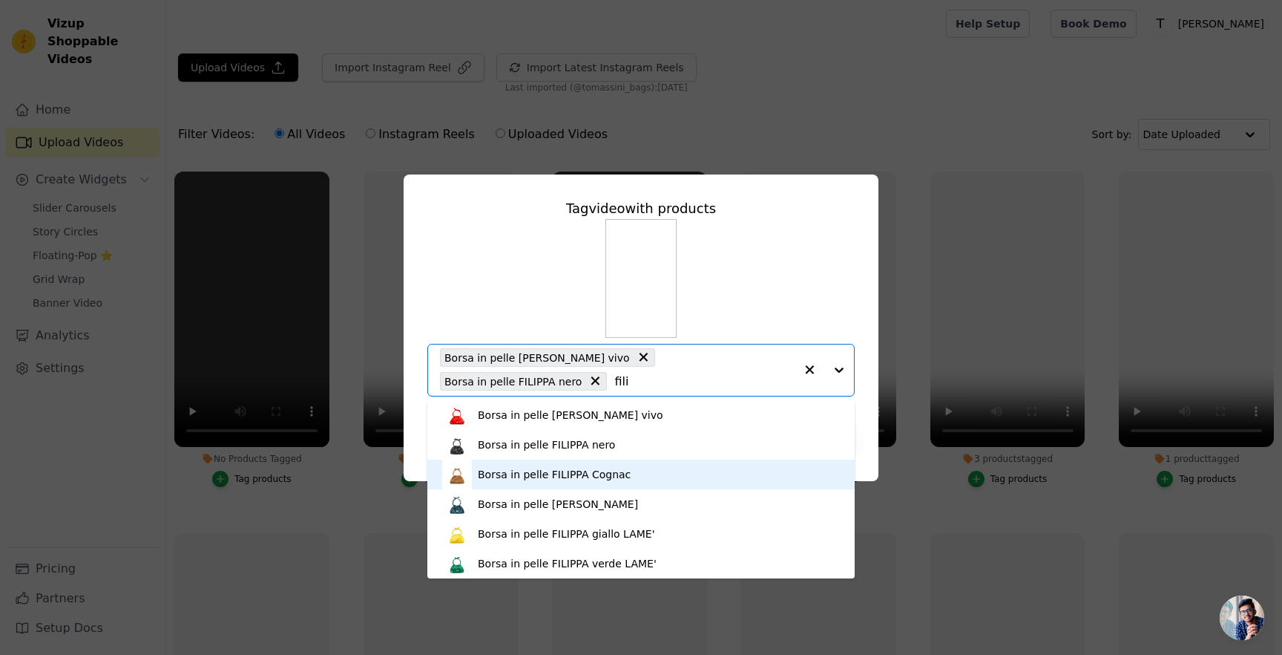
click at [661, 462] on div "Borsa in pelle FILIPPA Cognac" at bounding box center [641, 474] width 398 height 30
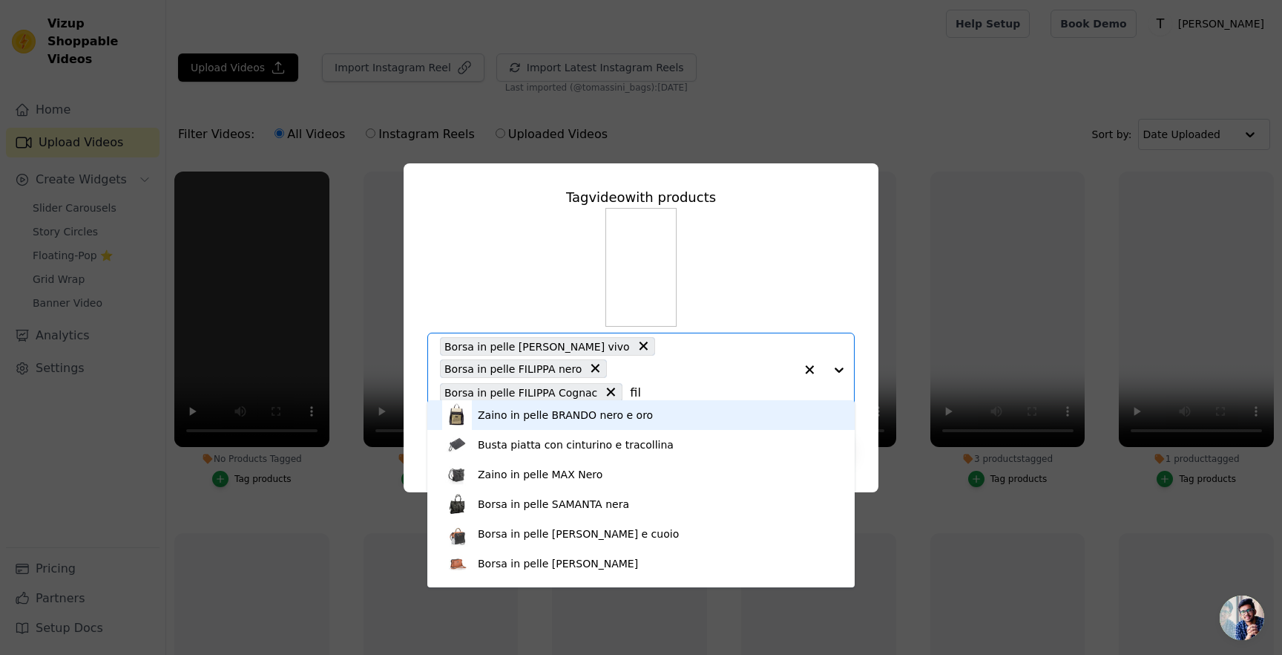
type input "fili"
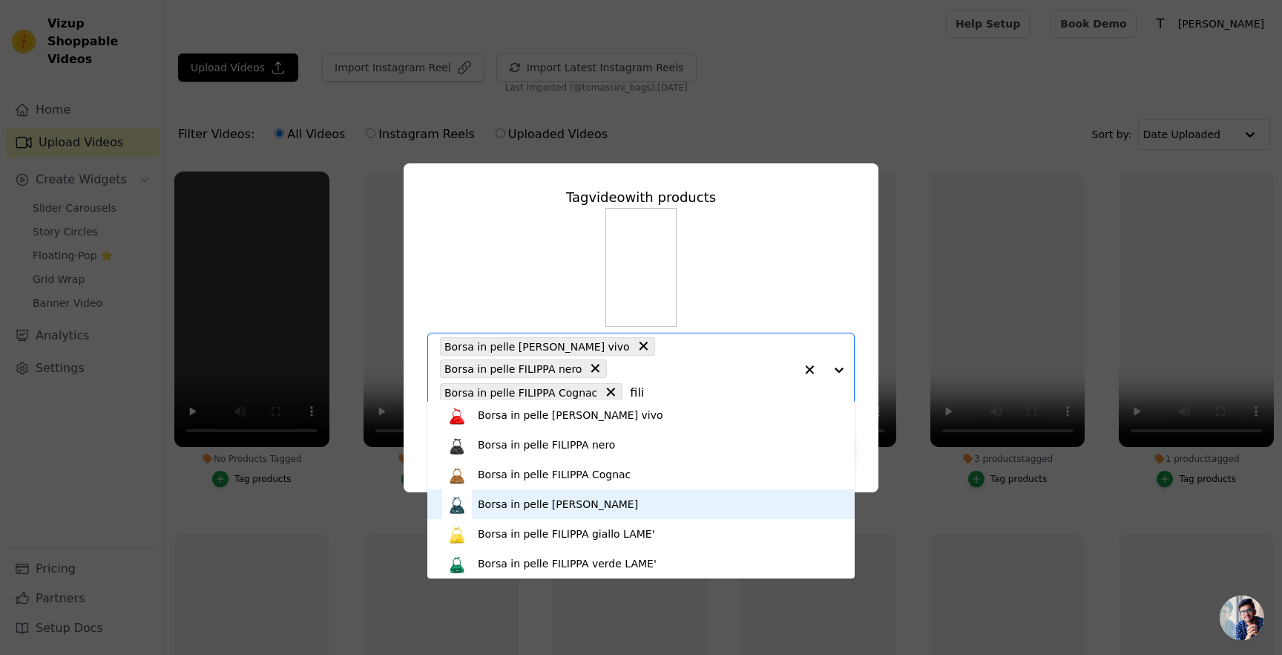
click at [620, 504] on div "Borsa in pelle [PERSON_NAME]" at bounding box center [558, 503] width 160 height 15
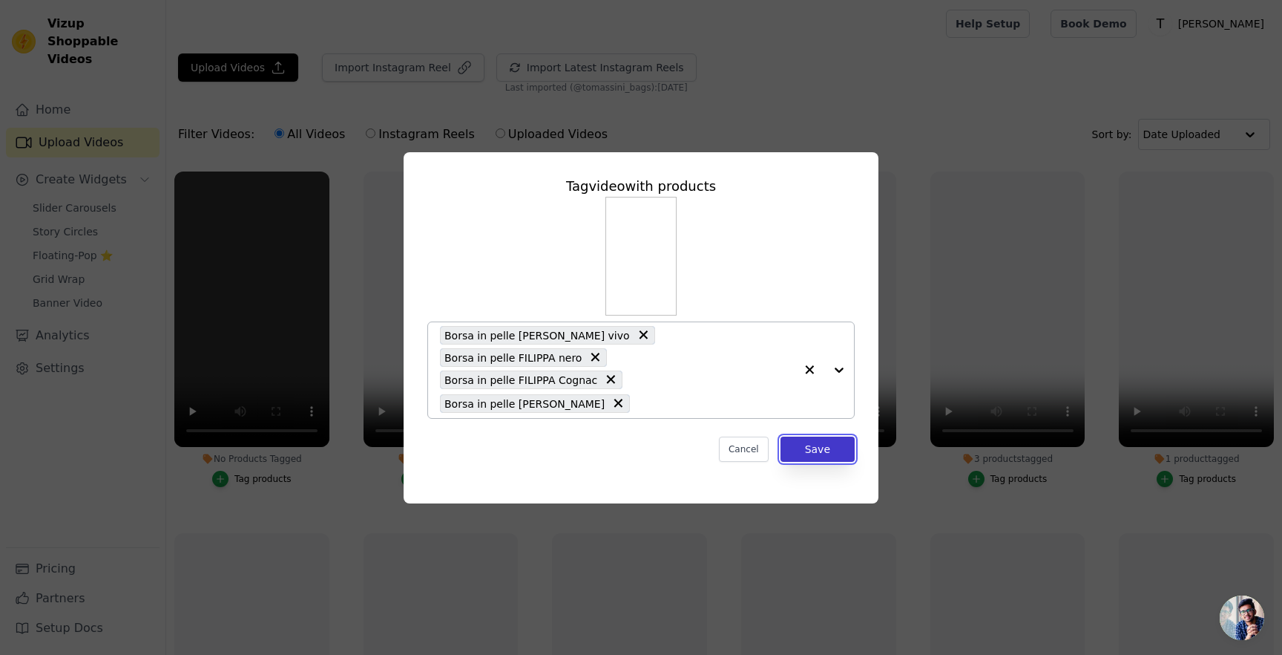
click at [817, 445] on button "Save" at bounding box center [818, 448] width 74 height 25
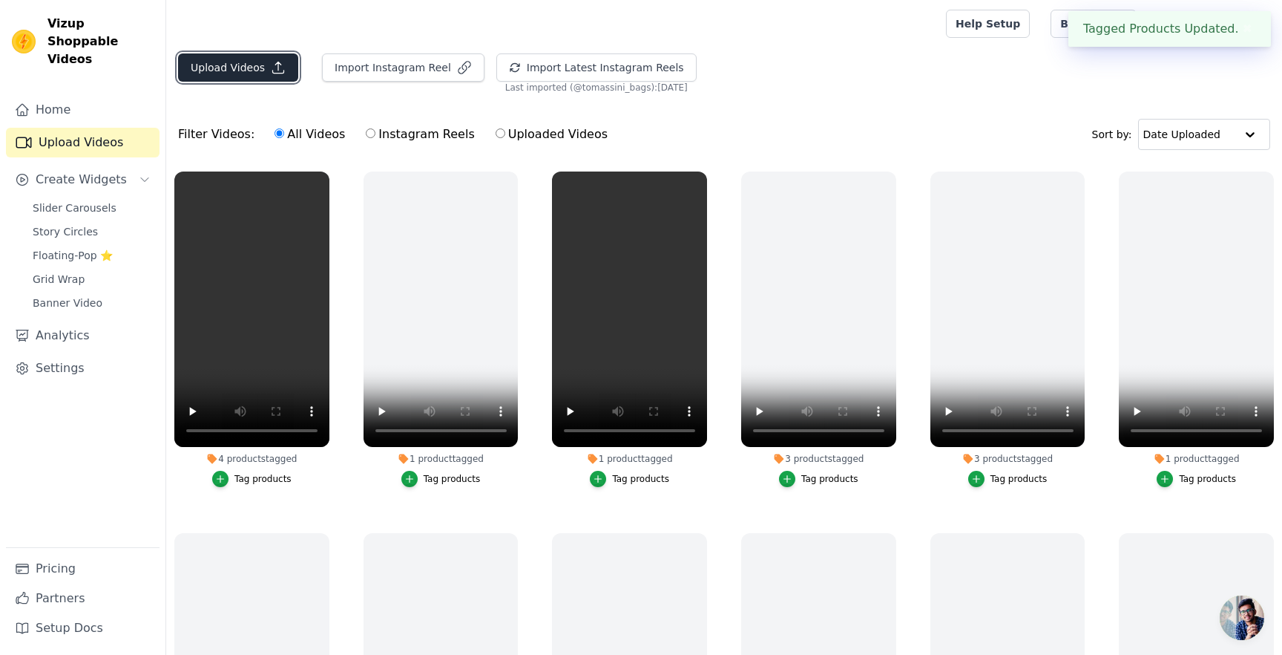
click at [258, 73] on button "Upload Videos" at bounding box center [238, 67] width 120 height 28
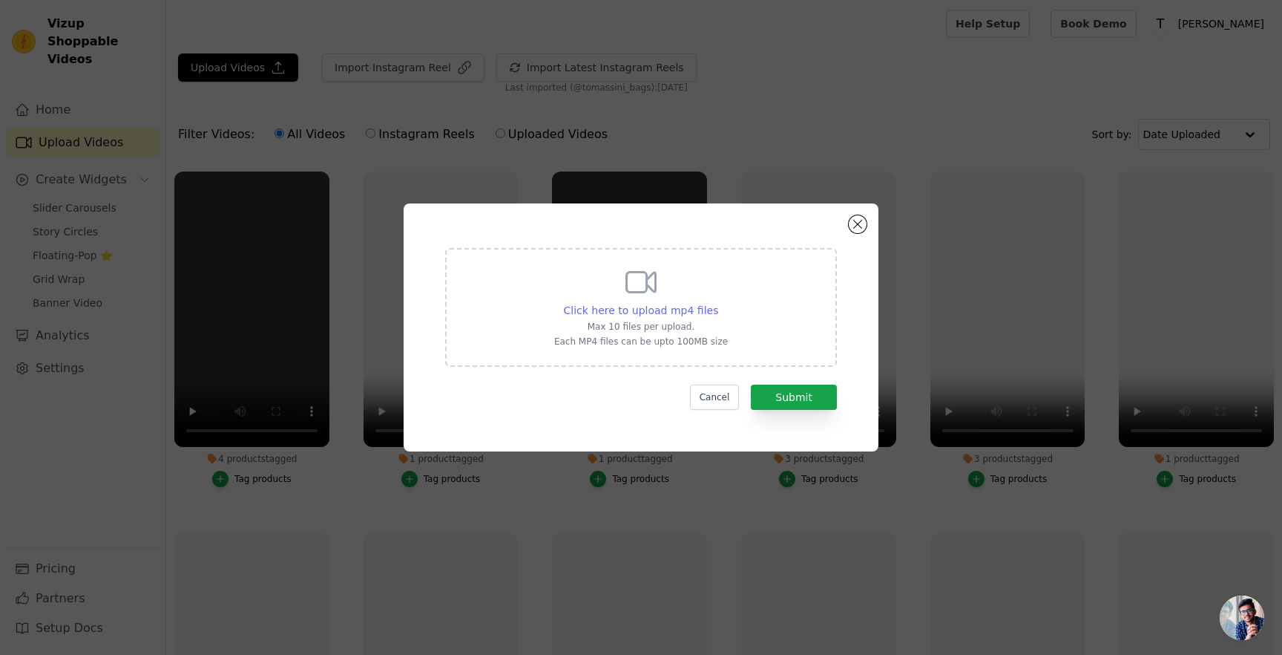
click at [617, 311] on span "Click here to upload mp4 files" at bounding box center [641, 310] width 155 height 12
click at [718, 303] on input "Click here to upload mp4 files Max 10 files per upload. Each MP4 files can be u…" at bounding box center [718, 302] width 1 height 1
type input "C:\fakepath\Tomassini - [GEOGRAPHIC_DATA]-video-export-2025-04-02T11-44-24.977Z…"
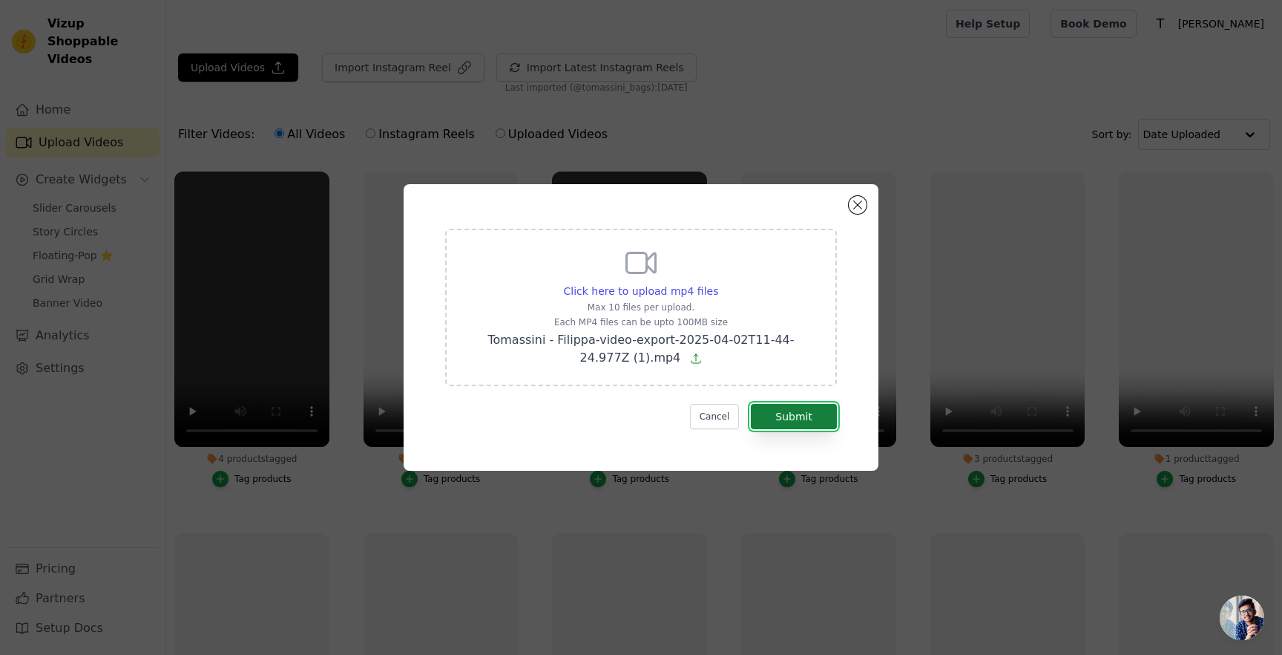
click at [822, 424] on button "Submit" at bounding box center [794, 416] width 86 height 25
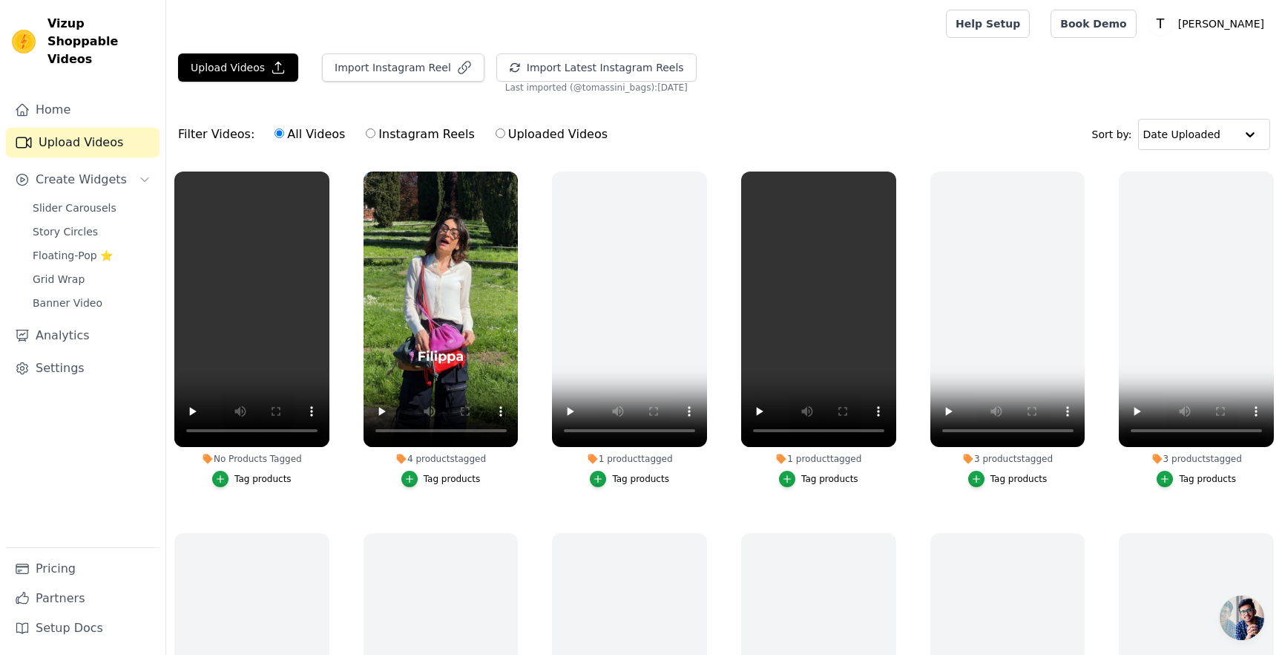
click at [258, 477] on div "Tag products" at bounding box center [263, 479] width 57 height 12
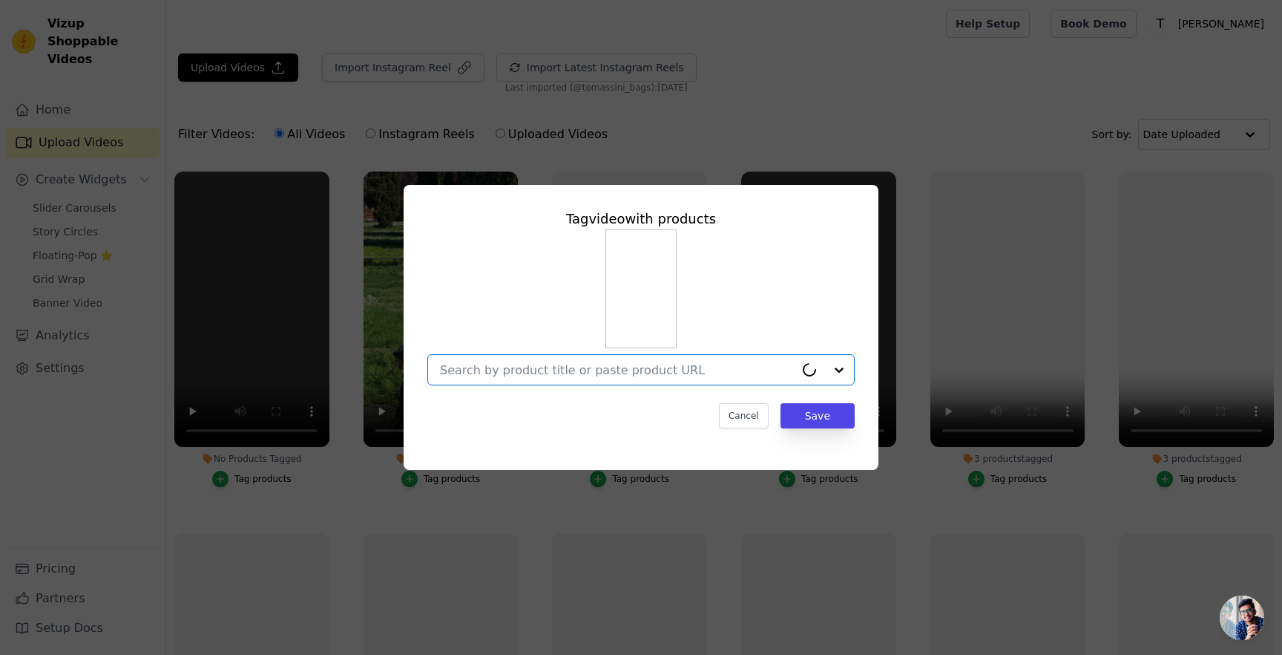
click at [540, 372] on input "No Products Tagged Tag video with products Option undefined, selected. Cancel S…" at bounding box center [617, 370] width 355 height 14
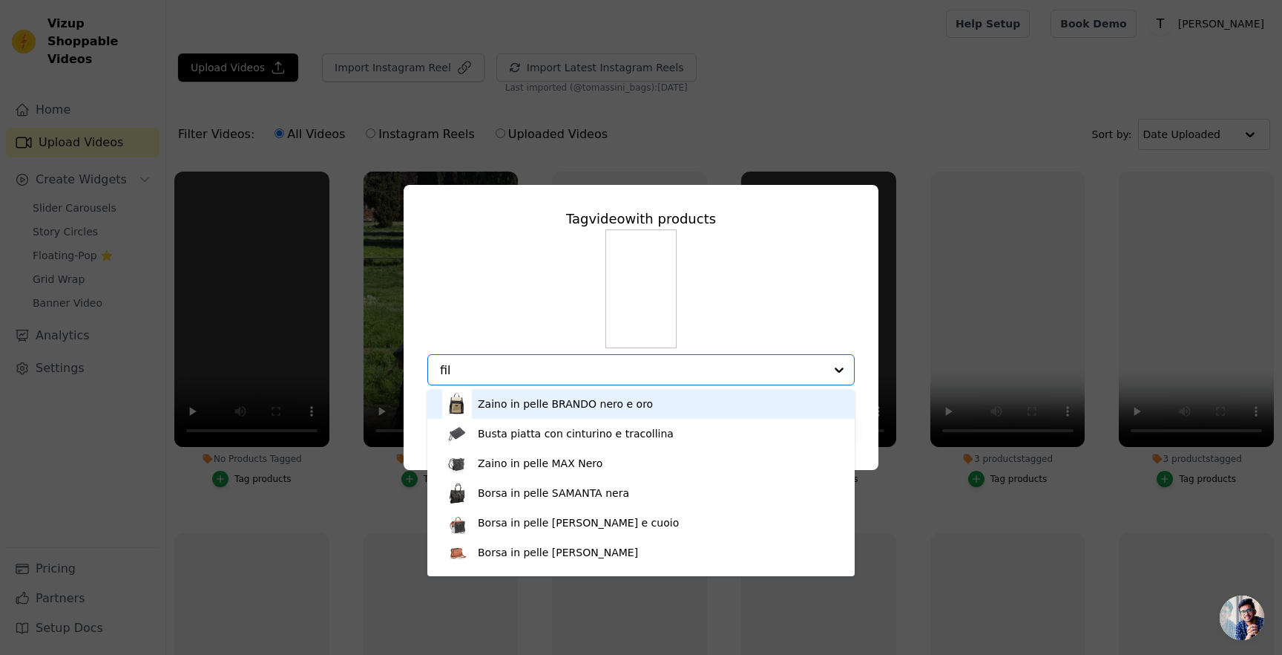
type input "fili"
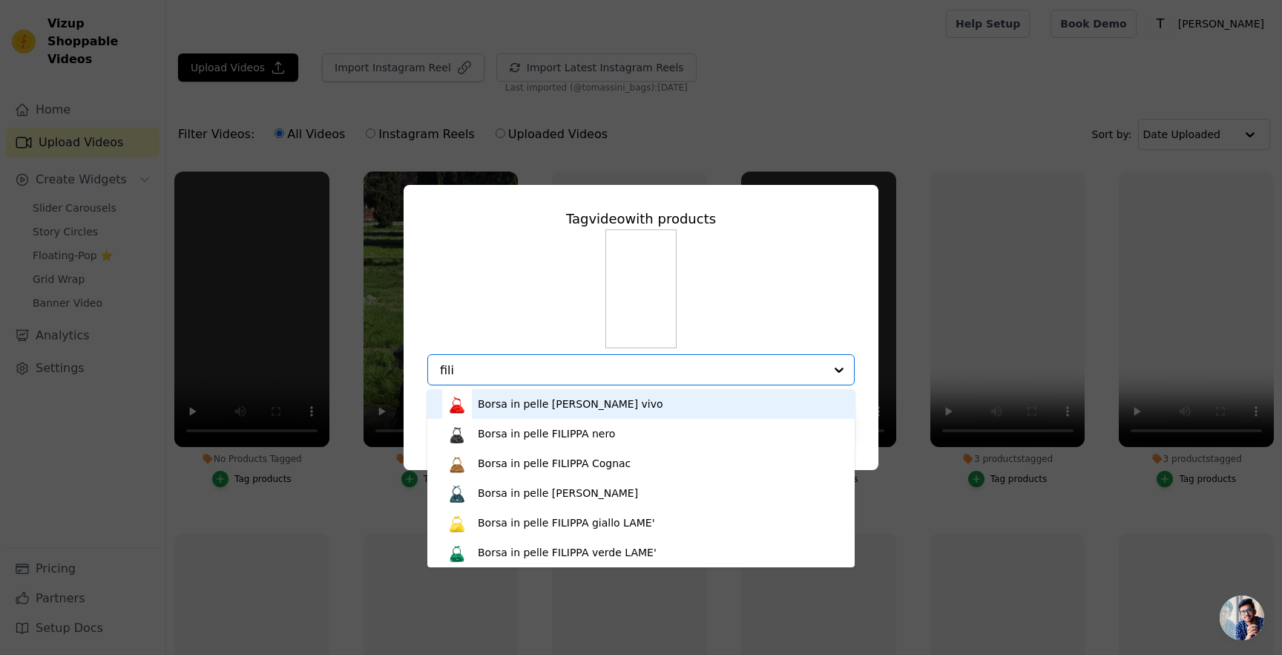
click at [547, 404] on div "Borsa in pelle [PERSON_NAME] vivo" at bounding box center [571, 403] width 186 height 15
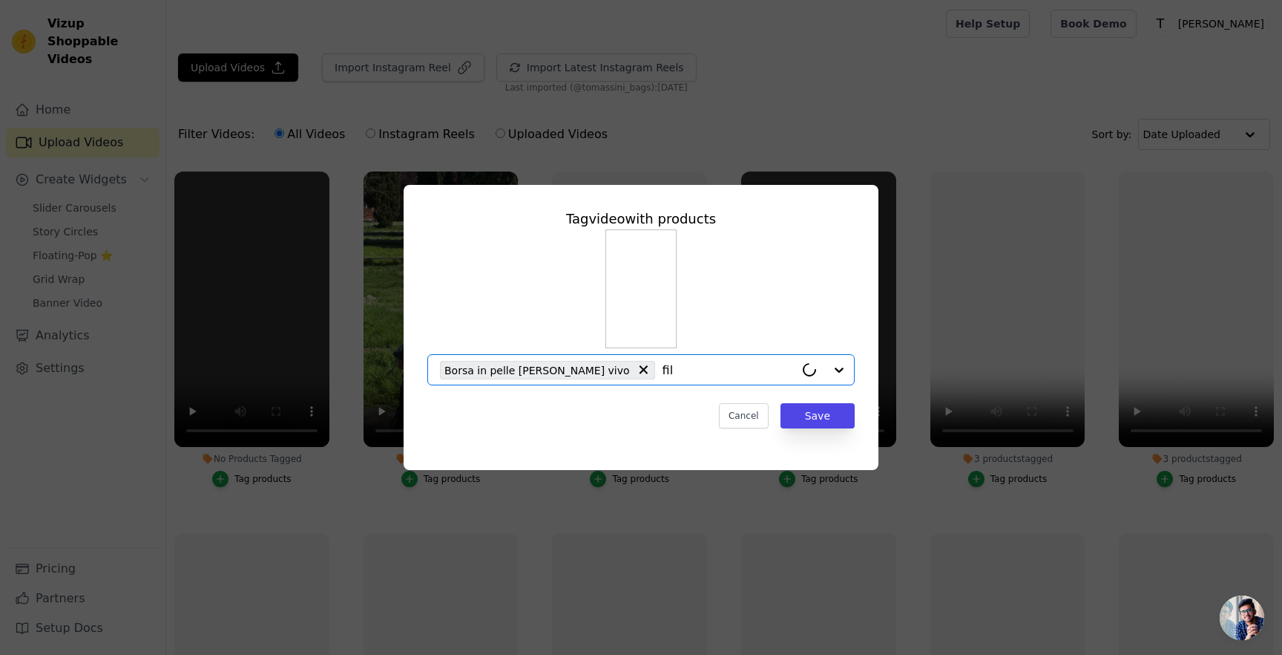
type input "fili"
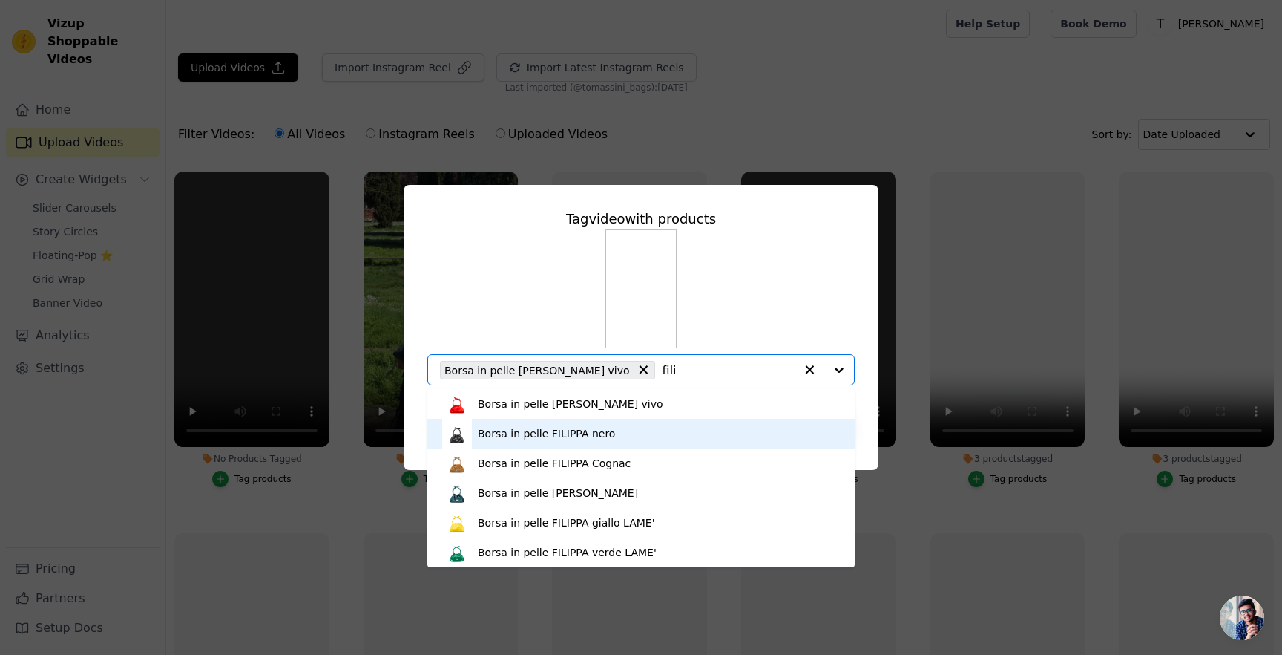
click at [596, 423] on div "Borsa in pelle FILIPPA nero" at bounding box center [641, 434] width 398 height 30
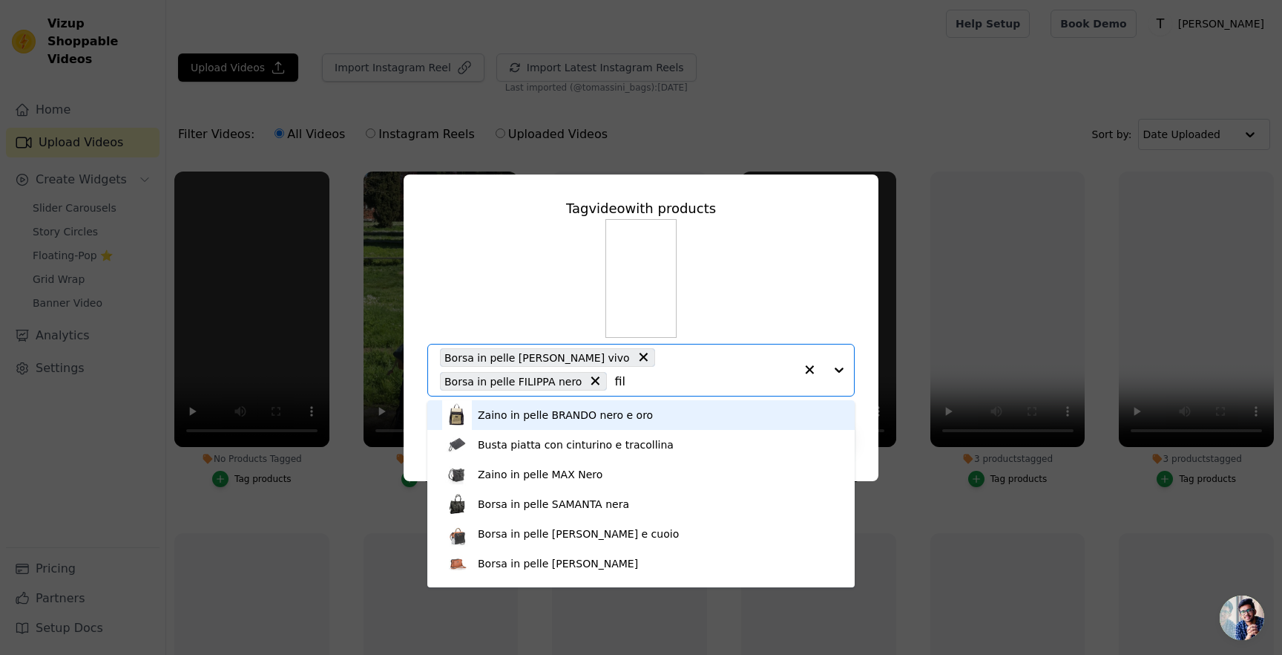
type input "fili"
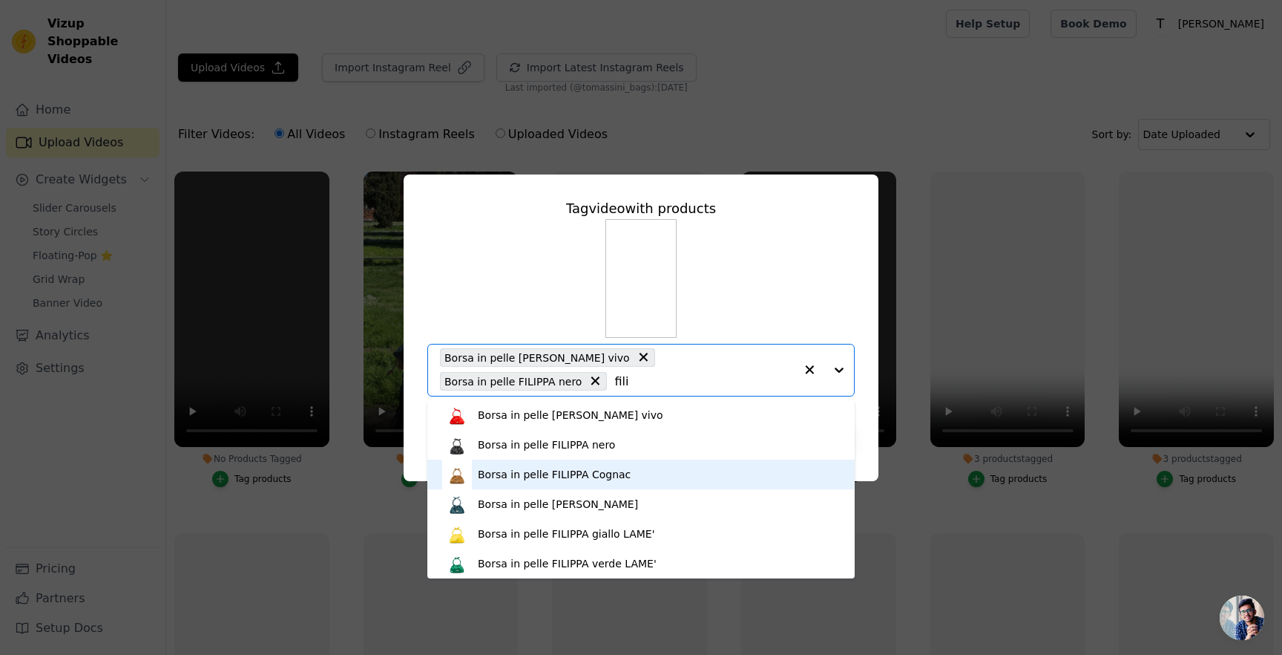
click at [631, 471] on div "Borsa in pelle FILIPPA Cognac" at bounding box center [641, 474] width 398 height 30
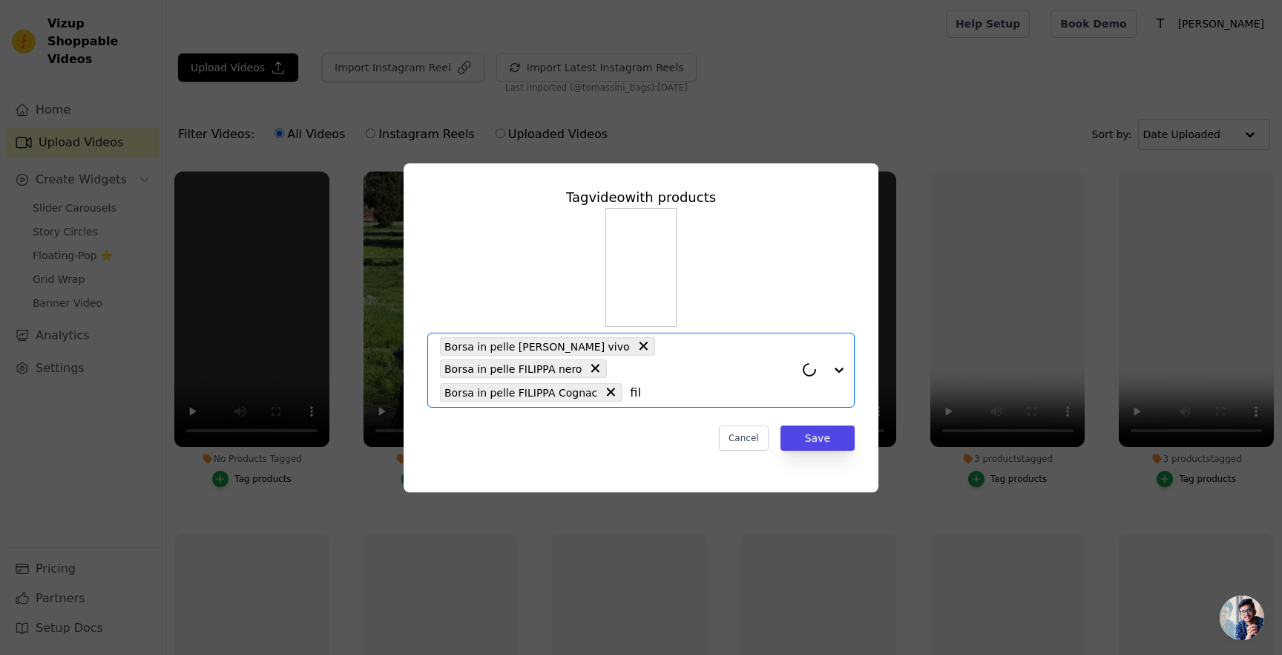
type input "fili"
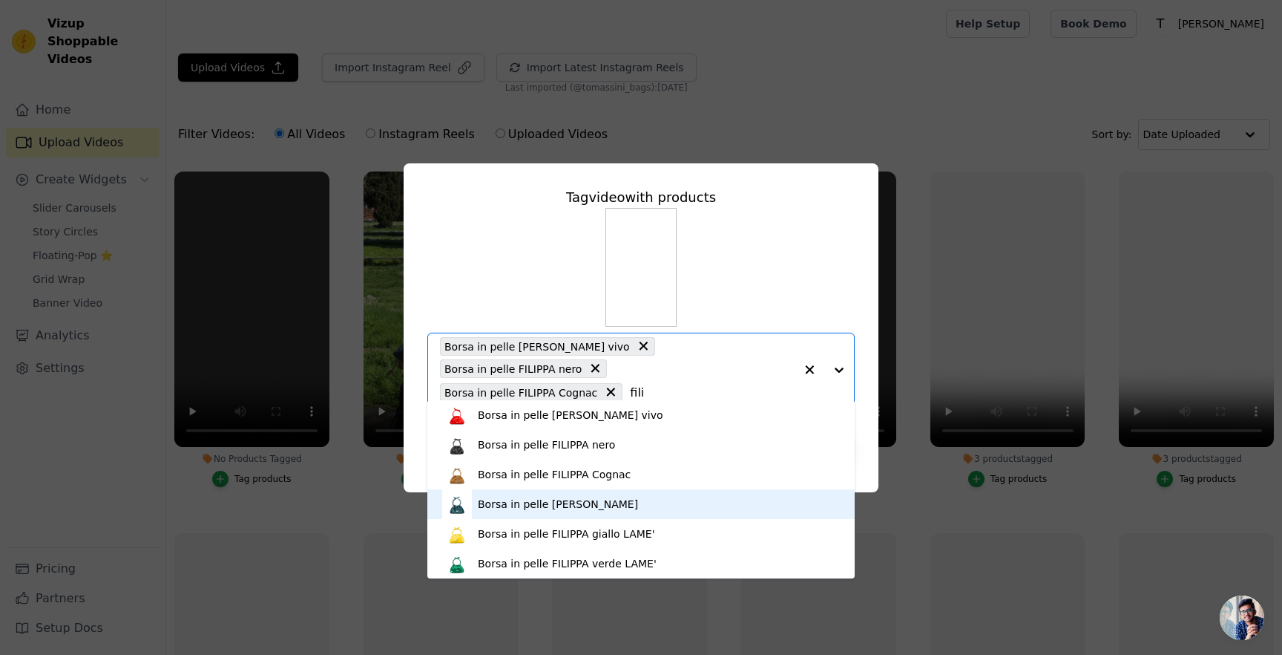
click at [613, 494] on div "Borsa in pelle [PERSON_NAME]" at bounding box center [641, 504] width 398 height 30
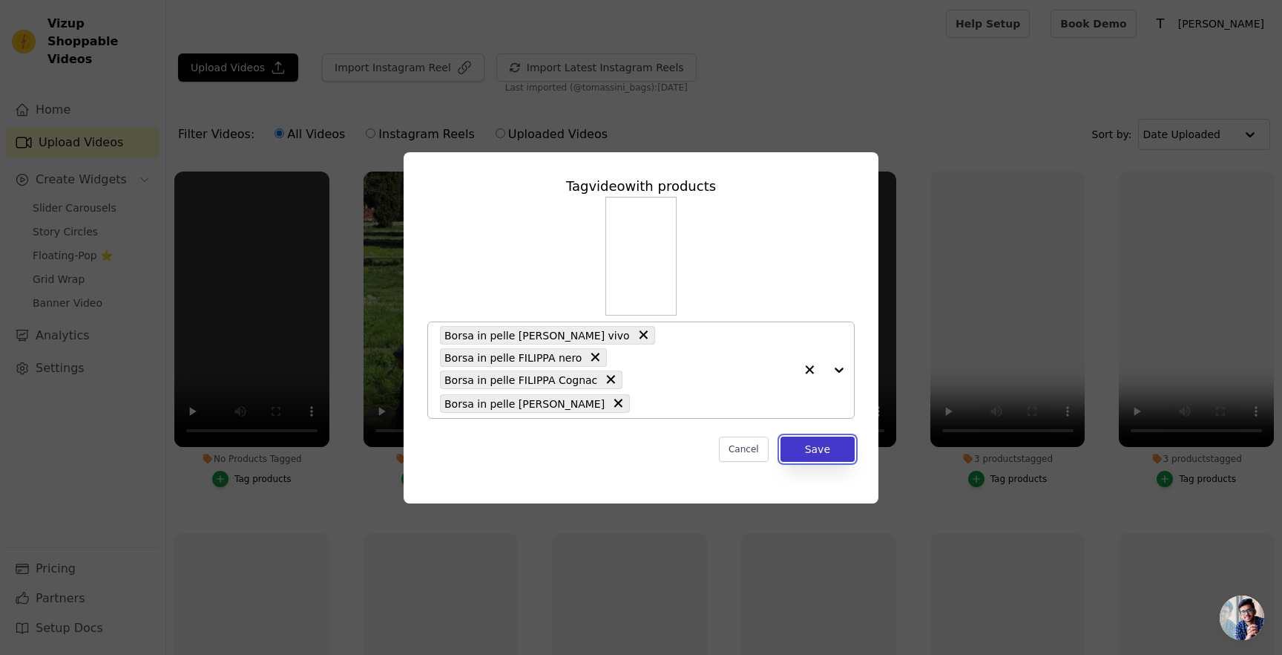
click at [808, 436] on button "Save" at bounding box center [818, 448] width 74 height 25
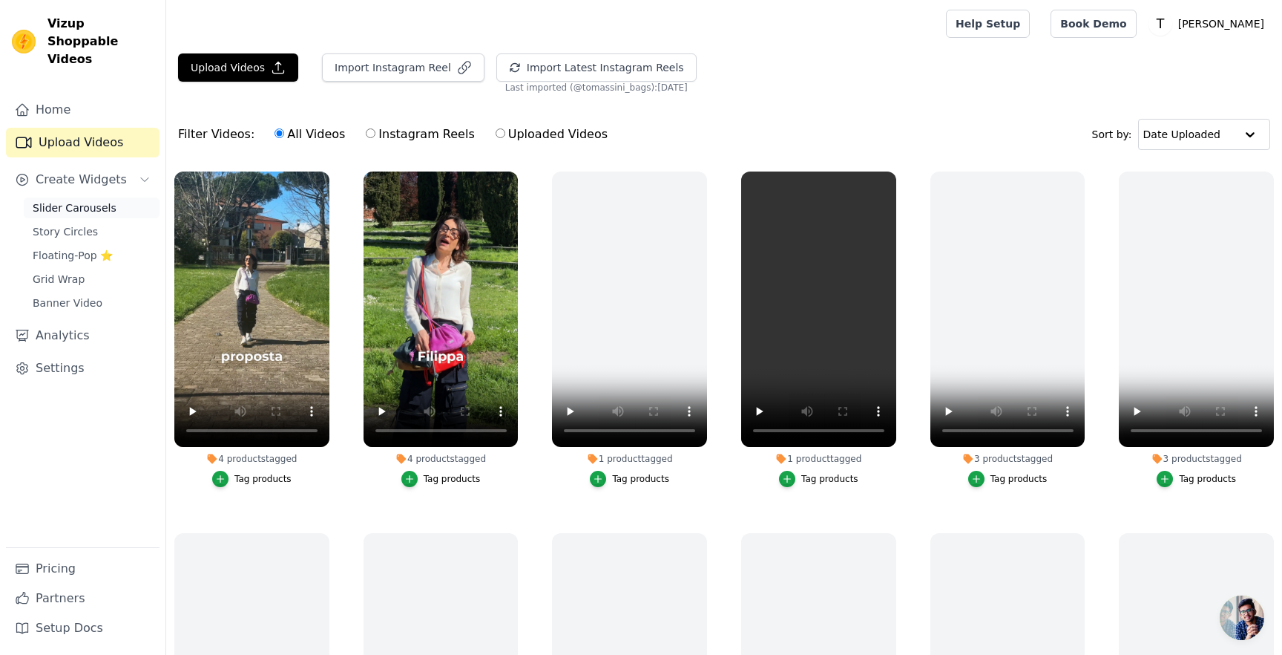
click at [99, 200] on span "Slider Carousels" at bounding box center [75, 207] width 84 height 15
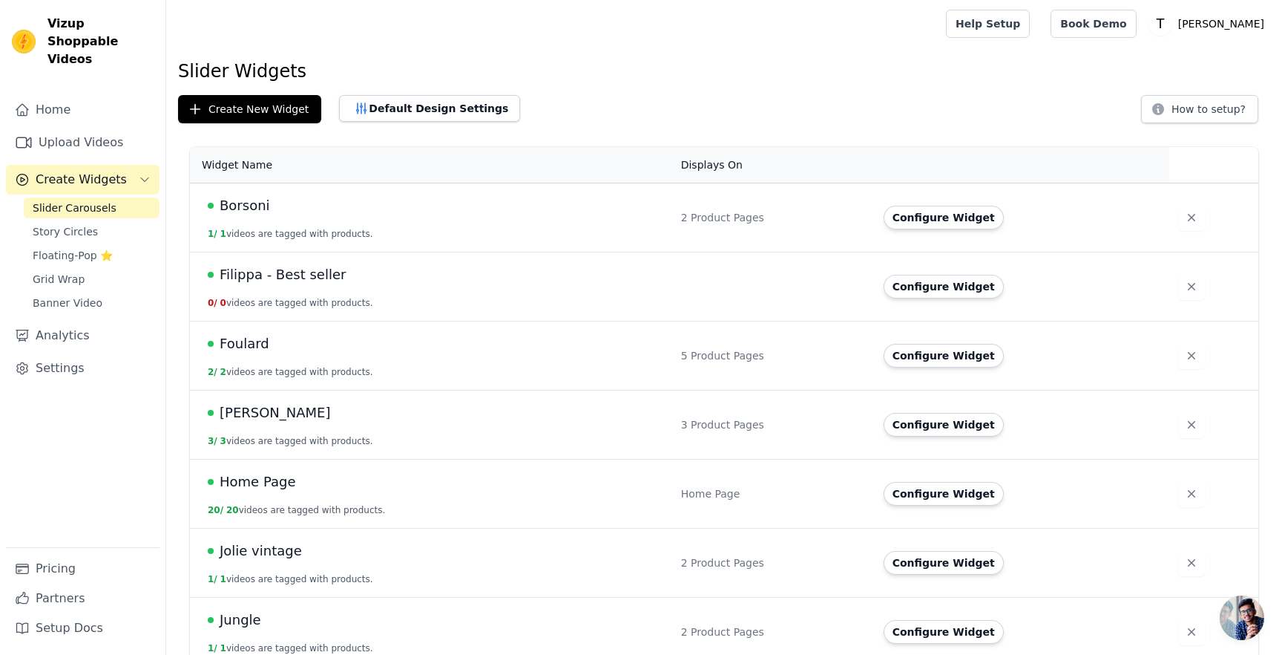
click at [537, 292] on td "Filippa - Best seller 0 / 0 videos are tagged with products." at bounding box center [431, 286] width 482 height 69
click at [308, 272] on span "Filippa - Best seller" at bounding box center [283, 274] width 126 height 21
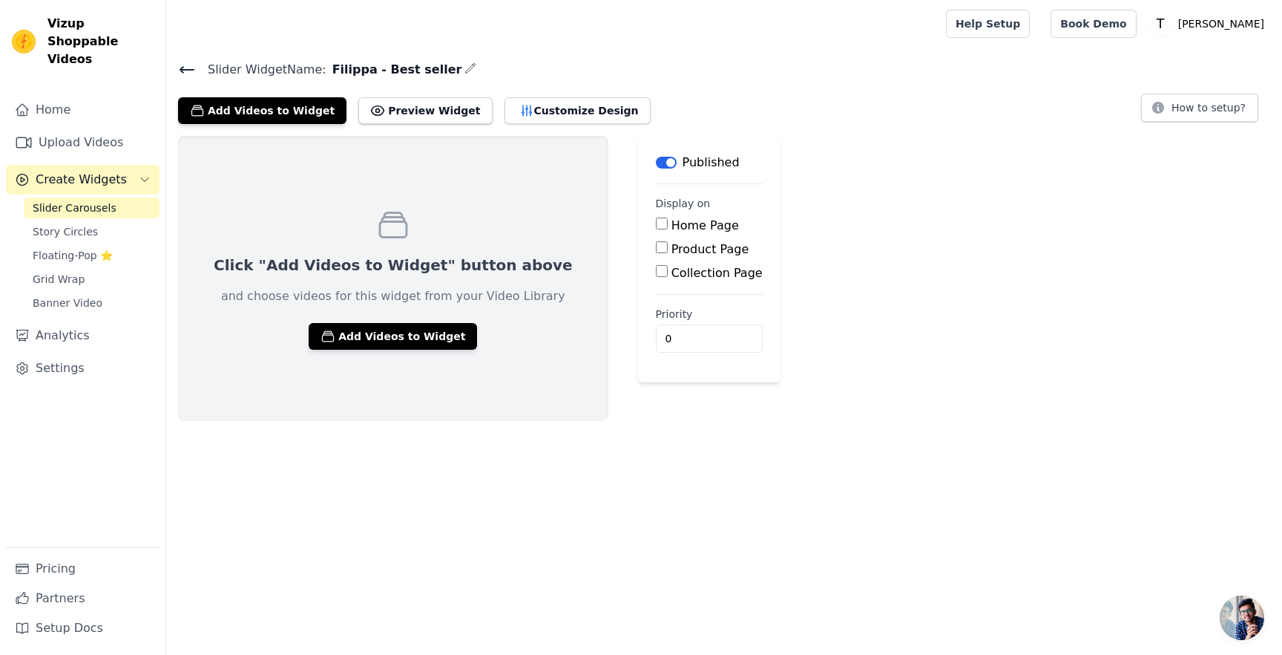
click at [656, 246] on input "Product Page" at bounding box center [662, 247] width 12 height 12
checkbox input "true"
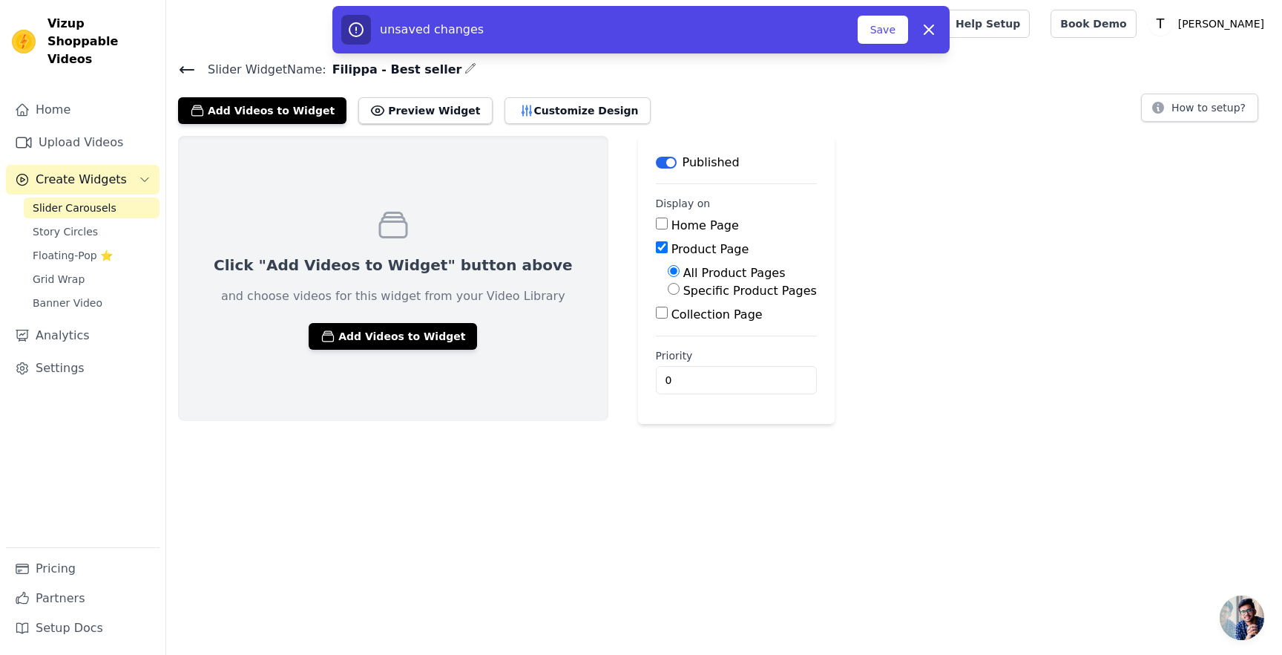
click at [684, 286] on label "Specific Product Pages" at bounding box center [751, 291] width 134 height 14
click at [668, 286] on input "Specific Product Pages" at bounding box center [674, 289] width 12 height 12
radio input "true"
click at [668, 321] on button "Select Products" at bounding box center [717, 324] width 99 height 25
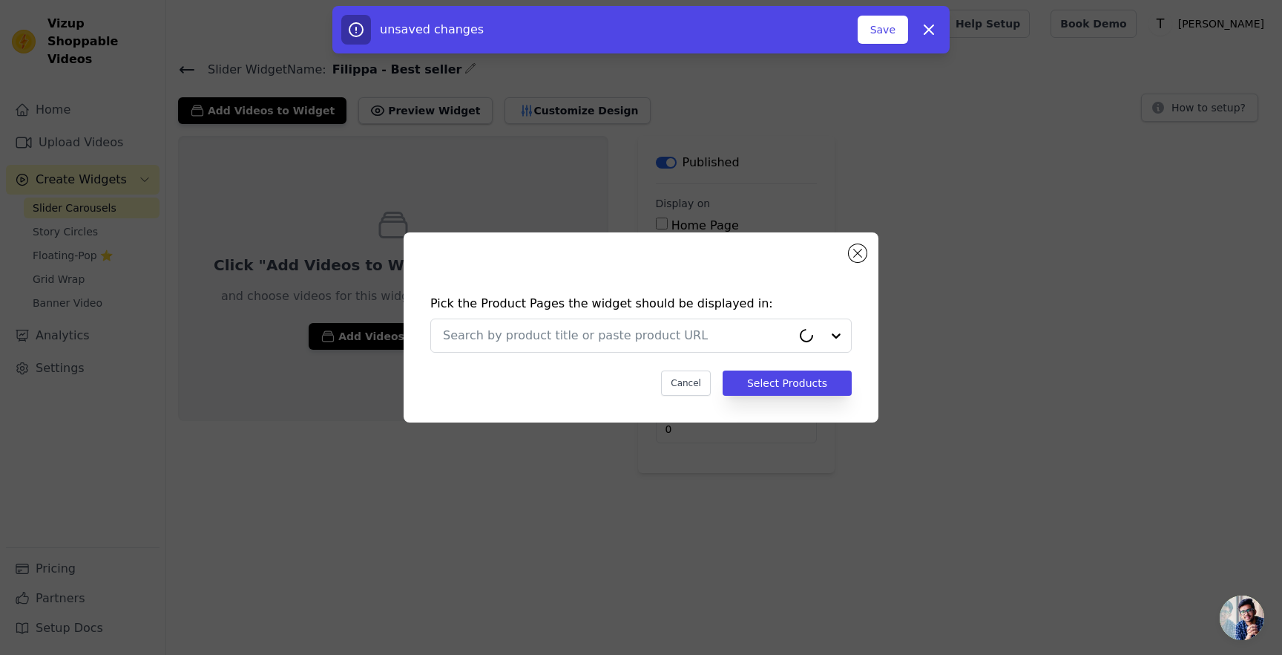
click at [642, 321] on div at bounding box center [617, 335] width 349 height 33
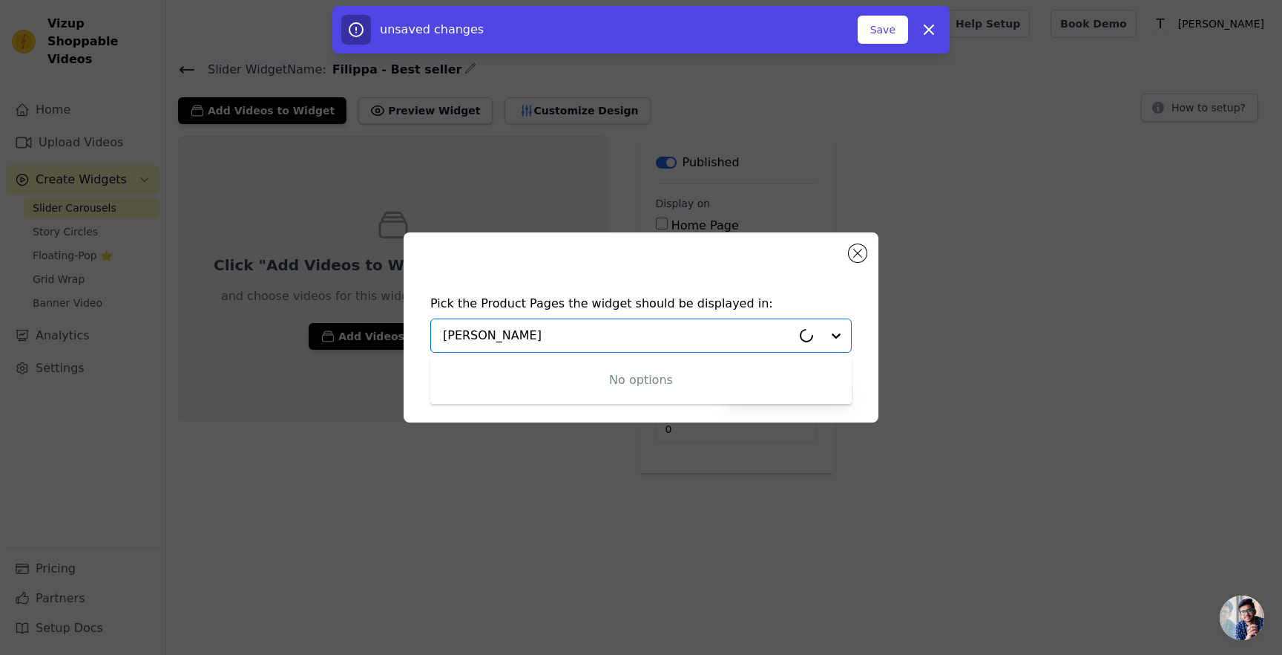
type input "filipp"
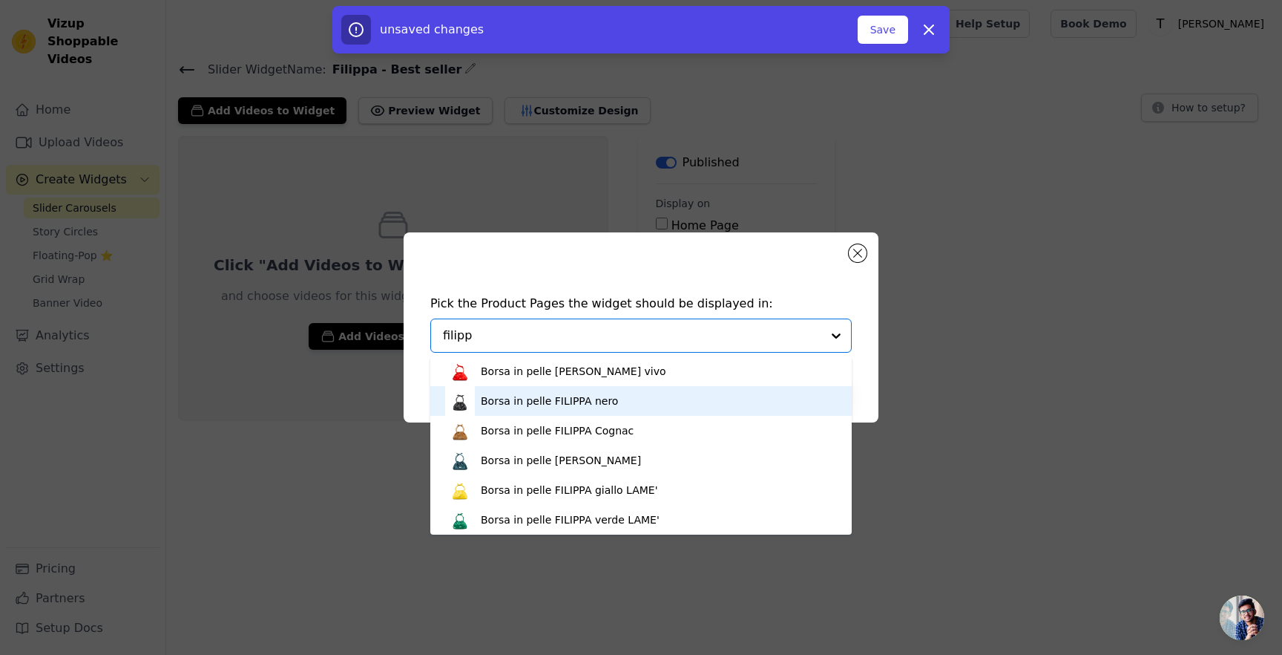
click at [568, 410] on div "Borsa in pelle FILIPPA nero" at bounding box center [641, 401] width 392 height 30
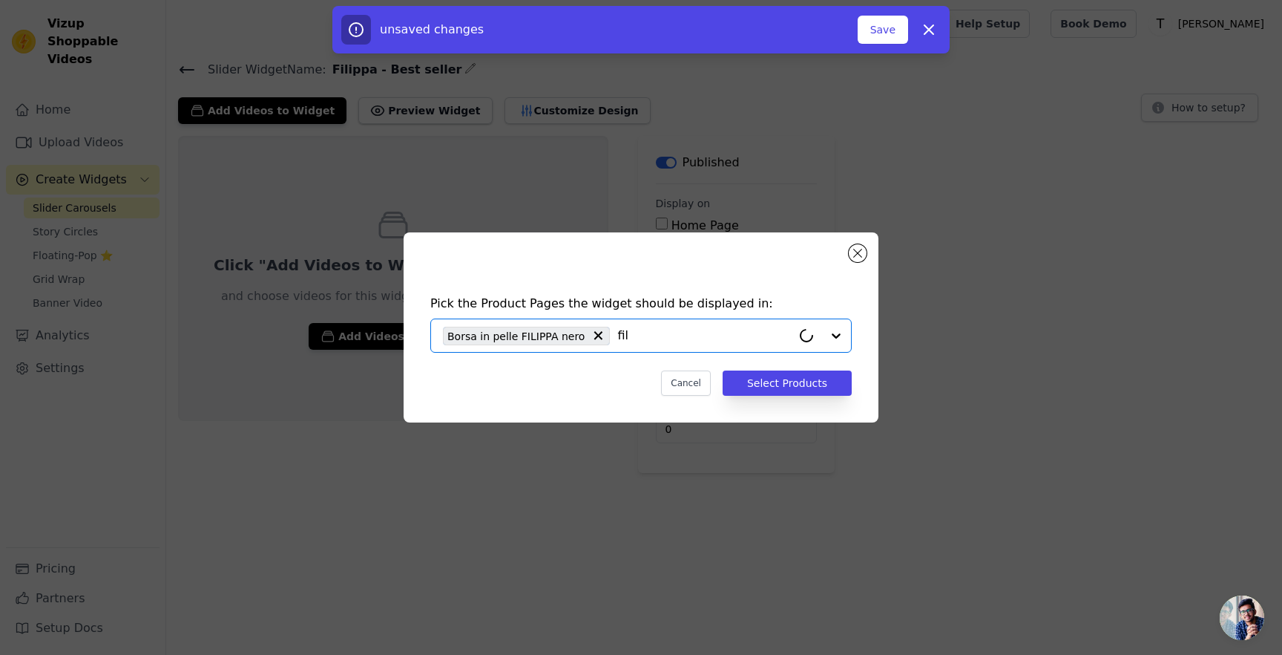
type input "fili"
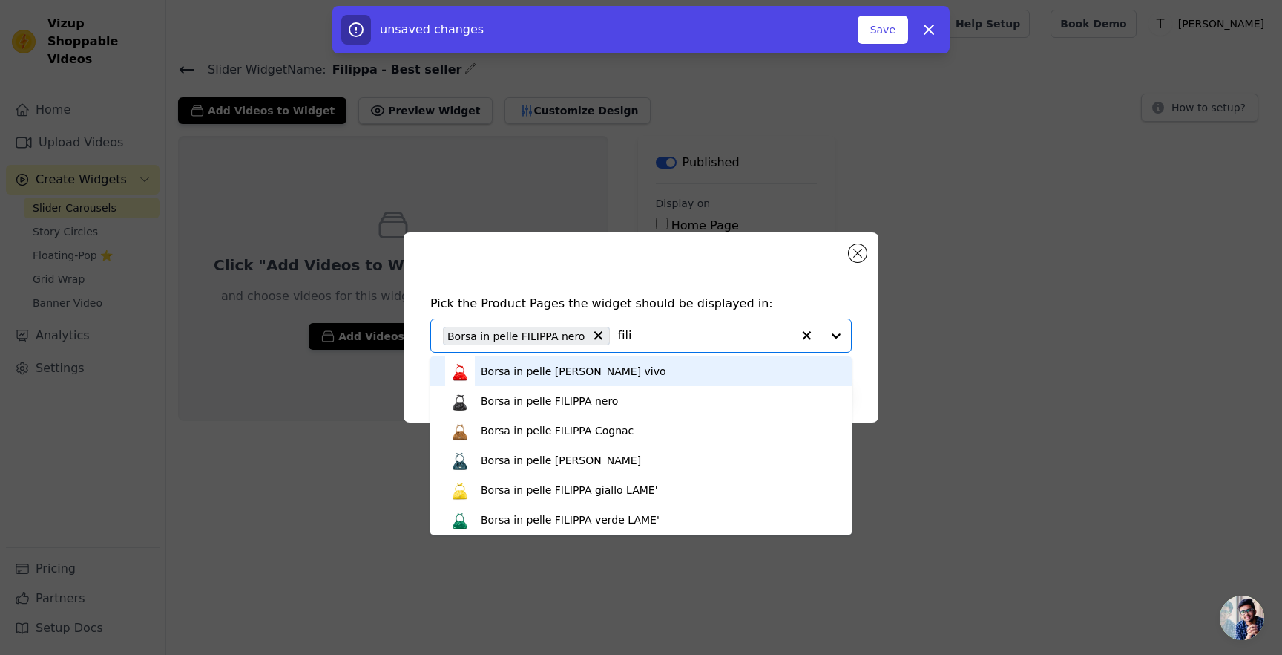
click at [612, 370] on div "Borsa in pelle [PERSON_NAME] vivo" at bounding box center [574, 371] width 186 height 15
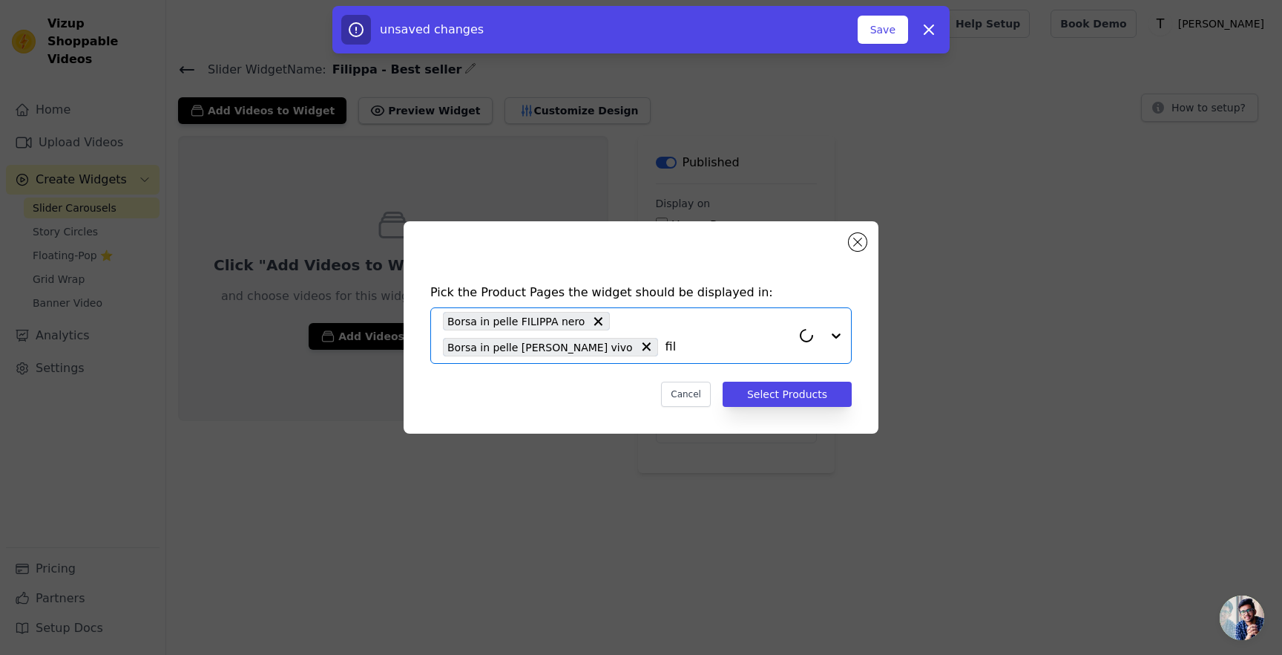
type input "fili"
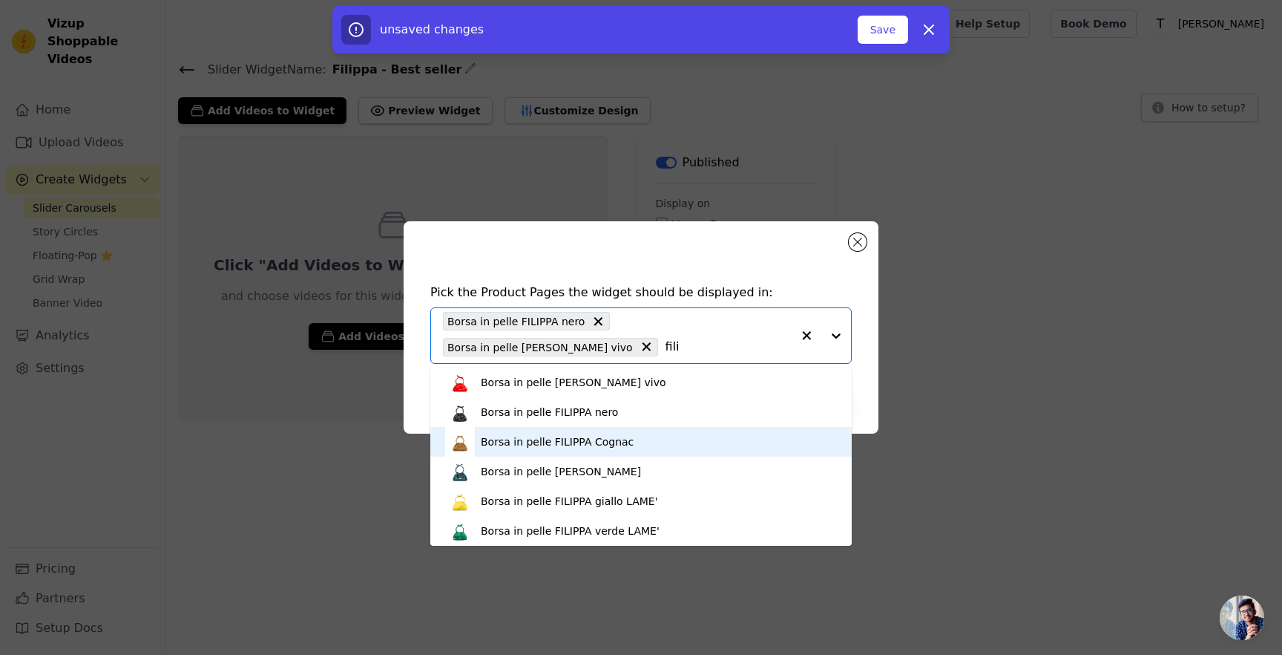
click at [606, 439] on div "Borsa in pelle FILIPPA Cognac" at bounding box center [557, 441] width 153 height 15
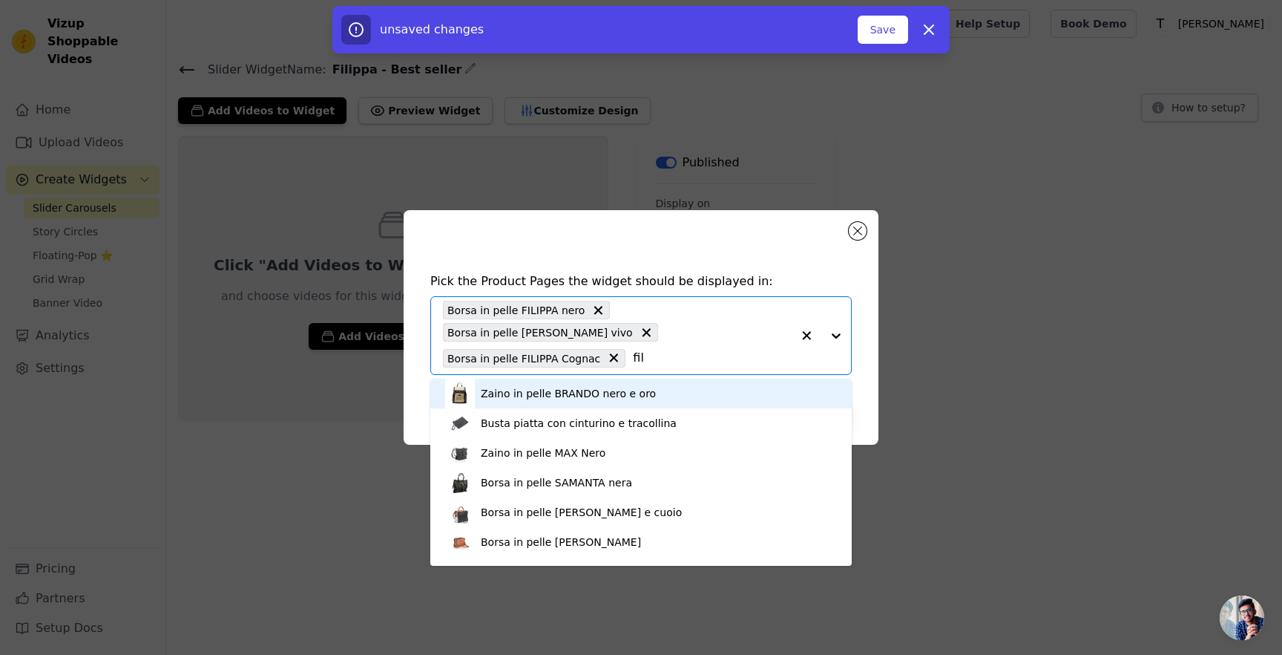
type input "fili"
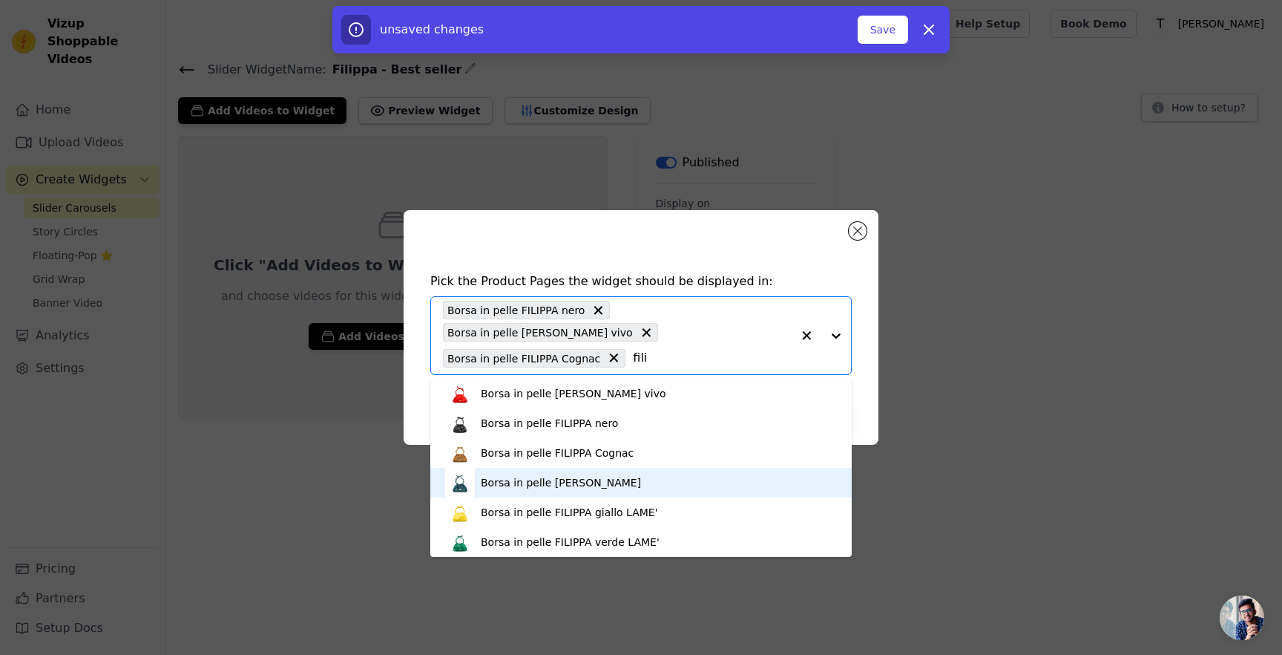
click at [637, 479] on div "Borsa in pelle [PERSON_NAME]" at bounding box center [561, 482] width 160 height 15
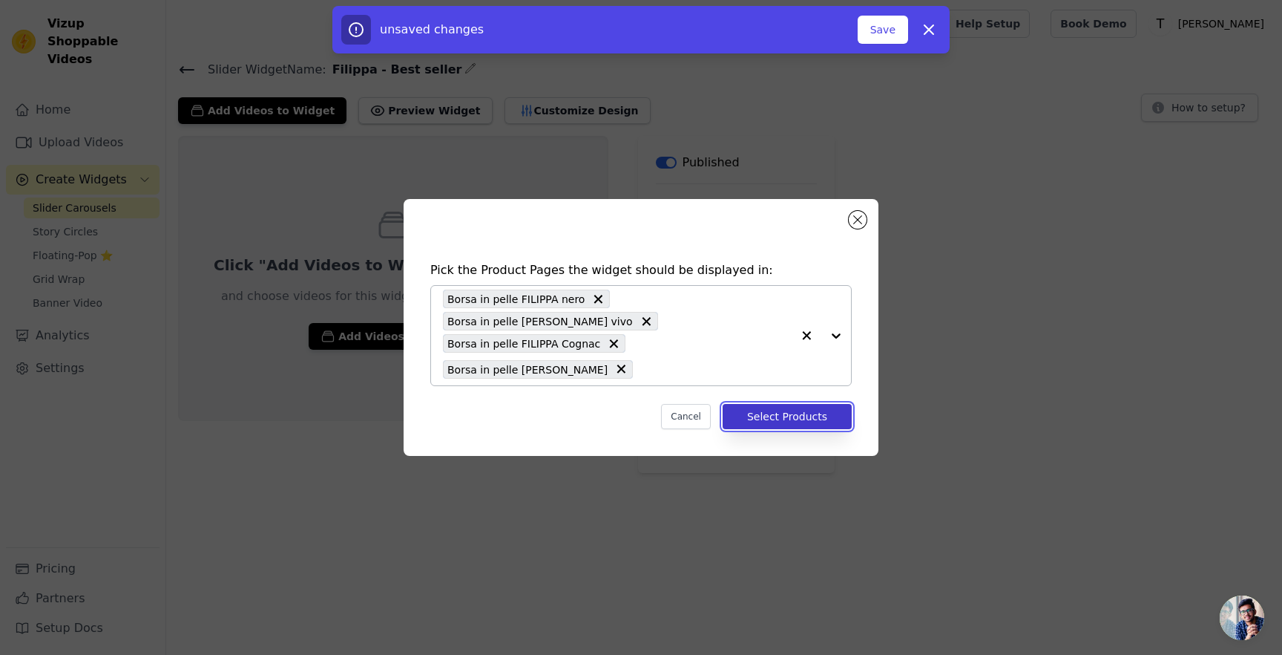
click at [784, 418] on button "Select Products" at bounding box center [787, 416] width 129 height 25
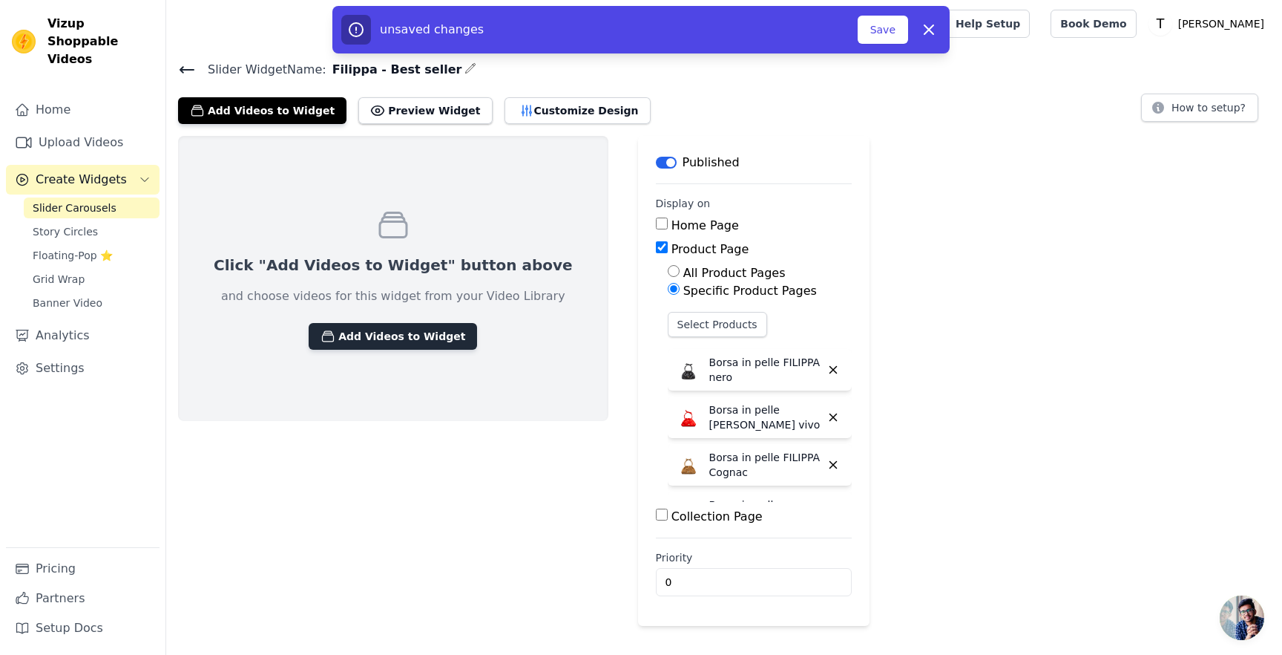
click at [401, 335] on button "Add Videos to Widget" at bounding box center [393, 336] width 168 height 27
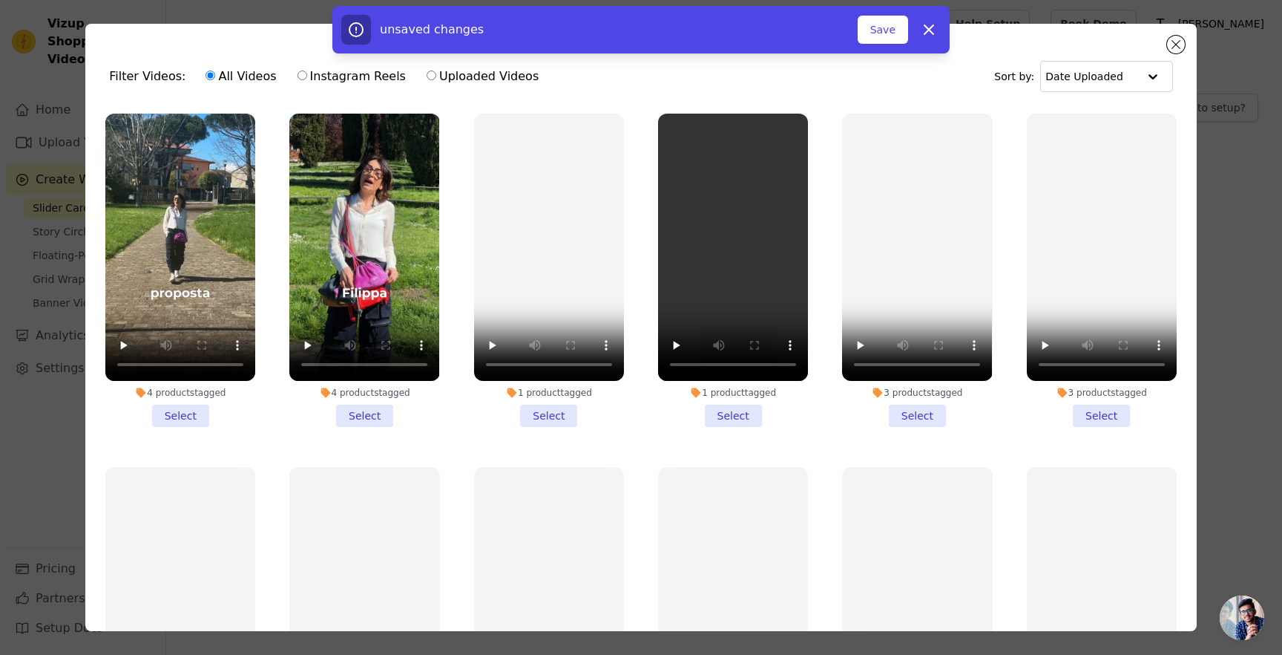
click at [191, 413] on li "4 products tagged Select" at bounding box center [180, 270] width 150 height 313
click at [0, 0] on input "4 products tagged Select" at bounding box center [0, 0] width 0 height 0
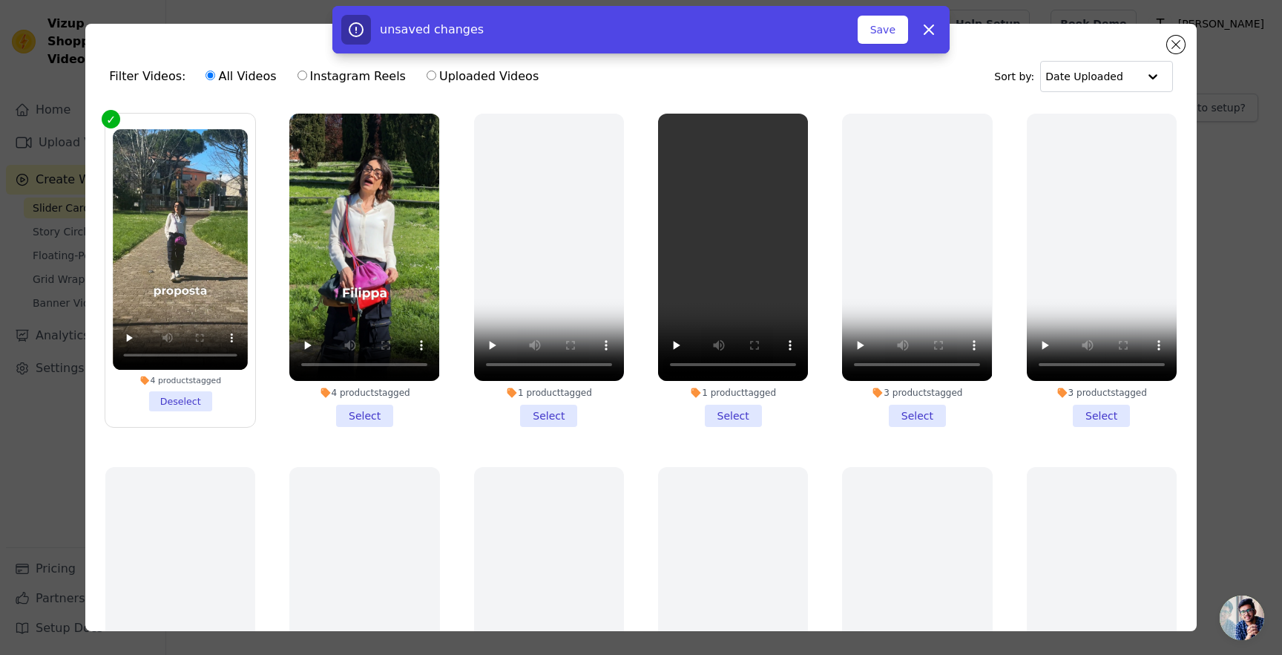
click at [353, 414] on li "4 products tagged Select" at bounding box center [364, 270] width 150 height 313
click at [0, 0] on input "4 products tagged Select" at bounding box center [0, 0] width 0 height 0
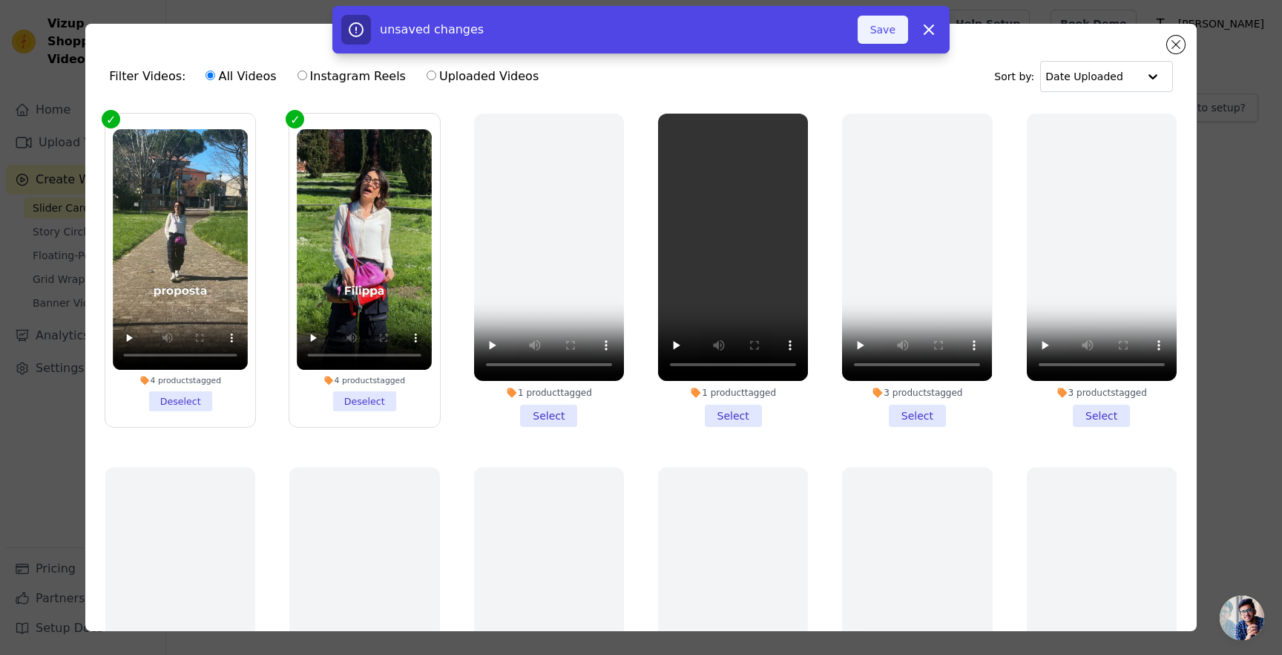
click at [888, 35] on button "Save" at bounding box center [883, 30] width 50 height 28
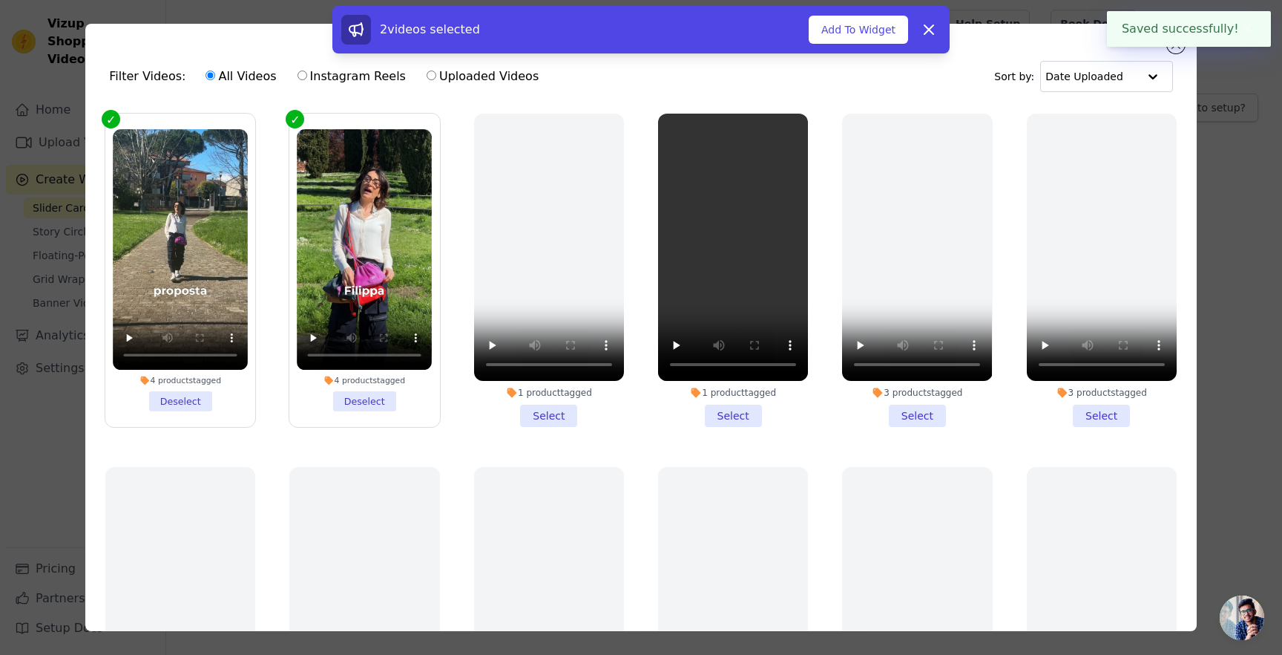
click at [888, 35] on button "Add To Widget" at bounding box center [858, 30] width 99 height 28
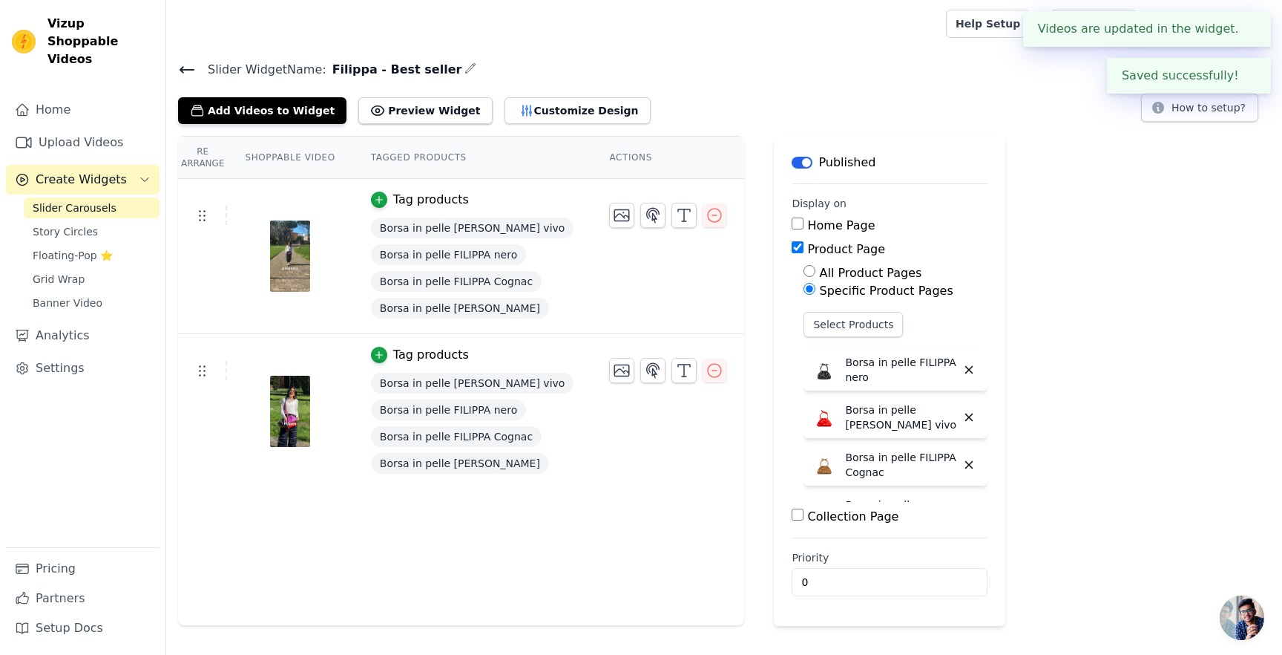
click at [192, 70] on icon at bounding box center [187, 70] width 18 height 18
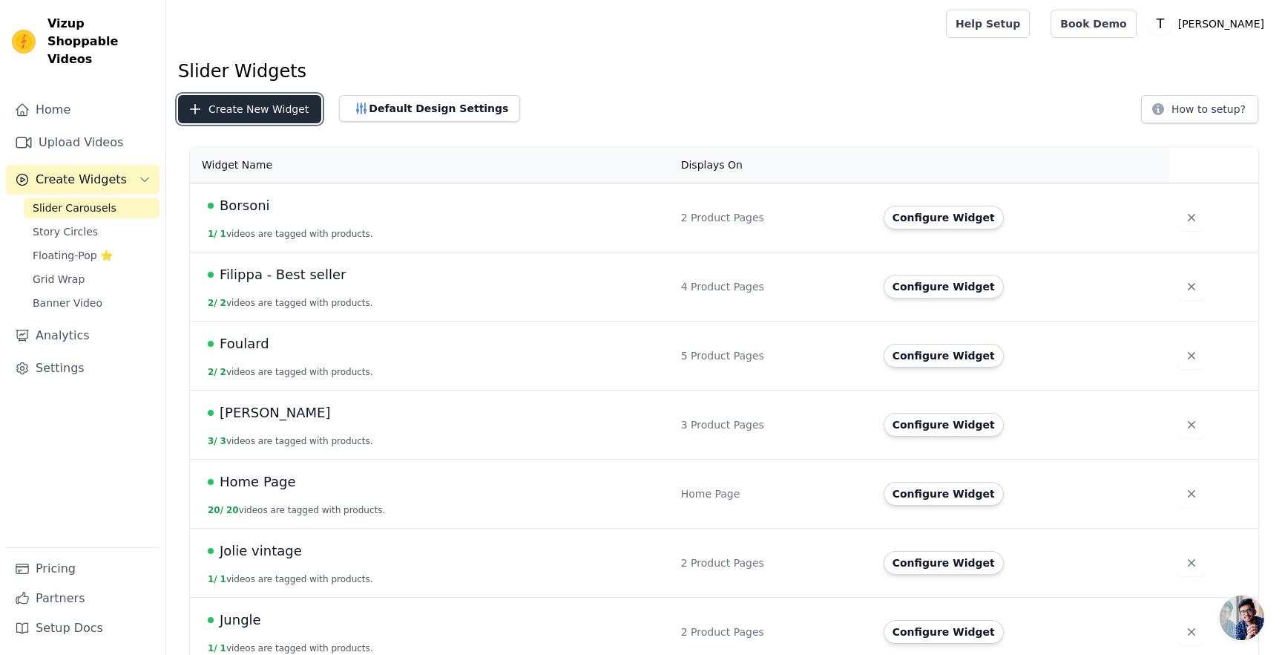
click at [211, 105] on button "Create New Widget" at bounding box center [249, 109] width 143 height 28
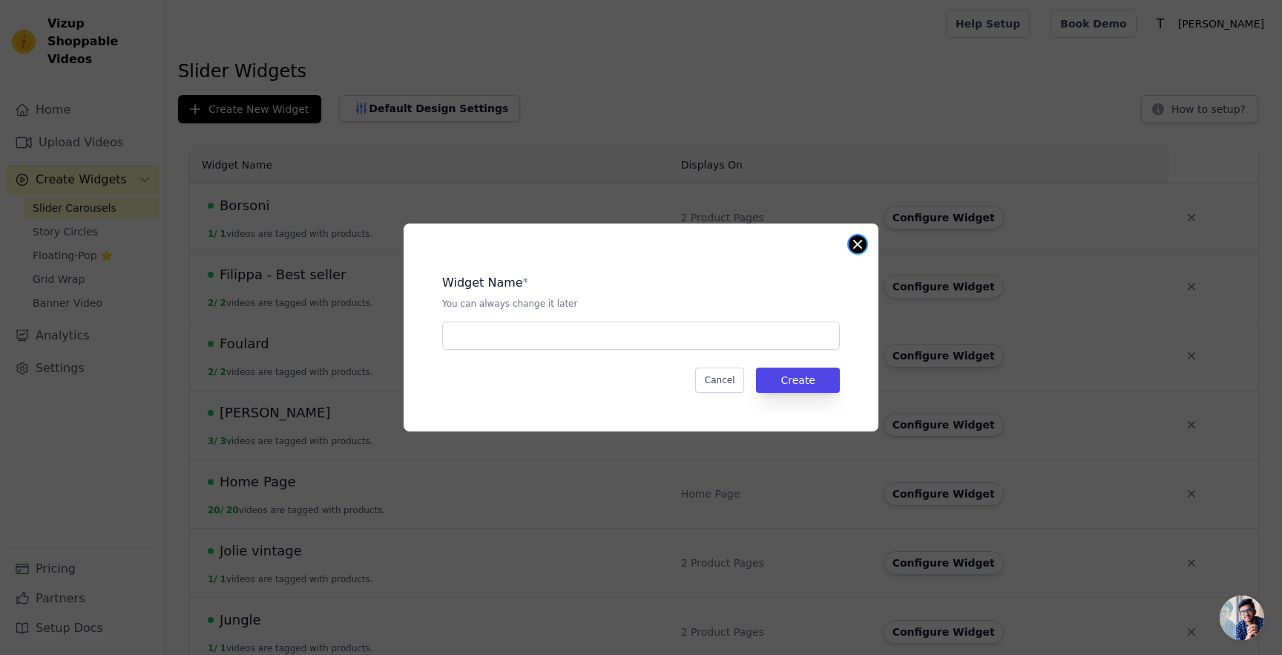
click at [864, 249] on button "Close modal" at bounding box center [858, 244] width 18 height 18
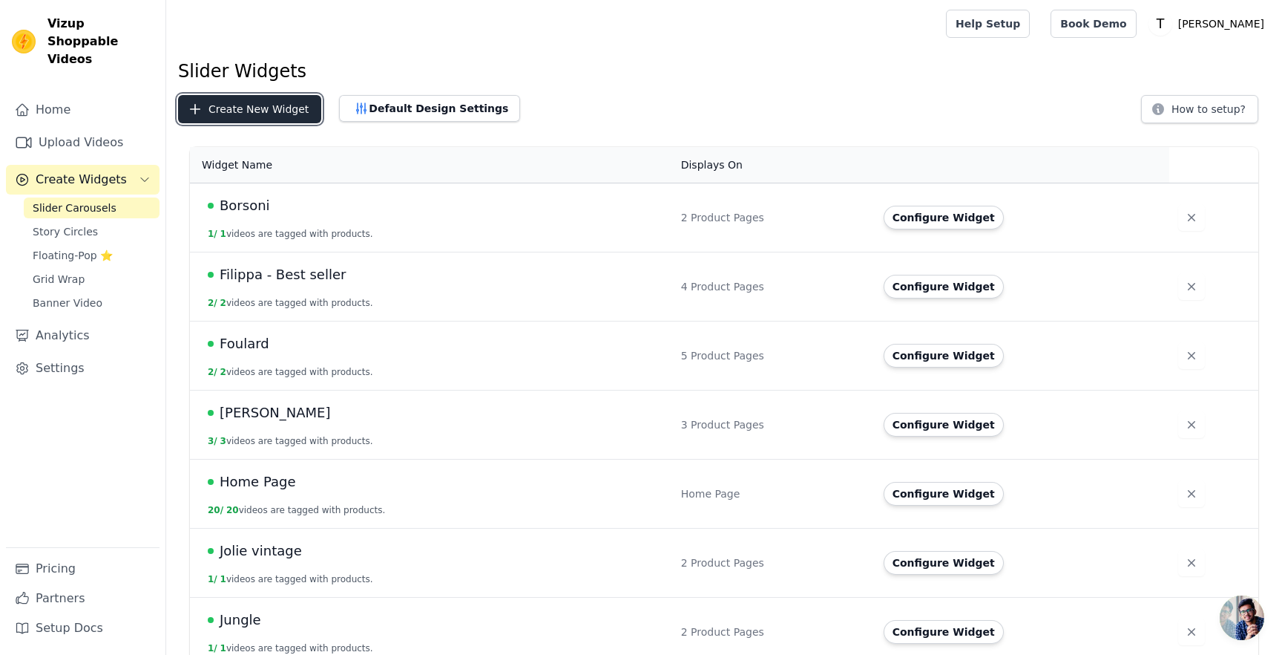
click at [311, 106] on button "Create New Widget" at bounding box center [249, 109] width 143 height 28
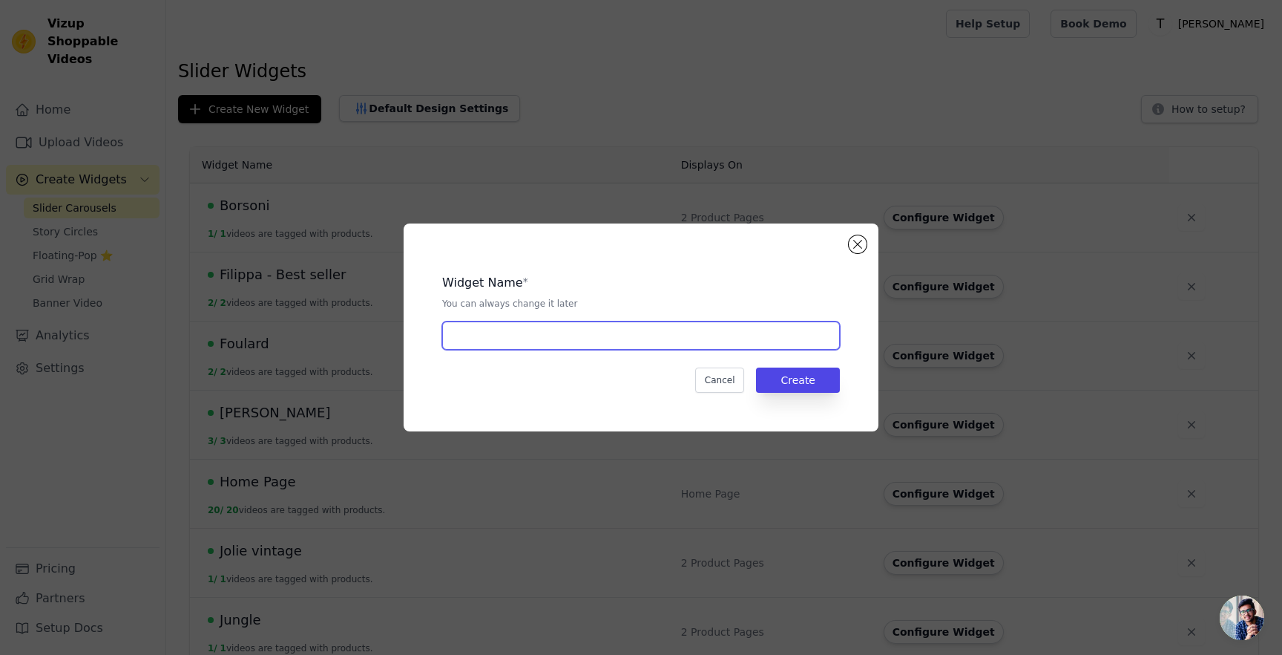
click at [623, 333] on input "text" at bounding box center [641, 335] width 398 height 28
type input "[PERSON_NAME] - best seller"
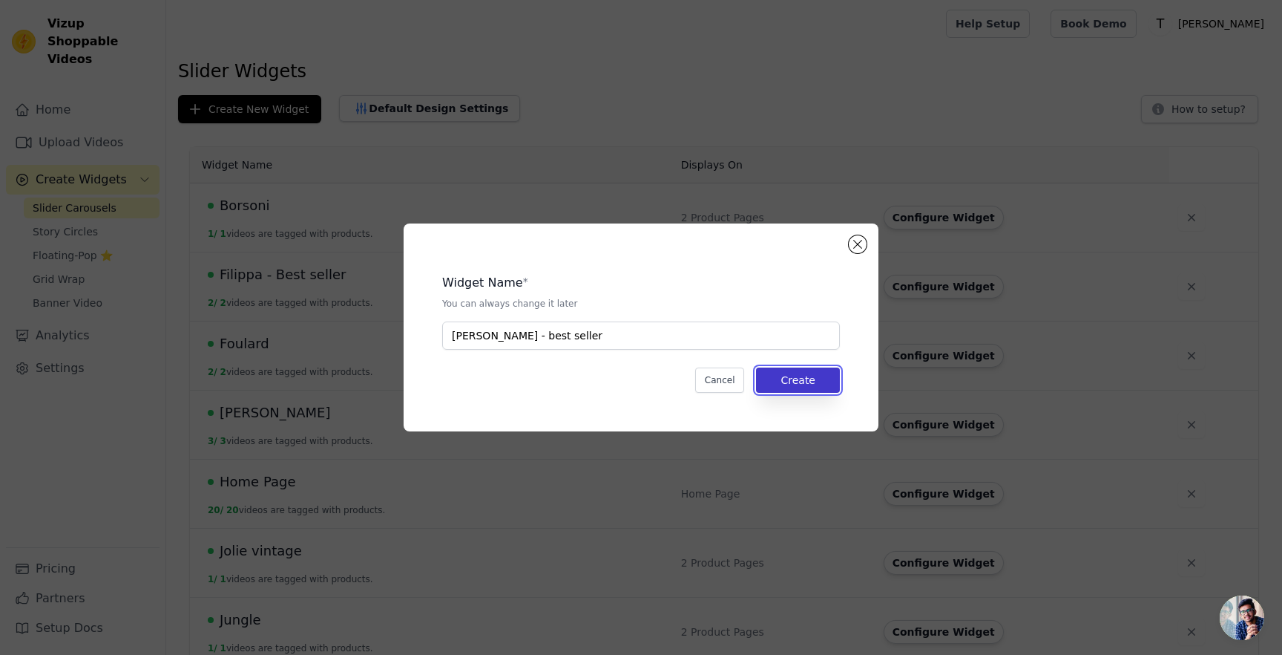
click at [801, 386] on button "Create" at bounding box center [798, 379] width 84 height 25
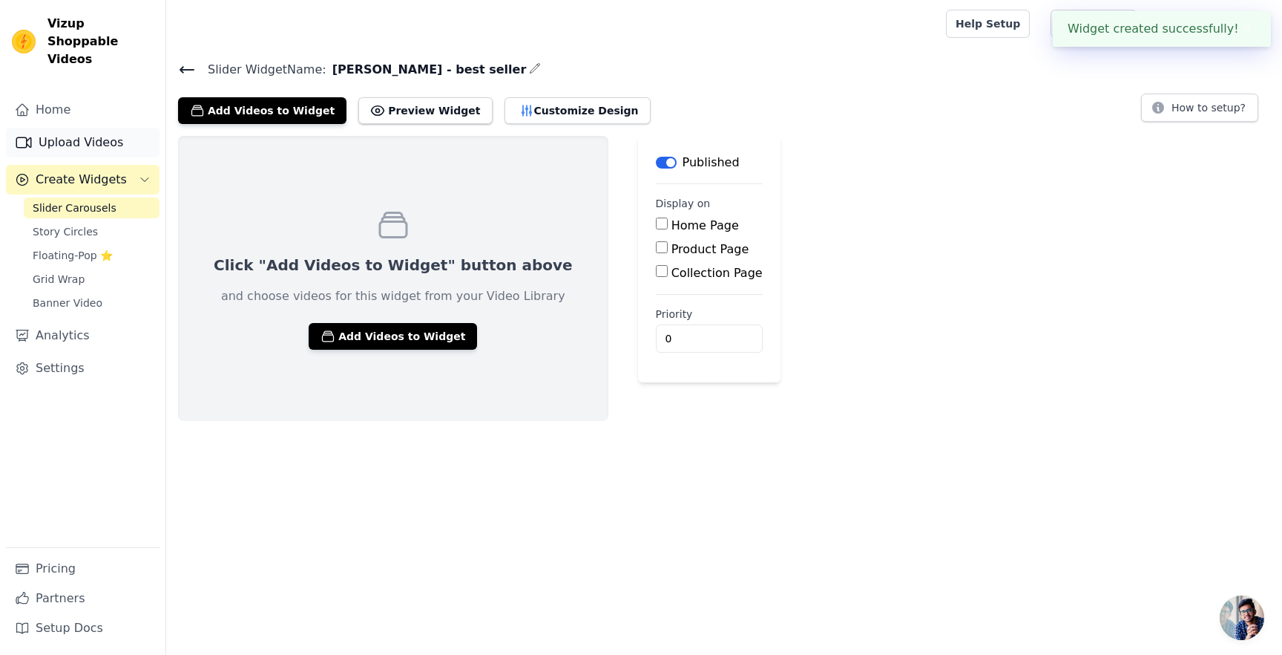
click at [122, 128] on link "Upload Videos" at bounding box center [83, 143] width 154 height 30
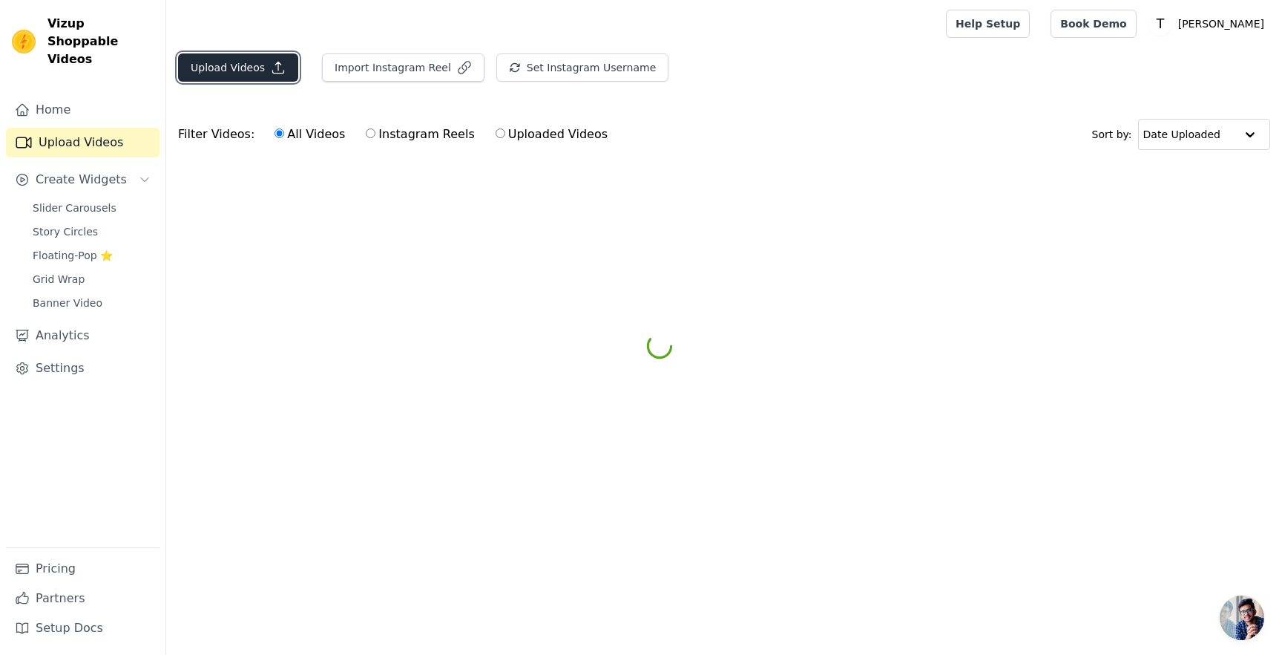
click at [211, 63] on button "Upload Videos" at bounding box center [238, 67] width 120 height 28
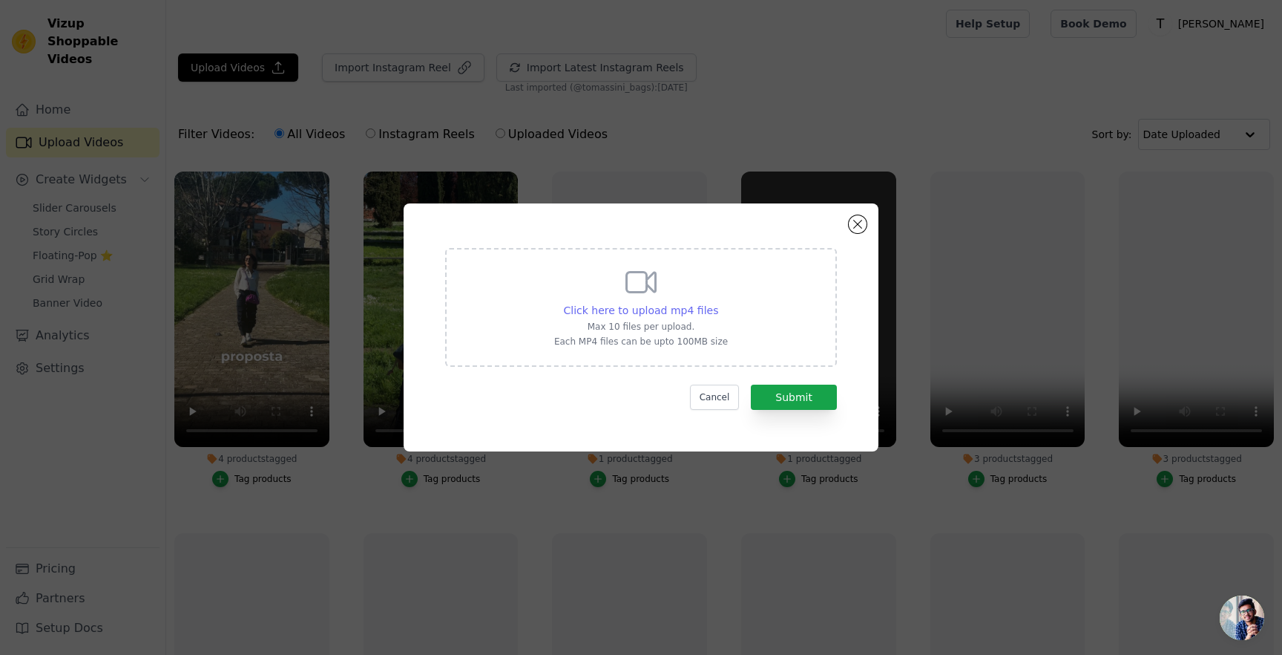
click at [672, 310] on span "Click here to upload mp4 files" at bounding box center [641, 310] width 155 height 12
click at [718, 303] on input "Click here to upload mp4 files Max 10 files per upload. Each MP4 files can be u…" at bounding box center [718, 302] width 1 height 1
type input "C:\fakepath\Tomassini - Dante-video-export-2025-09-05T15-36-12.961Z.mp4"
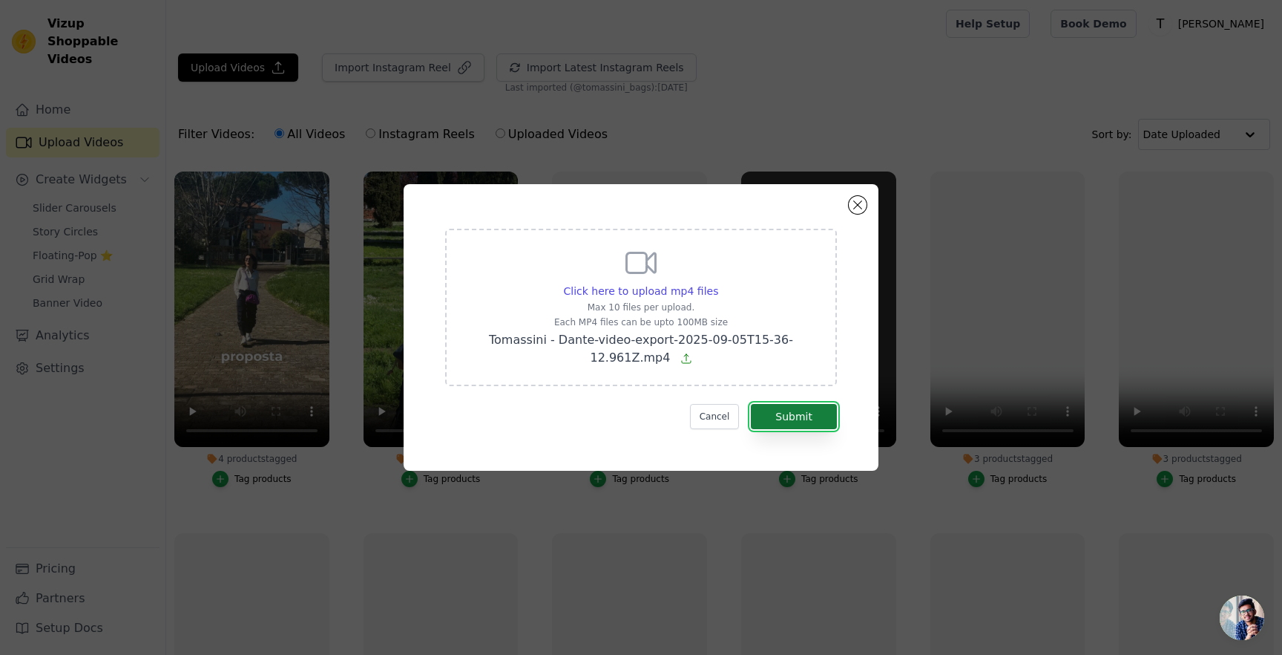
click at [797, 412] on button "Submit" at bounding box center [794, 416] width 86 height 25
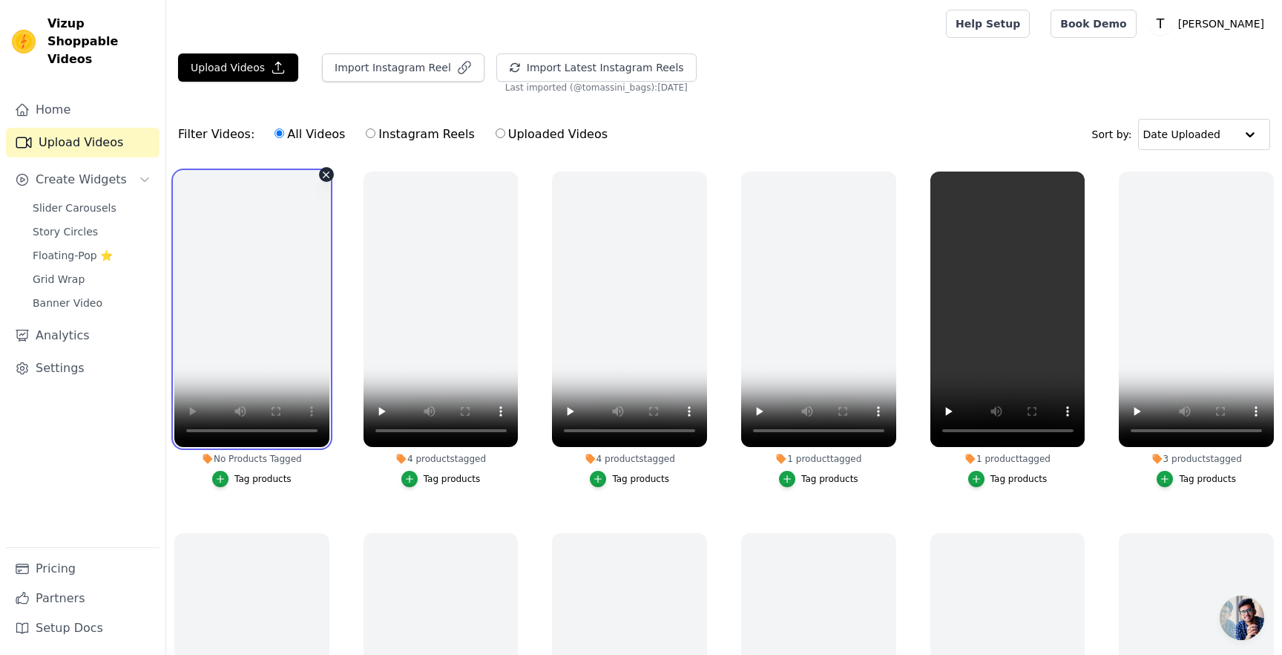
click at [314, 260] on video at bounding box center [251, 308] width 155 height 275
click at [310, 270] on video at bounding box center [251, 308] width 155 height 275
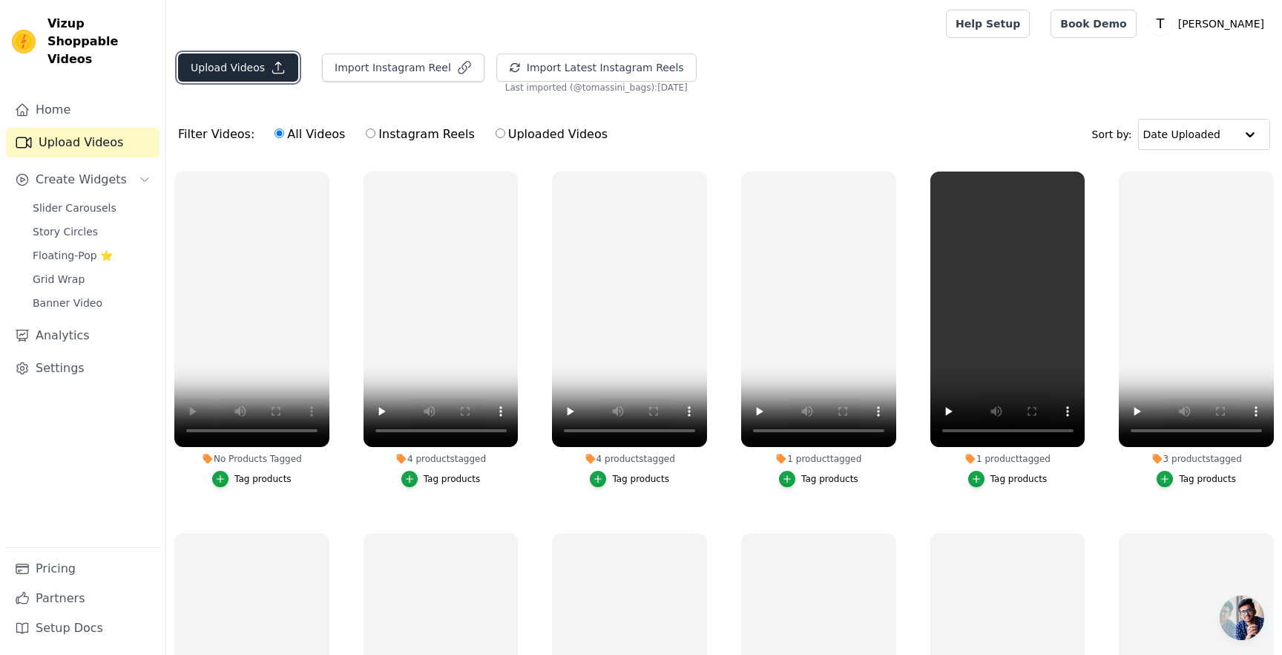
click at [252, 68] on button "Upload Videos" at bounding box center [238, 67] width 120 height 28
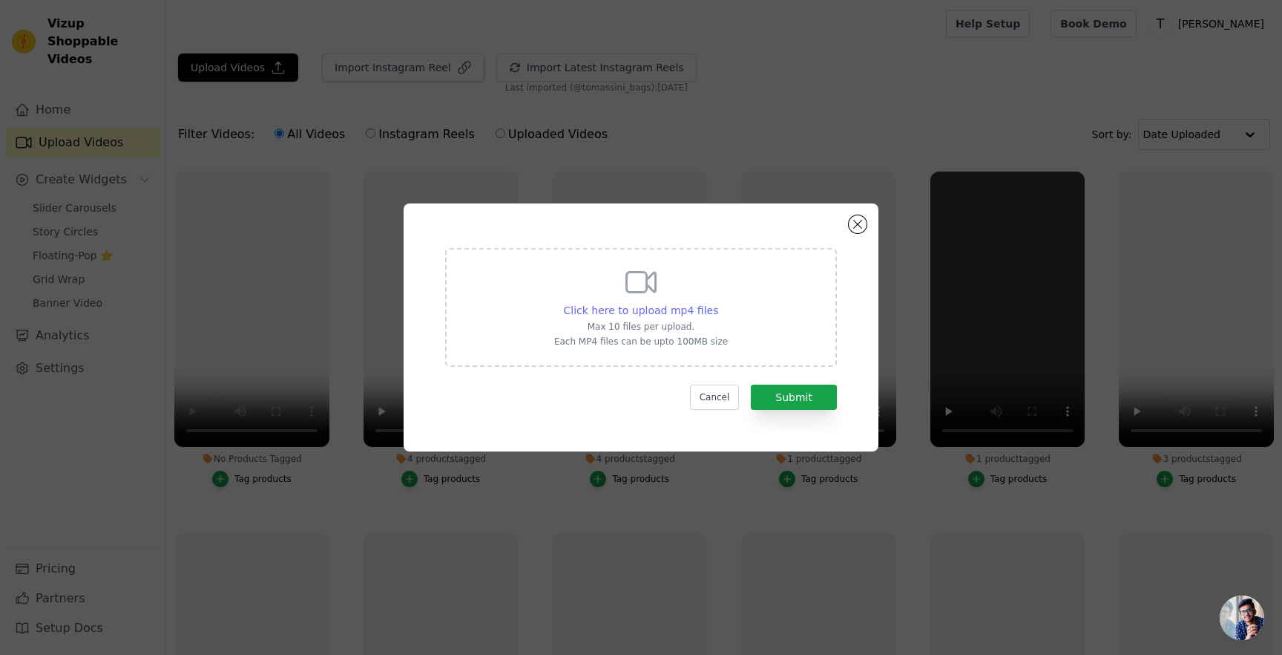
click at [685, 307] on span "Click here to upload mp4 files" at bounding box center [641, 310] width 155 height 12
click at [718, 303] on input "Click here to upload mp4 files Max 10 files per upload. Each MP4 files can be u…" at bounding box center [718, 302] width 1 height 1
click at [670, 313] on span "Click here to upload mp4 files" at bounding box center [641, 310] width 155 height 12
click at [718, 303] on input "Click here to upload mp4 files Max 10 files per upload. Each MP4 files can be u…" at bounding box center [718, 302] width 1 height 1
click at [650, 295] on icon at bounding box center [641, 282] width 36 height 36
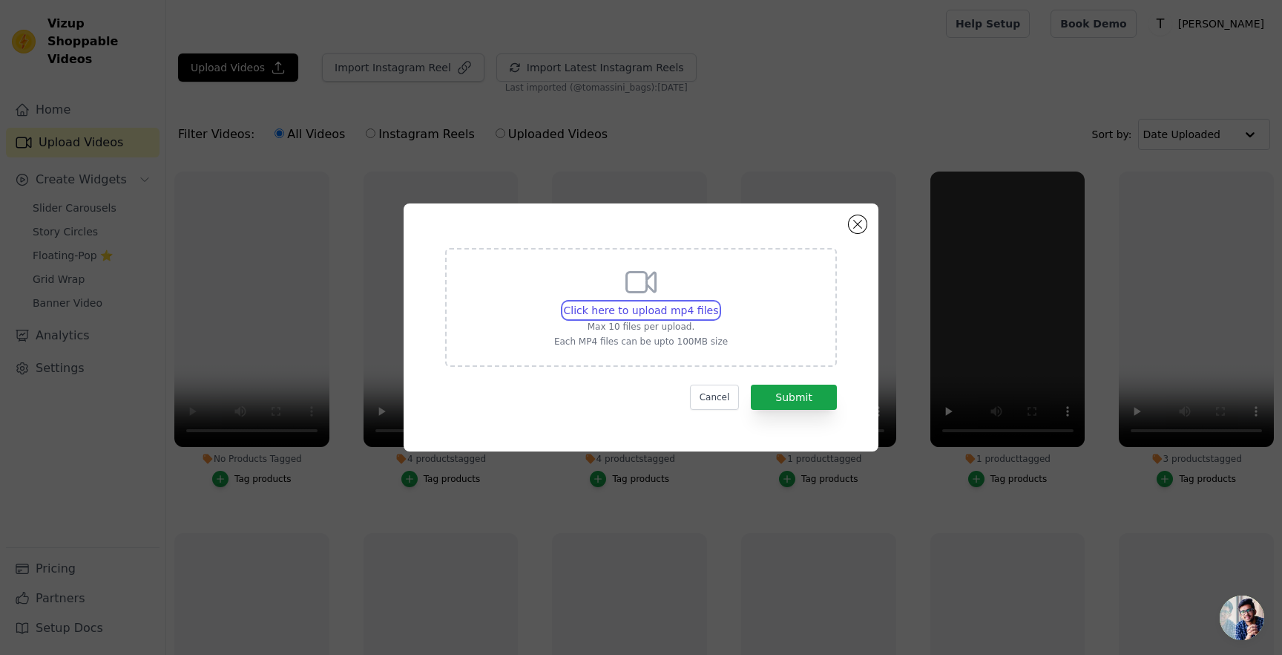
click at [718, 302] on input "Click here to upload mp4 files Max 10 files per upload. Each MP4 files can be u…" at bounding box center [718, 302] width 1 height 1
type input "C:\fakepath\DANTE.mp4"
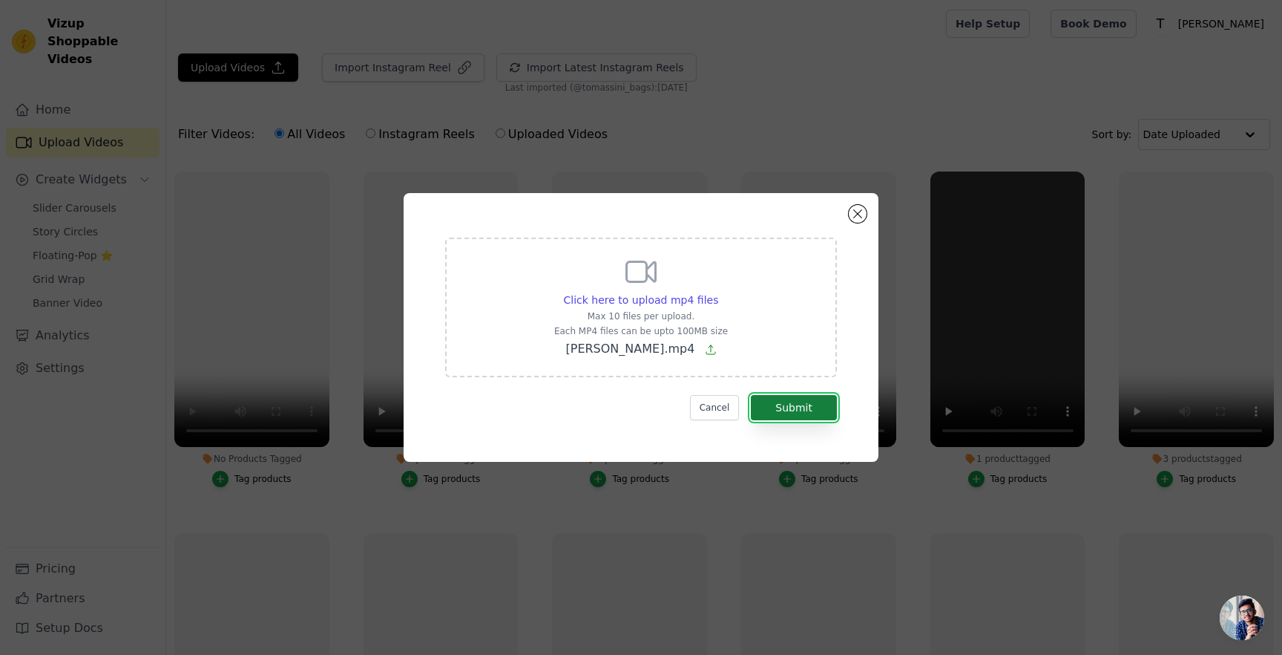
click at [799, 402] on button "Submit" at bounding box center [794, 407] width 86 height 25
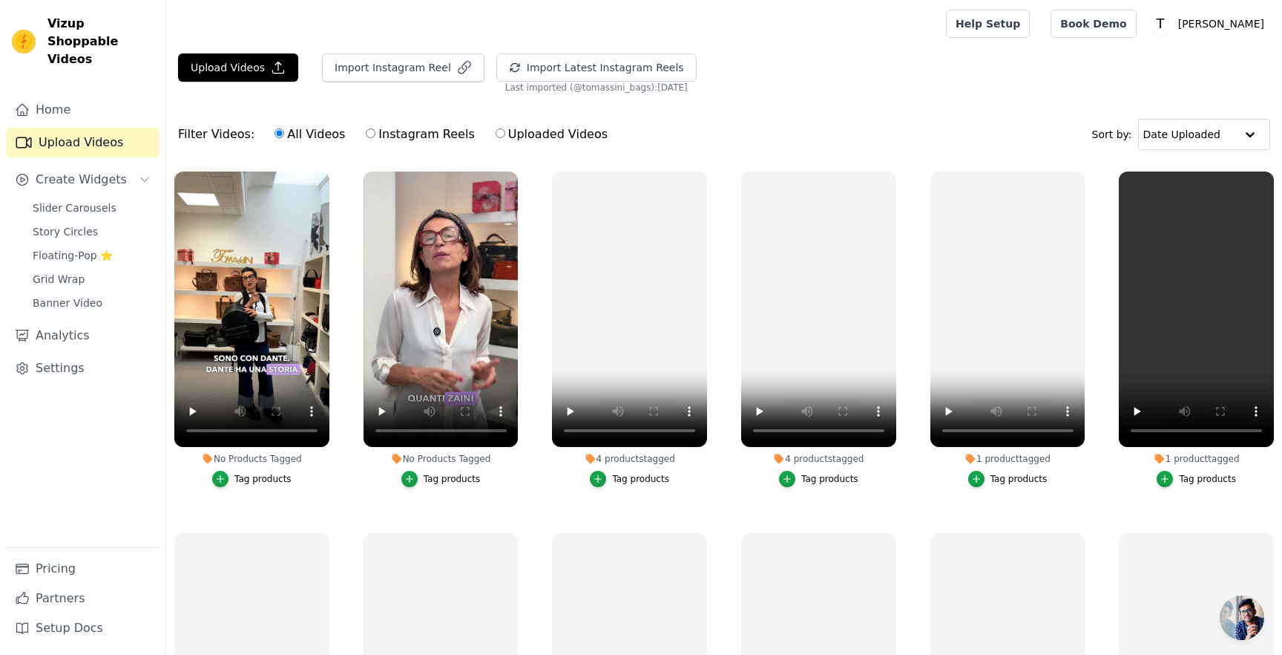
click at [448, 482] on div "Tag products" at bounding box center [452, 479] width 57 height 12
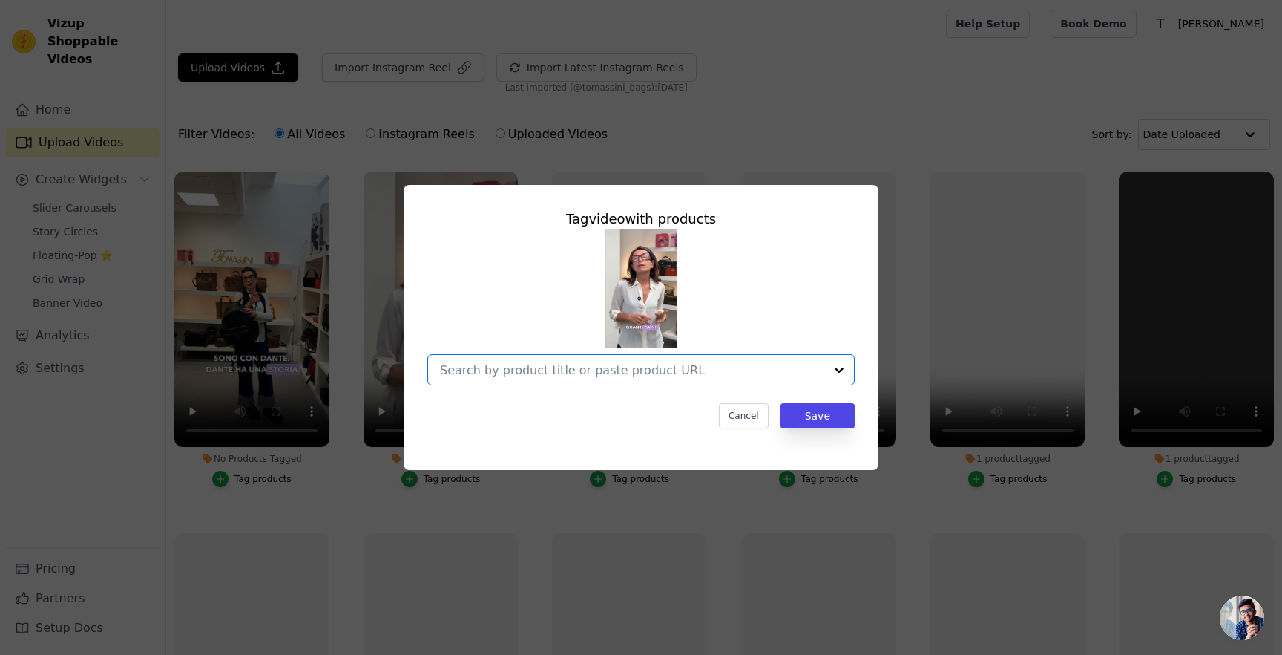
click at [606, 373] on input "No Products Tagged Tag video with products Option undefined, selected. Select i…" at bounding box center [632, 370] width 384 height 14
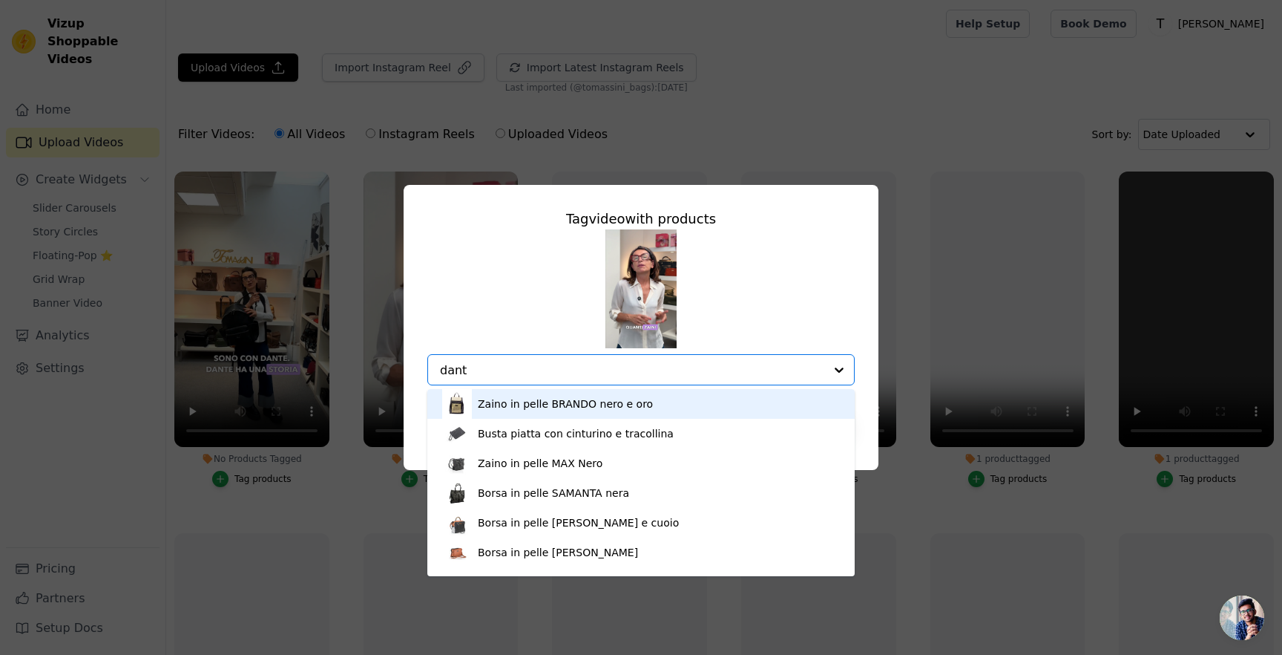
type input "dante"
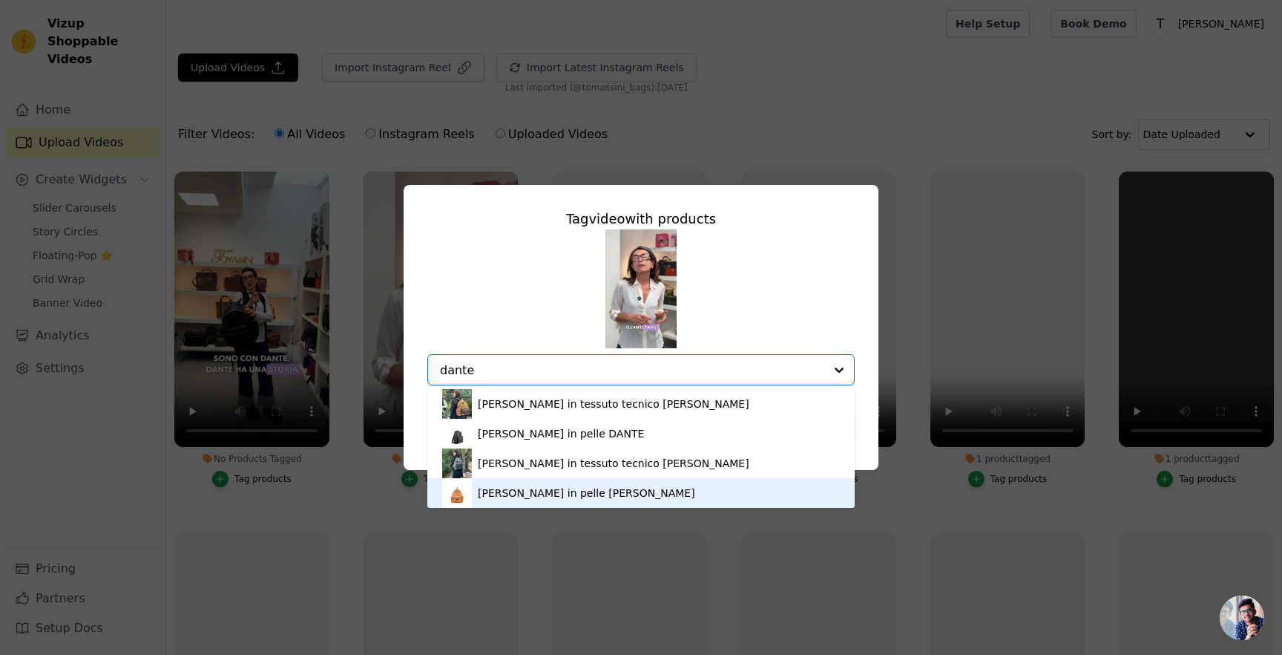
click at [550, 494] on div "Zaino in pelle DANTE Cuoio" at bounding box center [586, 492] width 217 height 15
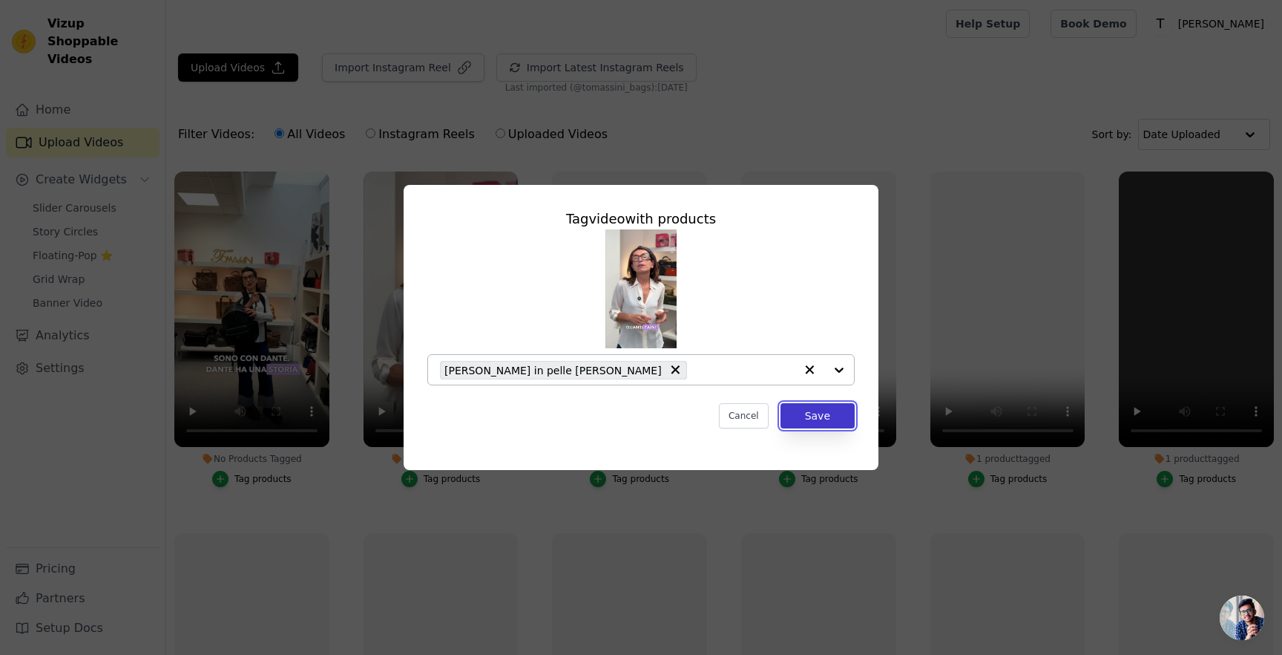
click at [803, 416] on button "Save" at bounding box center [818, 415] width 74 height 25
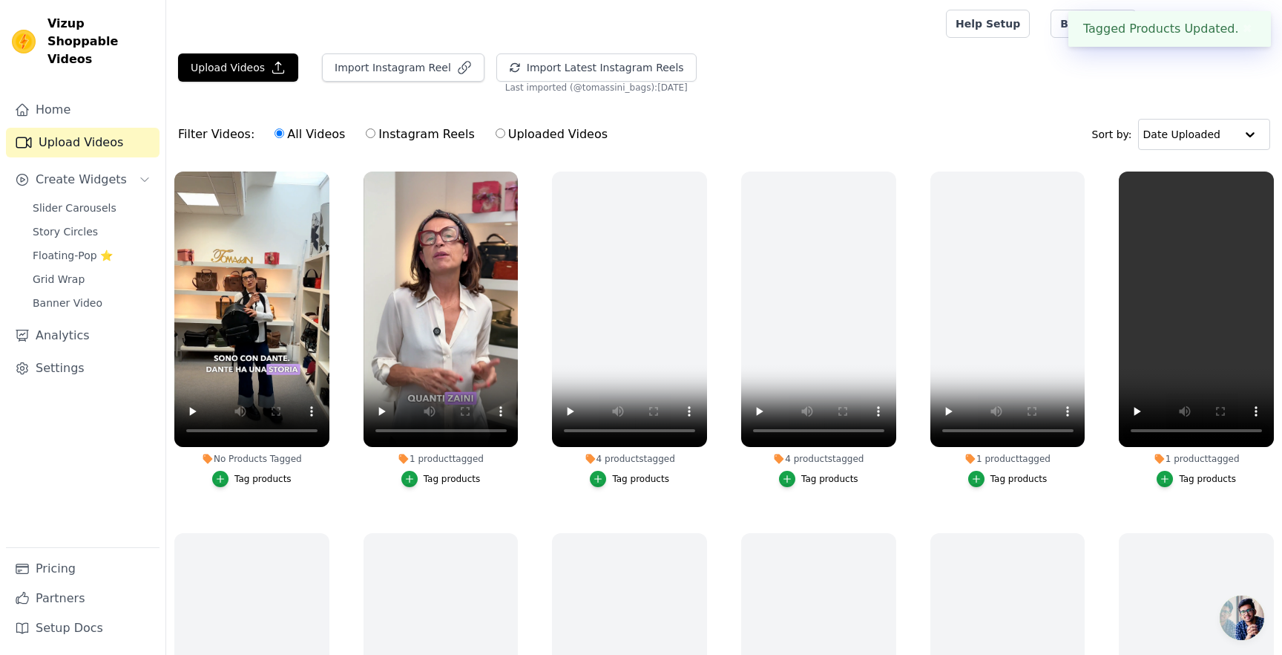
click at [259, 475] on div "Tag products" at bounding box center [263, 479] width 57 height 12
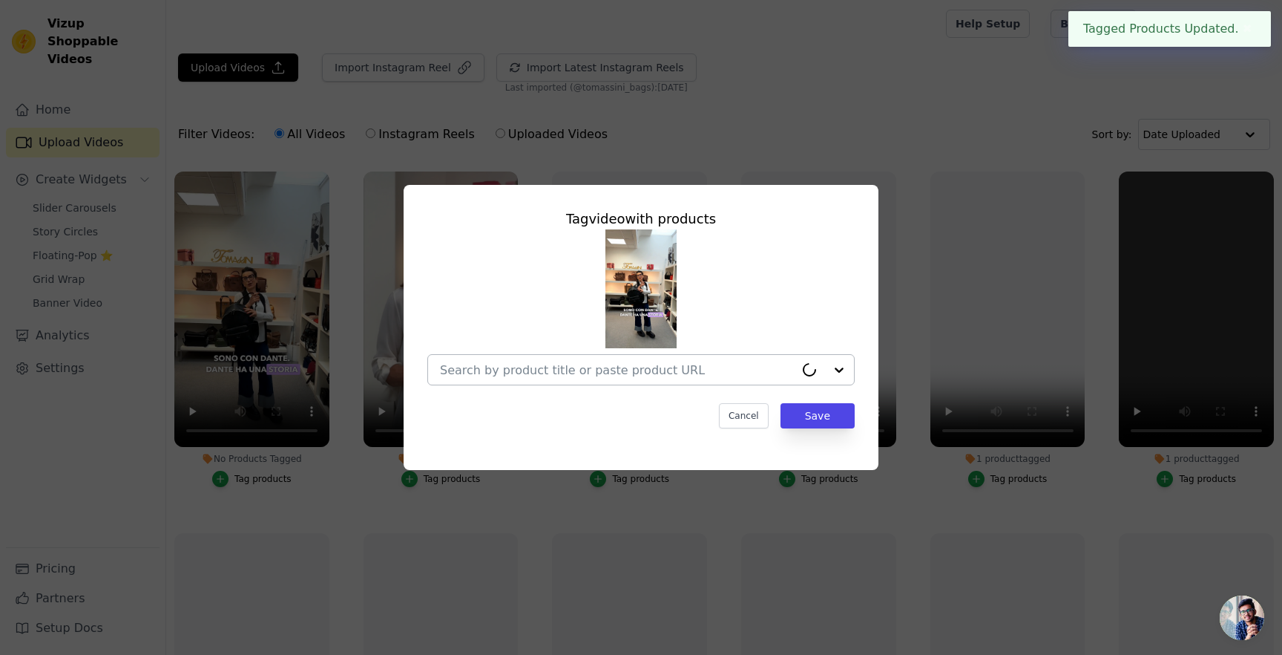
click at [613, 361] on div at bounding box center [617, 370] width 355 height 30
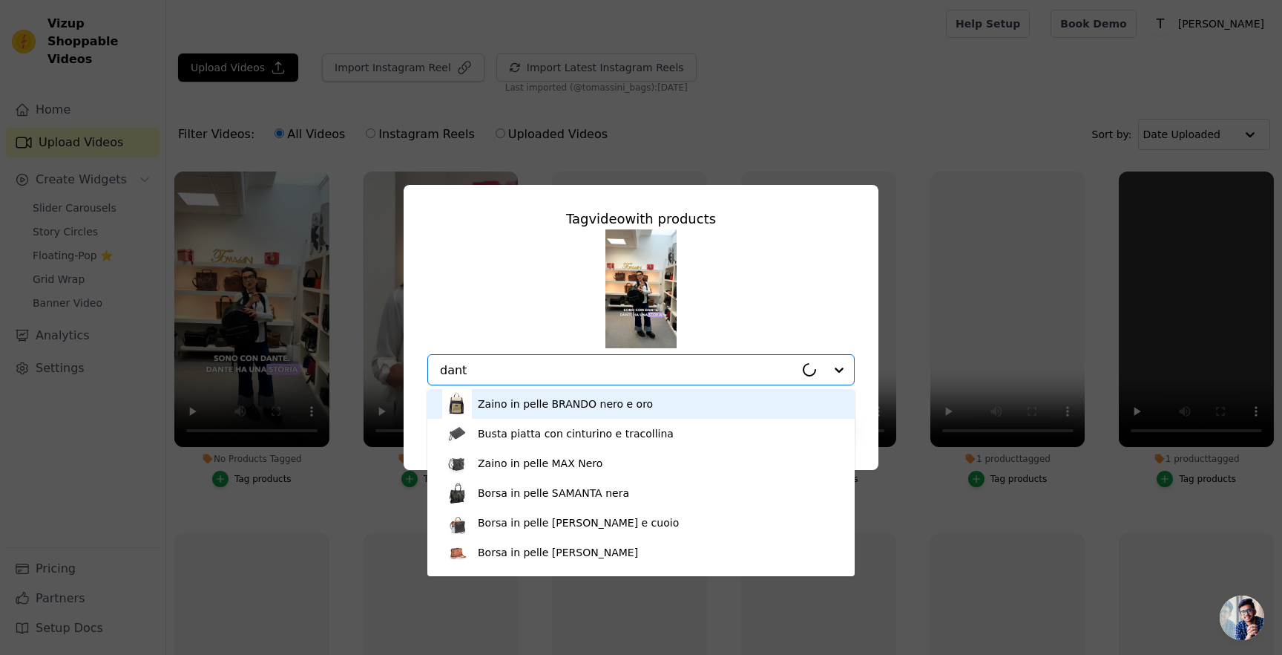
type input "dante"
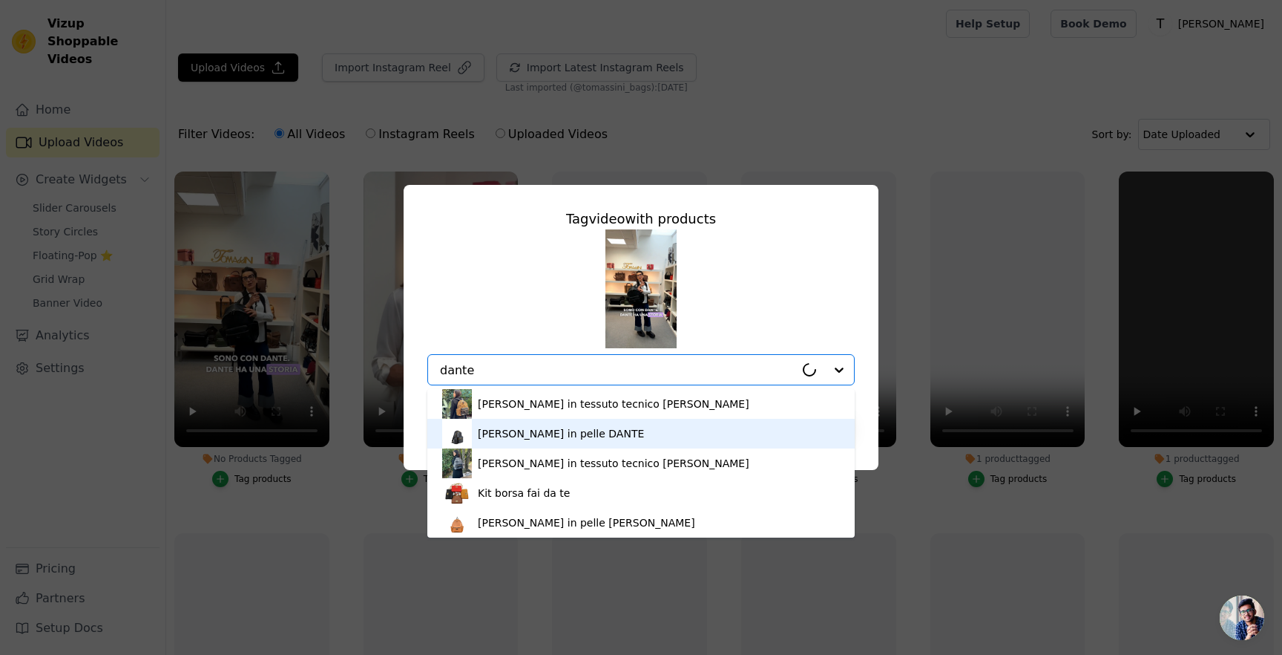
click at [613, 433] on div "Zaino in pelle DANTE" at bounding box center [641, 434] width 398 height 30
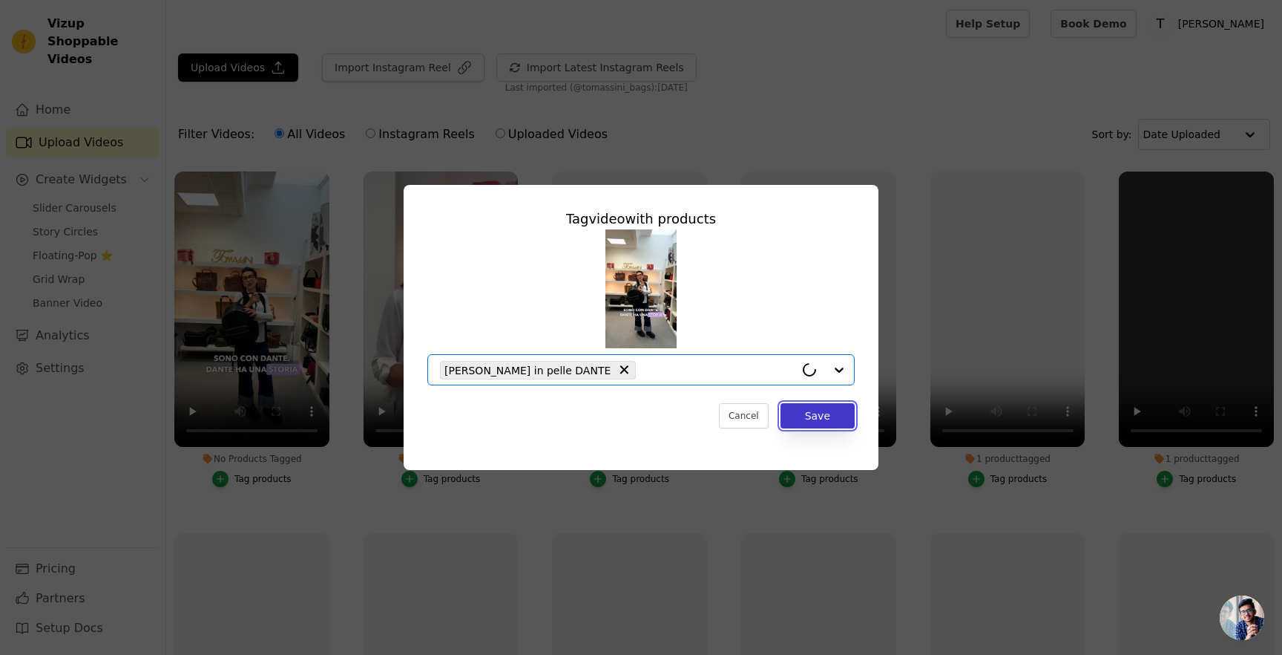
click at [827, 415] on button "Save" at bounding box center [818, 415] width 74 height 25
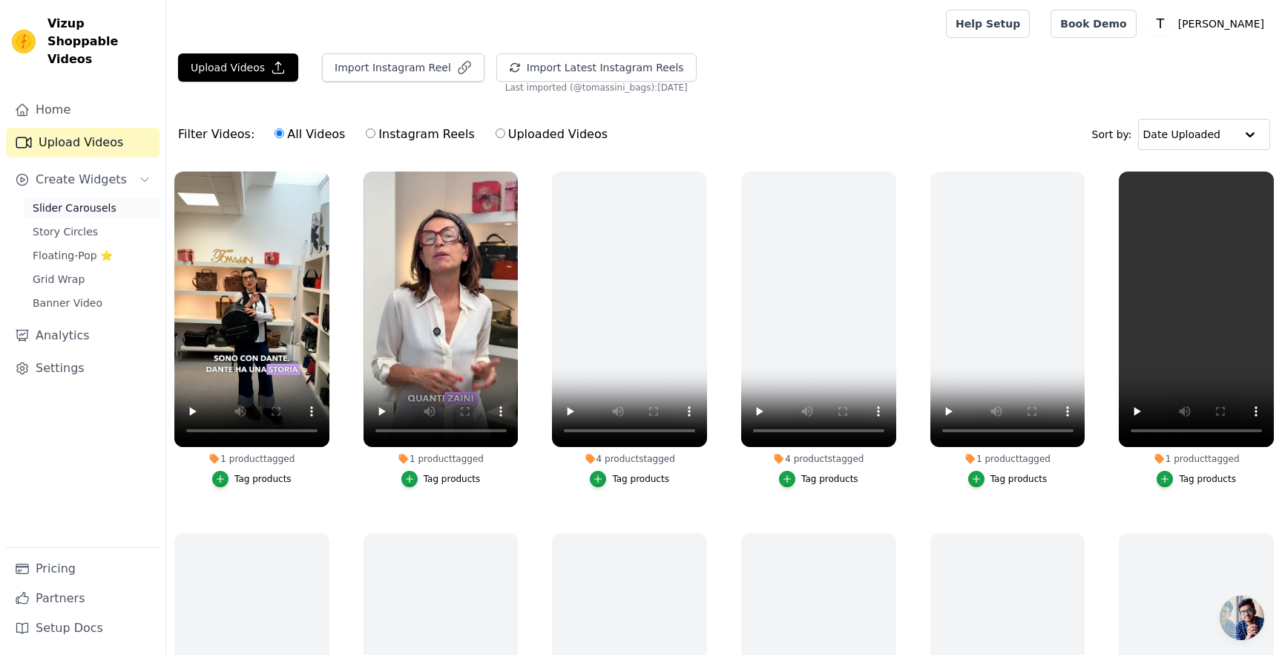
click at [82, 200] on span "Slider Carousels" at bounding box center [75, 207] width 84 height 15
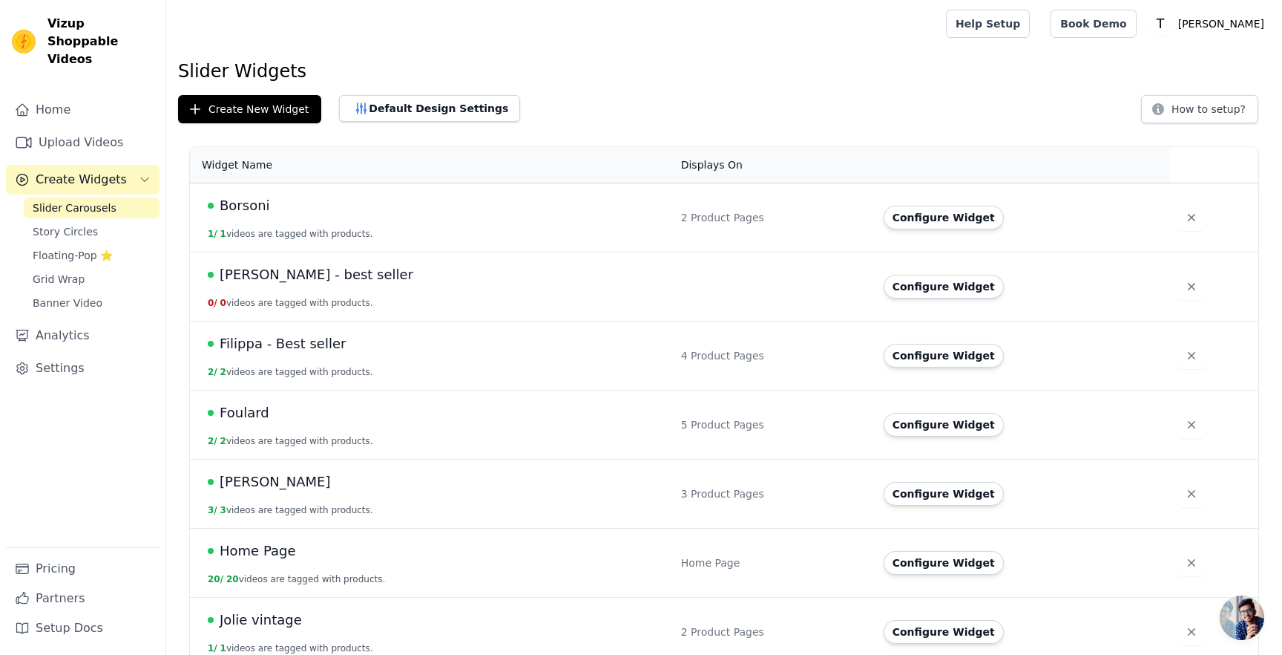
click at [447, 275] on div "dante - best seller" at bounding box center [436, 274] width 456 height 21
click at [313, 272] on span "dante - best seller" at bounding box center [317, 274] width 194 height 21
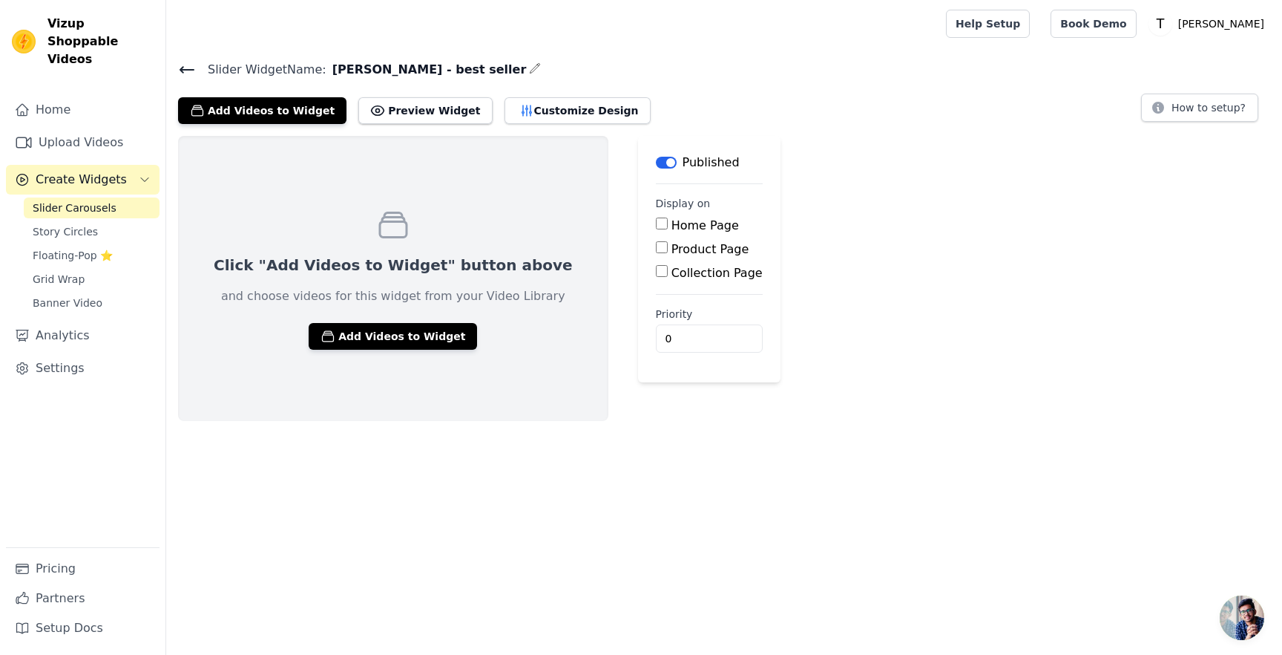
click at [656, 244] on input "Product Page" at bounding box center [662, 247] width 12 height 12
checkbox input "true"
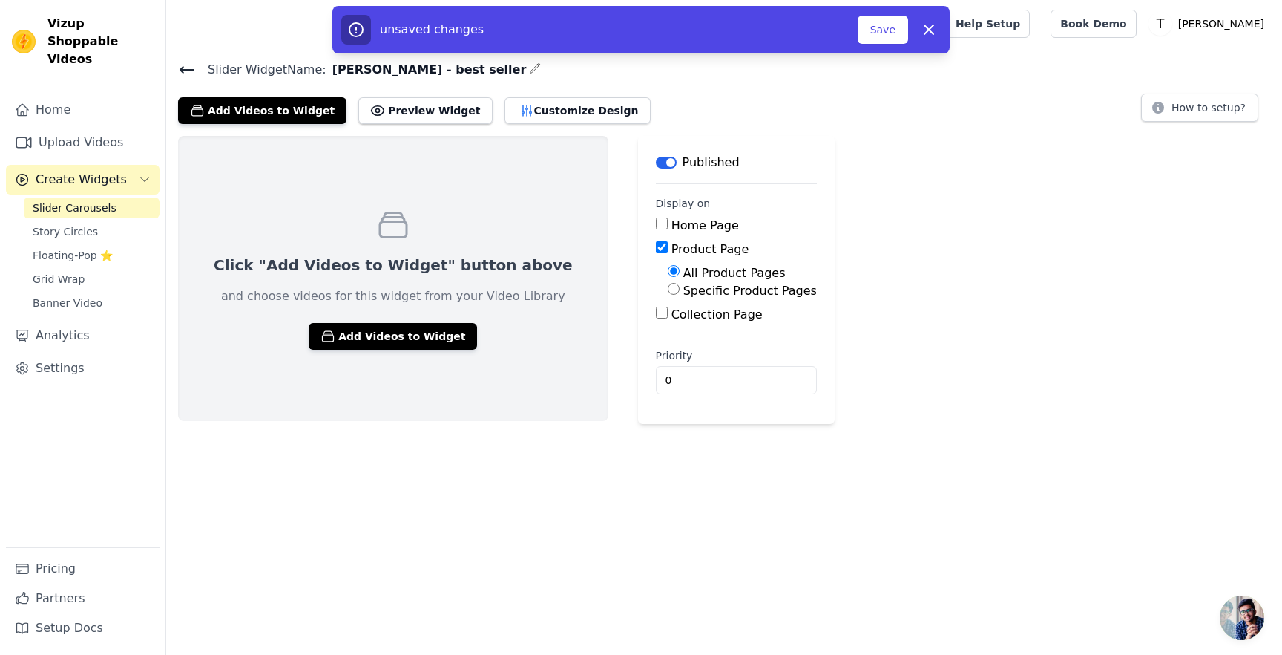
click at [668, 285] on div "Specific Product Pages" at bounding box center [742, 291] width 149 height 18
click at [668, 295] on div "Specific Product Pages" at bounding box center [742, 291] width 149 height 18
click at [668, 289] on input "Specific Product Pages" at bounding box center [674, 289] width 12 height 12
radio input "true"
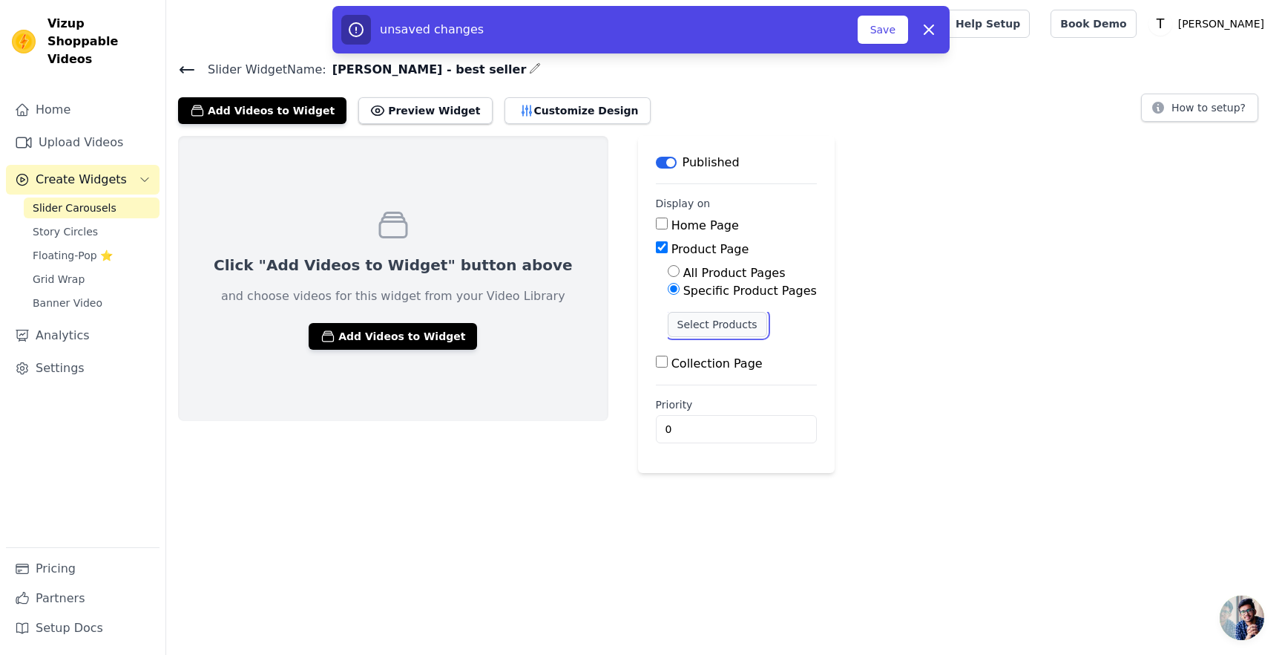
click at [668, 319] on button "Select Products" at bounding box center [717, 324] width 99 height 25
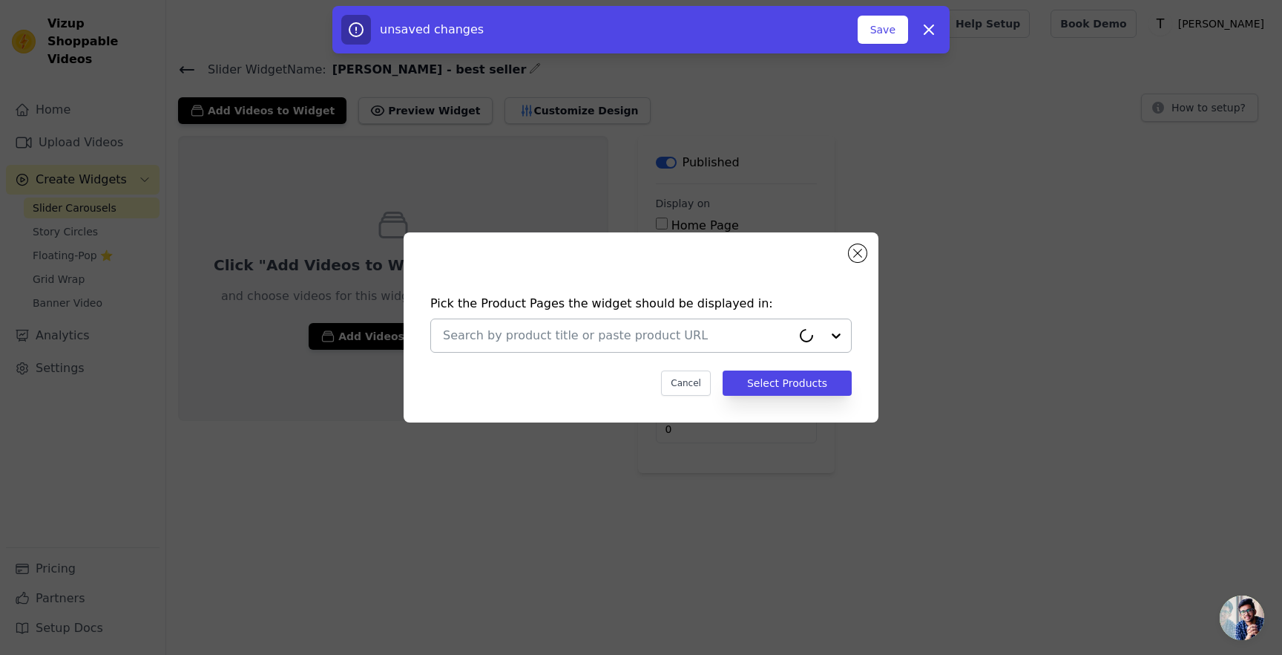
click at [621, 333] on input "text" at bounding box center [617, 336] width 349 height 18
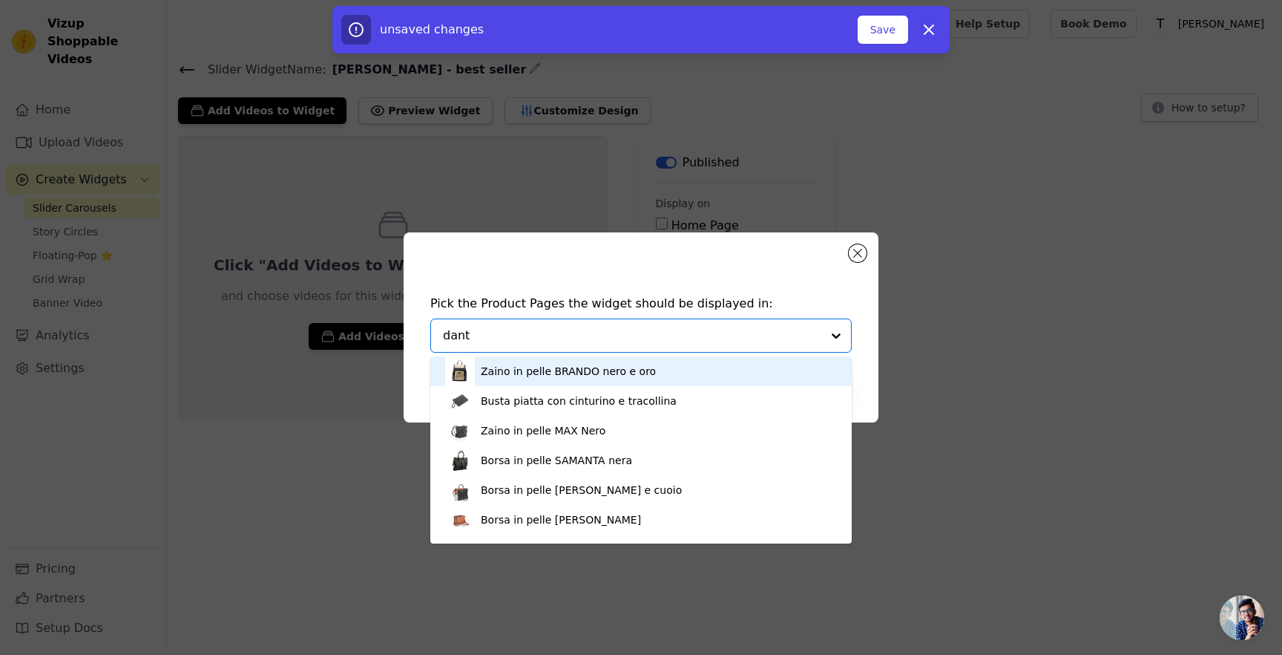
type input "dante"
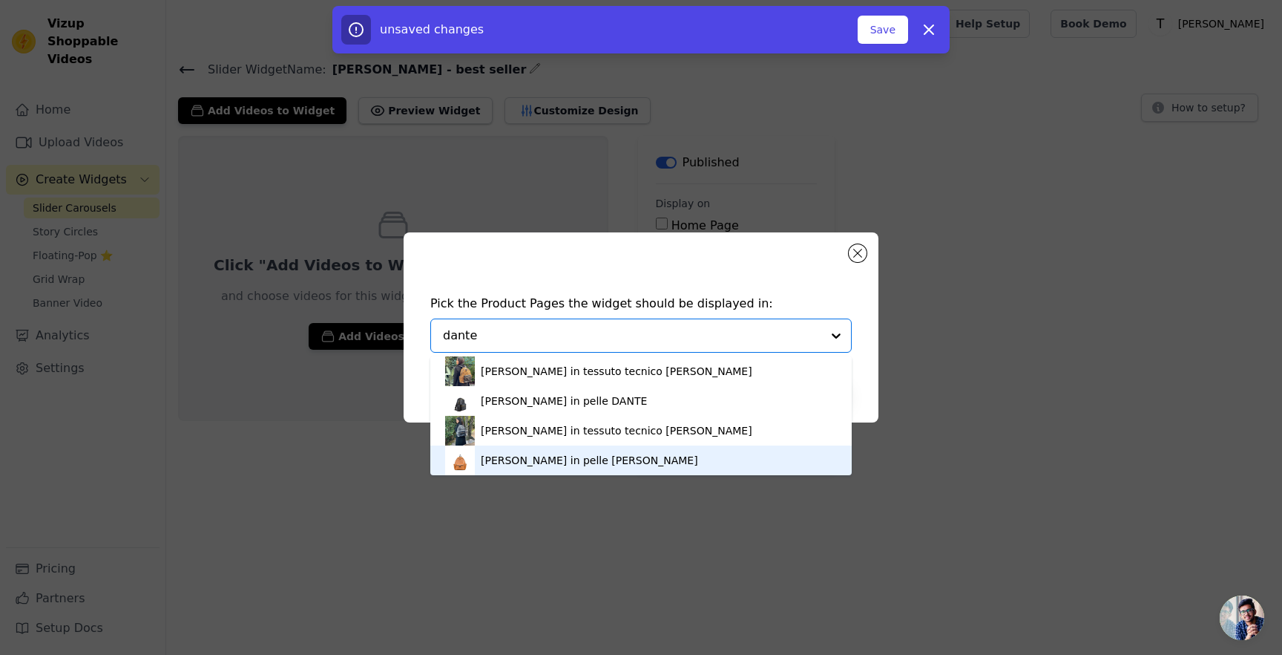
click at [548, 462] on div "Zaino in pelle DANTE Cuoio" at bounding box center [589, 460] width 217 height 15
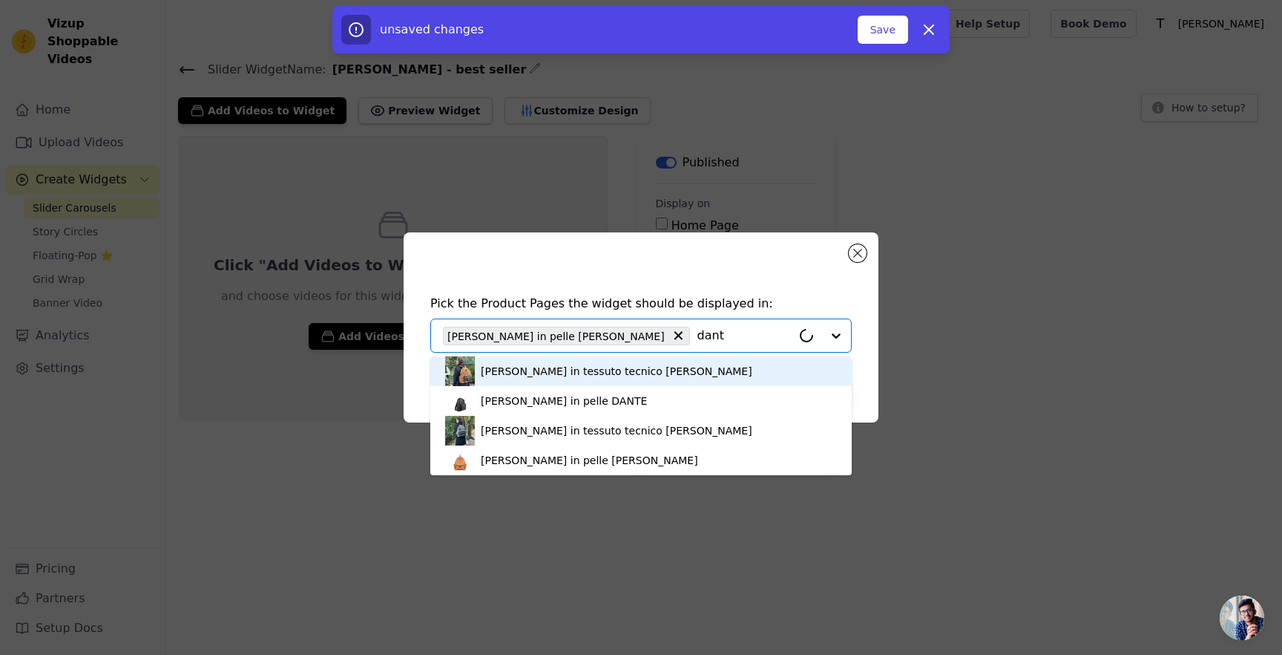
type input "dante"
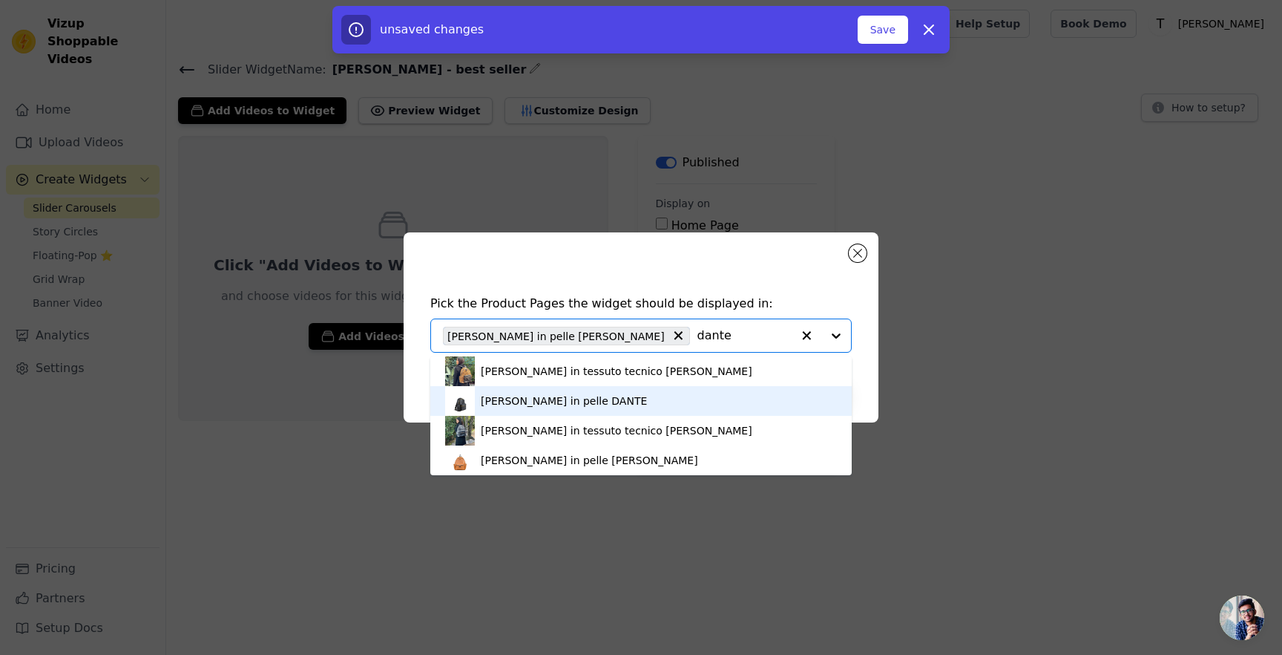
click at [566, 410] on div "Zaino in pelle DANTE" at bounding box center [641, 401] width 392 height 30
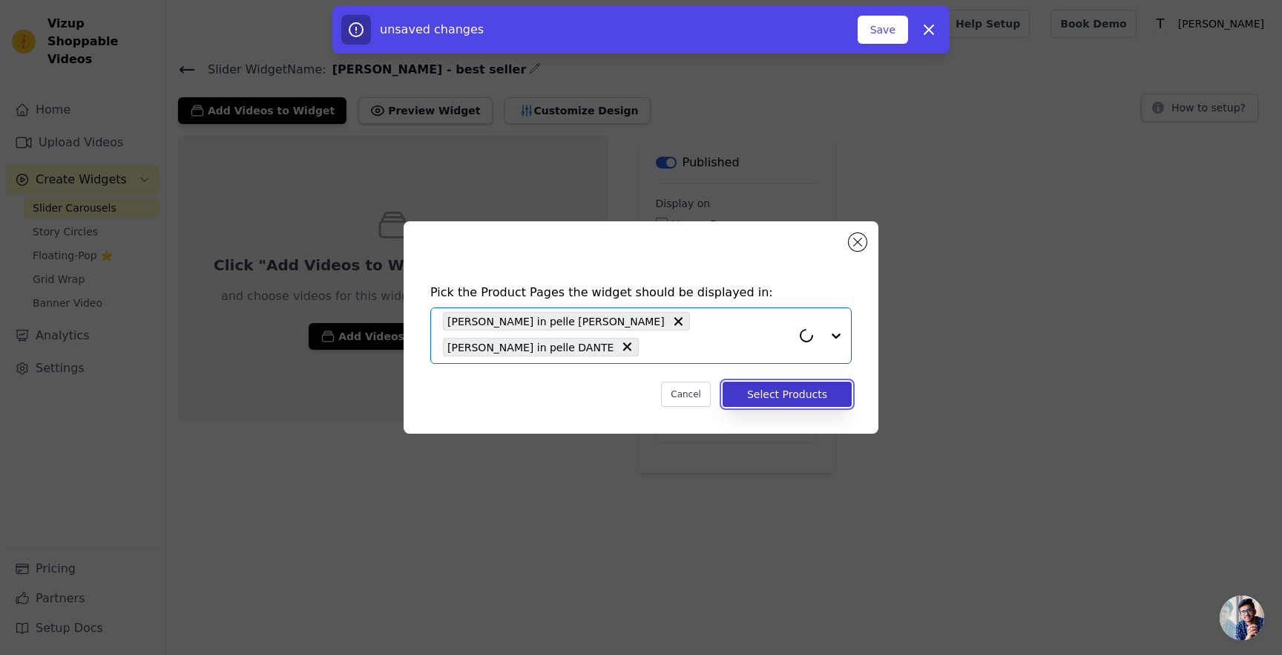
click at [795, 390] on button "Select Products" at bounding box center [787, 393] width 129 height 25
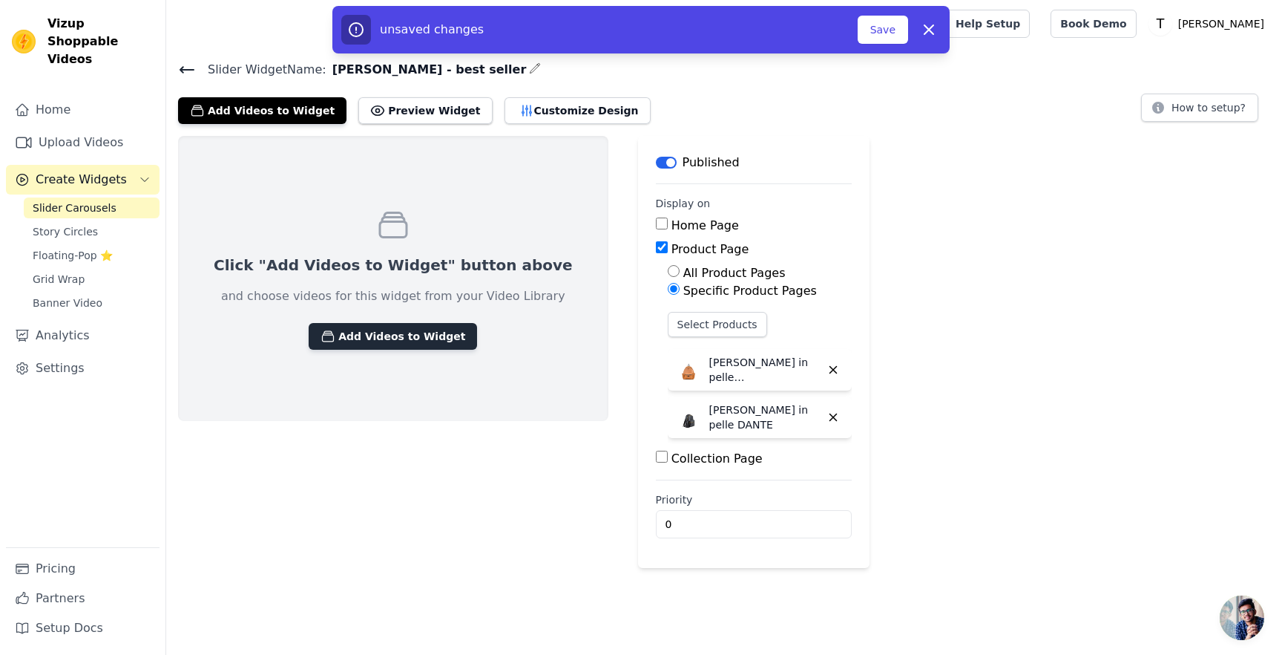
click at [412, 331] on button "Add Videos to Widget" at bounding box center [393, 336] width 168 height 27
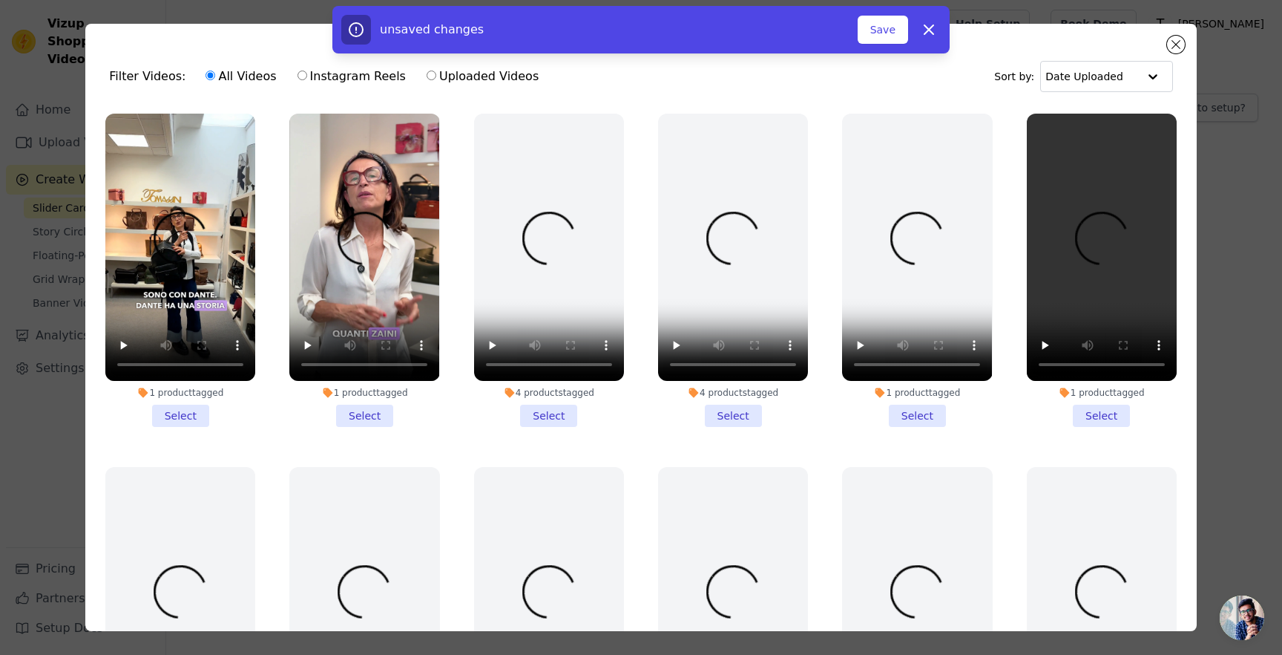
click at [367, 410] on li "1 product tagged Select" at bounding box center [364, 270] width 150 height 313
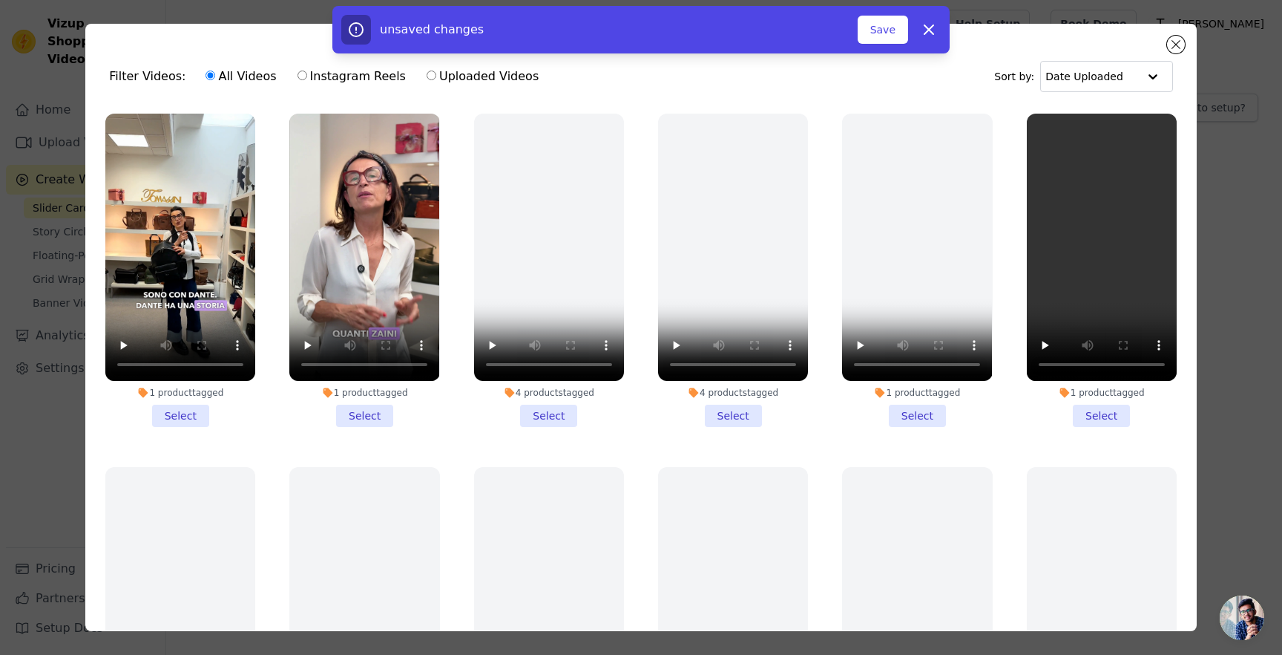
click at [0, 0] on input "1 product tagged Select" at bounding box center [0, 0] width 0 height 0
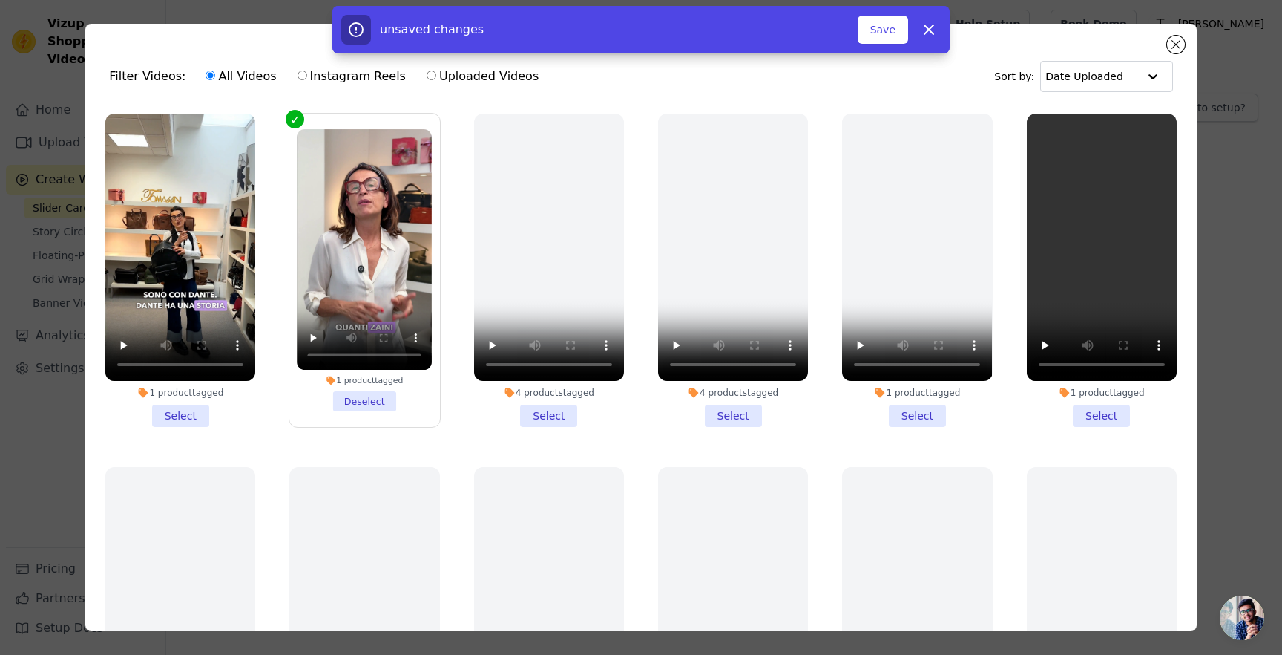
click at [188, 414] on li "1 product tagged Select" at bounding box center [180, 270] width 150 height 313
click at [0, 0] on input "1 product tagged Select" at bounding box center [0, 0] width 0 height 0
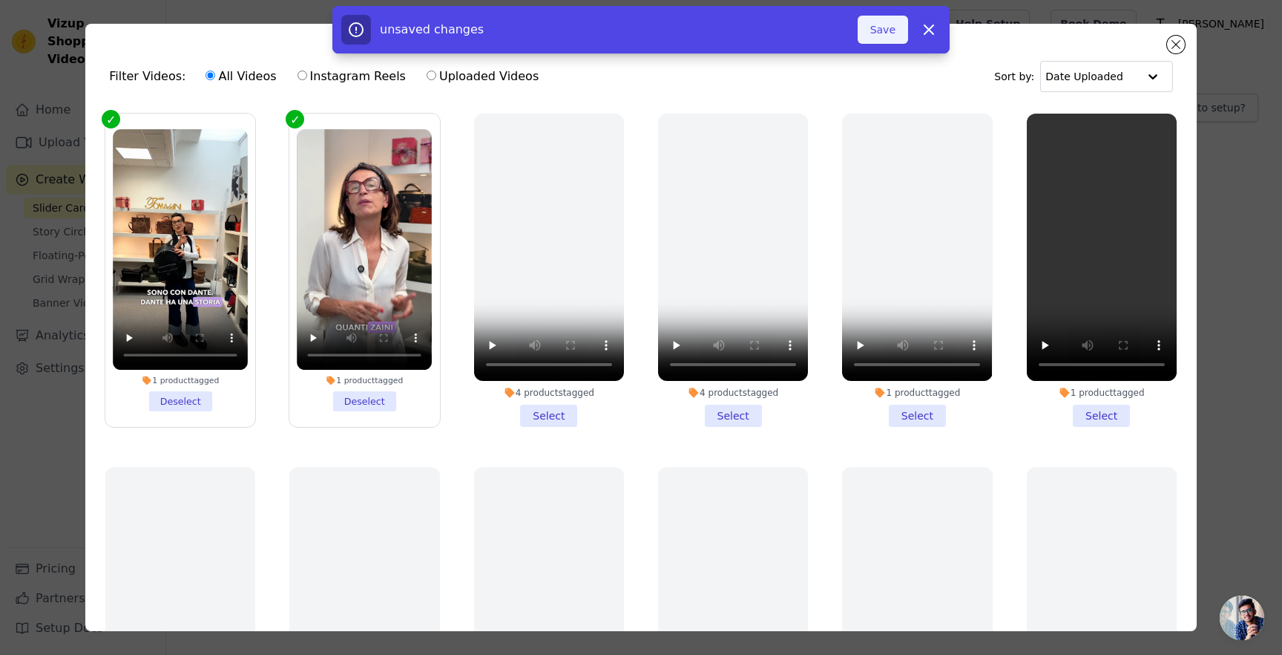
click at [873, 35] on button "Save" at bounding box center [883, 30] width 50 height 28
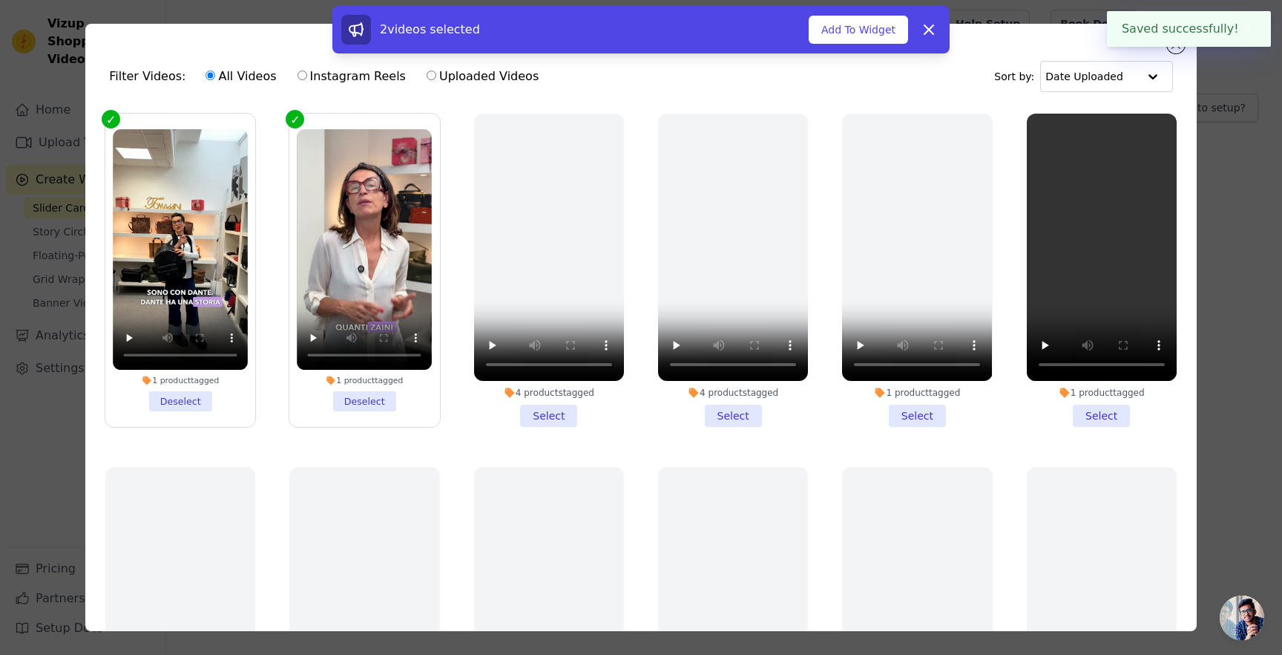
click at [873, 35] on button "Add To Widget" at bounding box center [858, 30] width 99 height 28
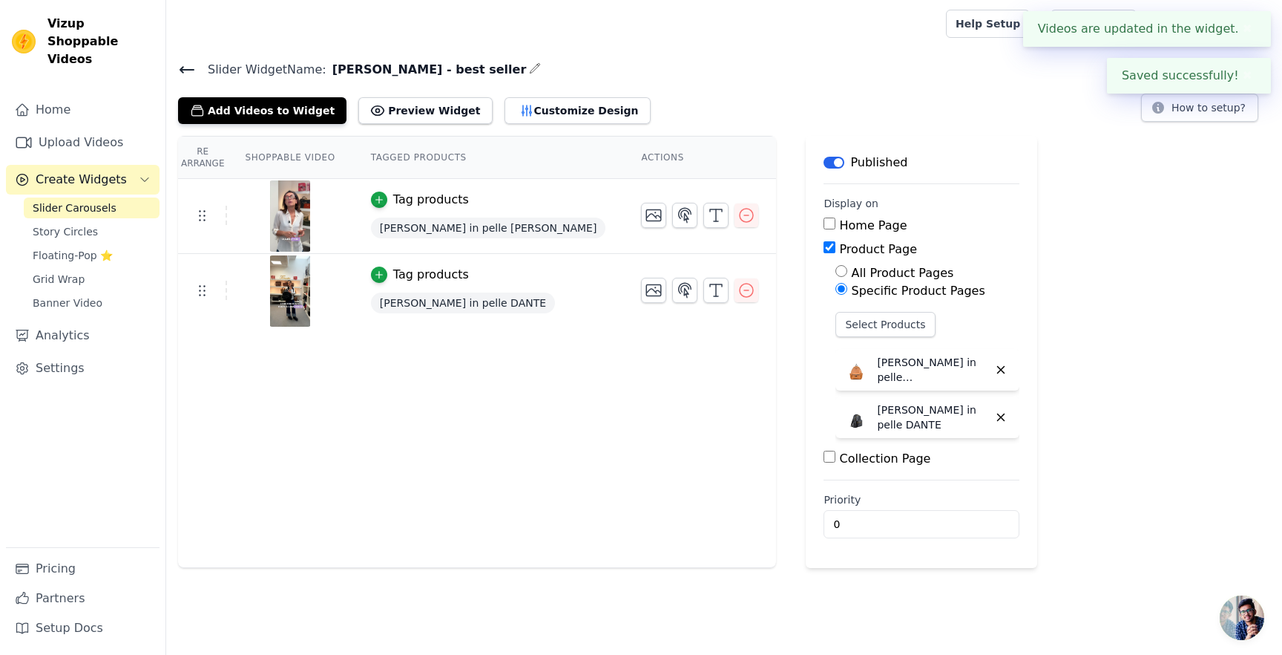
click at [1249, 30] on button "✖" at bounding box center [1247, 29] width 17 height 18
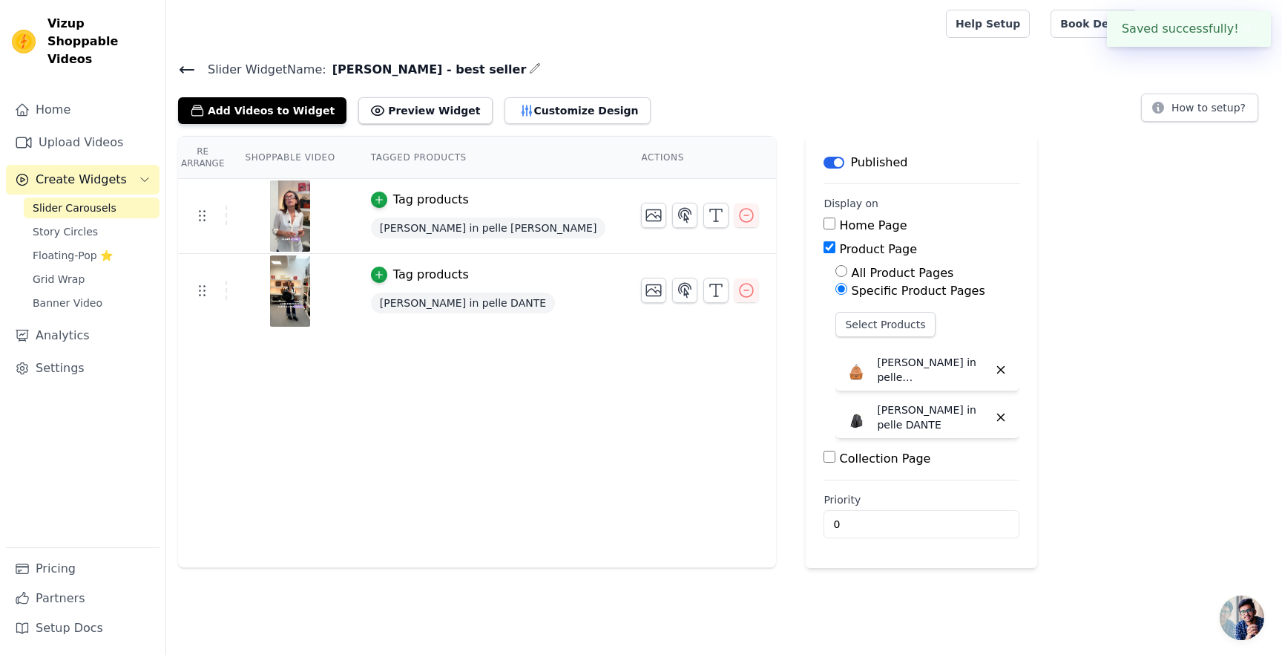
click at [1246, 30] on button "✖" at bounding box center [1247, 29] width 17 height 18
click at [177, 68] on div "Slider Widget Name: dante - best seller Add Videos to Widget Preview Widget Cus…" at bounding box center [724, 91] width 1116 height 65
click at [190, 65] on icon at bounding box center [187, 70] width 18 height 18
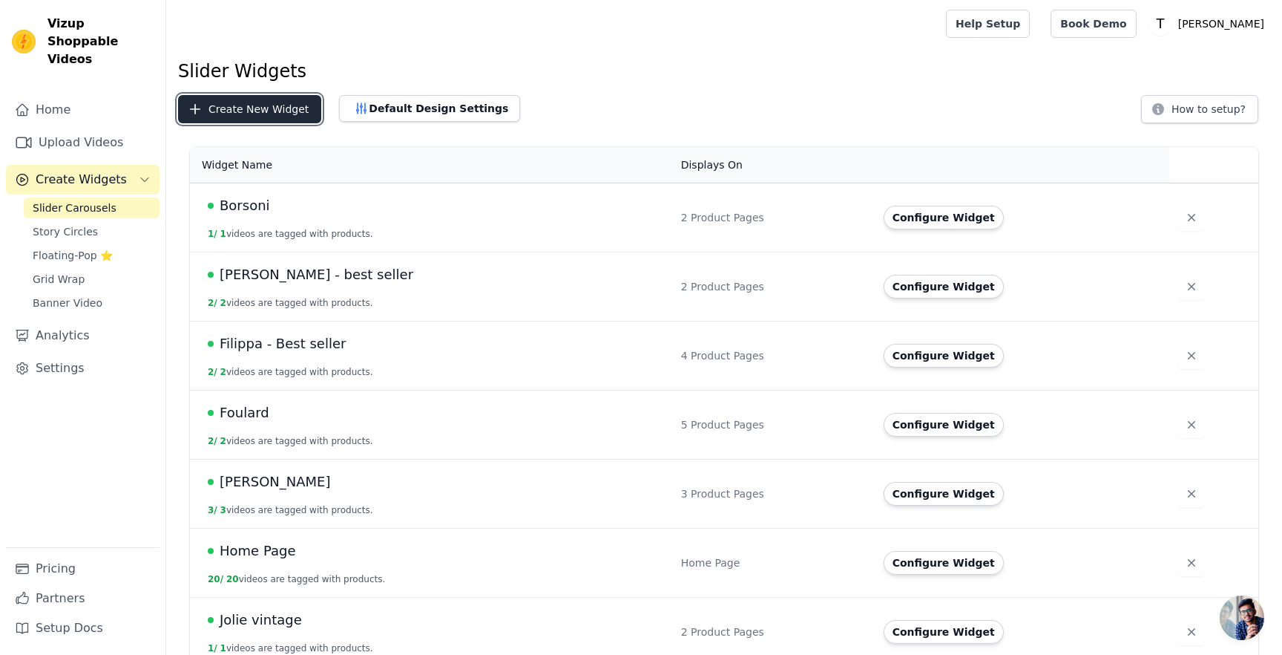
click at [273, 108] on button "Create New Widget" at bounding box center [249, 109] width 143 height 28
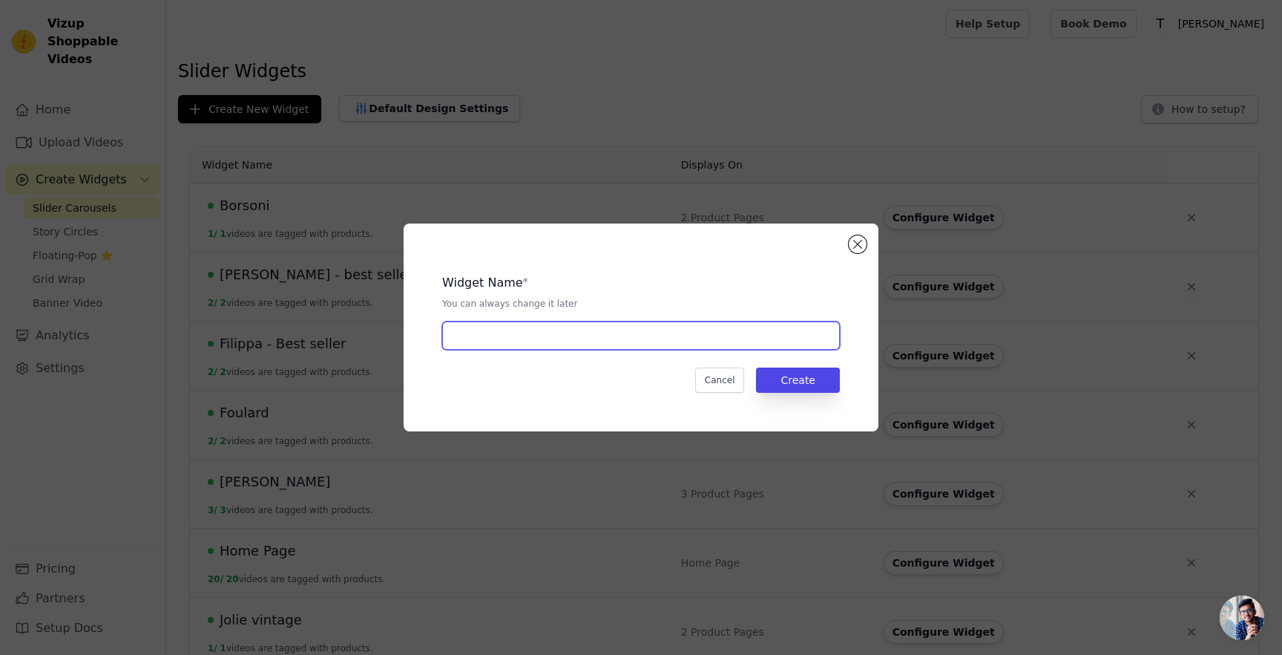
click at [576, 342] on input "text" at bounding box center [641, 335] width 398 height 28
type input "F"
type input "Ginevra - best seller"
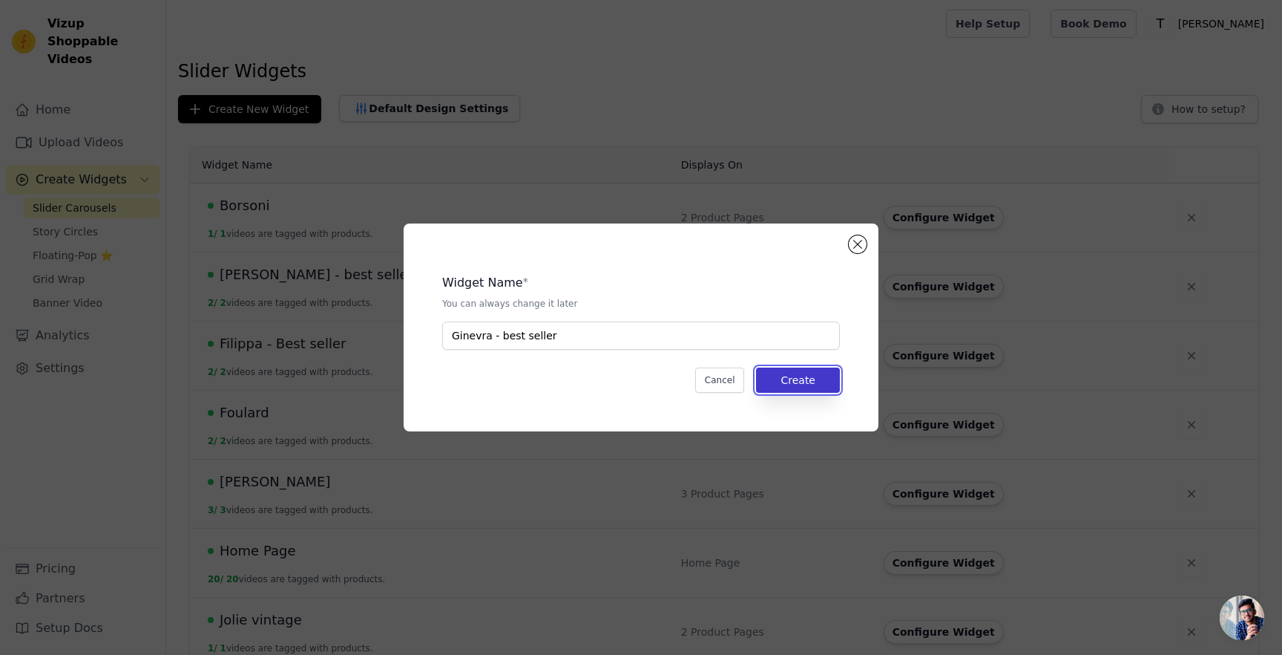
click at [814, 387] on button "Create" at bounding box center [798, 379] width 84 height 25
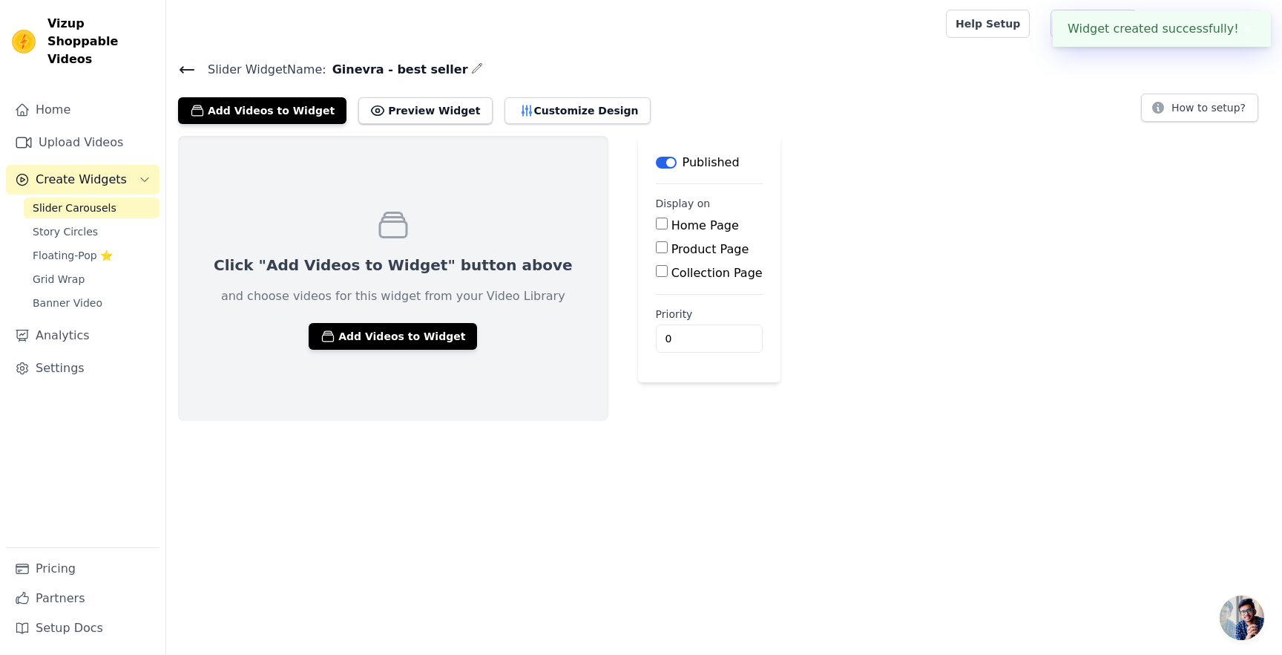
click at [656, 250] on input "Product Page" at bounding box center [662, 247] width 12 height 12
checkbox input "true"
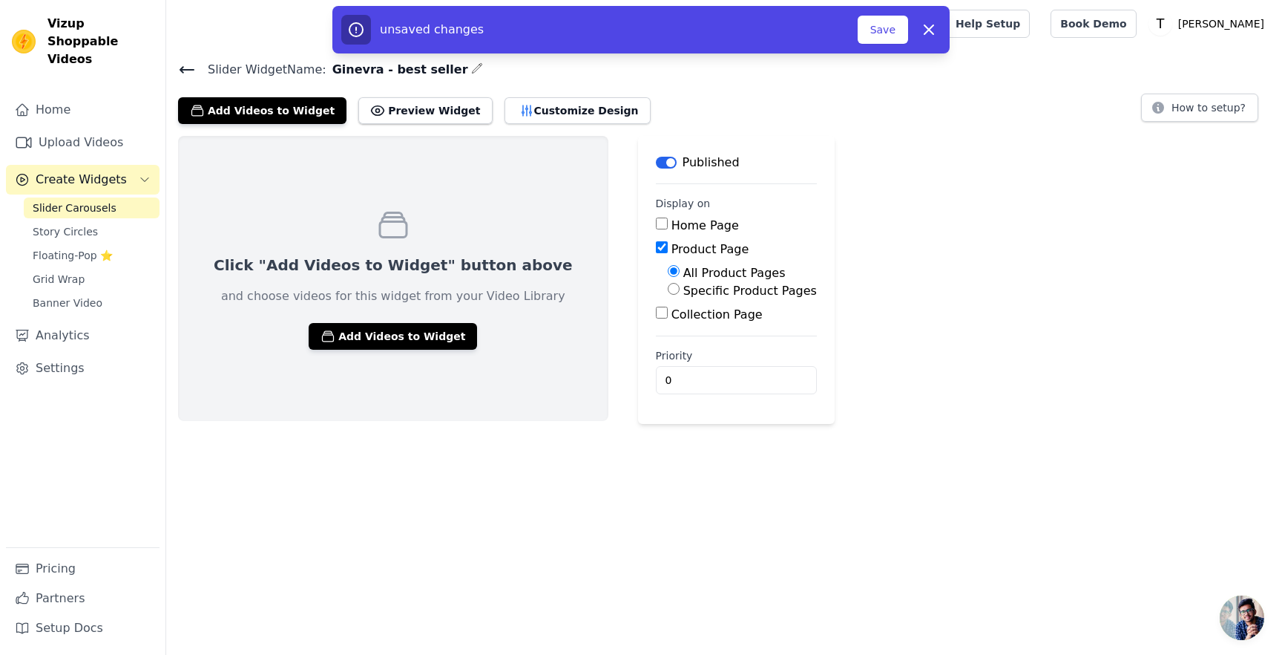
click at [668, 289] on input "Specific Product Pages" at bounding box center [674, 289] width 12 height 12
radio input "true"
click at [668, 318] on button "Select Products" at bounding box center [717, 324] width 99 height 25
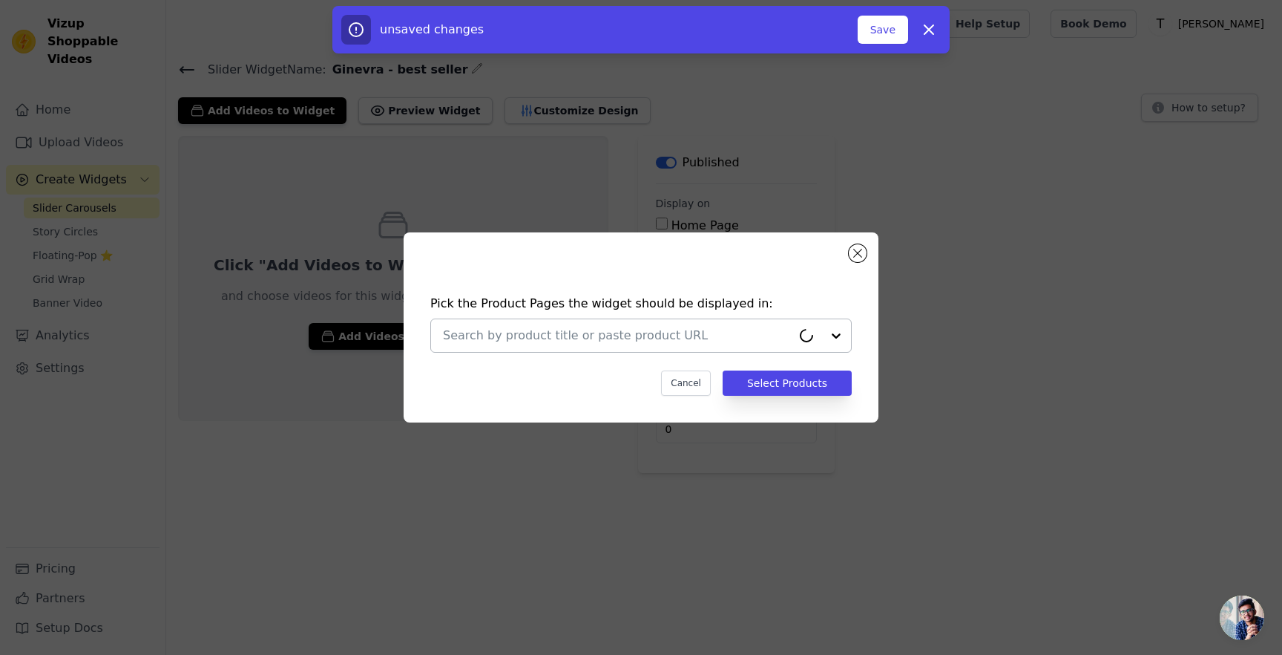
click at [627, 329] on input "text" at bounding box center [617, 336] width 349 height 18
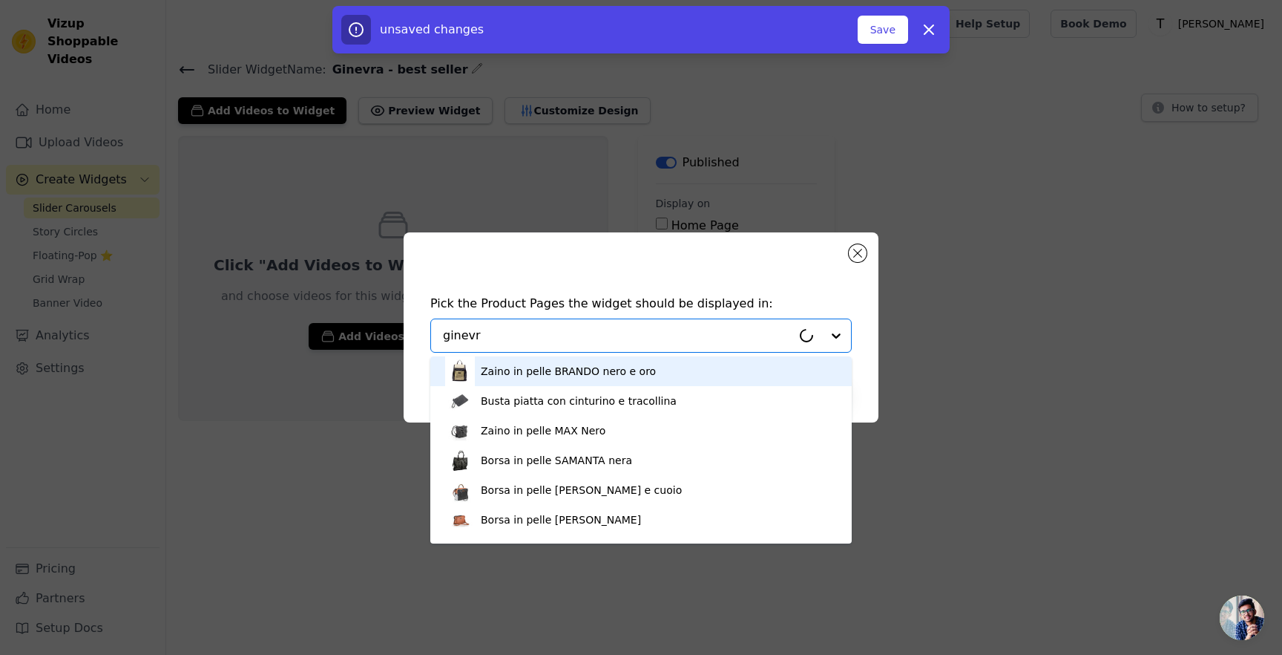
type input "ginevra"
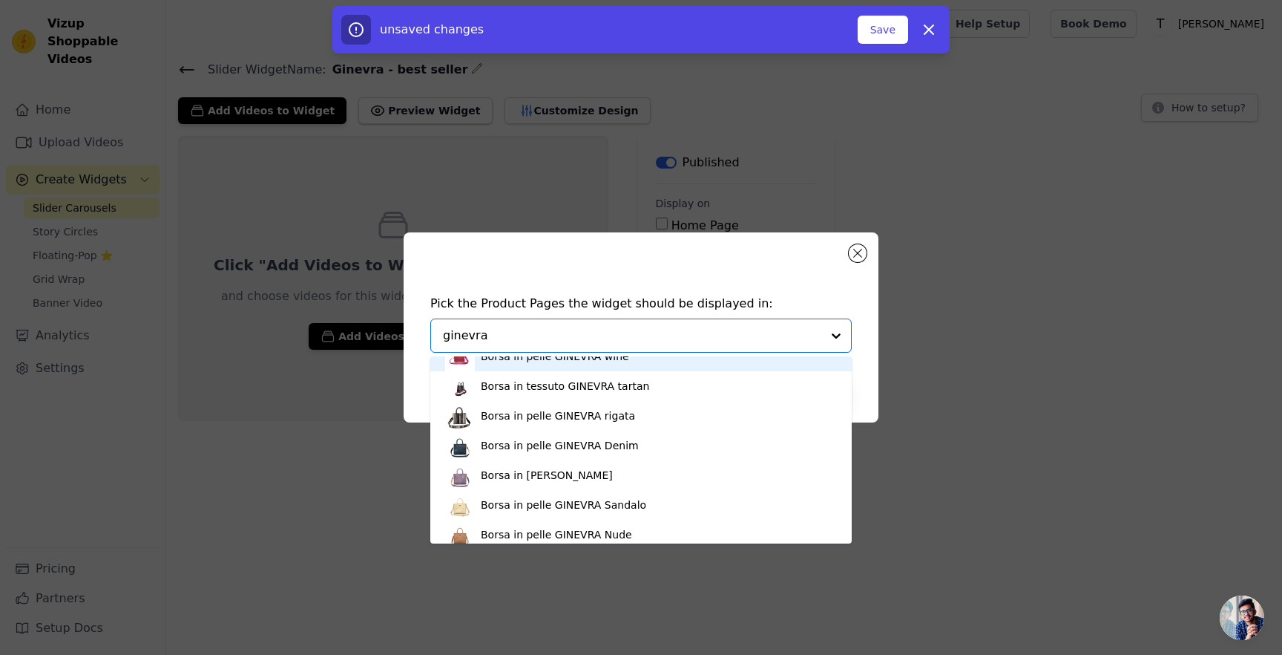
scroll to position [85, 0]
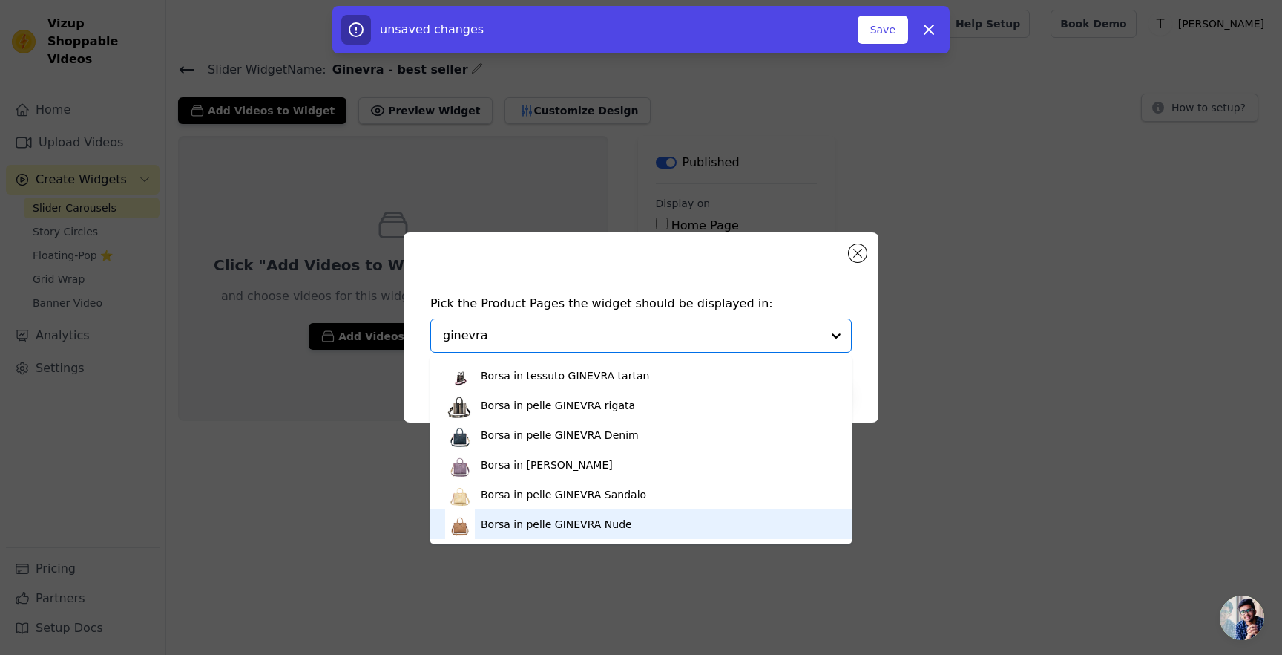
click at [541, 520] on div "Borsa in pelle GINEVRA Nude" at bounding box center [556, 524] width 151 height 15
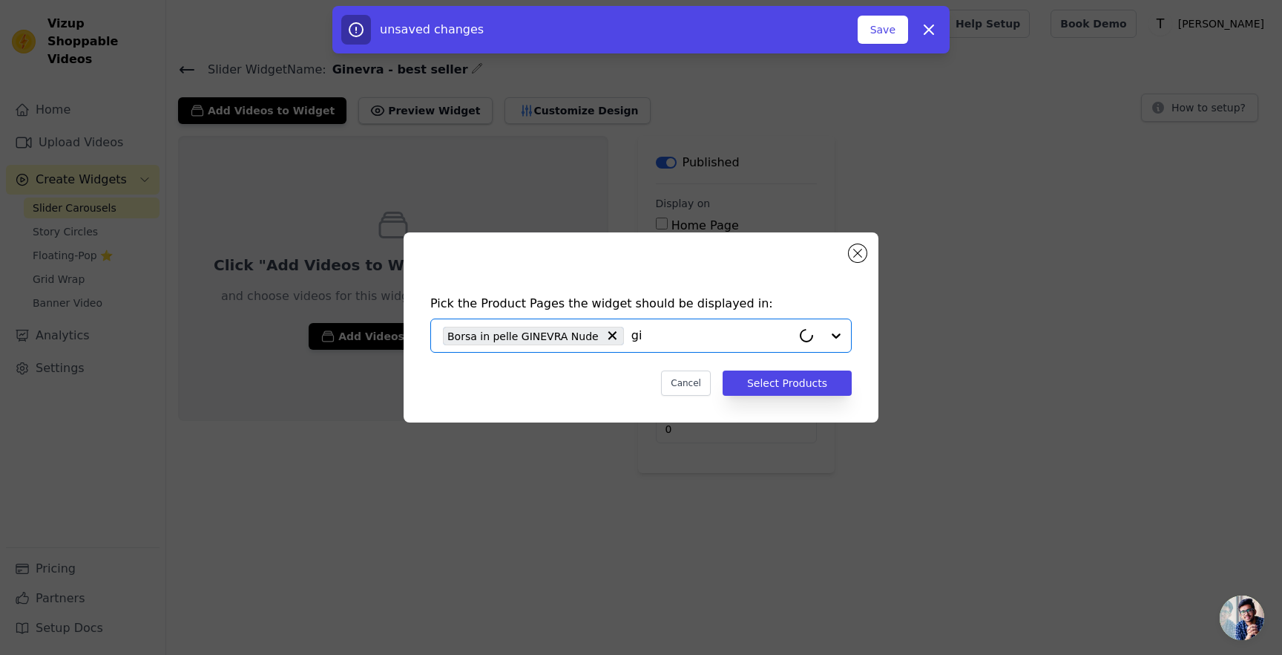
type input "gin"
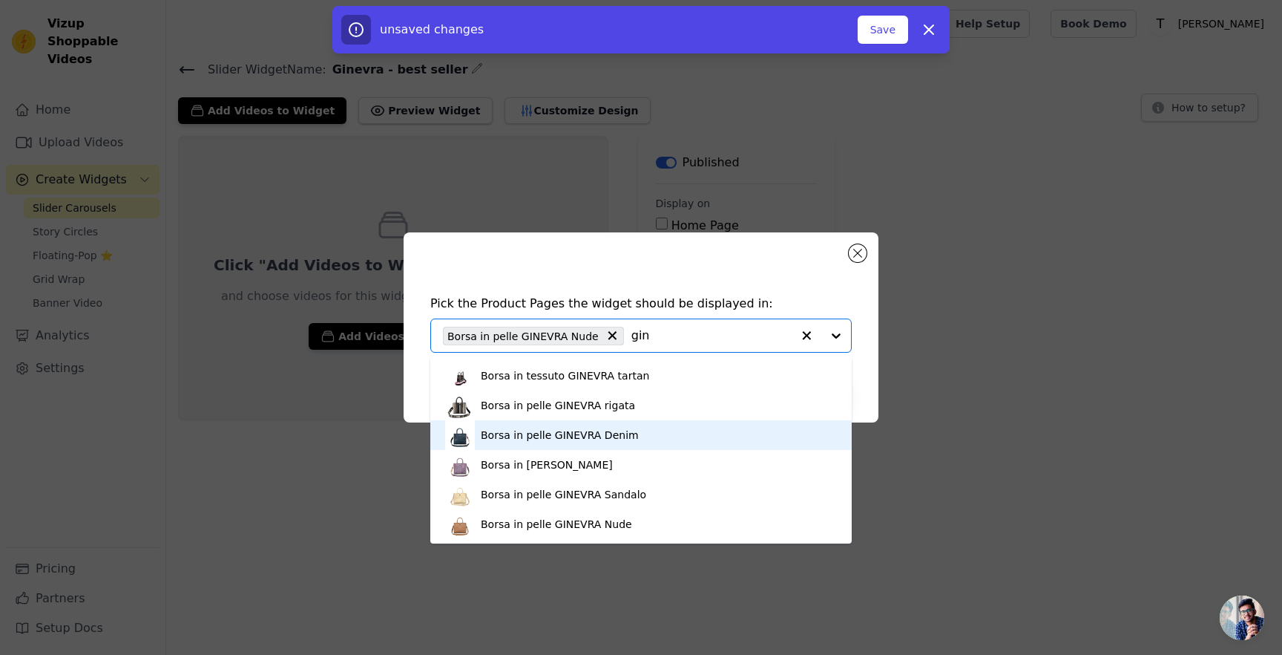
click at [543, 448] on div "Borsa in pelle GINEVRA Denim" at bounding box center [641, 435] width 392 height 30
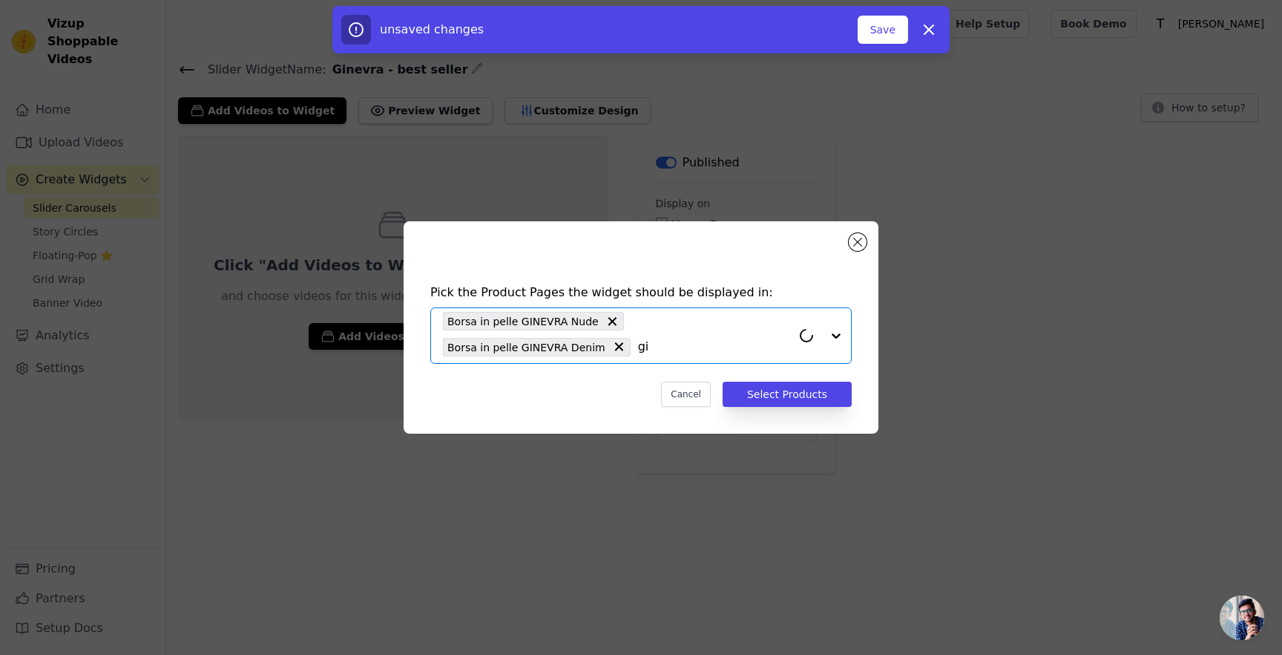
type input "gin"
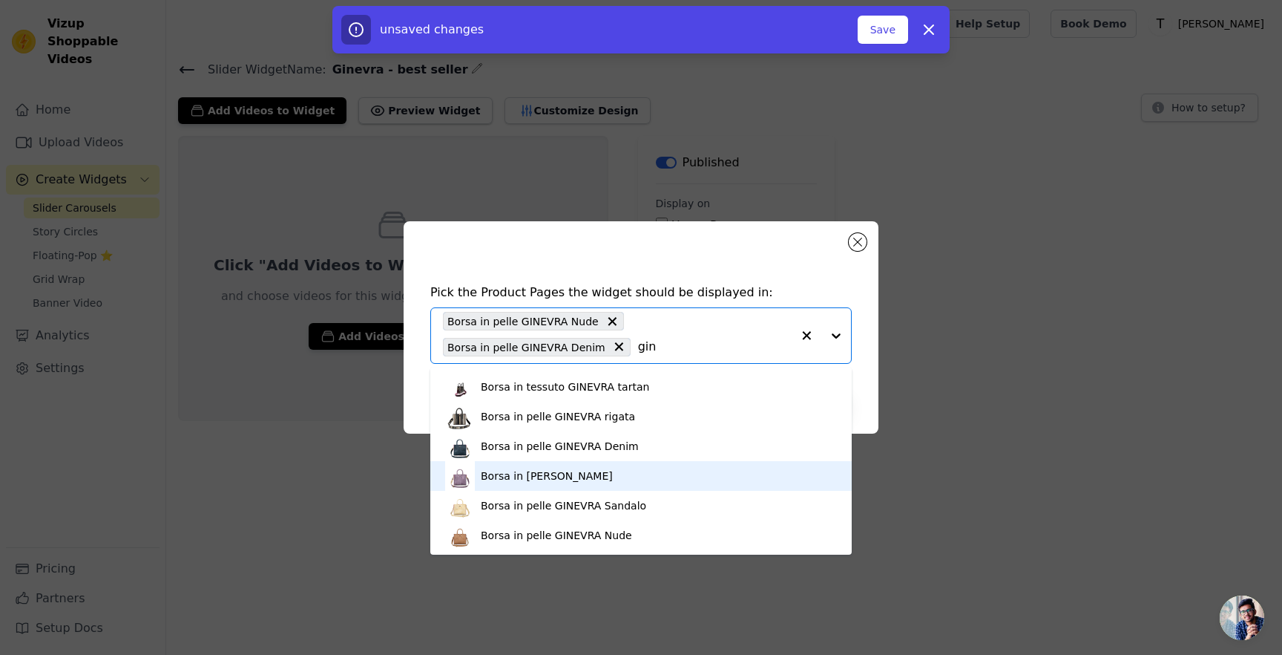
click at [611, 486] on div "Borsa in pelle GINEVRA Lillac" at bounding box center [641, 476] width 392 height 30
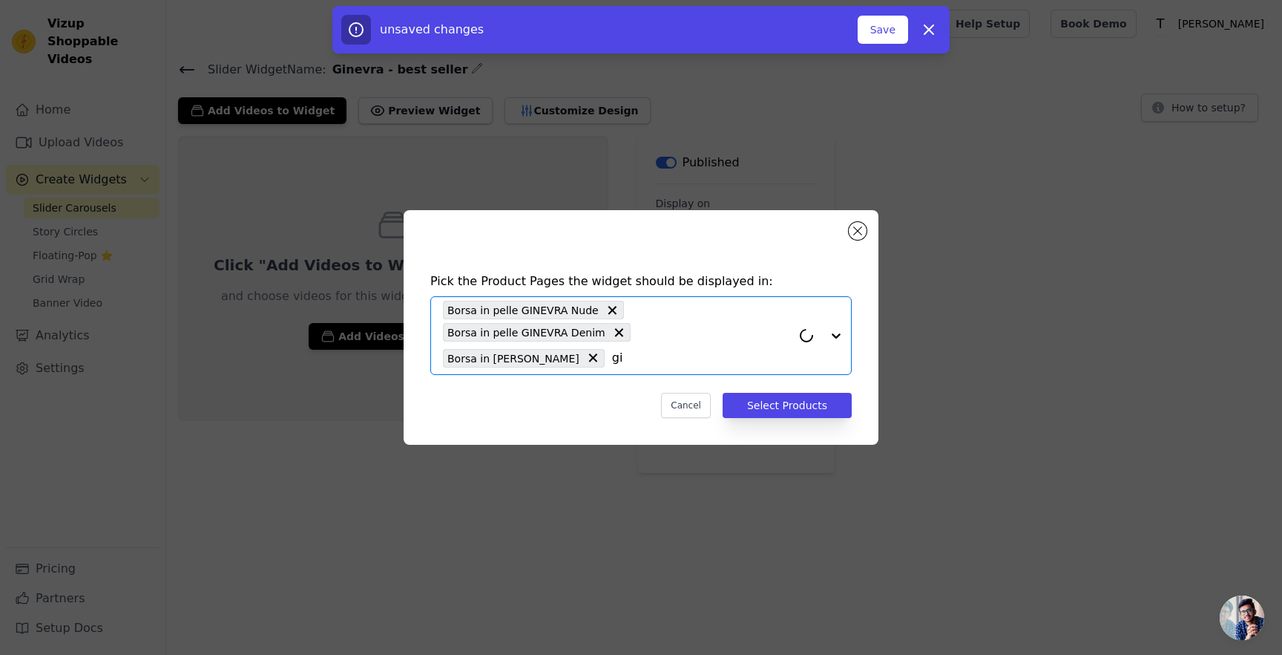
type input "gin"
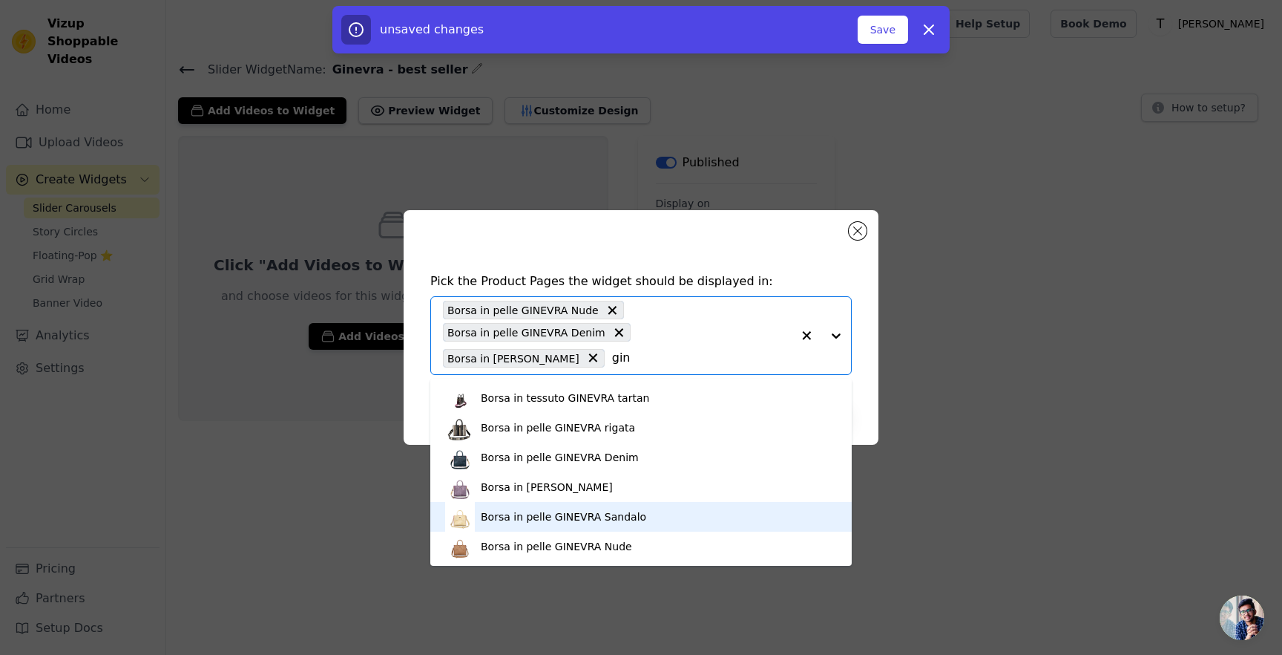
click at [621, 520] on div "Borsa in pelle GINEVRA Sandalo" at bounding box center [563, 516] width 165 height 15
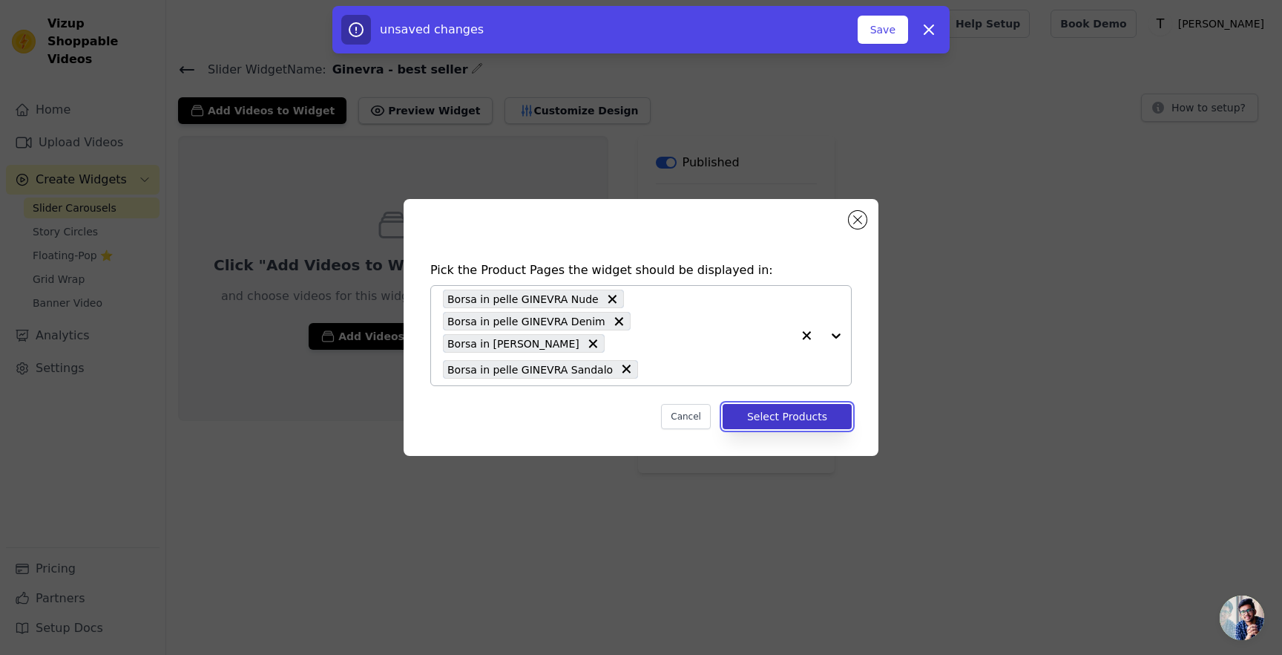
click at [790, 415] on button "Select Products" at bounding box center [787, 416] width 129 height 25
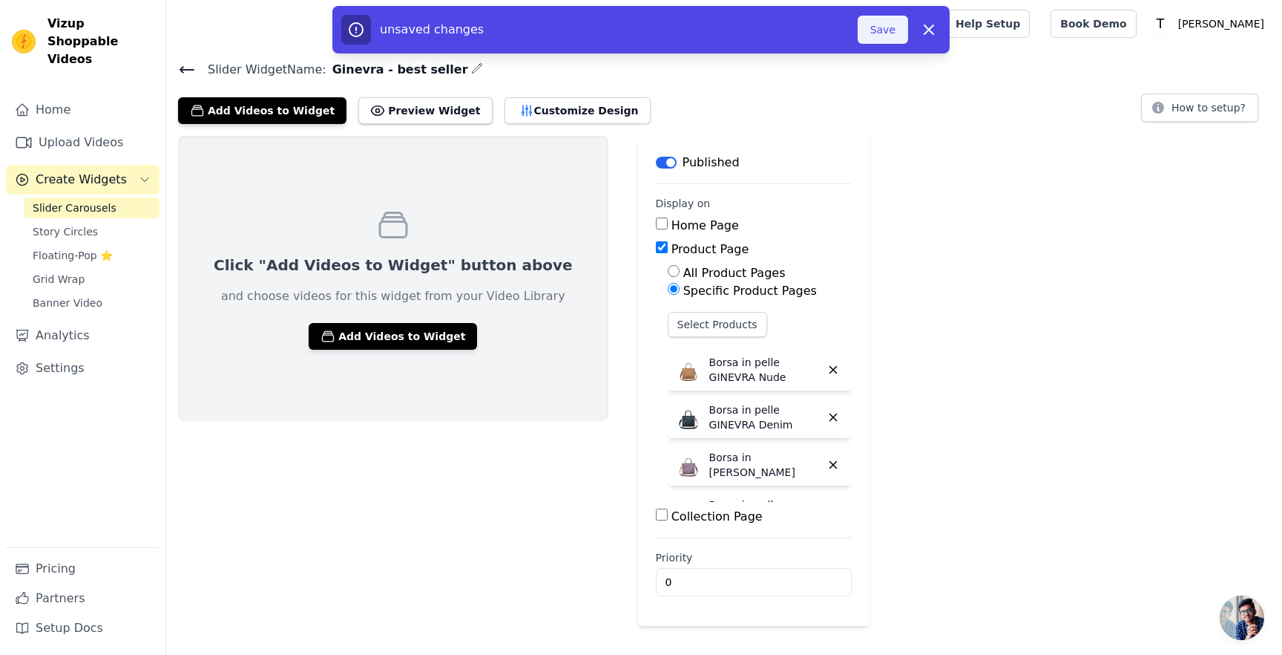
click at [881, 41] on button "Save" at bounding box center [883, 30] width 50 height 28
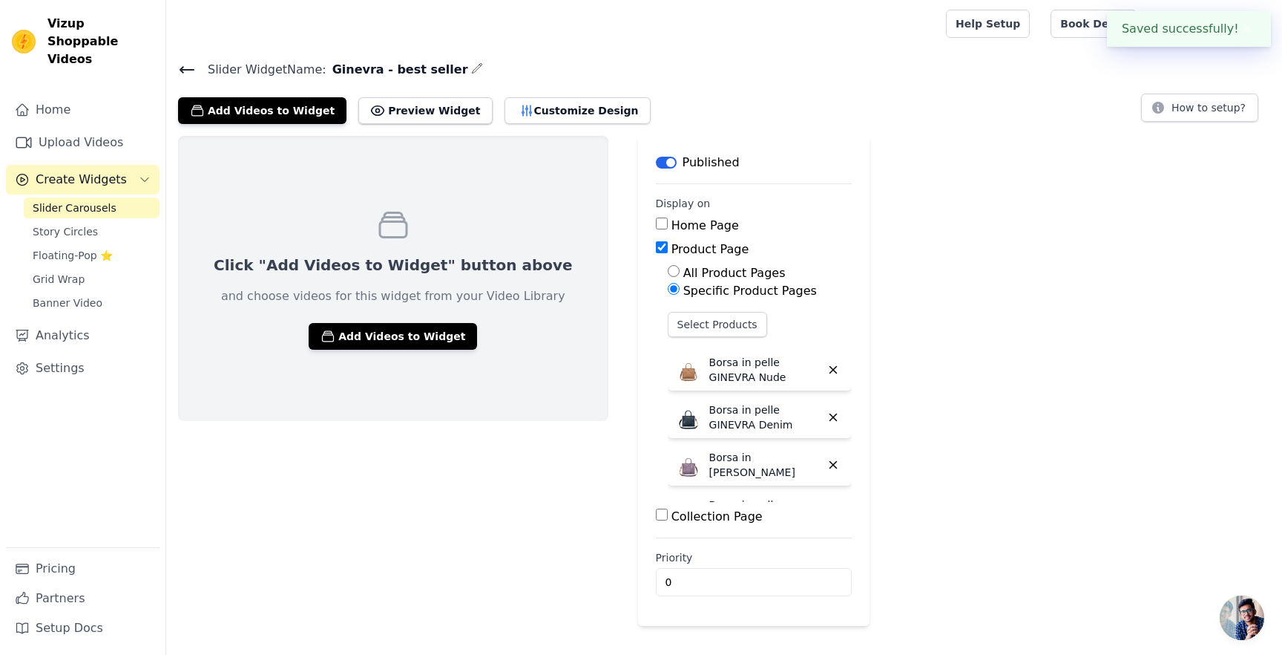
click at [184, 61] on icon at bounding box center [187, 70] width 18 height 18
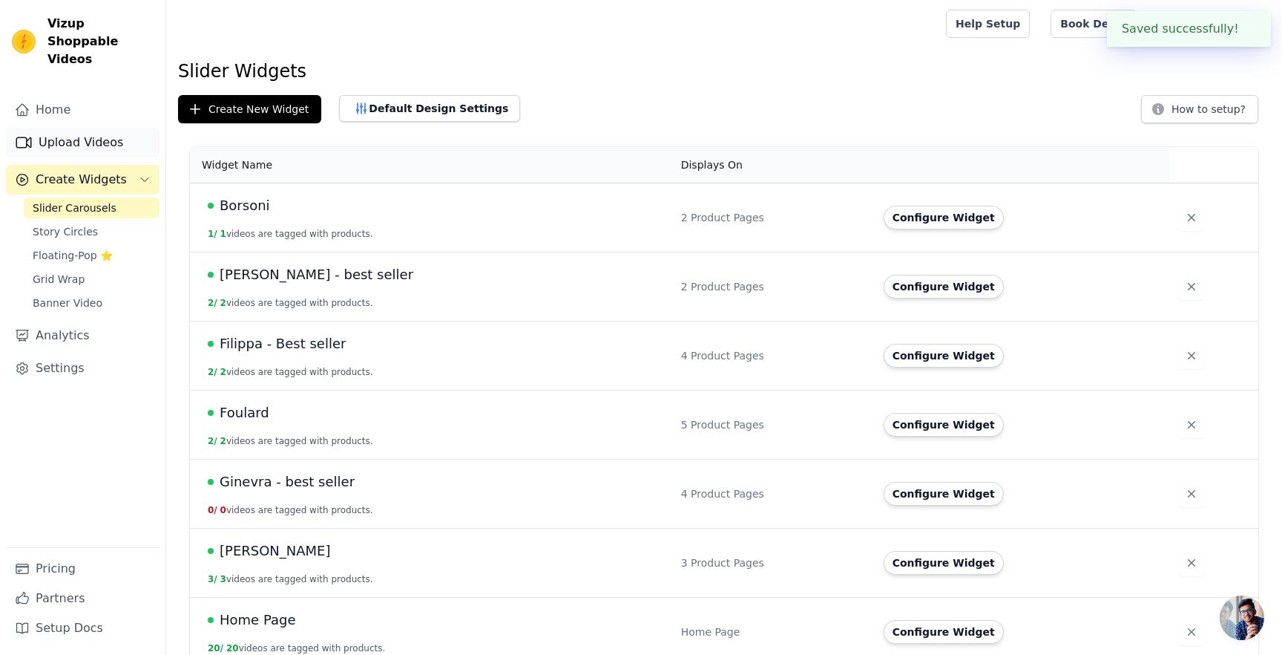
click at [63, 128] on link "Upload Videos" at bounding box center [83, 143] width 154 height 30
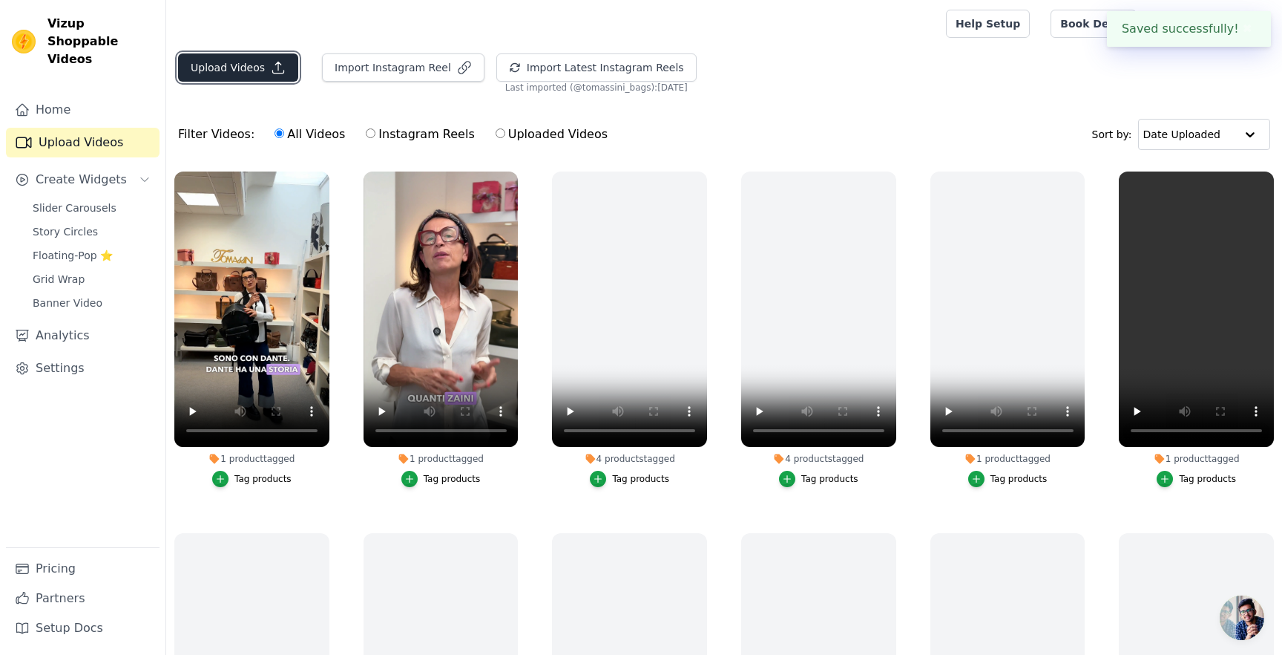
click at [245, 60] on button "Upload Videos" at bounding box center [238, 67] width 120 height 28
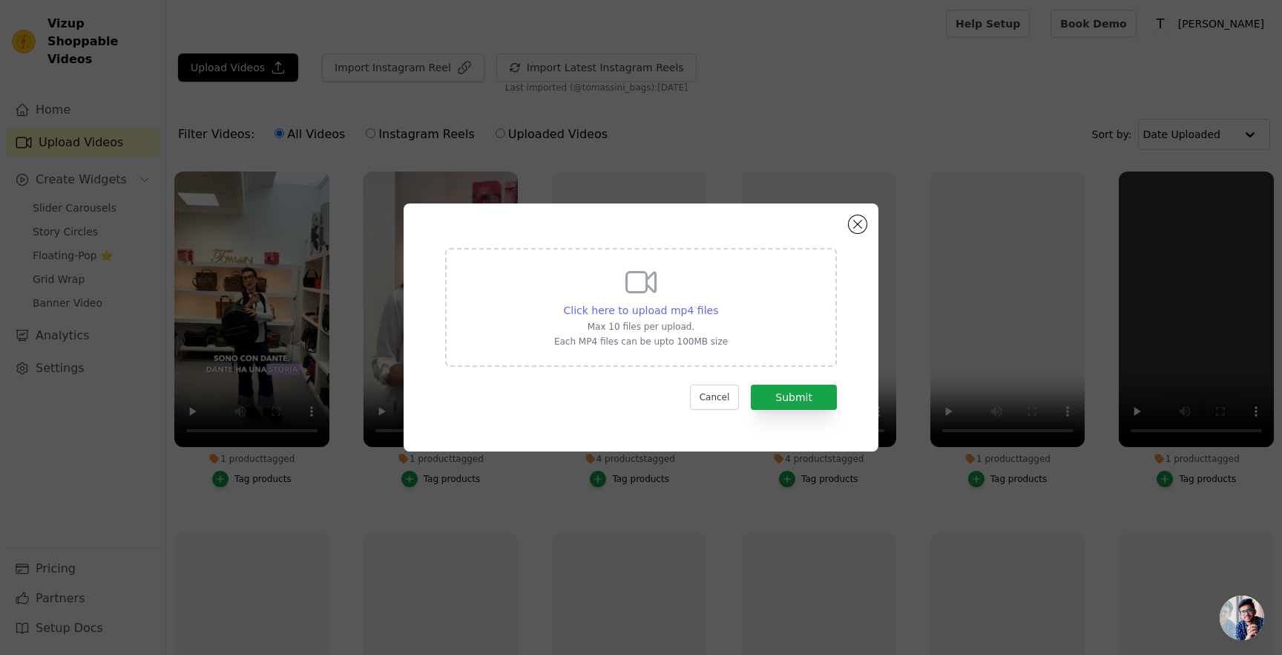
click at [632, 316] on div "Click here to upload mp4 files" at bounding box center [641, 310] width 155 height 15
click at [718, 303] on input "Click here to upload mp4 files Max 10 files per upload. Each MP4 files can be u…" at bounding box center [718, 302] width 1 height 1
type input "C:\fakepath\Personalizzazione Ginevra.mp4"
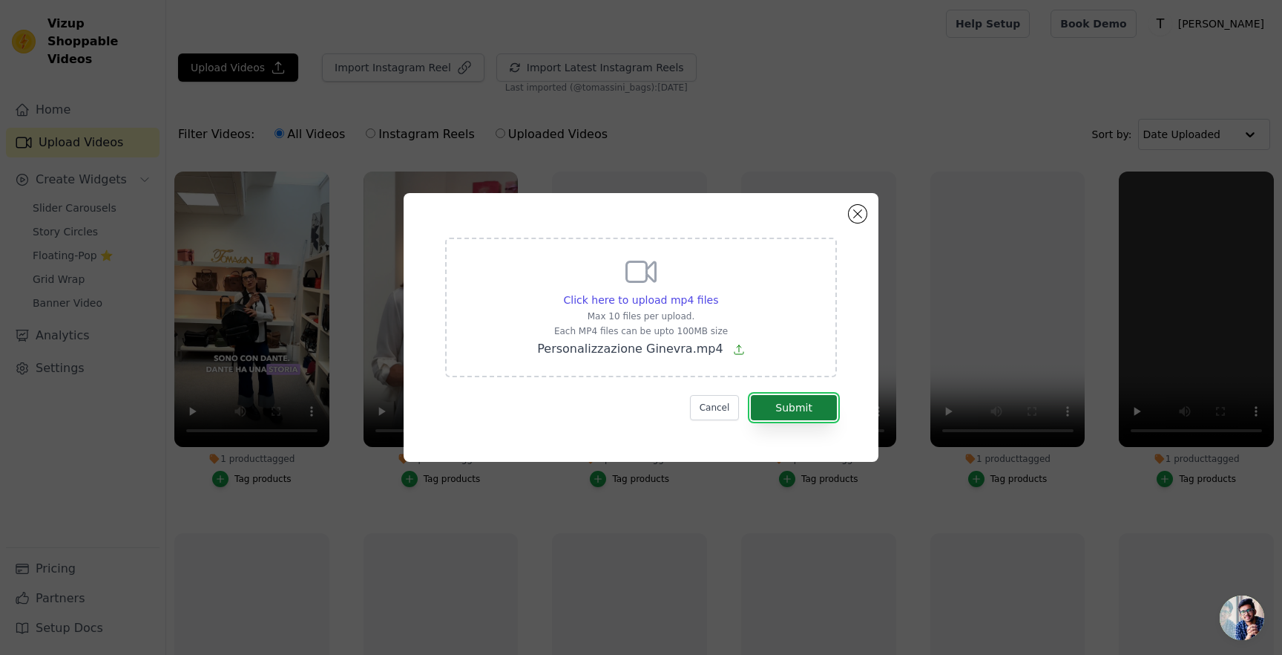
click at [787, 406] on button "Submit" at bounding box center [794, 407] width 86 height 25
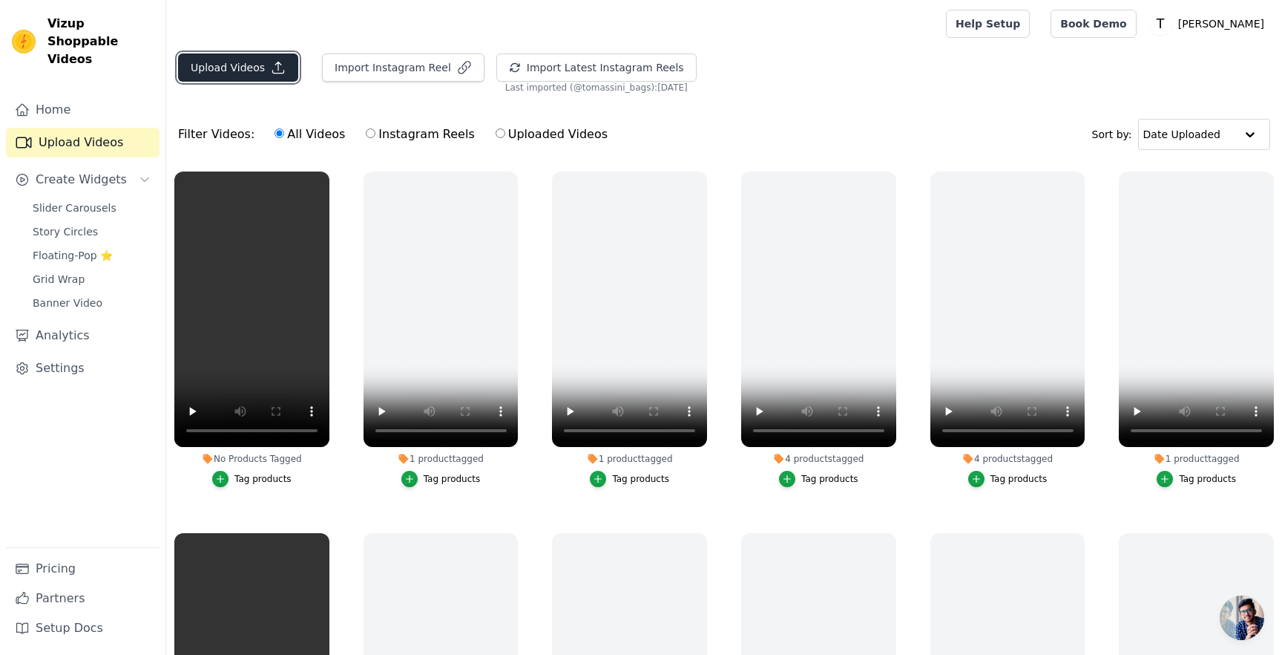
click at [255, 68] on button "Upload Videos" at bounding box center [238, 67] width 120 height 28
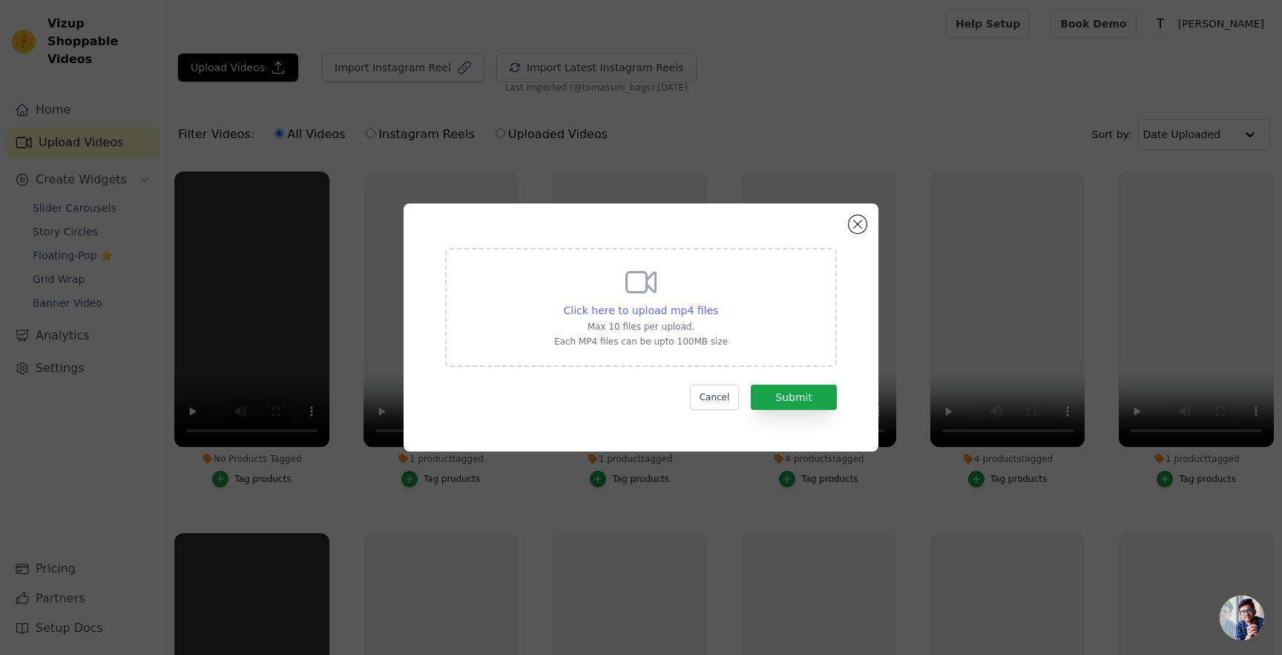
click at [694, 305] on span "Click here to upload mp4 files" at bounding box center [641, 310] width 155 height 12
click at [718, 303] on input "Click here to upload mp4 files Max 10 files per upload. Each MP4 files can be u…" at bounding box center [718, 302] width 1 height 1
type input "C:\fakepath\Tomassini - Ginevra-video-export-2025-04-03T19-20-15.829Z (1).mp4"
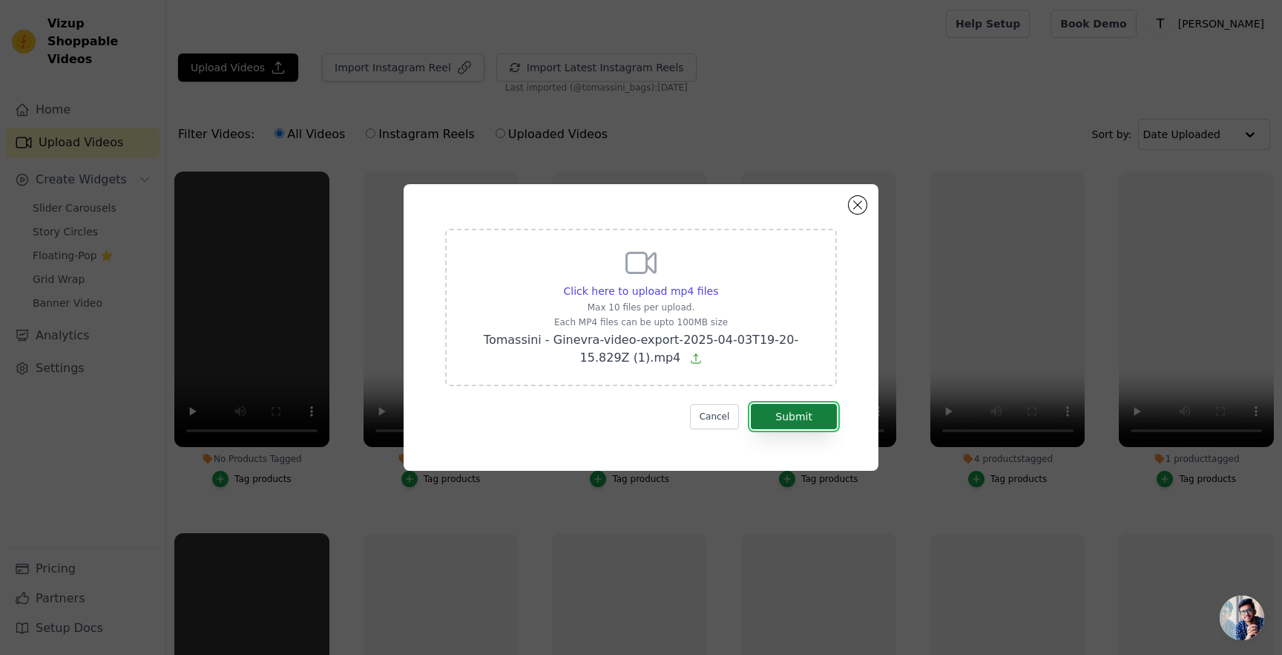
click at [793, 416] on button "Submit" at bounding box center [794, 416] width 86 height 25
click at [859, 200] on button "Close modal" at bounding box center [858, 205] width 18 height 18
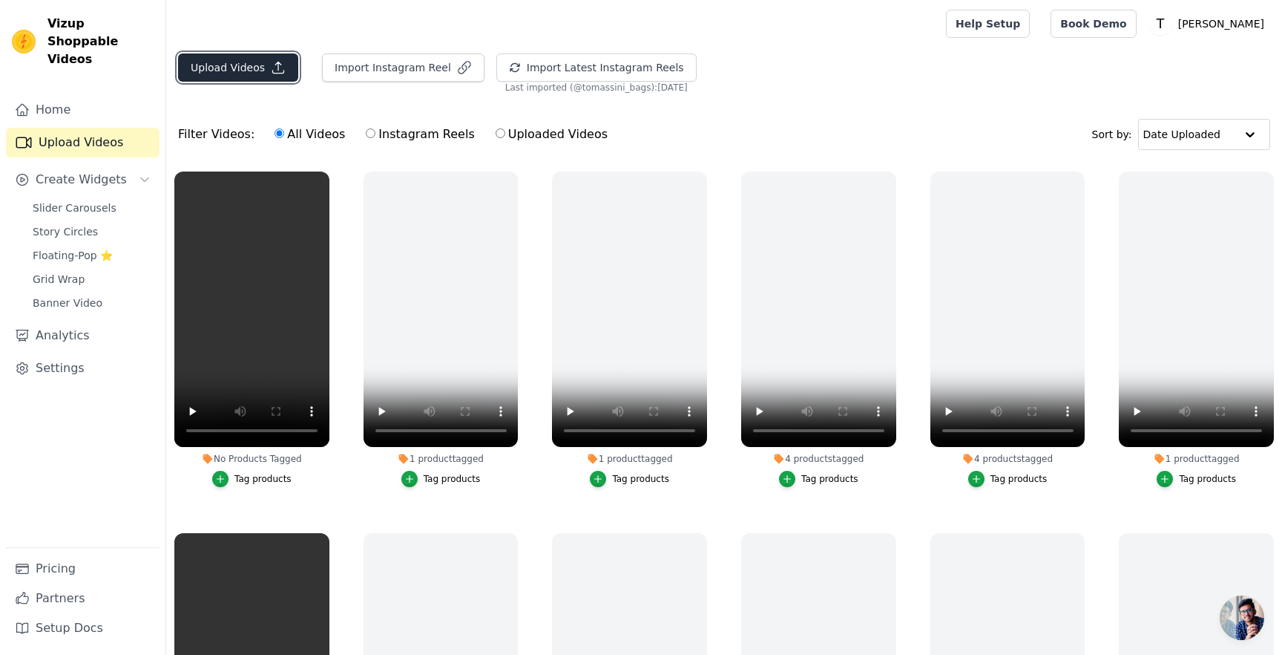
click at [273, 75] on button "Upload Videos" at bounding box center [238, 67] width 120 height 28
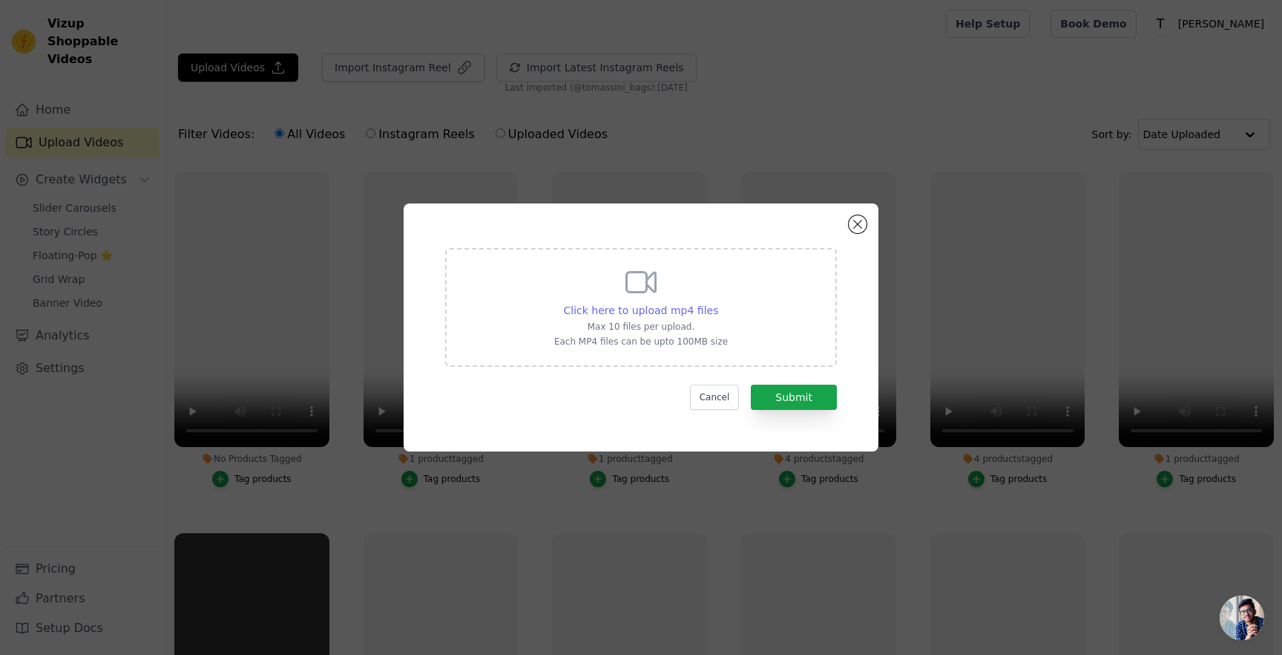
click at [690, 312] on span "Click here to upload mp4 files" at bounding box center [641, 310] width 155 height 12
click at [718, 303] on input "Click here to upload mp4 files Max 10 files per upload. Each MP4 files can be u…" at bounding box center [718, 302] width 1 height 1
click at [859, 226] on button "Close modal" at bounding box center [858, 224] width 18 height 18
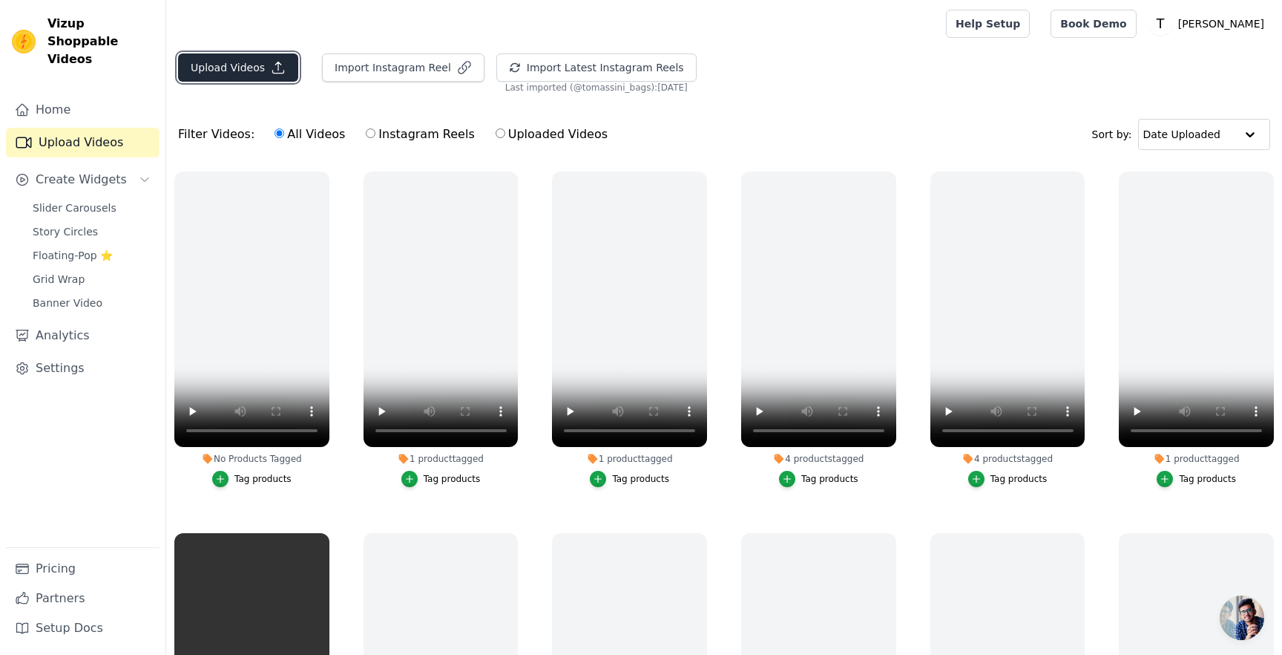
click at [210, 59] on button "Upload Videos" at bounding box center [238, 67] width 120 height 28
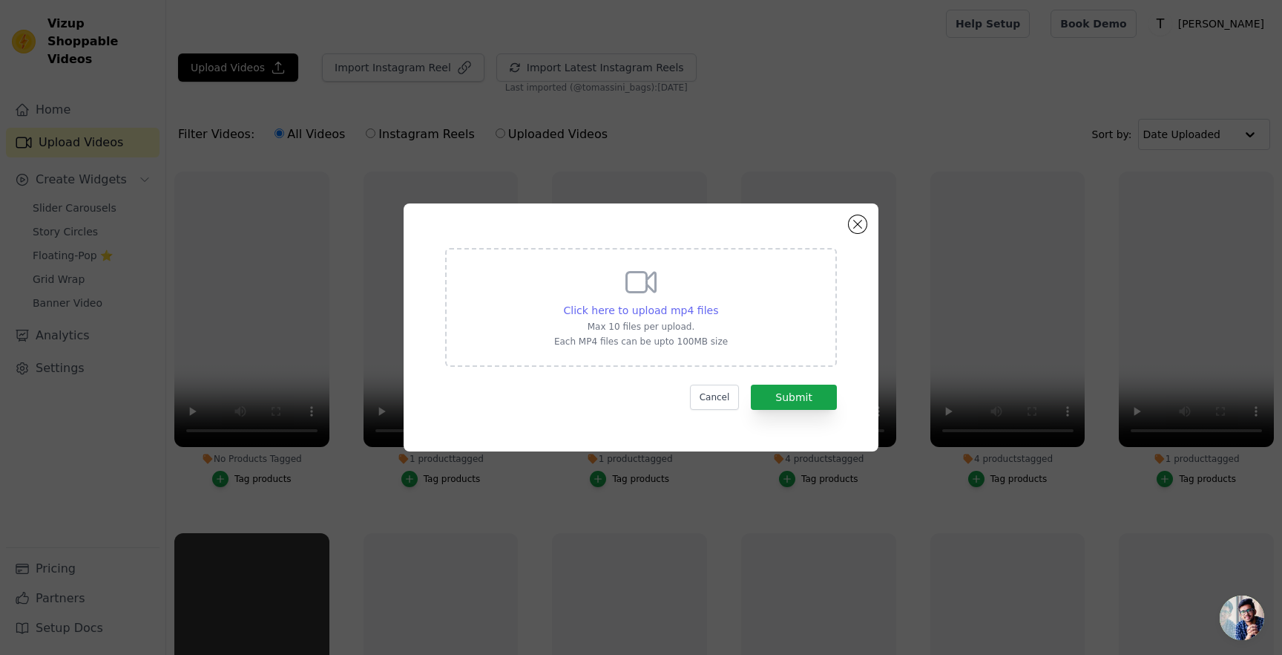
click at [629, 305] on span "Click here to upload mp4 files" at bounding box center [641, 310] width 155 height 12
click at [718, 303] on input "Click here to upload mp4 files Max 10 files per upload. Each MP4 files can be u…" at bounding box center [718, 302] width 1 height 1
type input "C:\fakepath\Tomassini - Ginevra-video-export-2025-04-02T11-48-28.725Z (1).mp4"
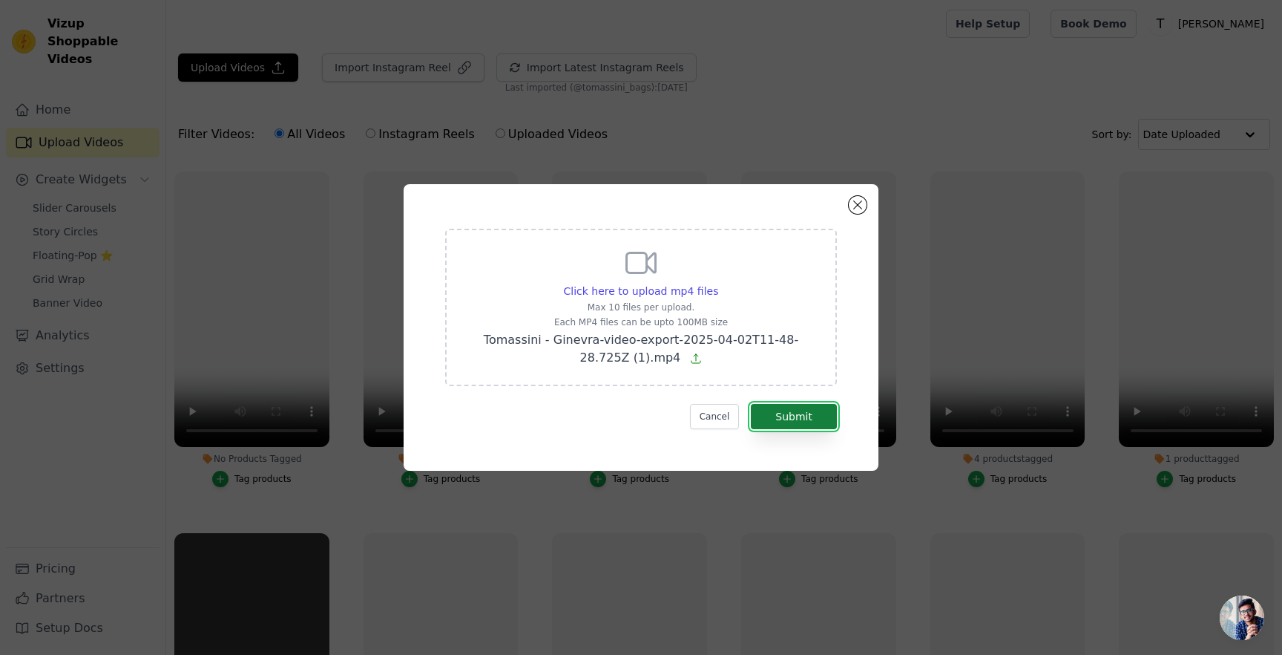
click at [800, 411] on button "Submit" at bounding box center [794, 416] width 86 height 25
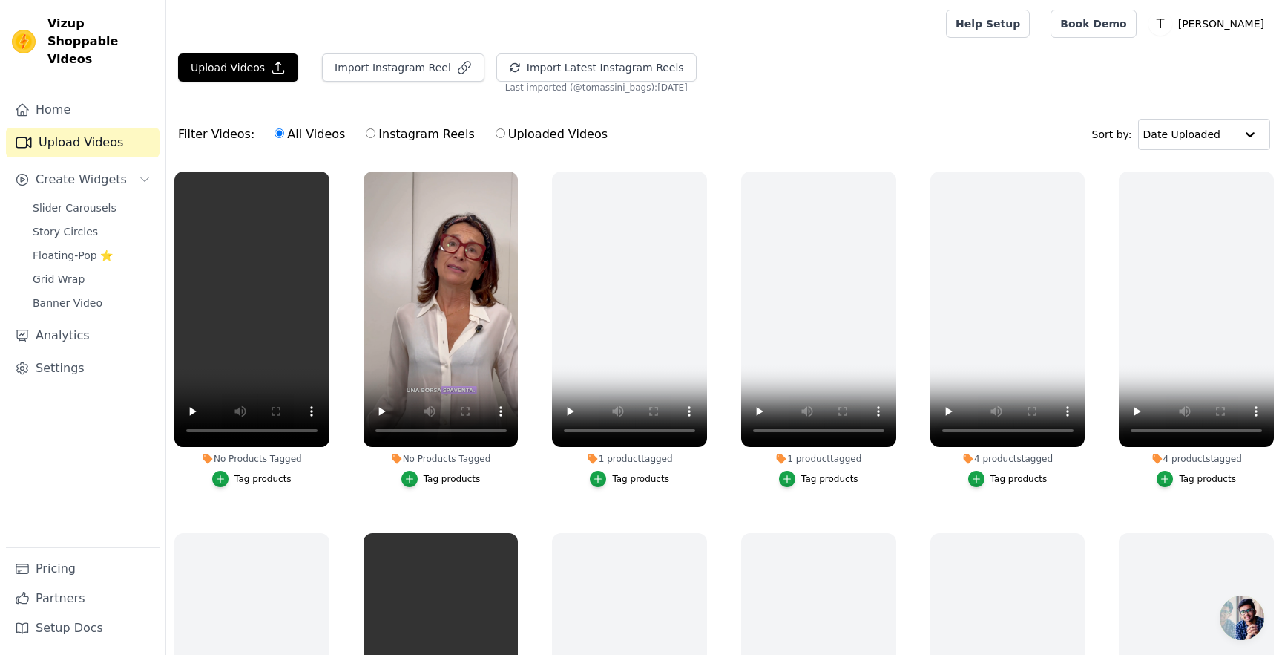
click at [454, 478] on div "Tag products" at bounding box center [452, 479] width 57 height 12
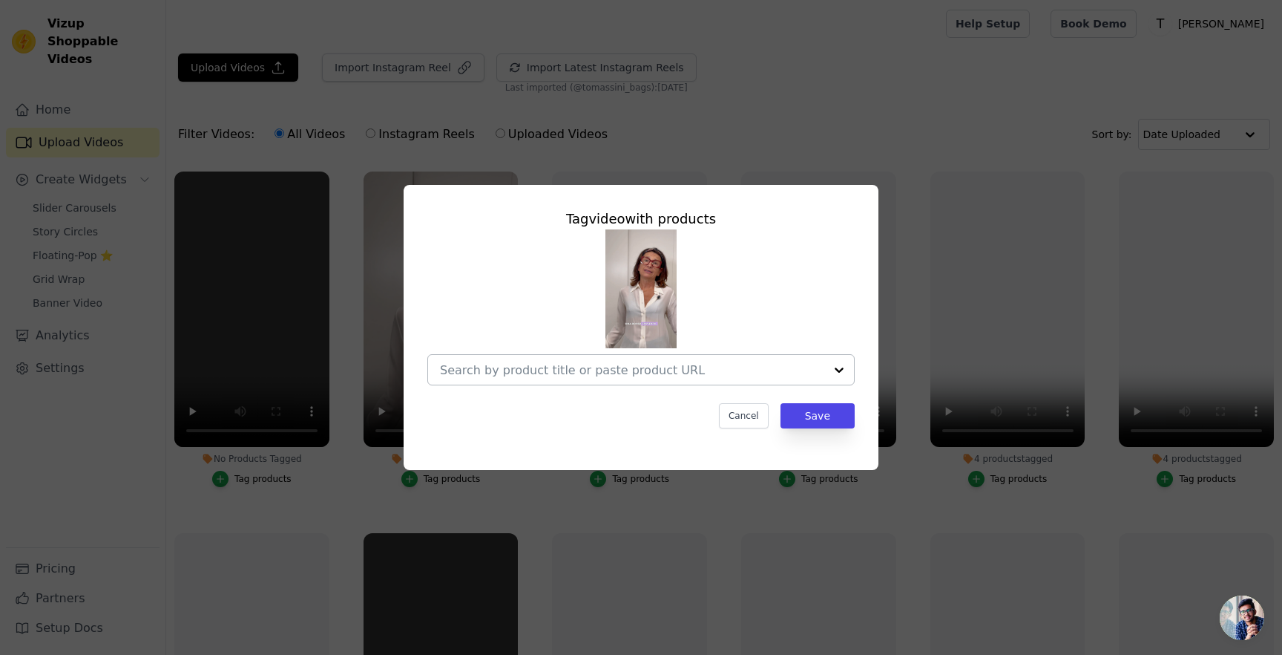
click at [511, 365] on input "No Products Tagged Tag video with products Cancel Save Tag products" at bounding box center [632, 370] width 384 height 14
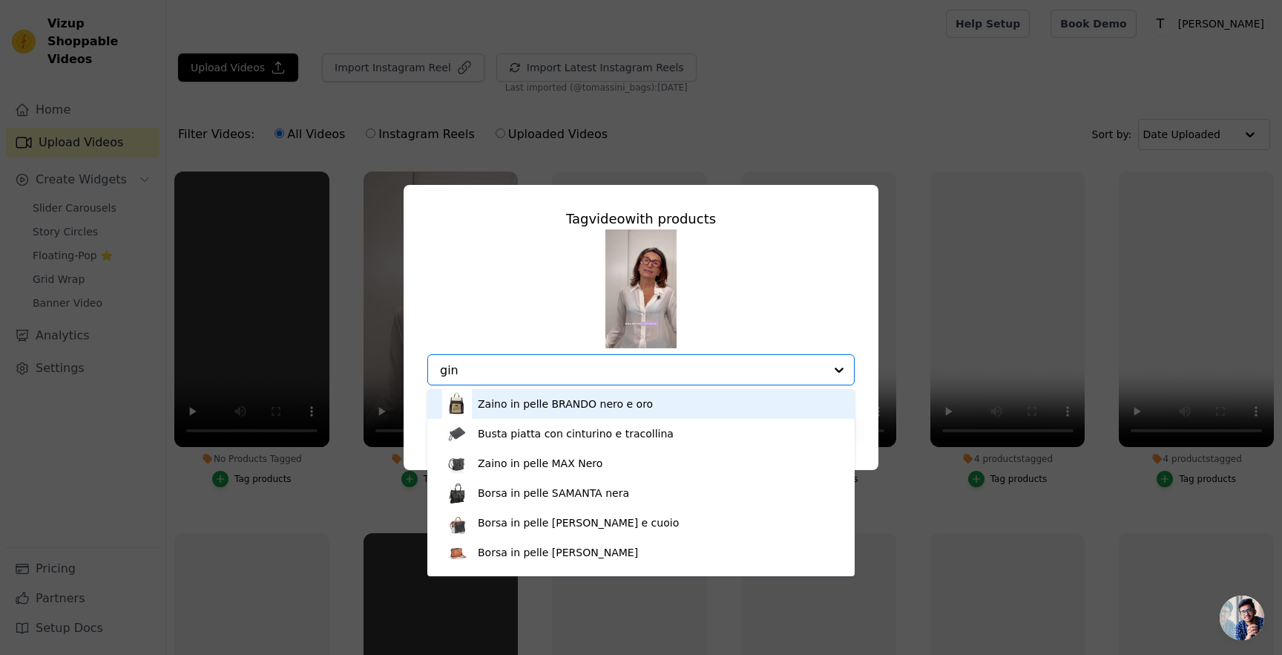
type input "gine"
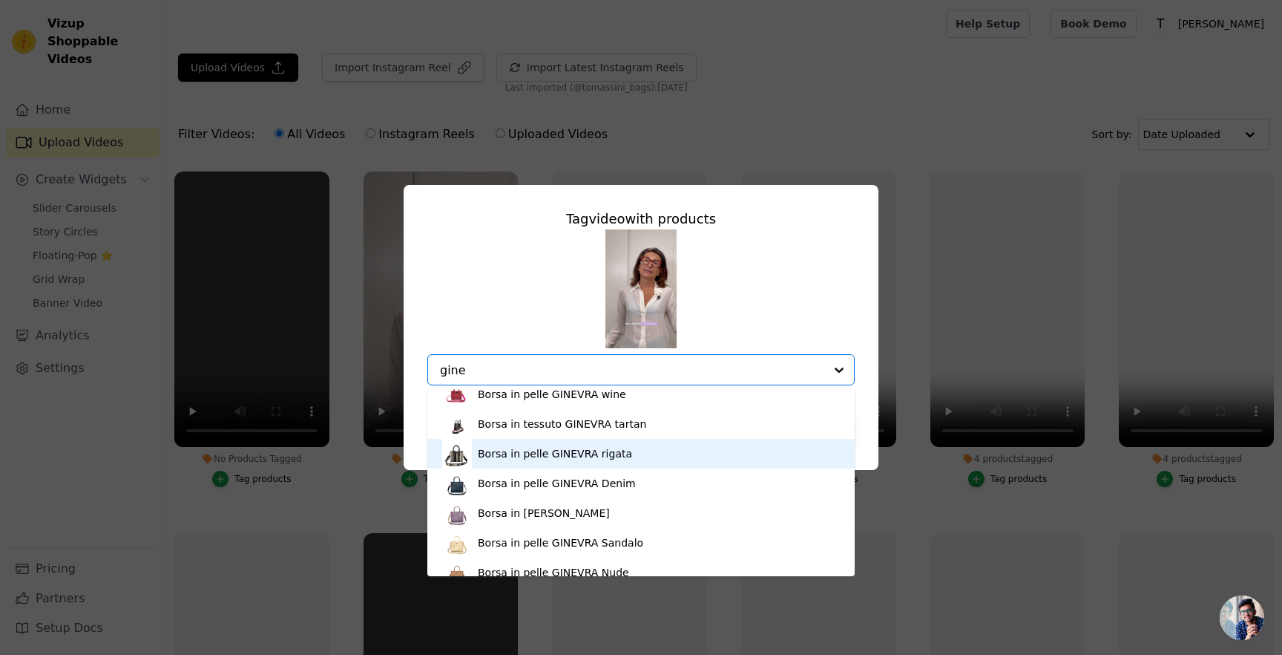
scroll to position [80, 0]
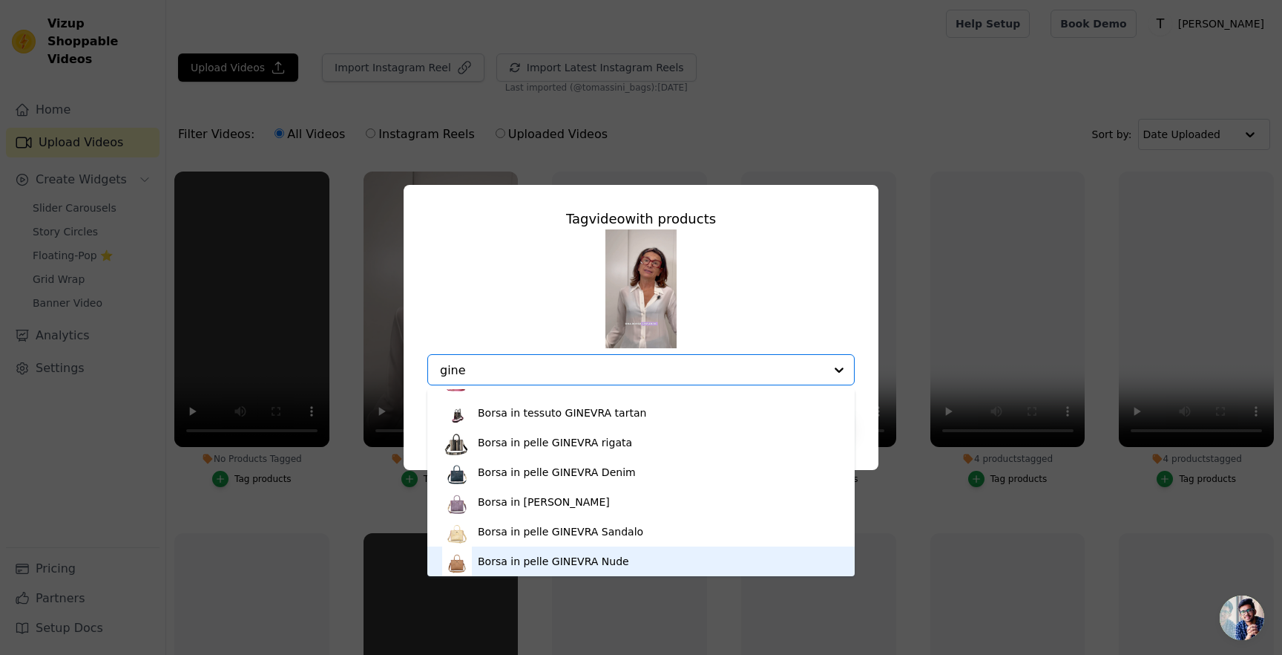
click at [569, 560] on div "Borsa in pelle GINEVRA Nude" at bounding box center [553, 561] width 151 height 15
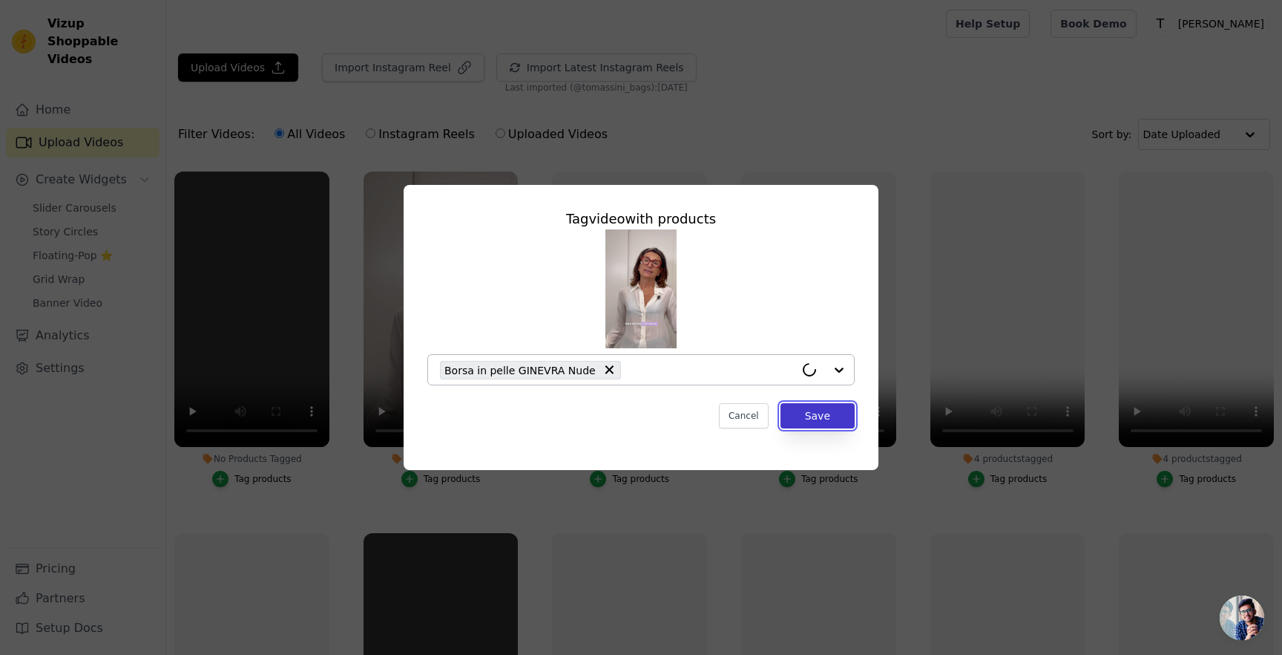
click at [810, 413] on button "Save" at bounding box center [818, 415] width 74 height 25
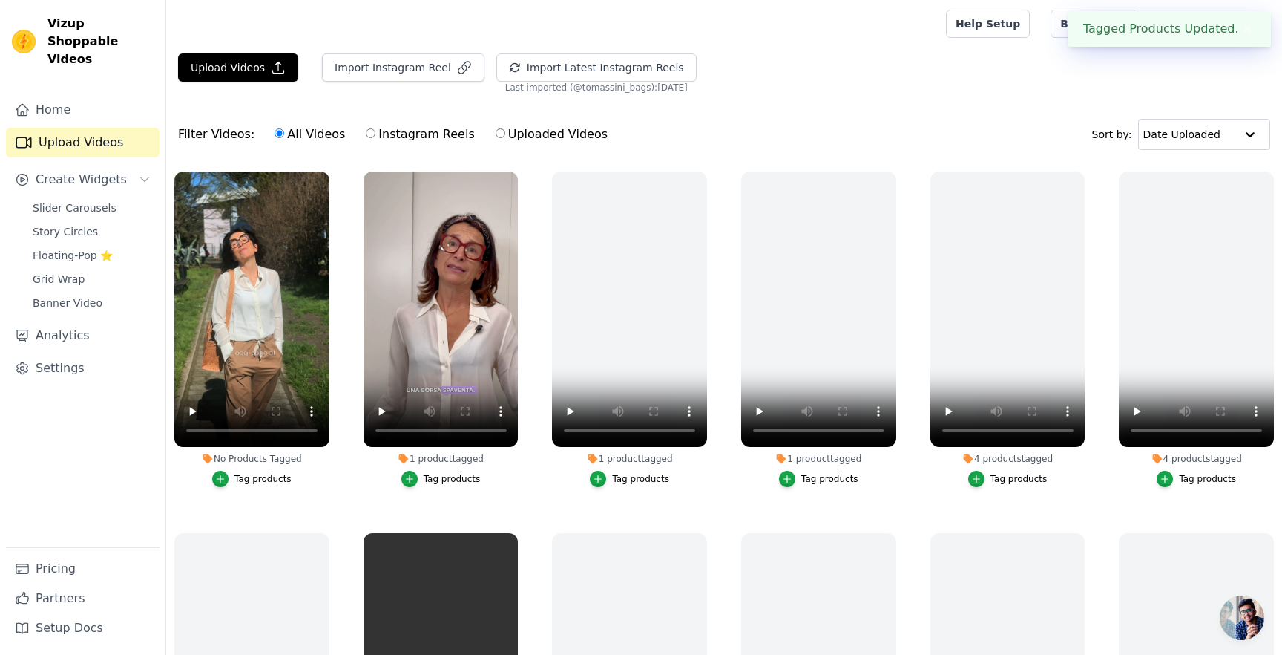
click at [238, 476] on div "Tag products" at bounding box center [263, 479] width 57 height 12
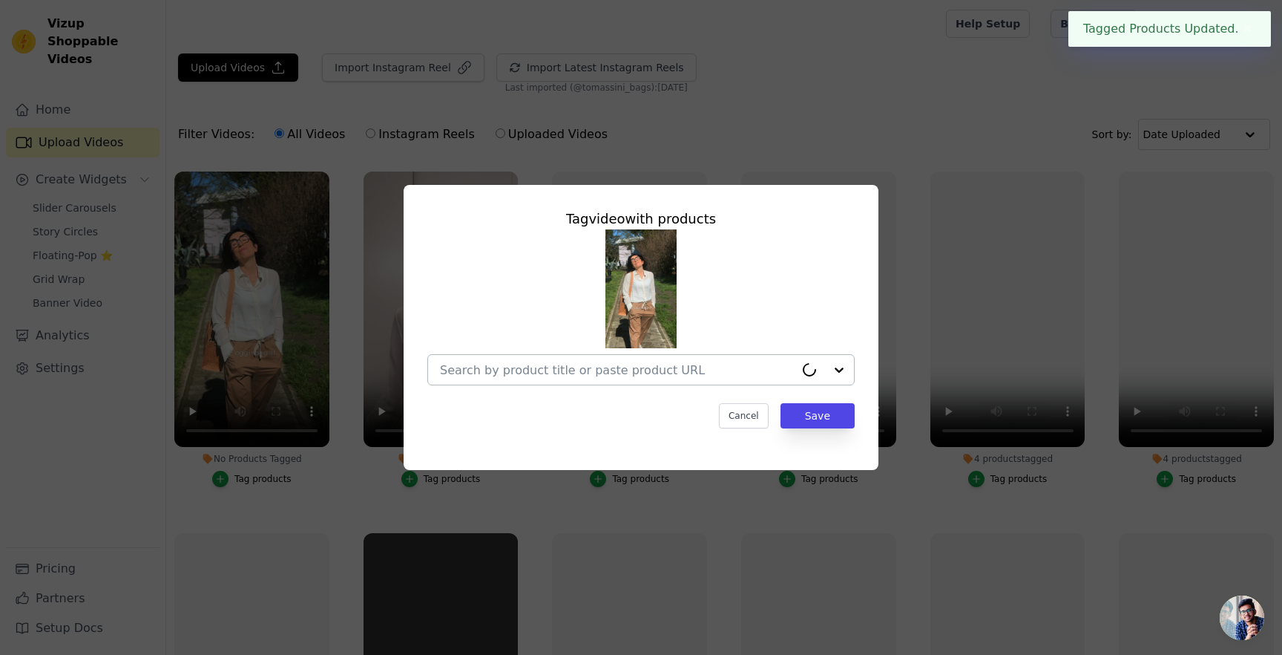
click at [617, 373] on input "No Products Tagged Tag video with products Cancel Save Tag products" at bounding box center [617, 370] width 355 height 14
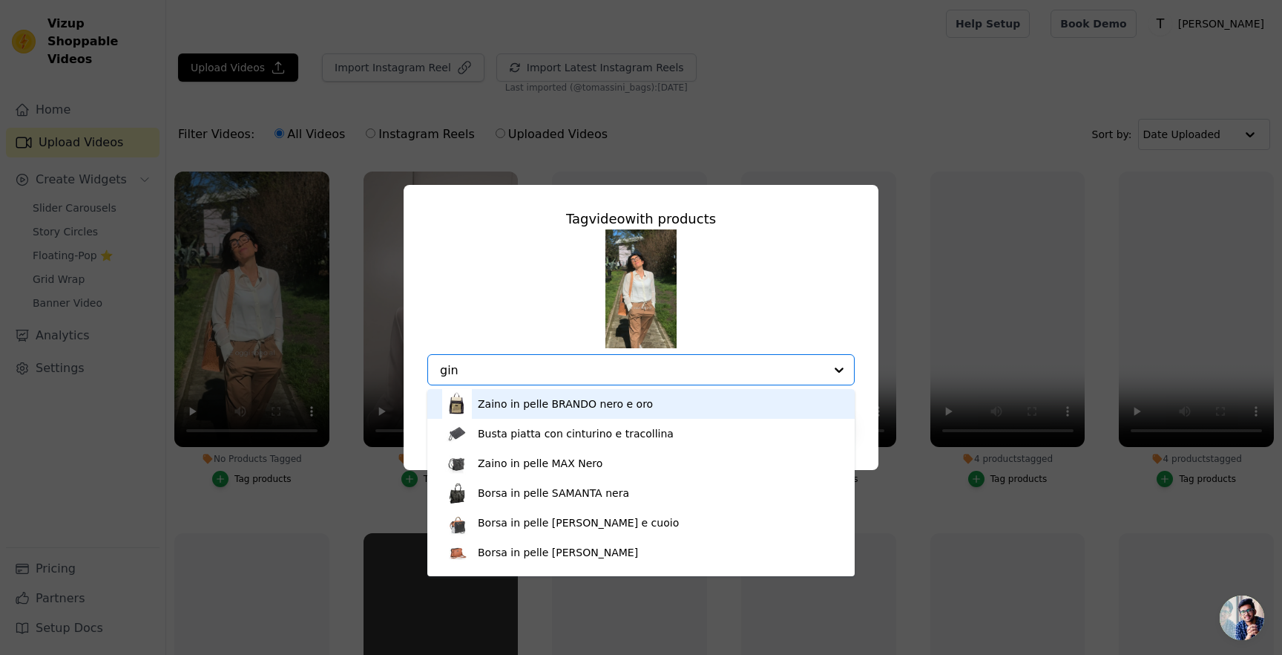
type input "gine"
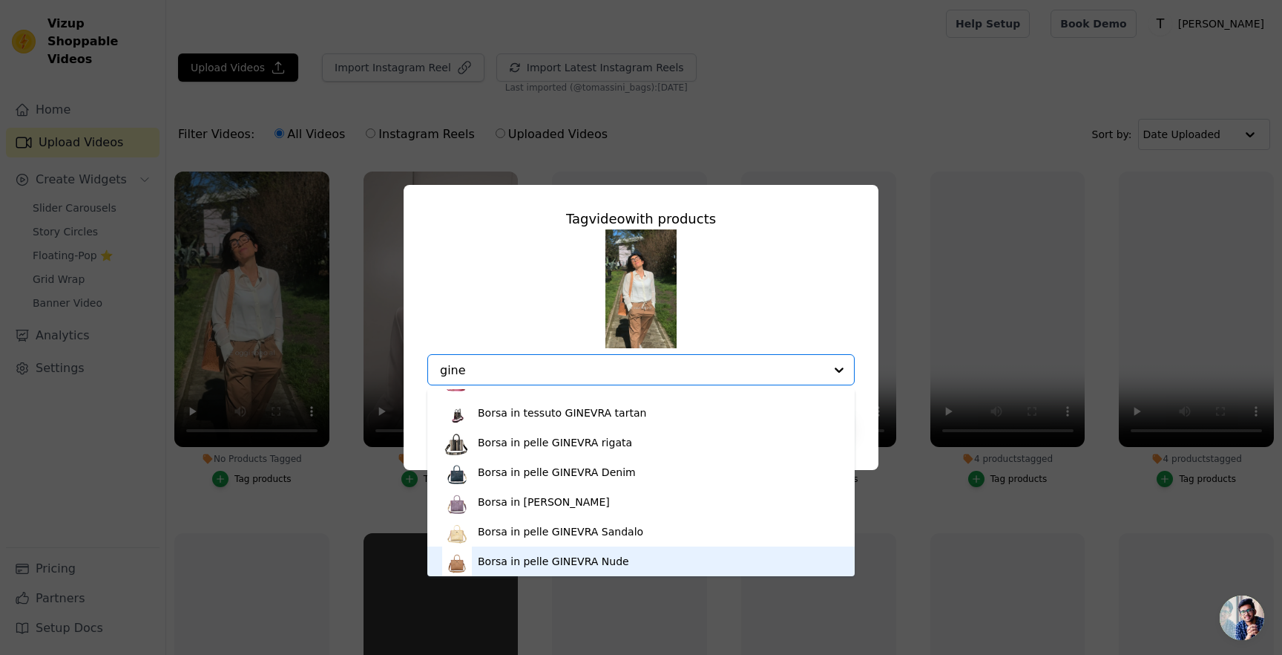
click at [566, 559] on div "Borsa in pelle GINEVRA Nude" at bounding box center [553, 561] width 151 height 15
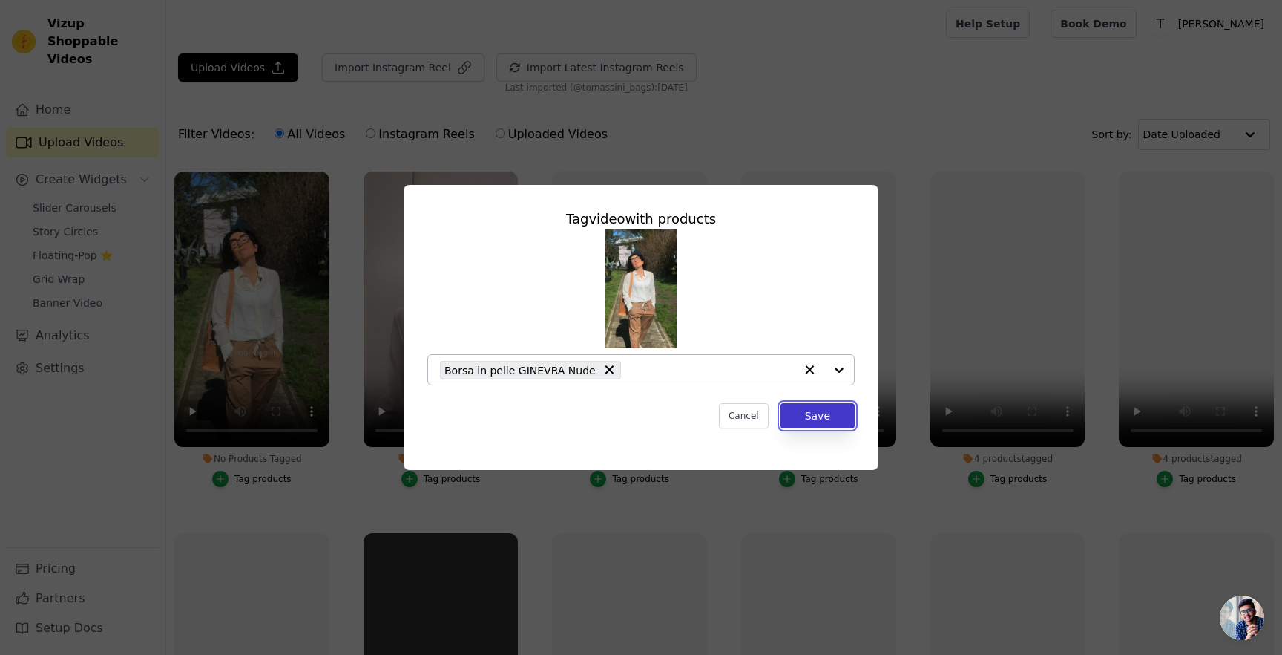
click at [807, 419] on button "Save" at bounding box center [818, 415] width 74 height 25
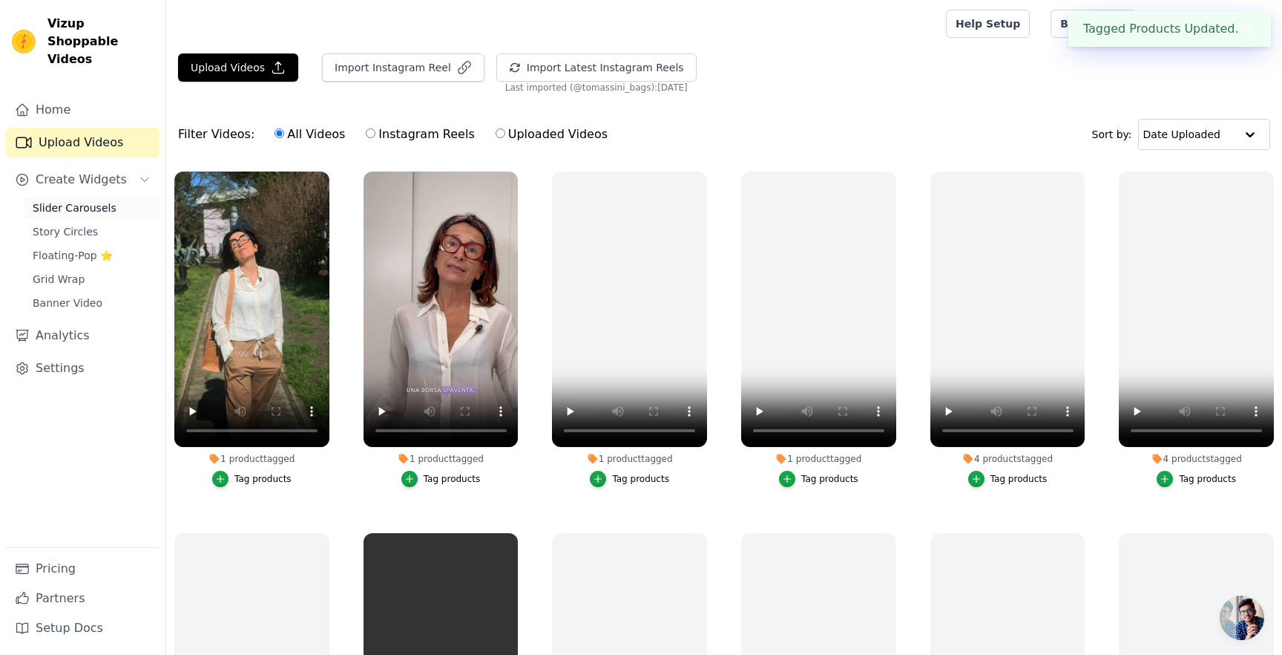
click at [83, 200] on span "Slider Carousels" at bounding box center [75, 207] width 84 height 15
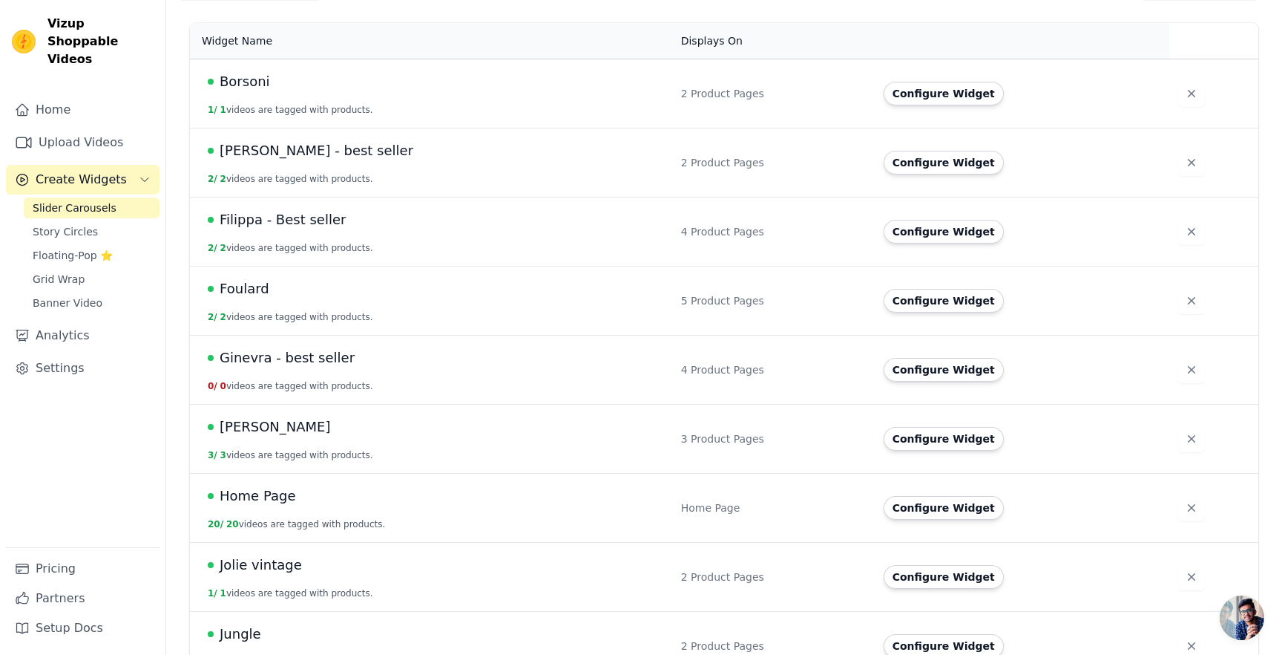
scroll to position [197, 0]
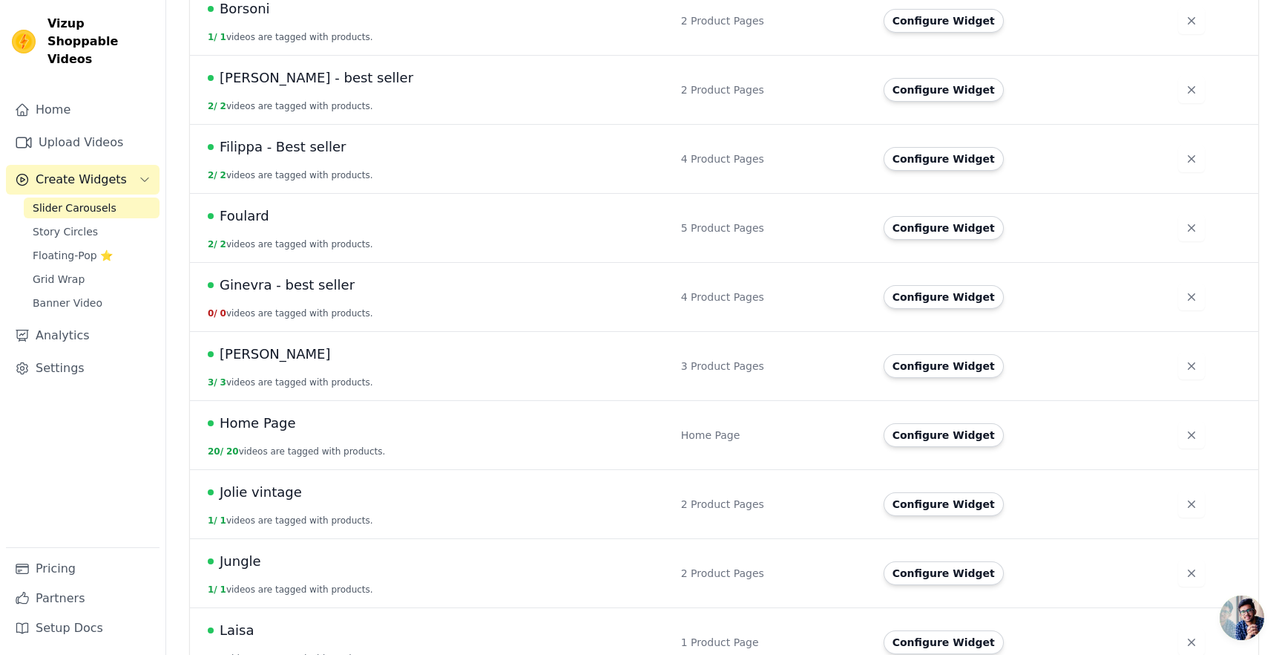
click at [275, 289] on span "Ginevra - best seller" at bounding box center [287, 285] width 135 height 21
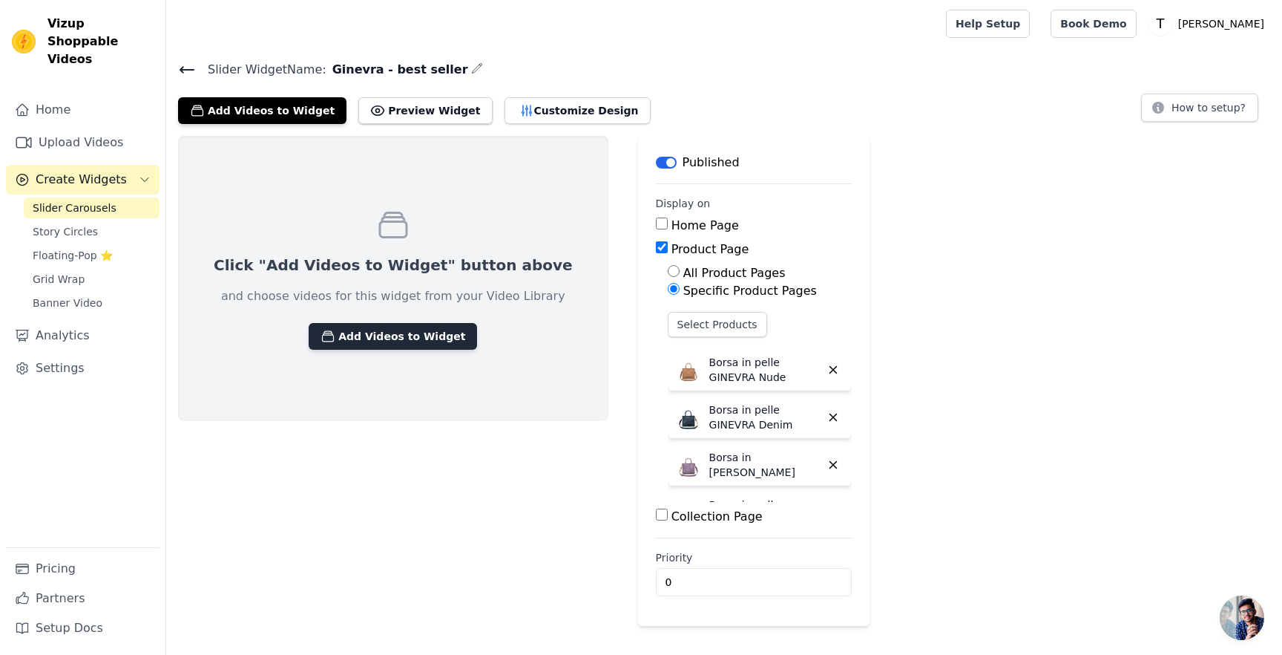
click at [418, 330] on button "Add Videos to Widget" at bounding box center [393, 336] width 168 height 27
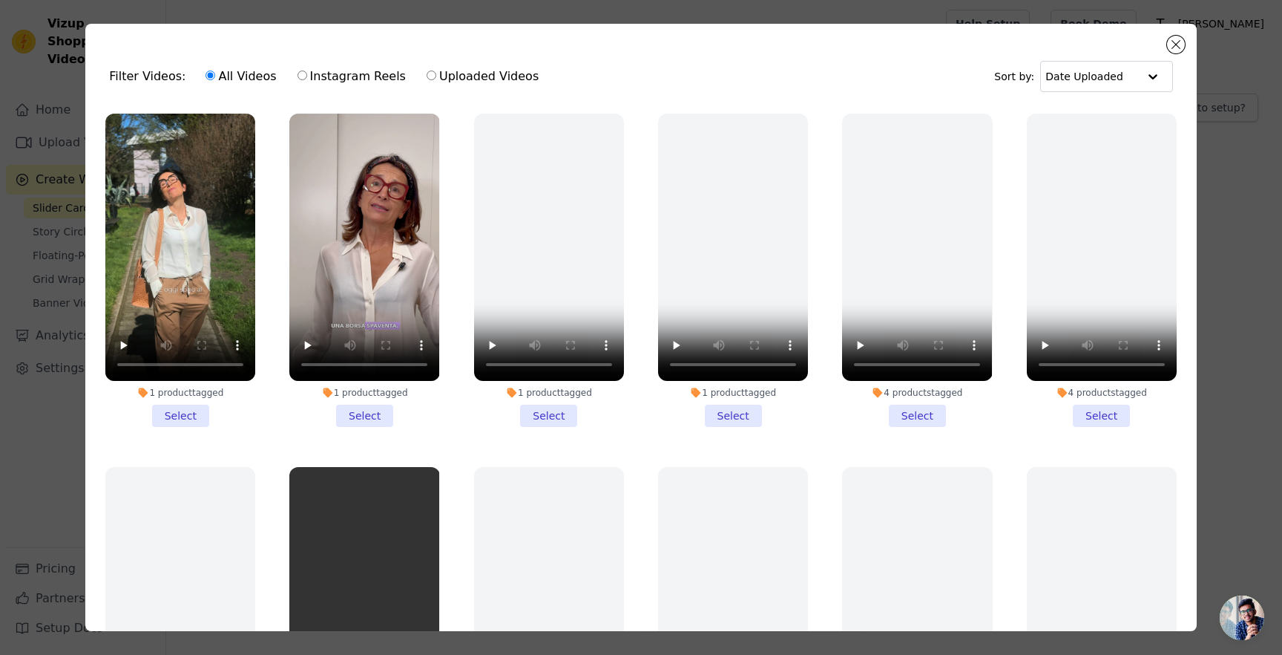
click at [352, 412] on li "1 product tagged Select" at bounding box center [364, 270] width 150 height 313
click at [0, 0] on input "1 product tagged Select" at bounding box center [0, 0] width 0 height 0
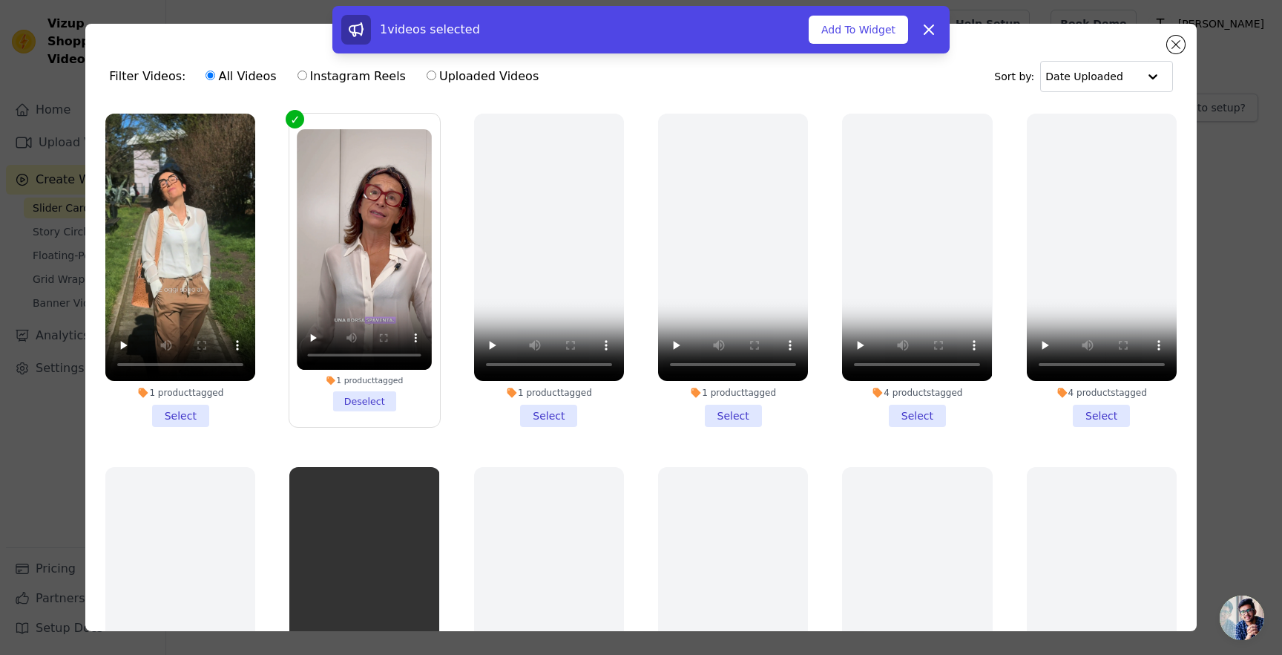
click at [202, 413] on li "1 product tagged Select" at bounding box center [180, 270] width 150 height 313
click at [0, 0] on input "1 product tagged Select" at bounding box center [0, 0] width 0 height 0
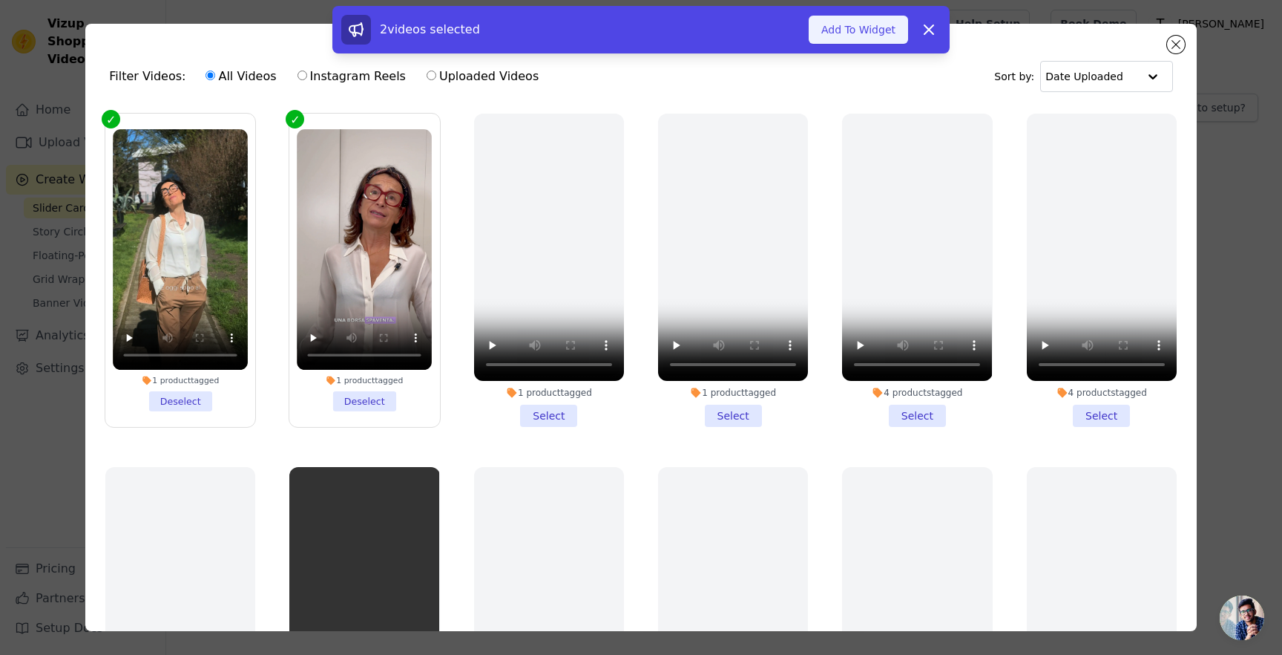
click at [856, 38] on button "Add To Widget" at bounding box center [858, 30] width 99 height 28
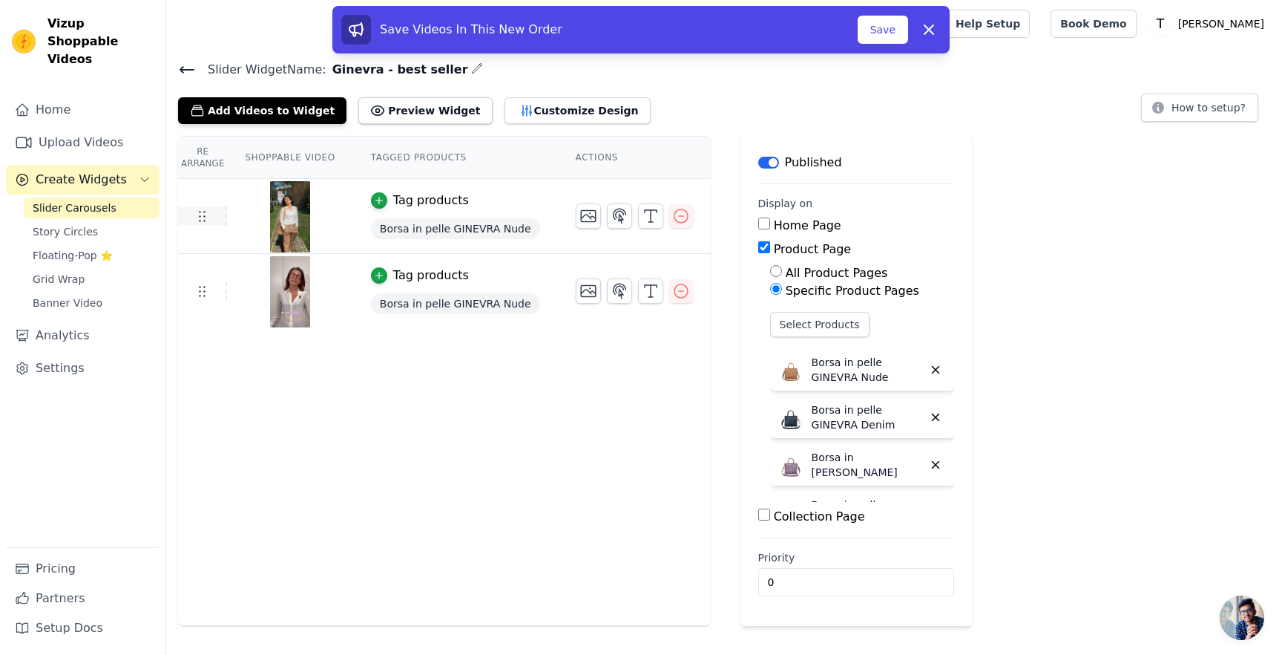
drag, startPoint x: 198, startPoint y: 292, endPoint x: 197, endPoint y: 219, distance: 73.5
click at [885, 39] on button "Save" at bounding box center [883, 30] width 50 height 28
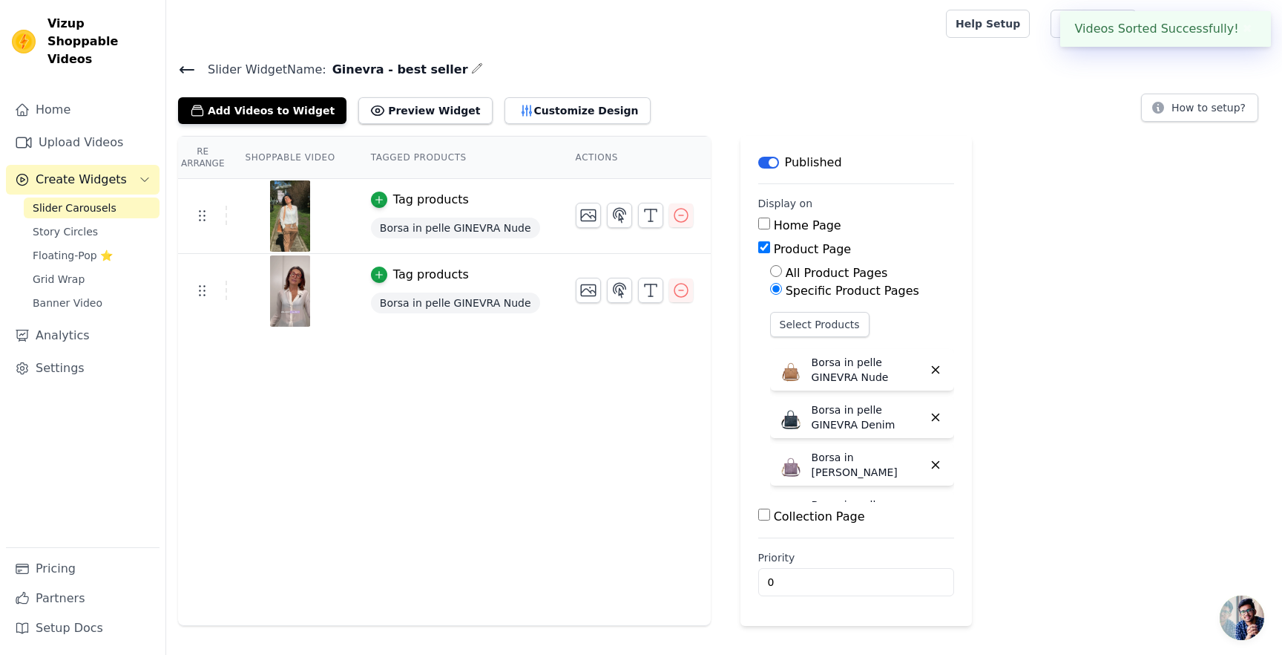
click at [189, 67] on icon at bounding box center [187, 70] width 18 height 18
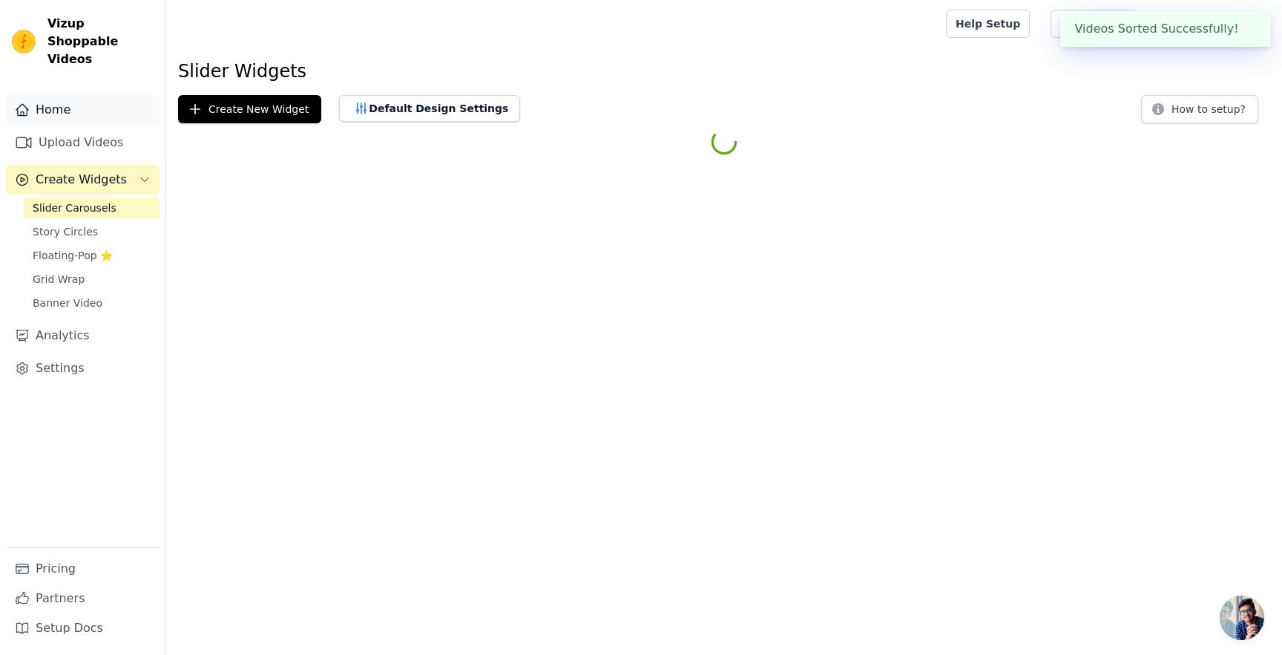
click at [96, 95] on link "Home" at bounding box center [83, 110] width 154 height 30
